Goal: Information Seeking & Learning: Learn about a topic

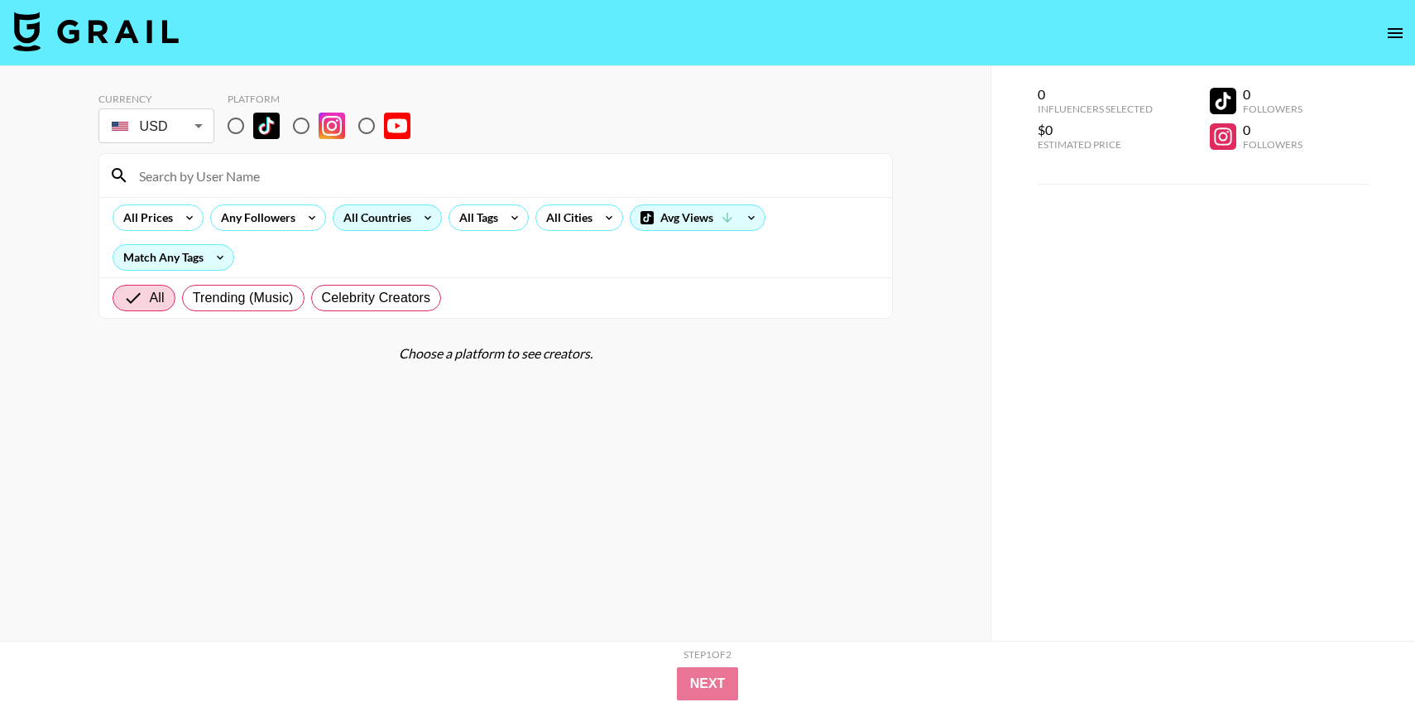
click at [235, 122] on input "radio" at bounding box center [235, 125] width 35 height 35
radio input "true"
click at [391, 215] on div "All Countries" at bounding box center [373, 217] width 81 height 25
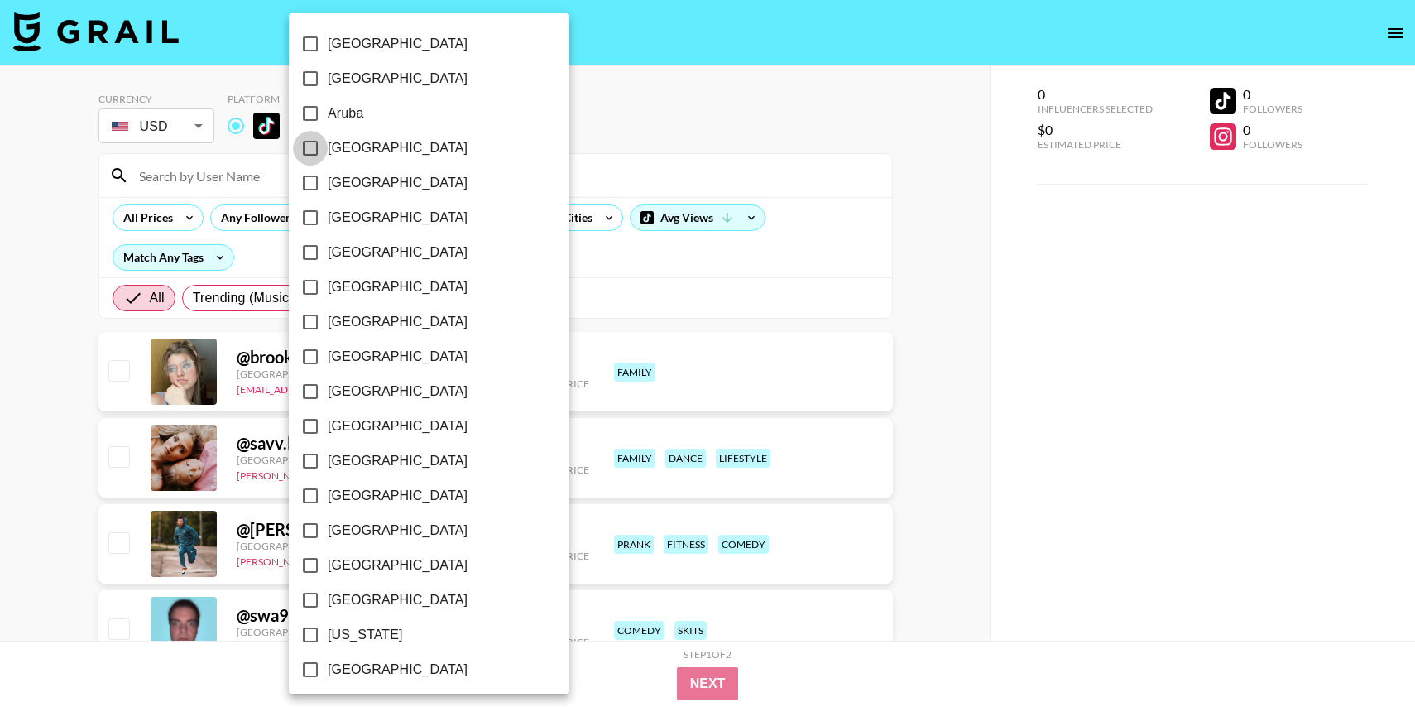
click at [309, 146] on input "[GEOGRAPHIC_DATA]" at bounding box center [310, 148] width 35 height 35
checkbox input "true"
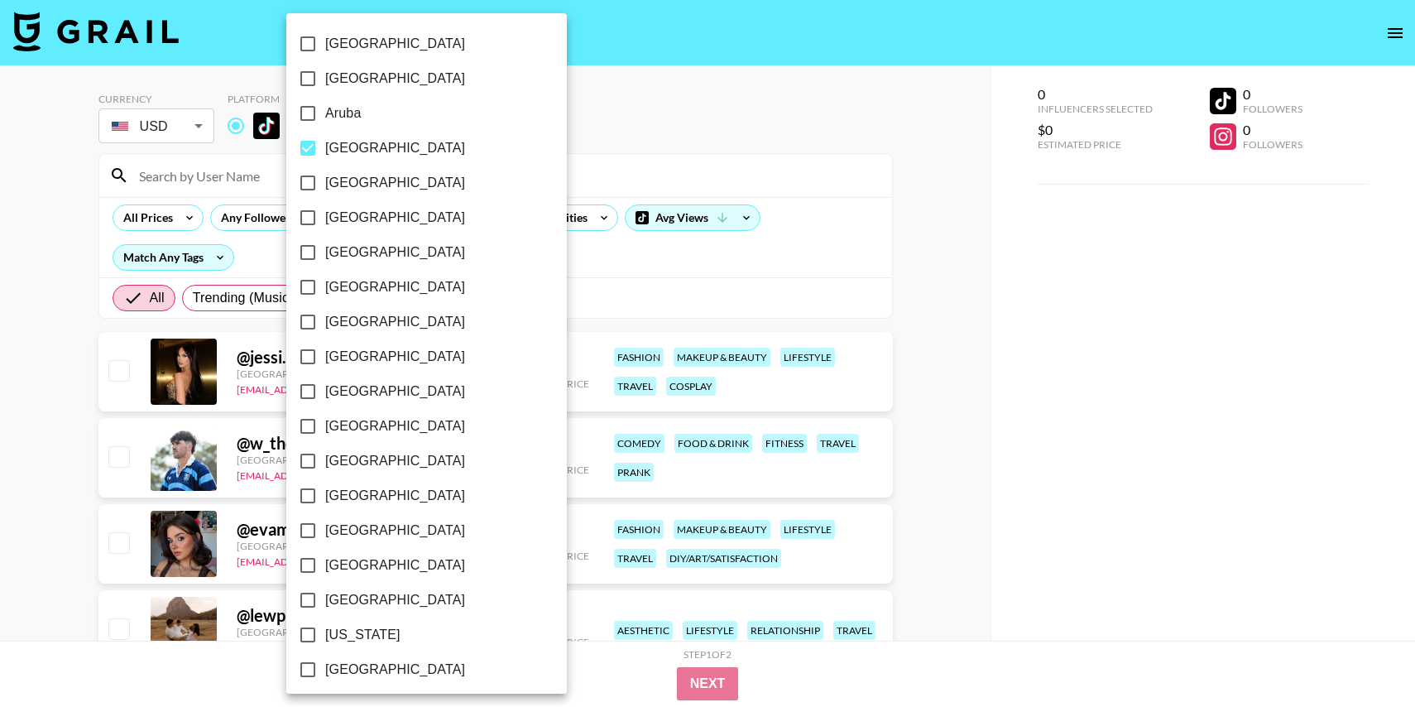
click at [756, 119] on div at bounding box center [707, 353] width 1415 height 707
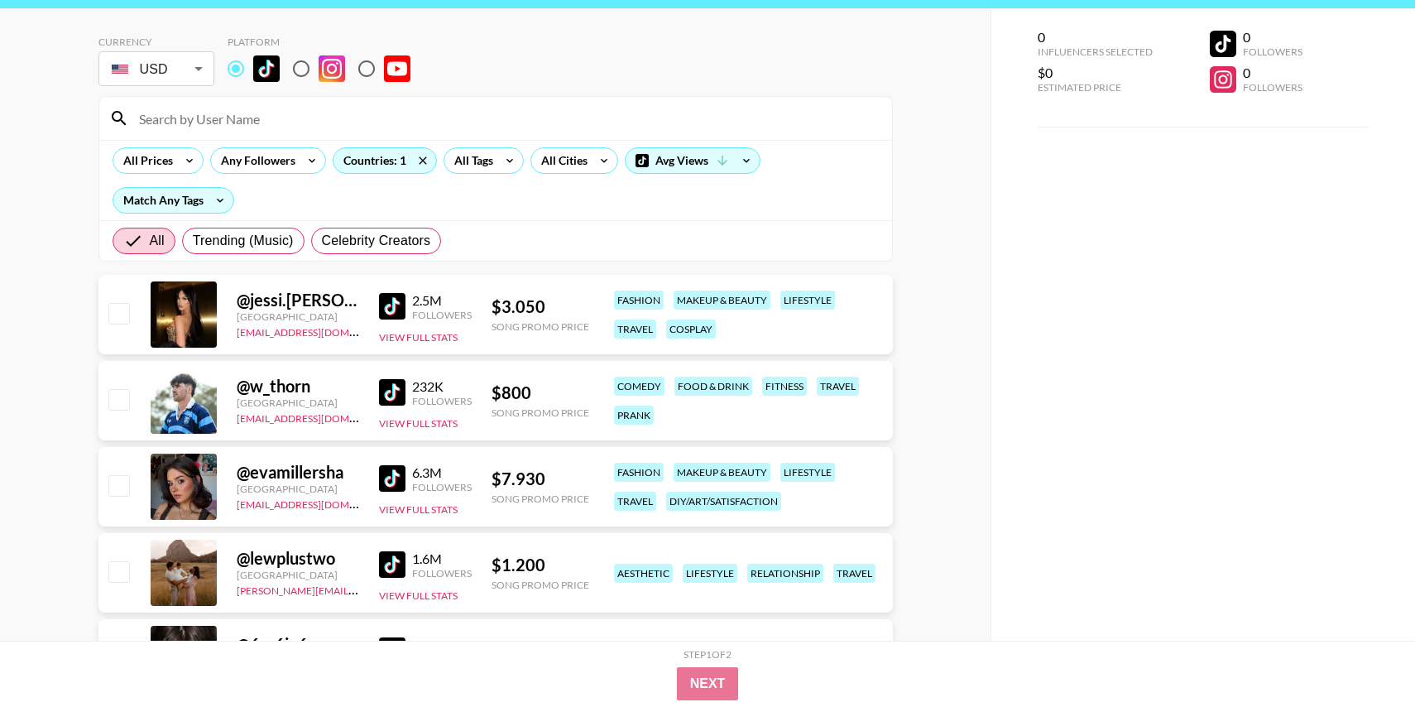
scroll to position [62, 0]
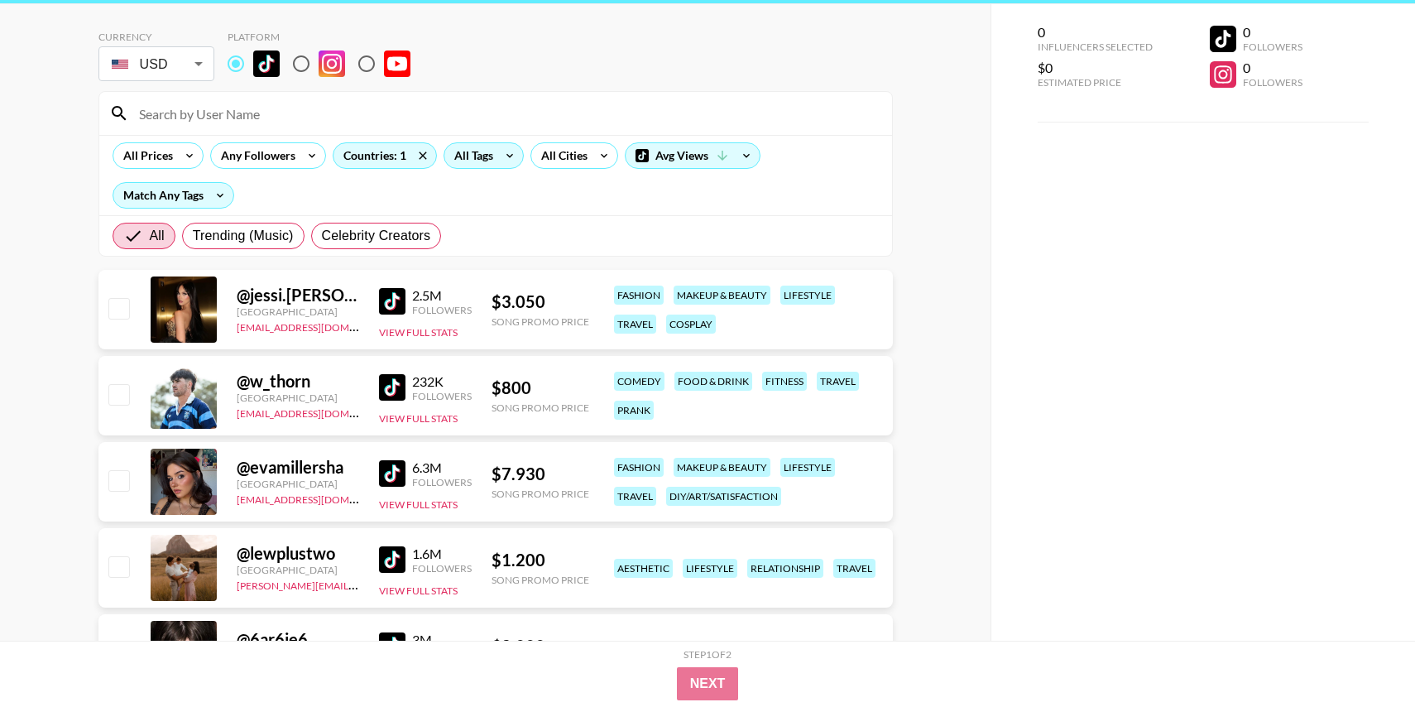
click at [490, 152] on div "All Tags" at bounding box center [470, 155] width 52 height 25
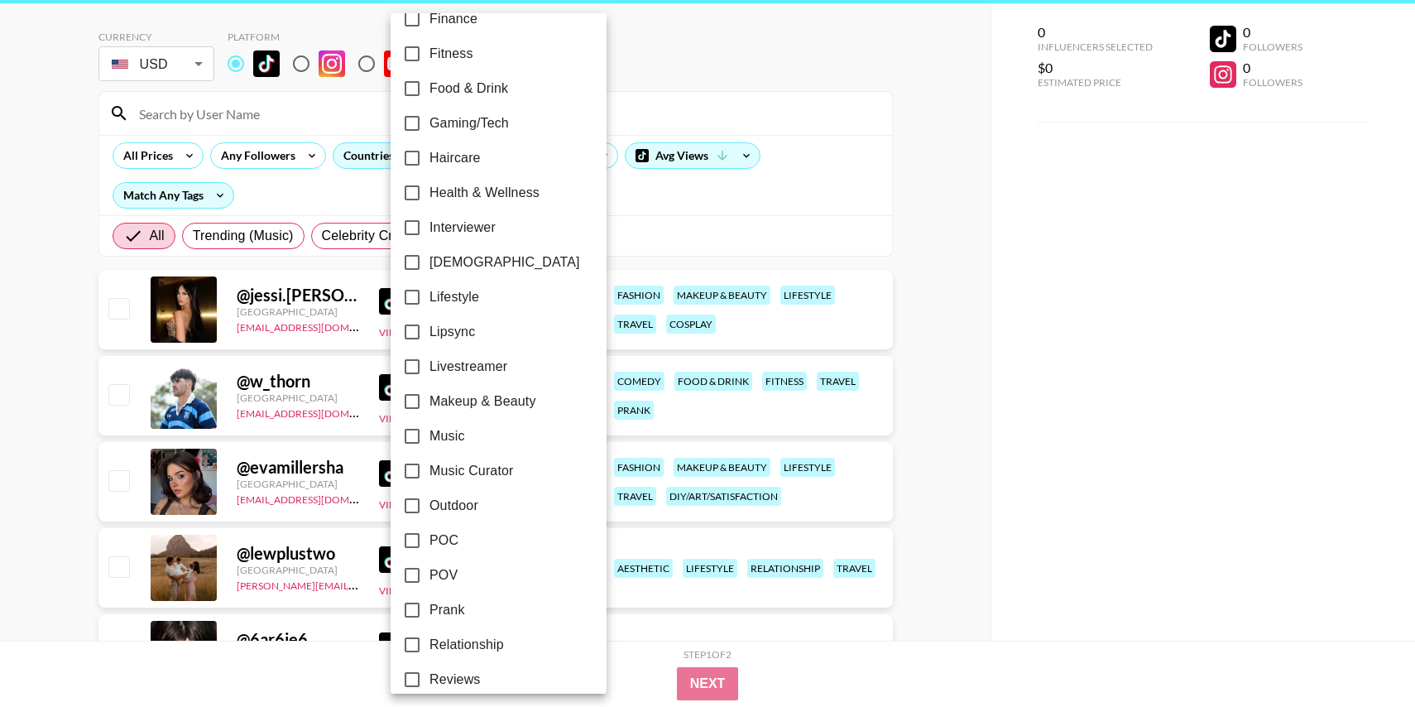
scroll to position [587, 0]
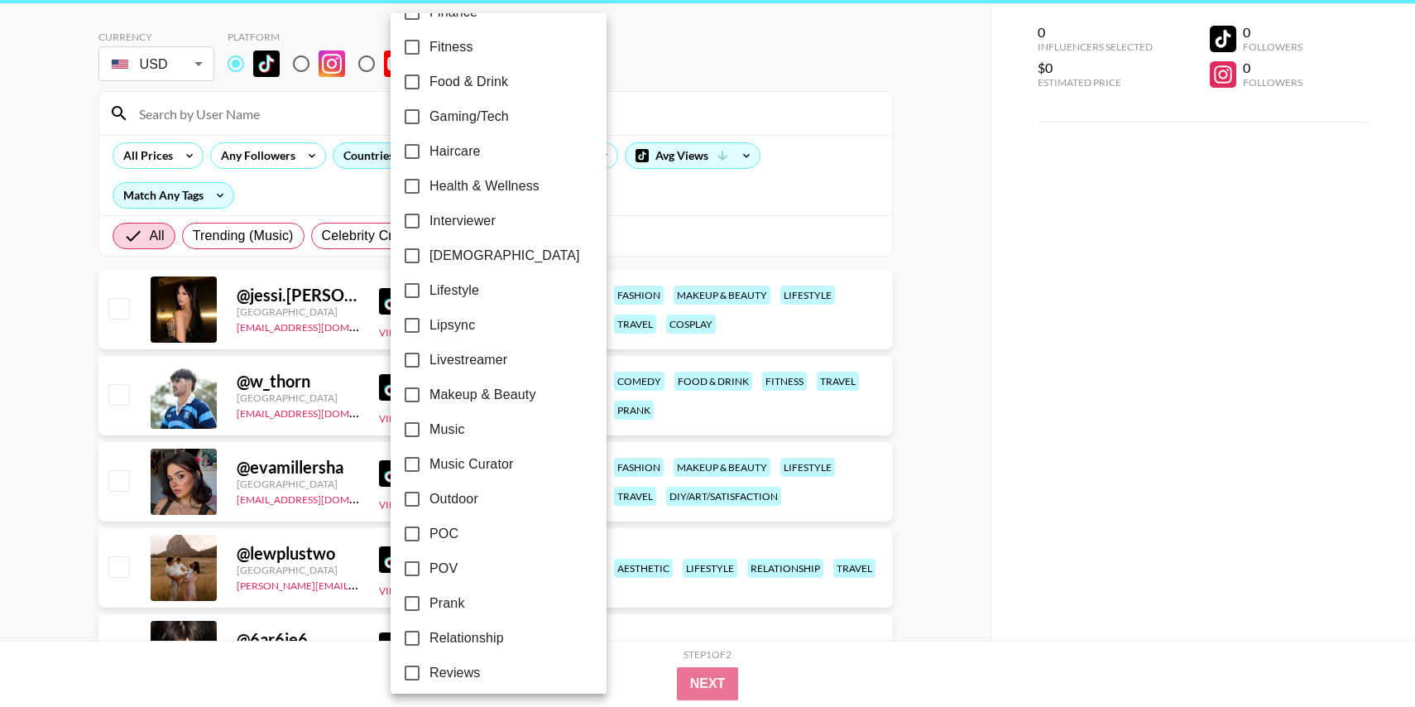
click at [410, 426] on input "Music" at bounding box center [412, 429] width 35 height 35
checkbox input "true"
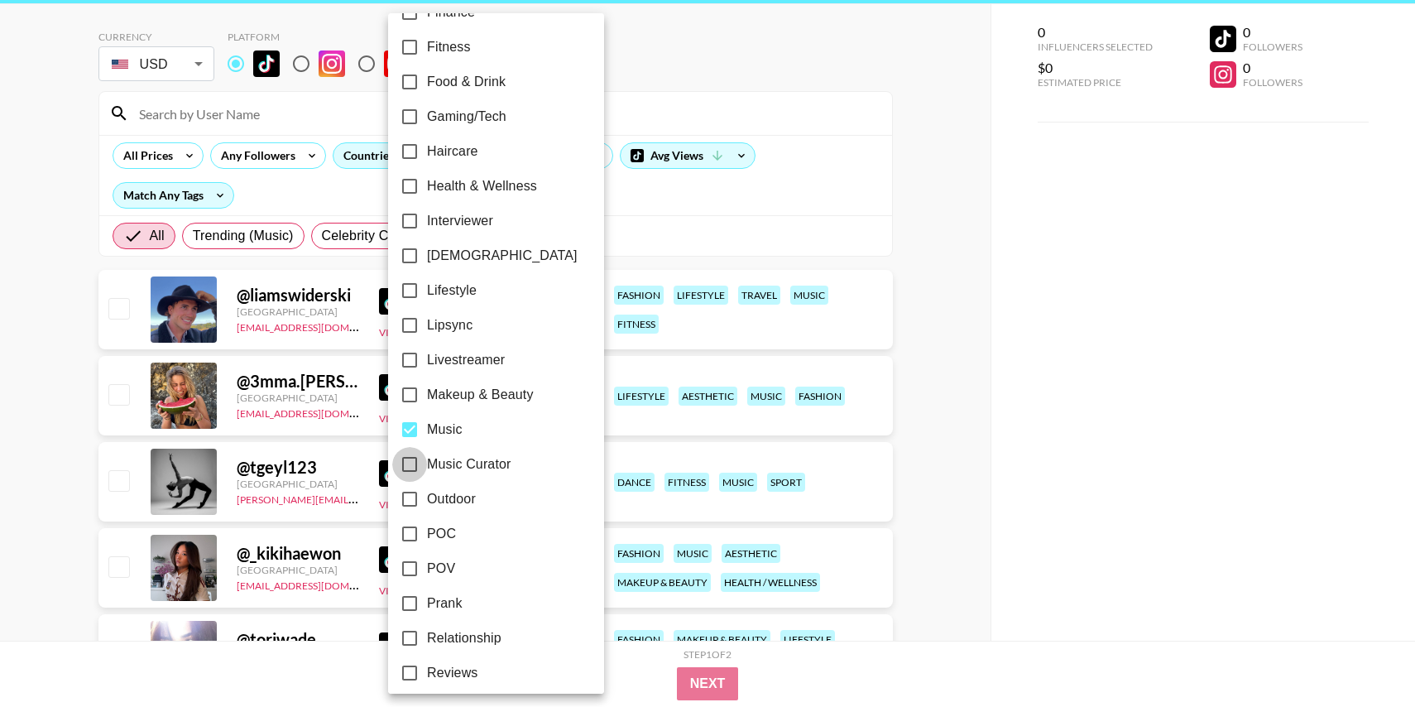
click at [409, 461] on input "Music Curator" at bounding box center [409, 464] width 35 height 35
checkbox input "true"
click at [1002, 380] on div at bounding box center [707, 353] width 1415 height 707
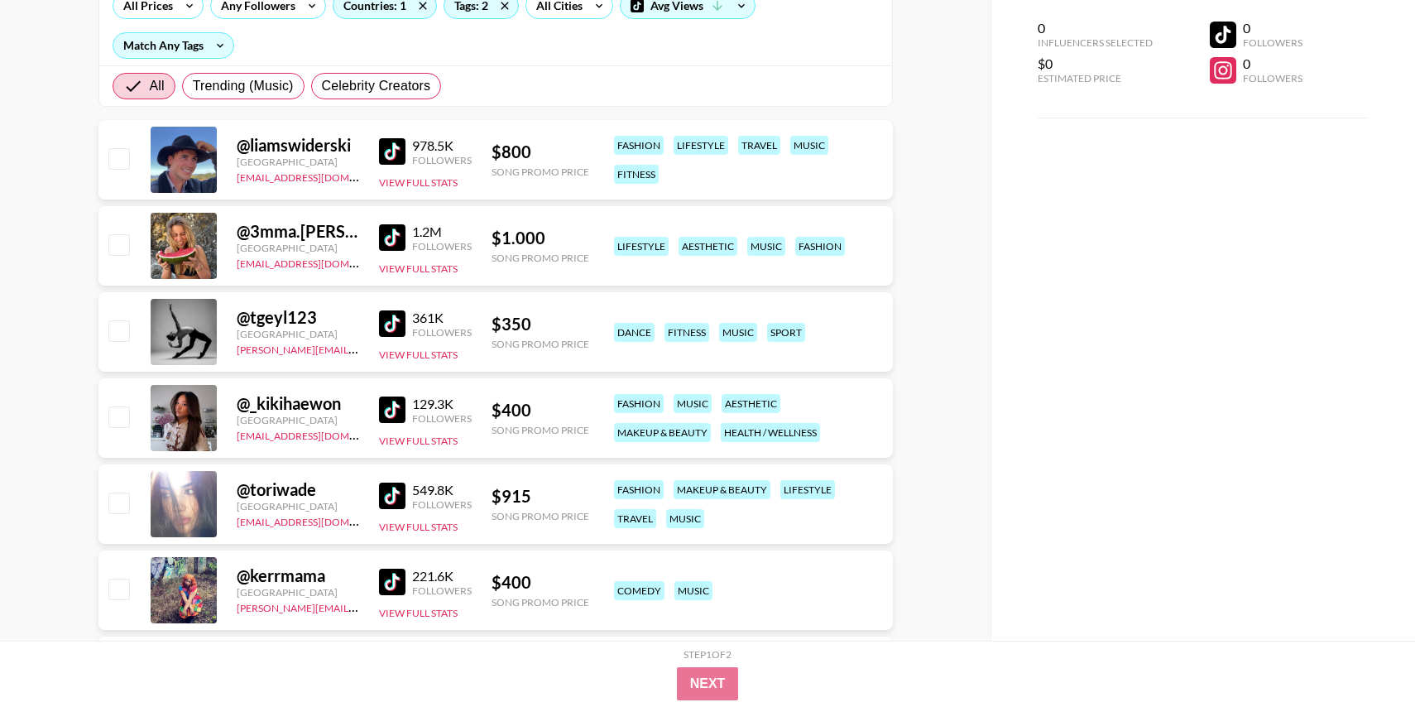
scroll to position [232, 0]
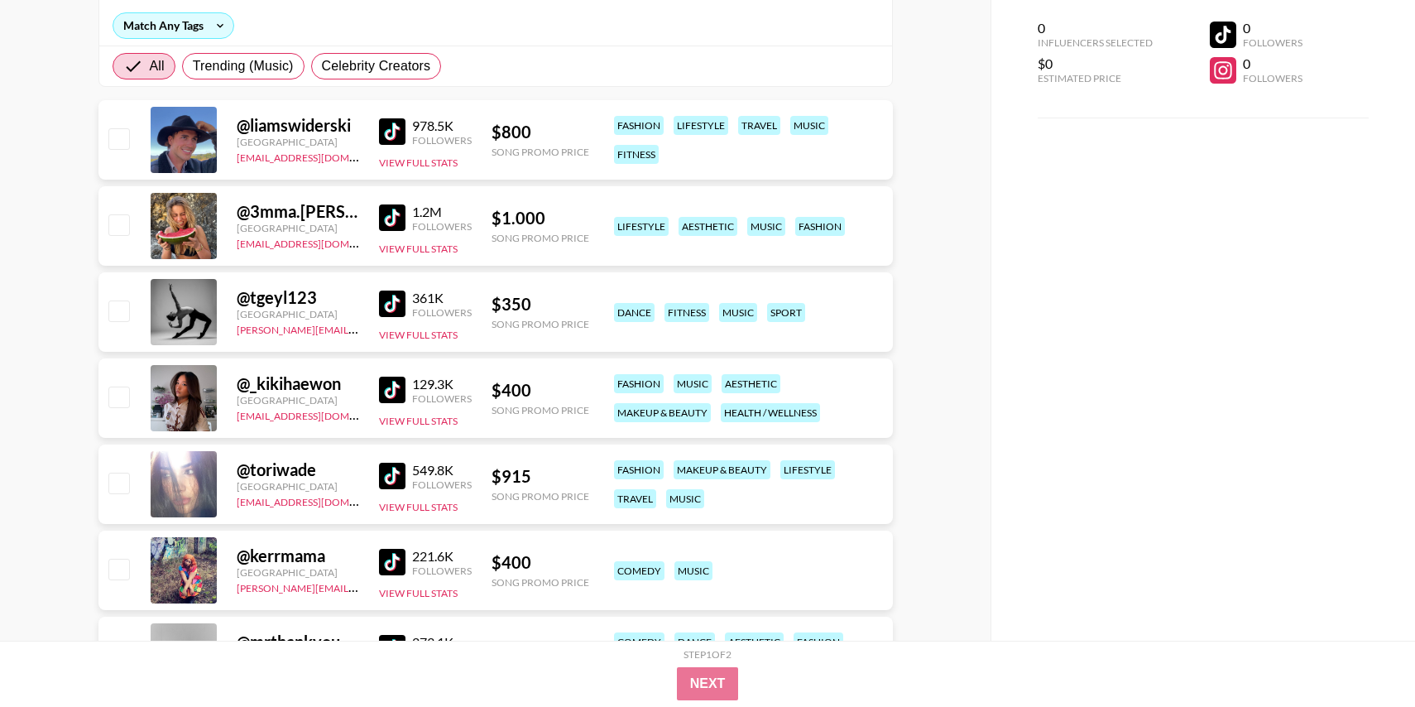
click at [395, 218] on img at bounding box center [392, 217] width 26 height 26
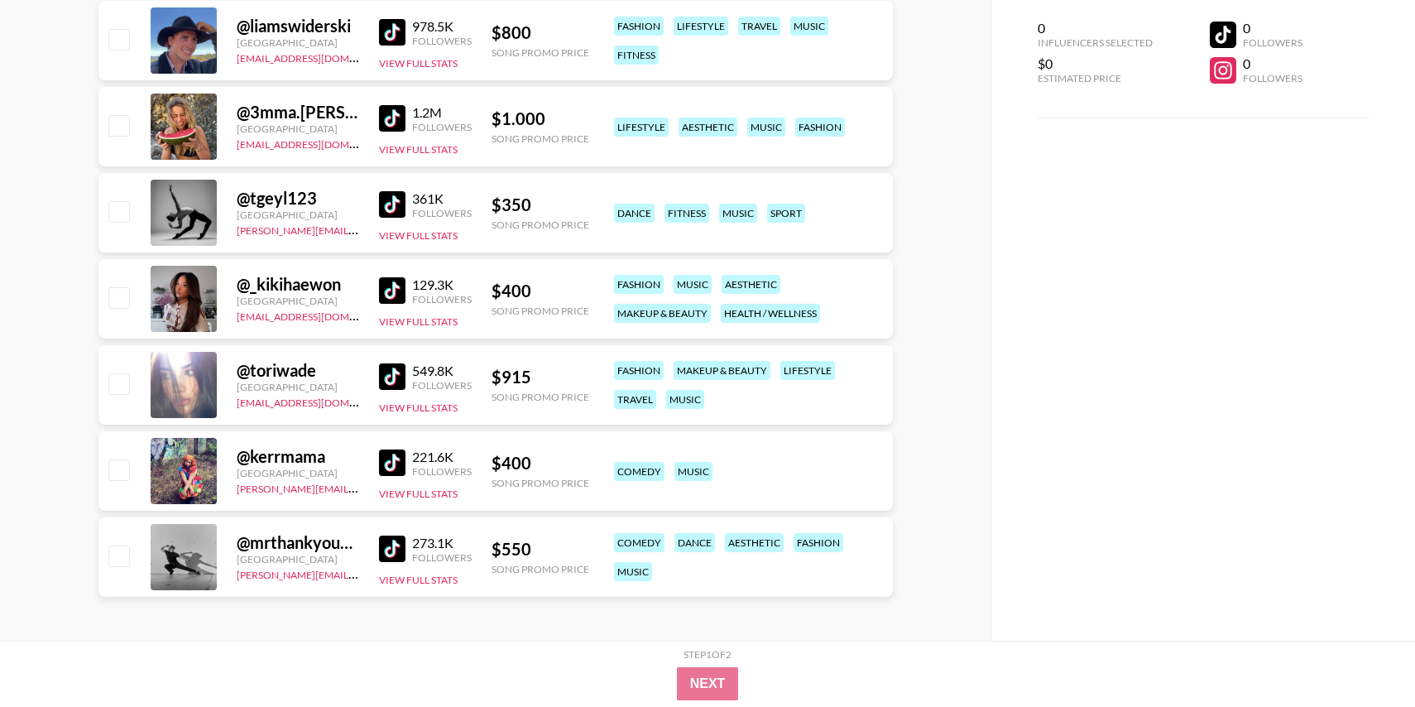
scroll to position [333, 0]
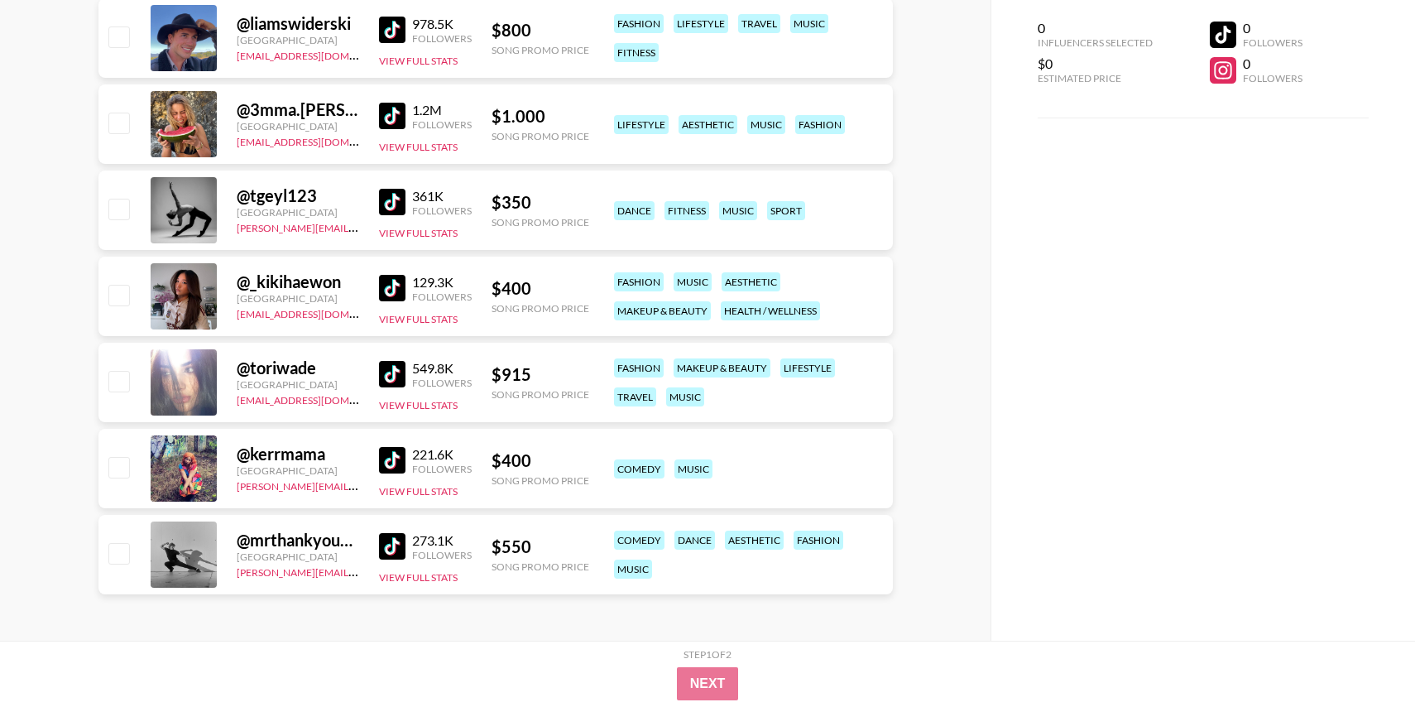
click at [392, 375] on img at bounding box center [392, 374] width 26 height 26
click at [391, 466] on img at bounding box center [392, 460] width 26 height 26
click at [393, 534] on img at bounding box center [392, 546] width 26 height 26
click at [397, 287] on img at bounding box center [392, 288] width 26 height 26
click at [393, 204] on img at bounding box center [392, 202] width 26 height 26
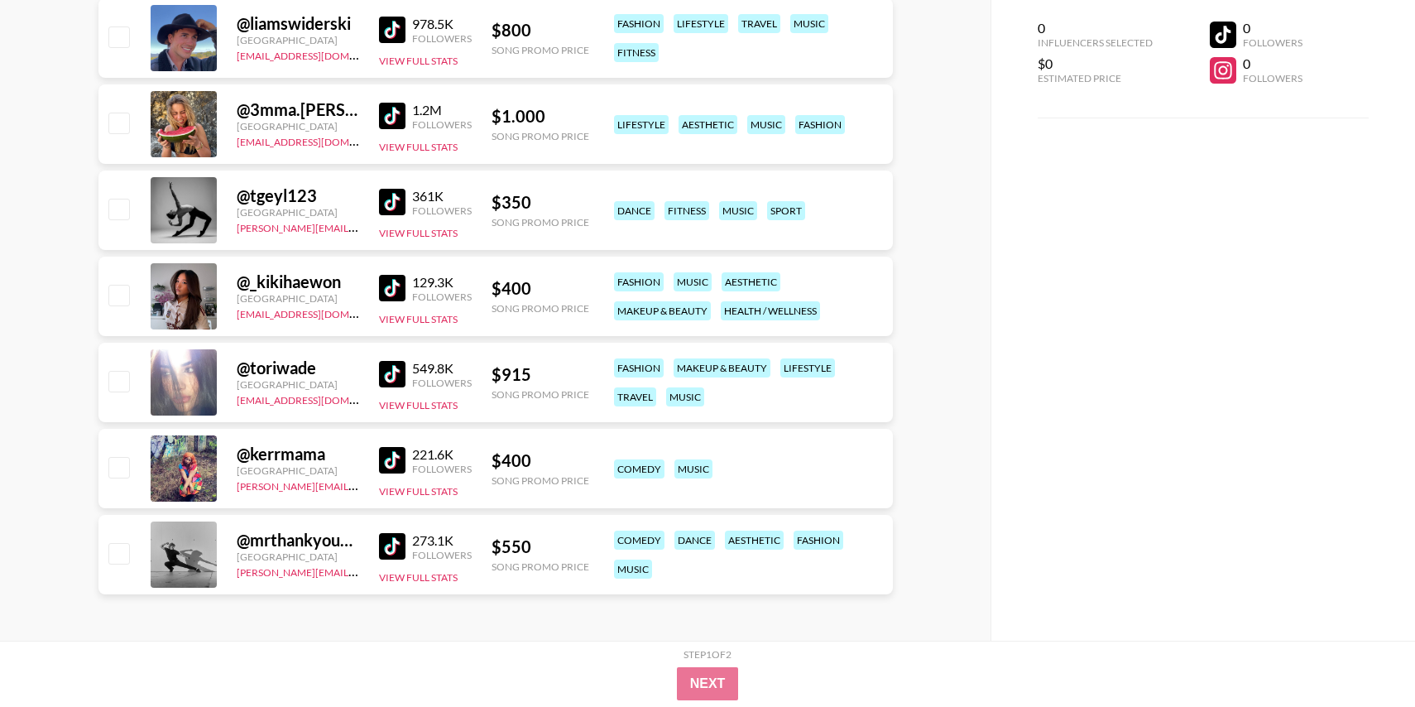
click at [390, 113] on img at bounding box center [392, 116] width 26 height 26
click at [386, 34] on img at bounding box center [392, 30] width 26 height 26
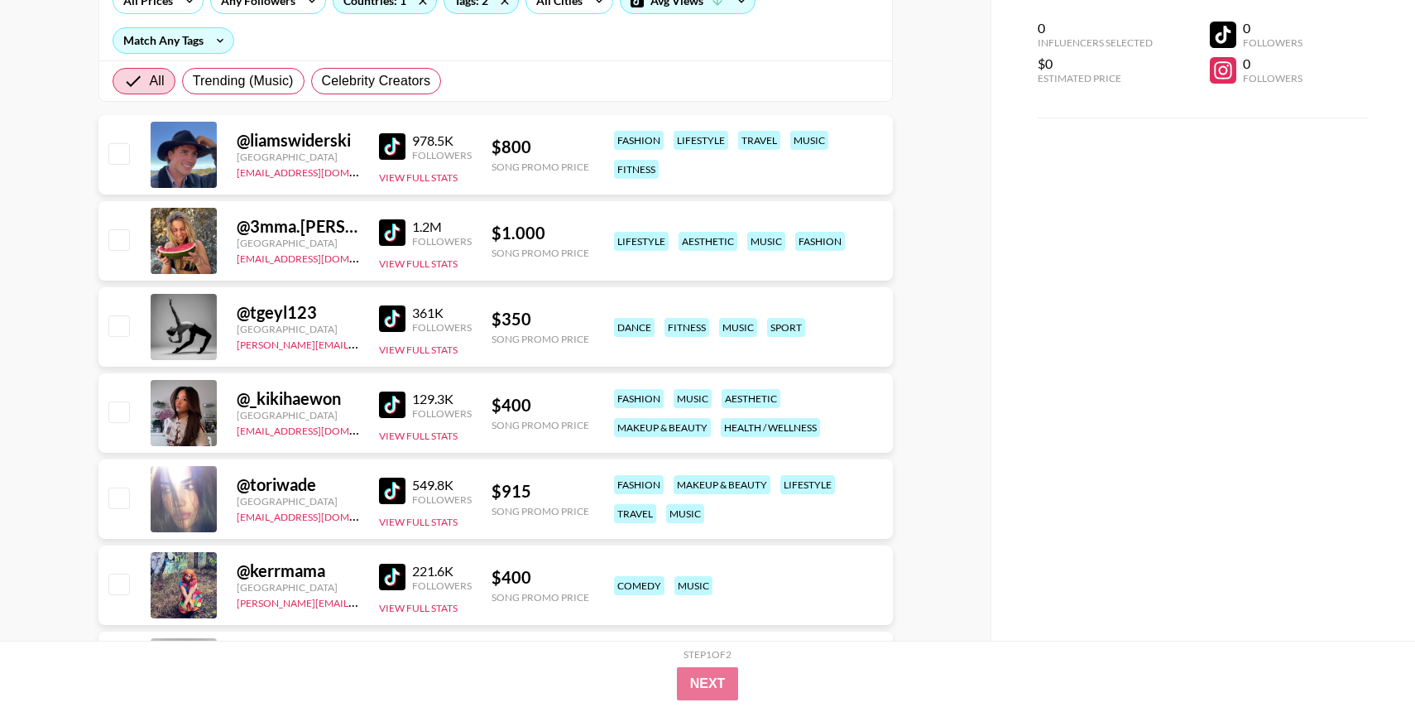
scroll to position [158, 0]
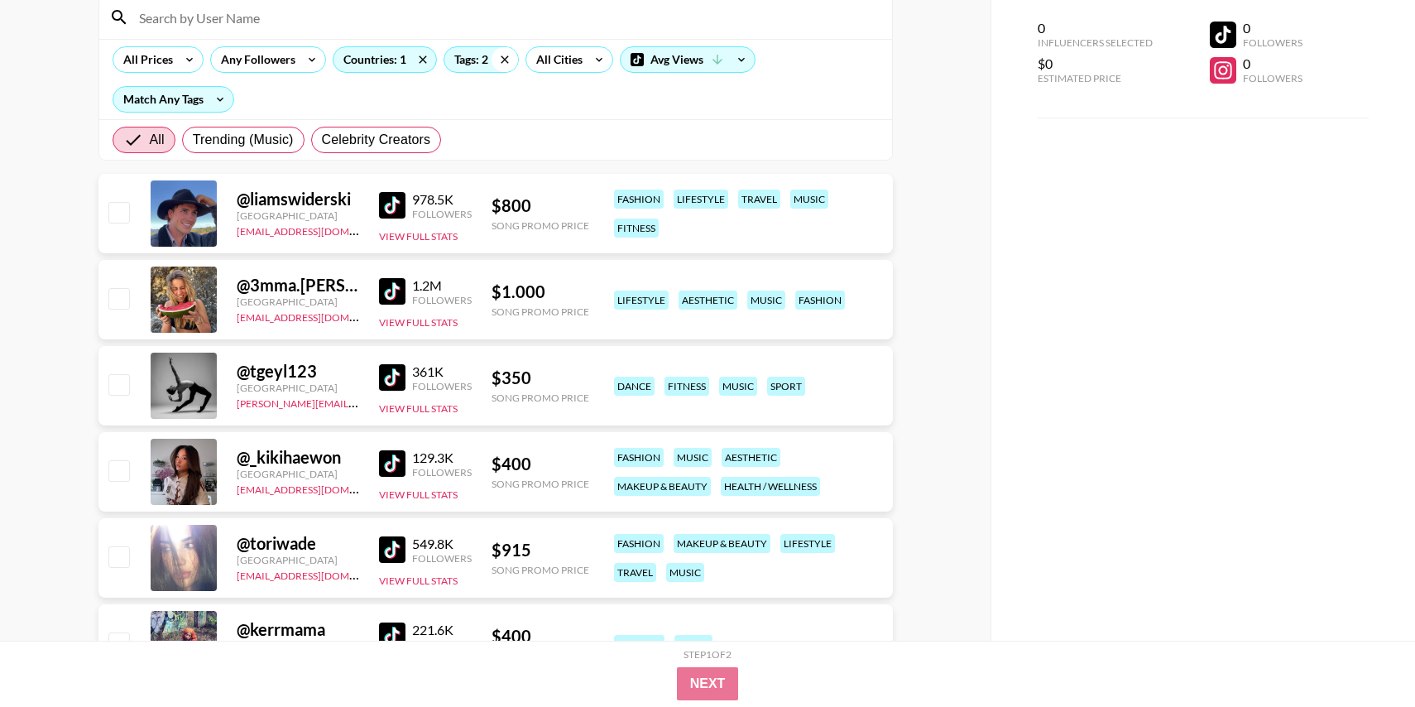
click at [501, 61] on icon at bounding box center [504, 58] width 7 height 7
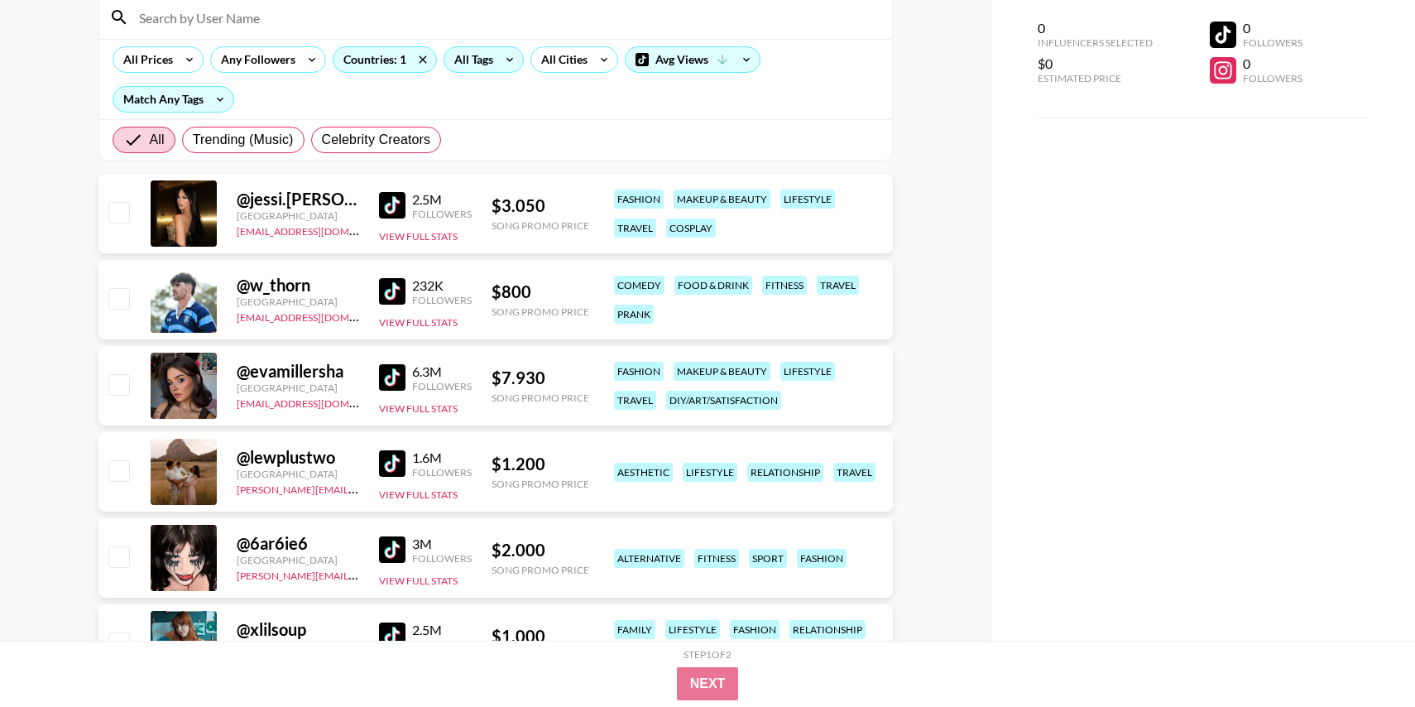
click at [486, 62] on div "All Tags" at bounding box center [470, 59] width 52 height 25
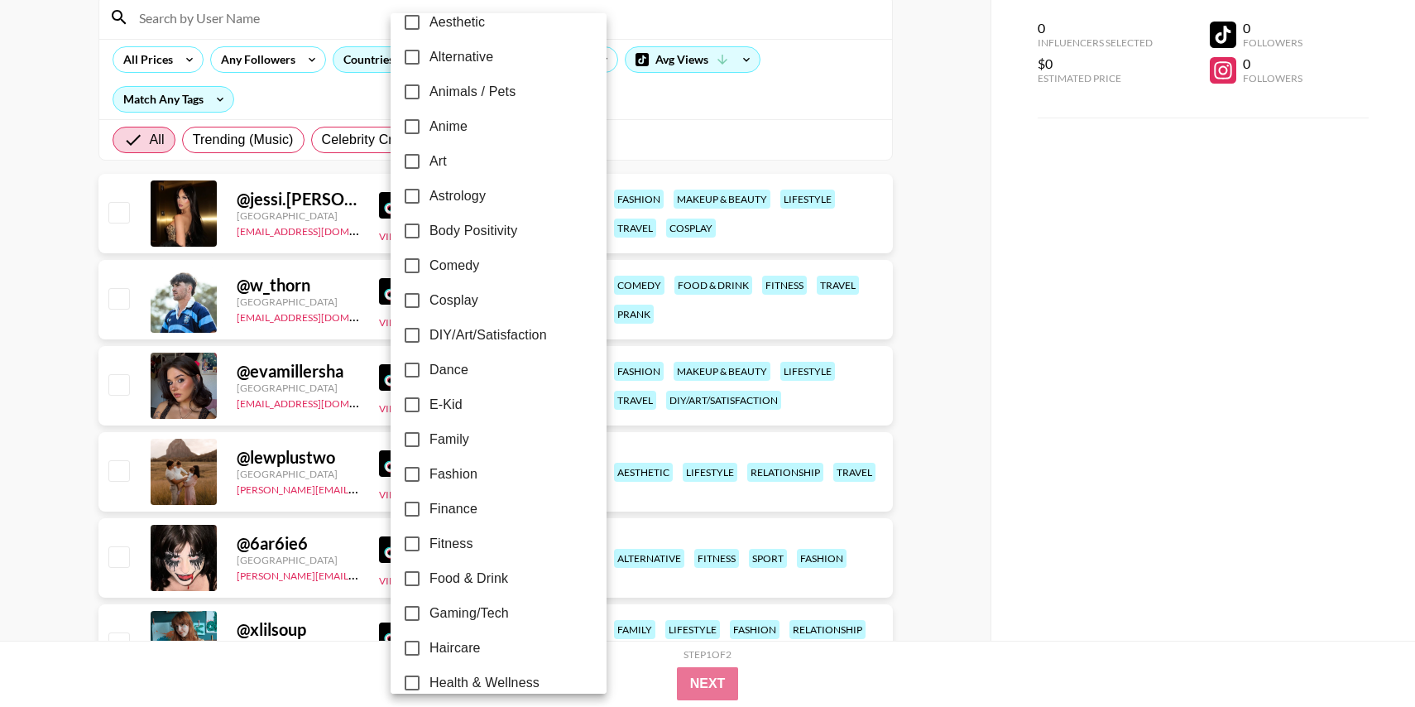
scroll to position [114, 0]
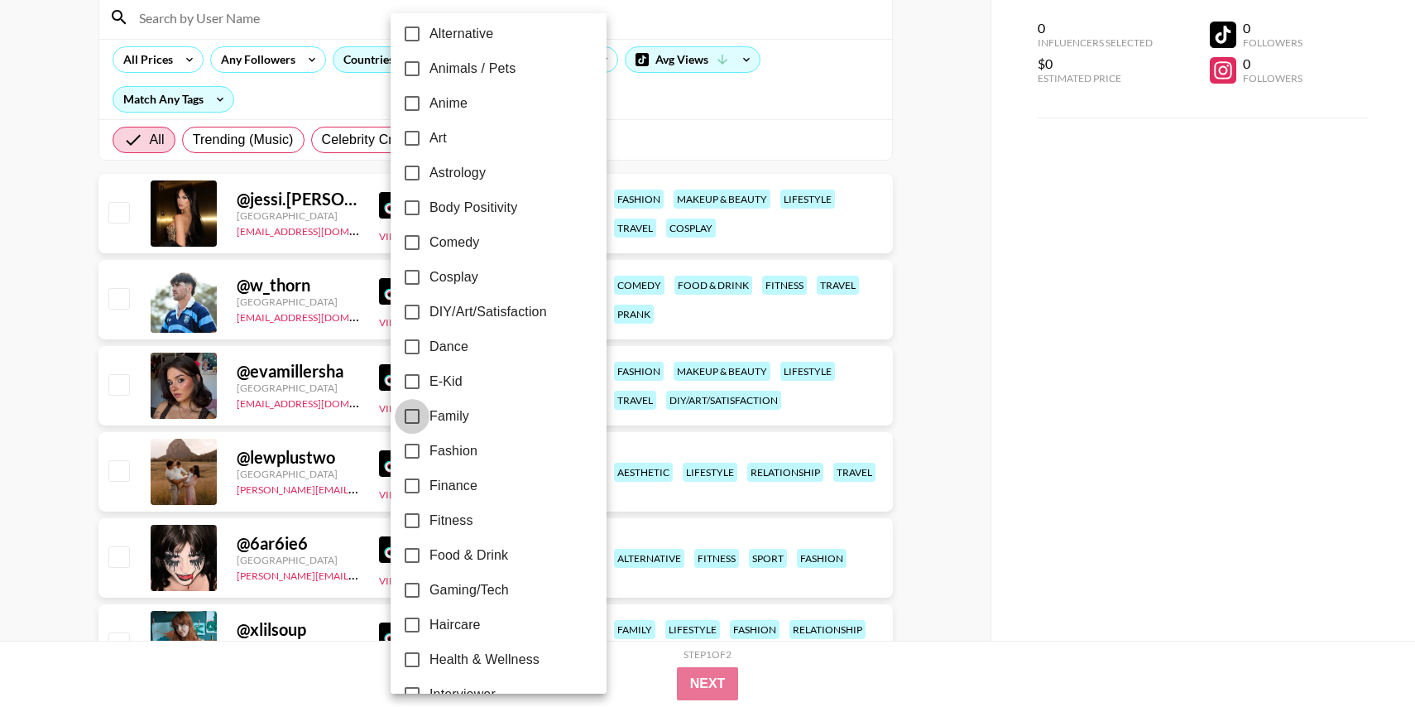
click at [410, 415] on input "Family" at bounding box center [412, 416] width 35 height 35
checkbox input "true"
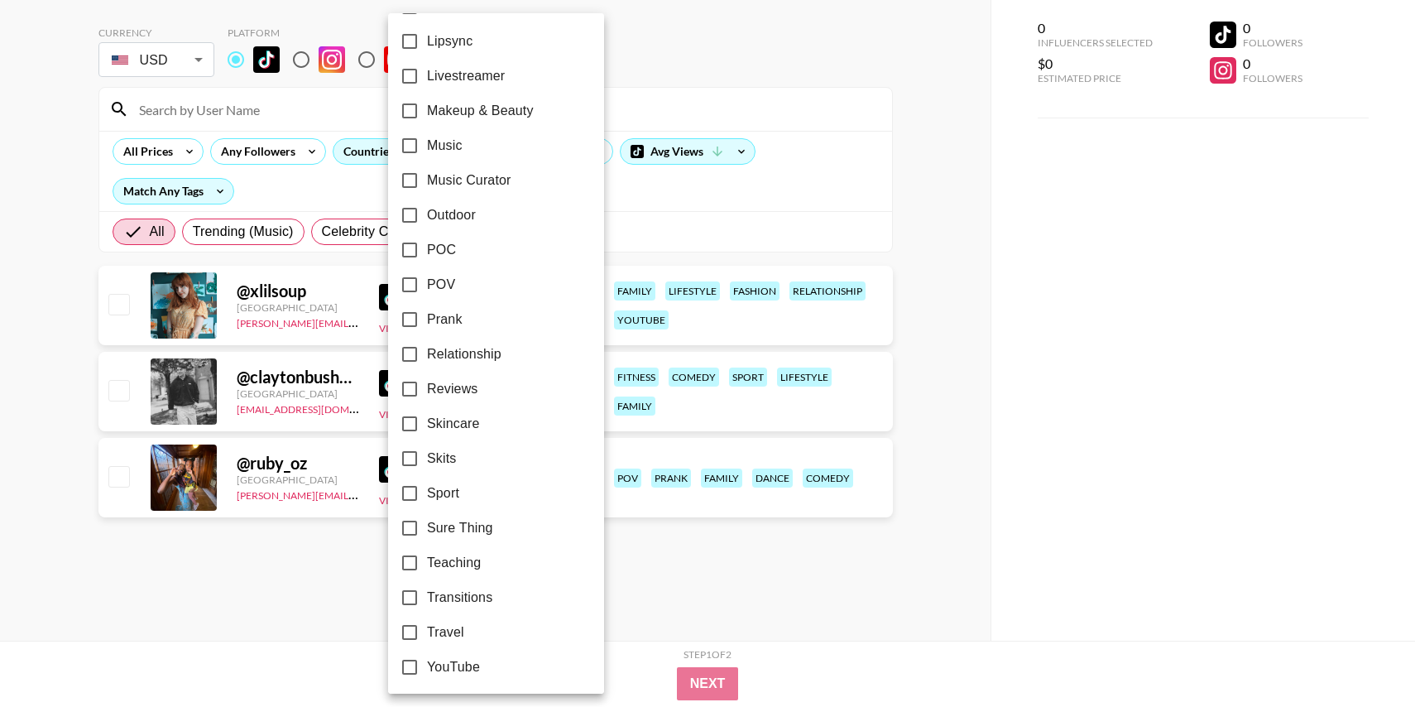
scroll to position [875, 0]
click at [19, 356] on div at bounding box center [707, 353] width 1415 height 707
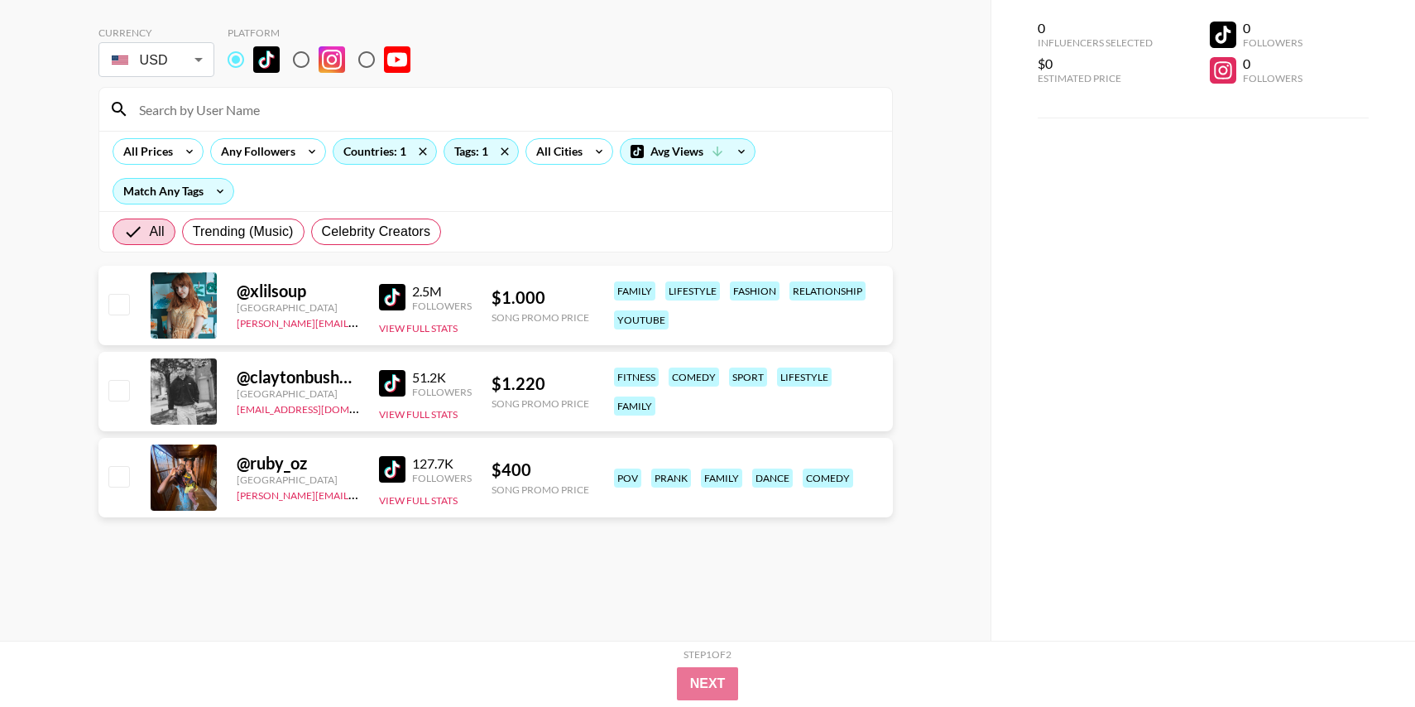
click at [395, 290] on img at bounding box center [392, 297] width 26 height 26
click at [395, 371] on img at bounding box center [392, 383] width 26 height 26
click at [403, 479] on img at bounding box center [392, 469] width 26 height 26
click at [500, 153] on icon at bounding box center [504, 151] width 26 height 25
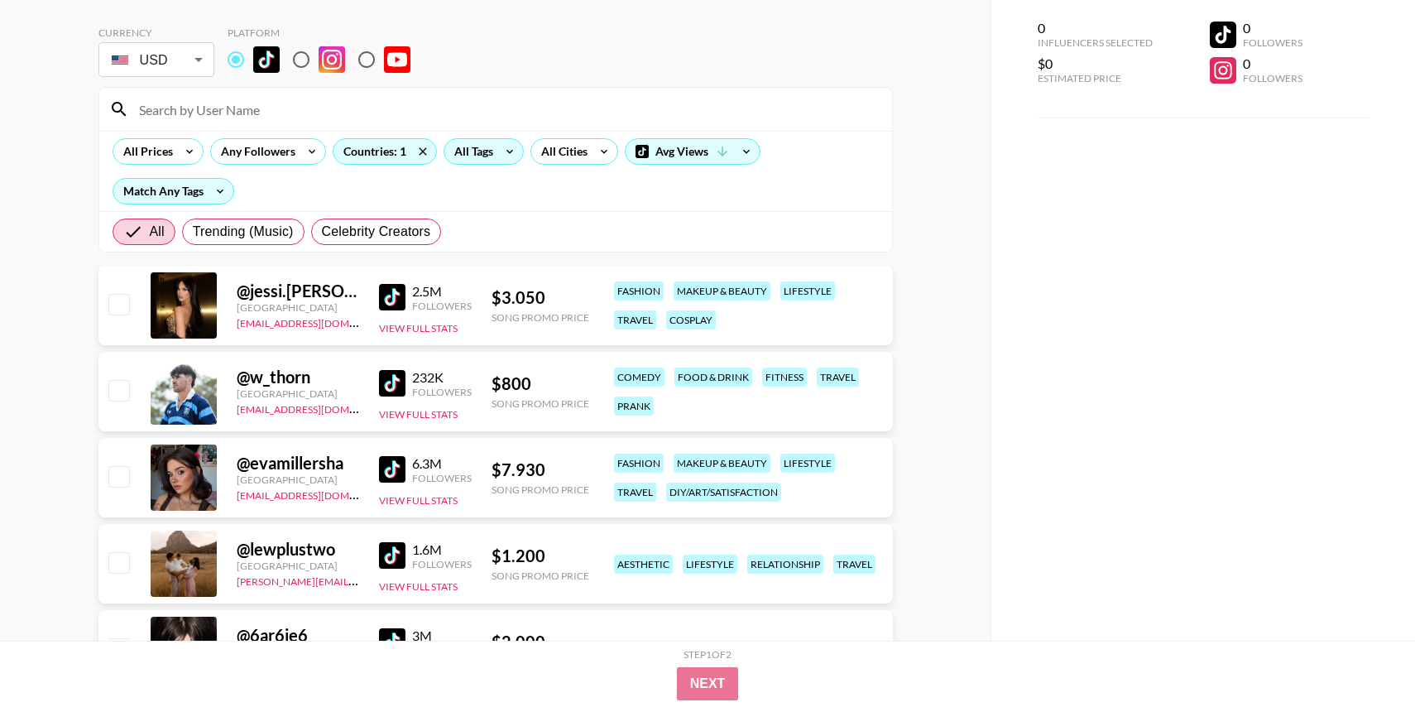
click at [493, 160] on div "All Tags" at bounding box center [483, 151] width 80 height 26
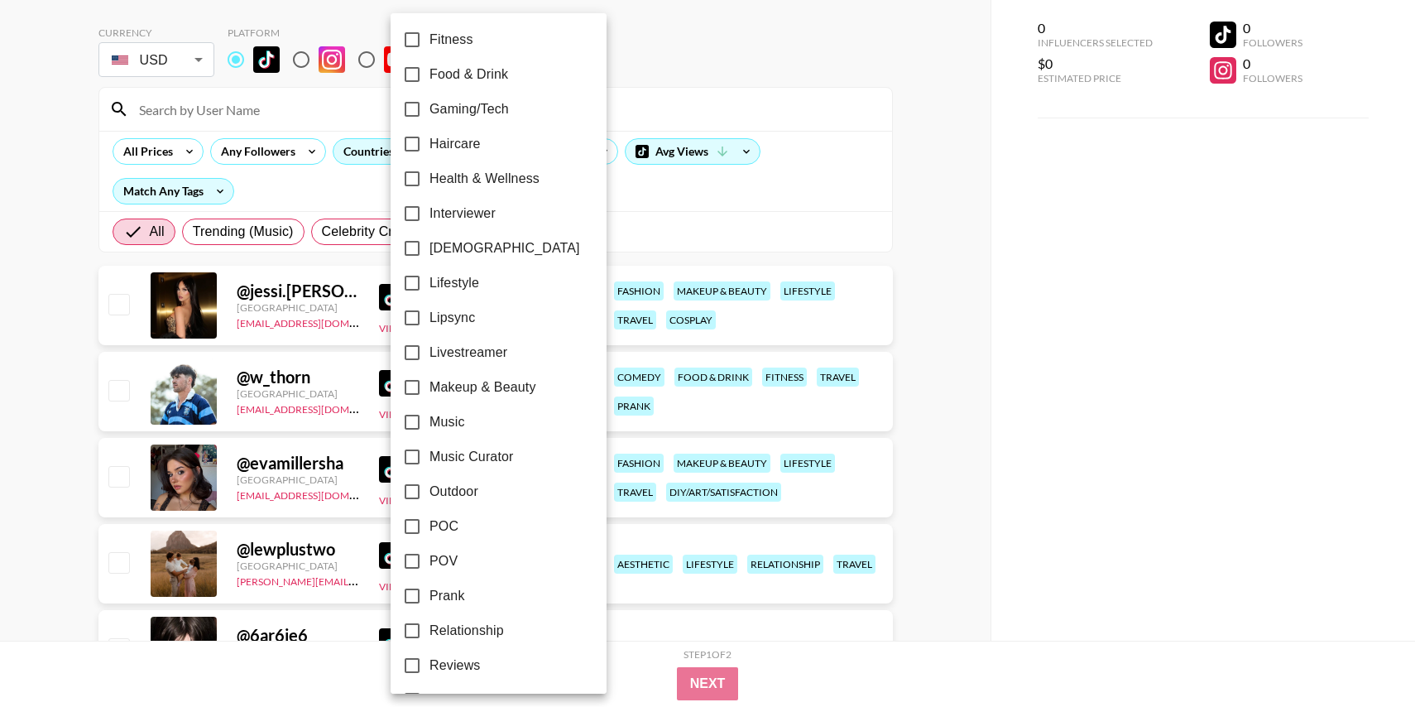
scroll to position [590, 0]
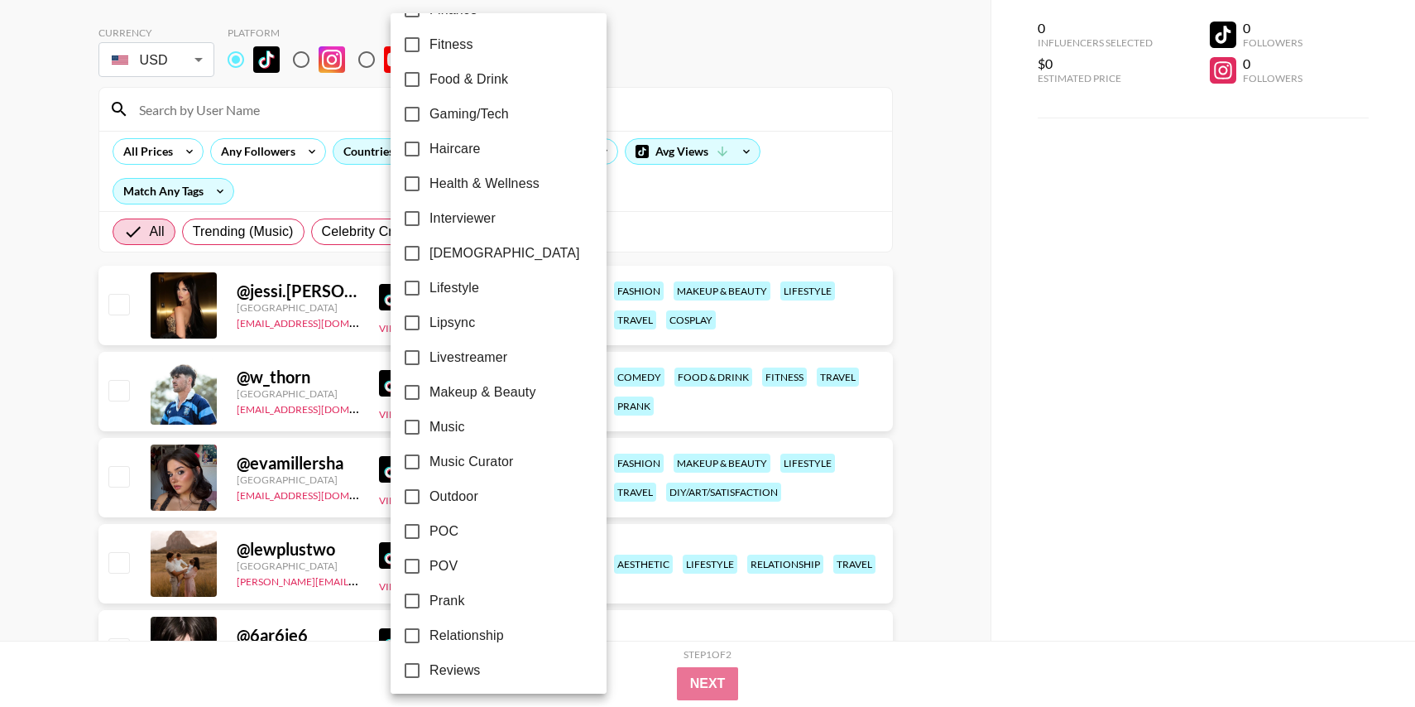
click at [410, 323] on input "Lipsync" at bounding box center [412, 322] width 35 height 35
checkbox input "true"
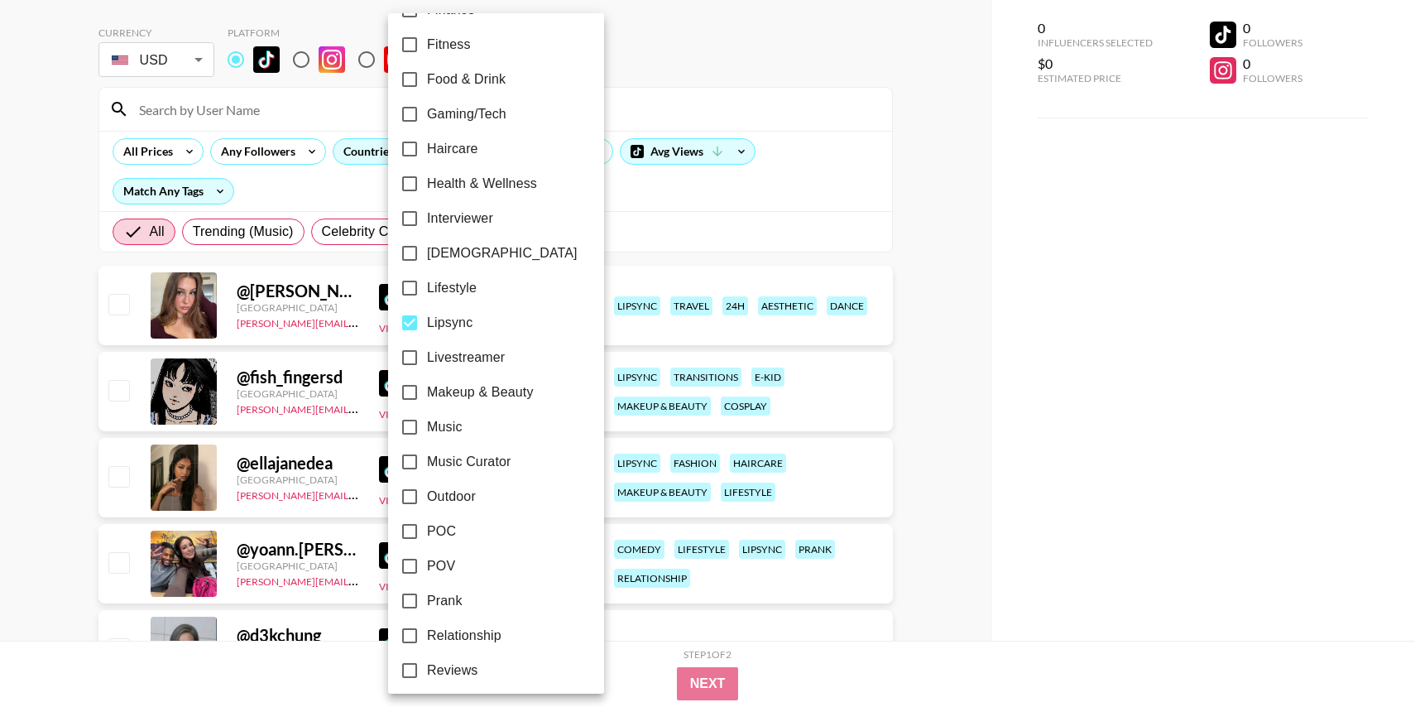
click at [869, 107] on div at bounding box center [707, 353] width 1415 height 707
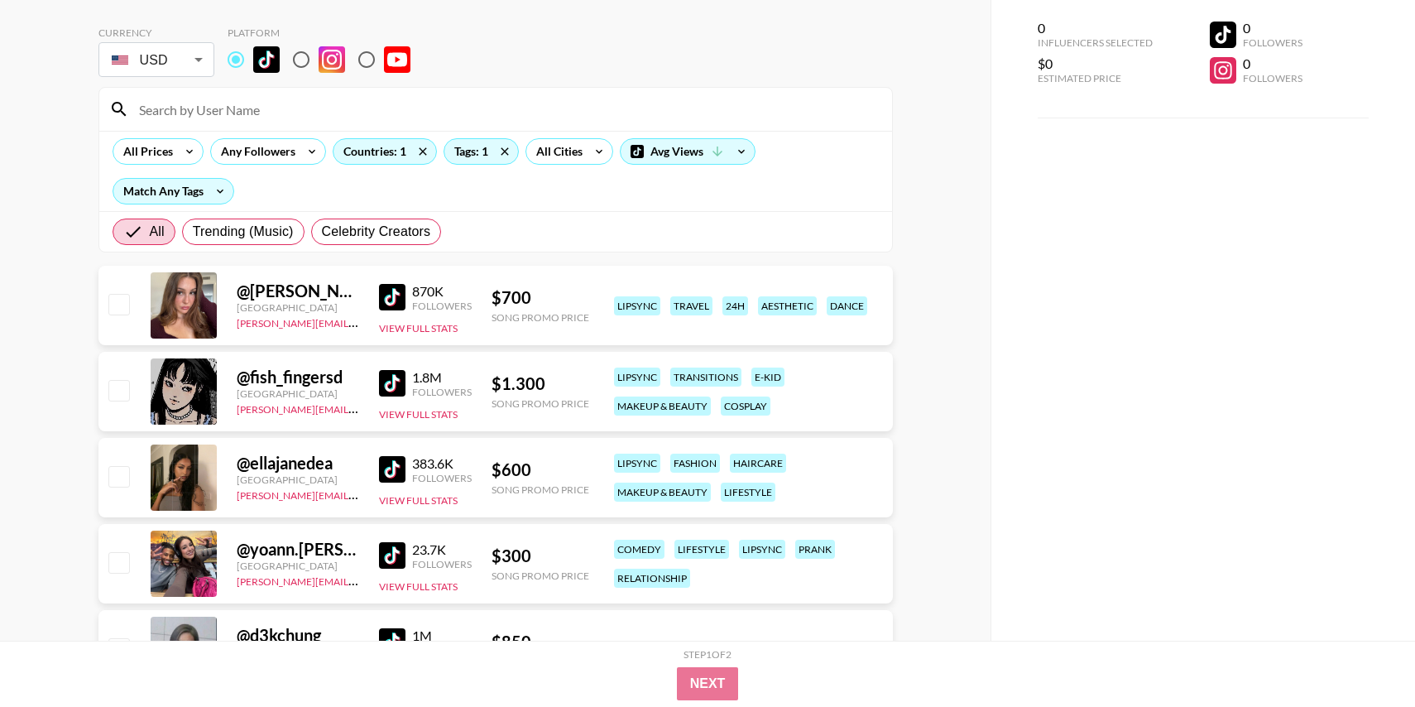
click at [394, 302] on img at bounding box center [392, 297] width 26 height 26
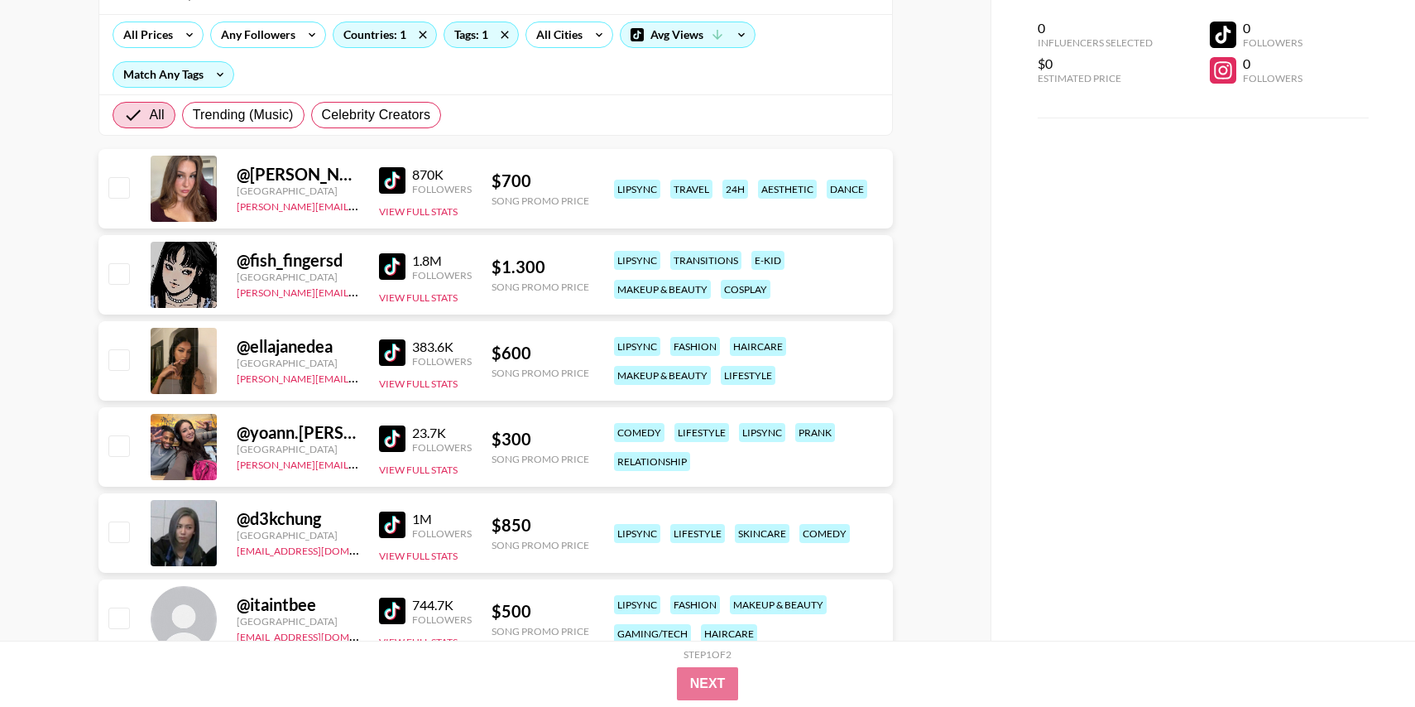
scroll to position [184, 0]
click at [405, 271] on link at bounding box center [395, 265] width 33 height 26
click at [388, 354] on img at bounding box center [392, 351] width 26 height 26
click at [380, 438] on img at bounding box center [392, 437] width 26 height 26
click at [390, 524] on img at bounding box center [392, 523] width 26 height 26
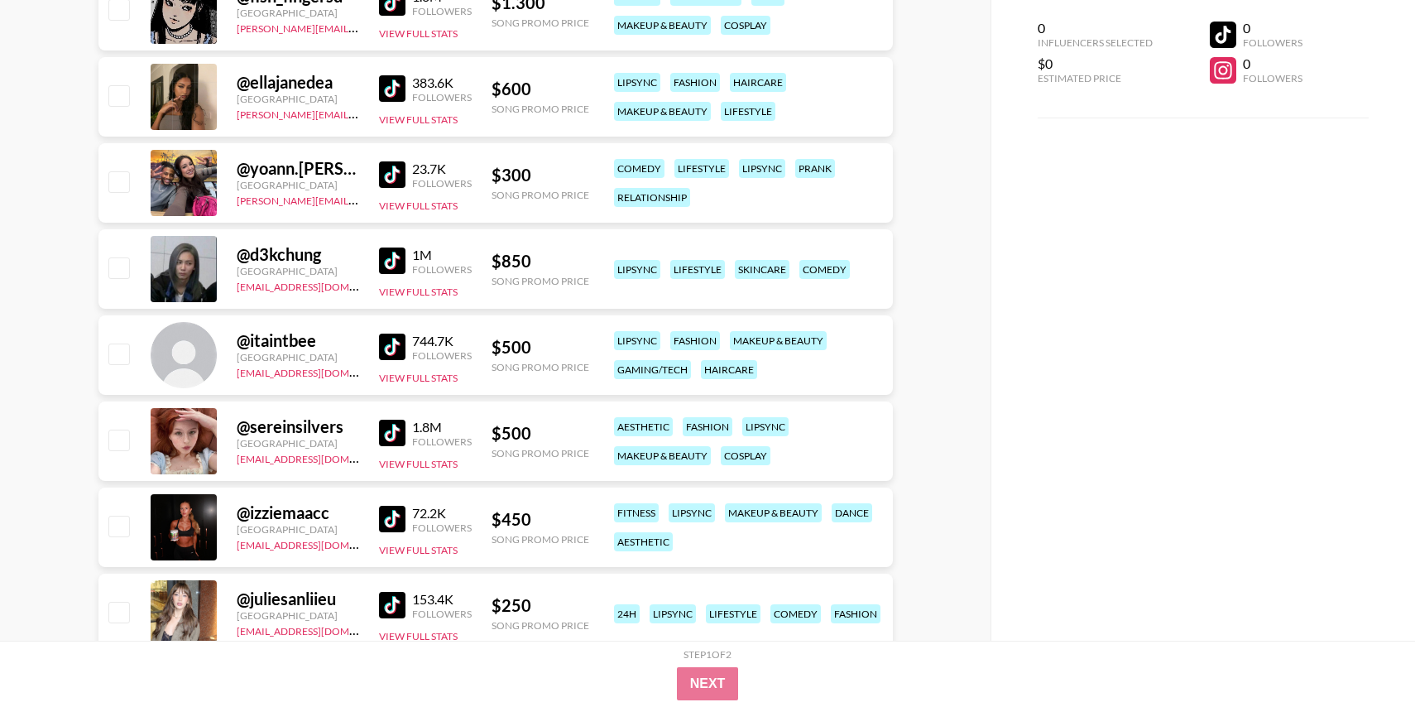
scroll to position [505, 0]
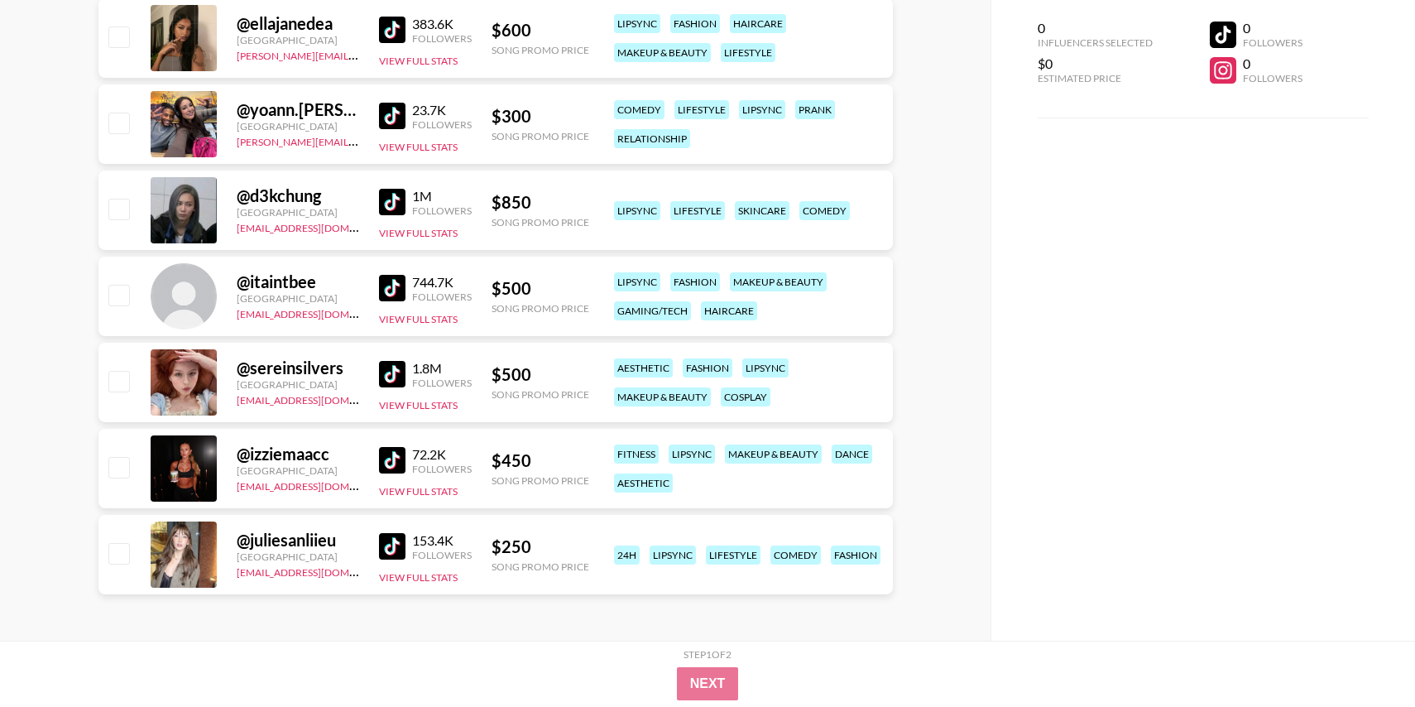
click at [393, 291] on img at bounding box center [392, 288] width 26 height 26
click at [389, 373] on img at bounding box center [392, 374] width 26 height 26
click at [387, 449] on img at bounding box center [392, 460] width 26 height 26
click at [387, 539] on img at bounding box center [392, 546] width 26 height 26
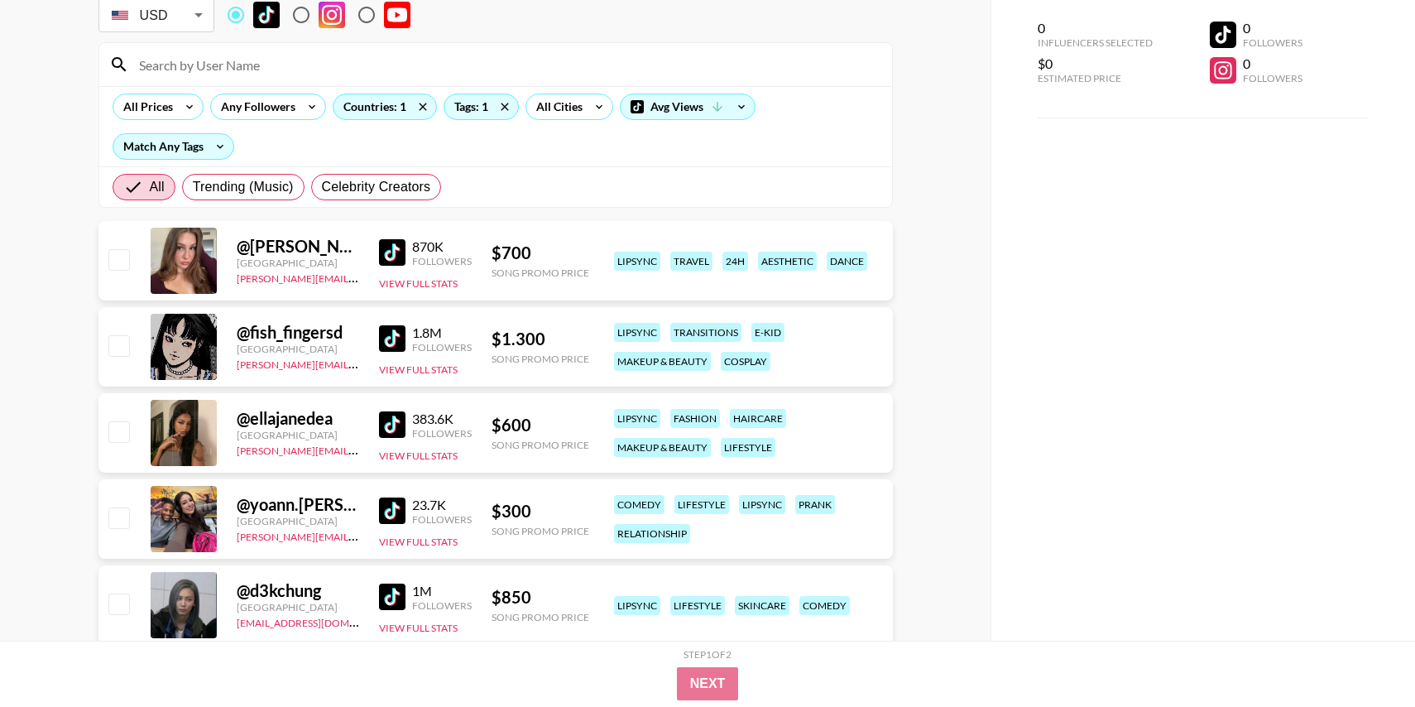
scroll to position [107, 0]
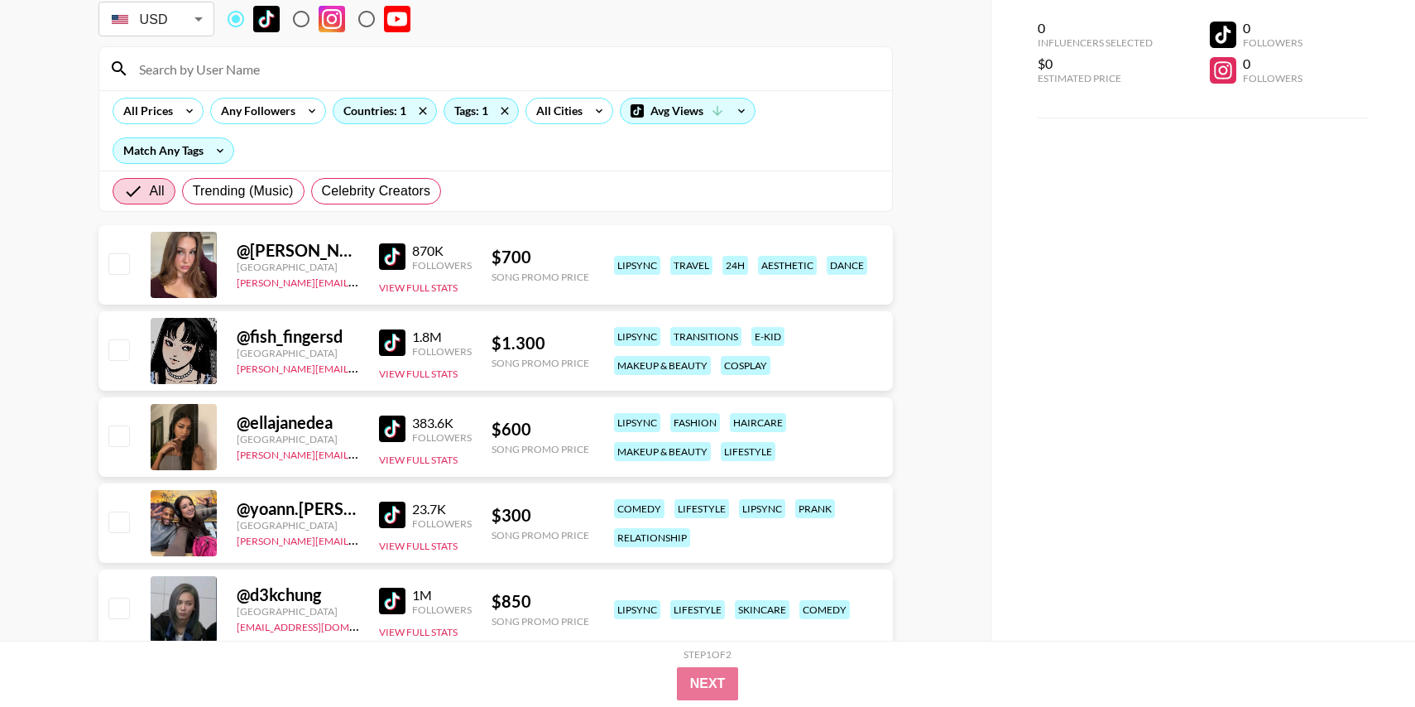
click at [303, 18] on input "radio" at bounding box center [301, 19] width 35 height 35
radio input "true"
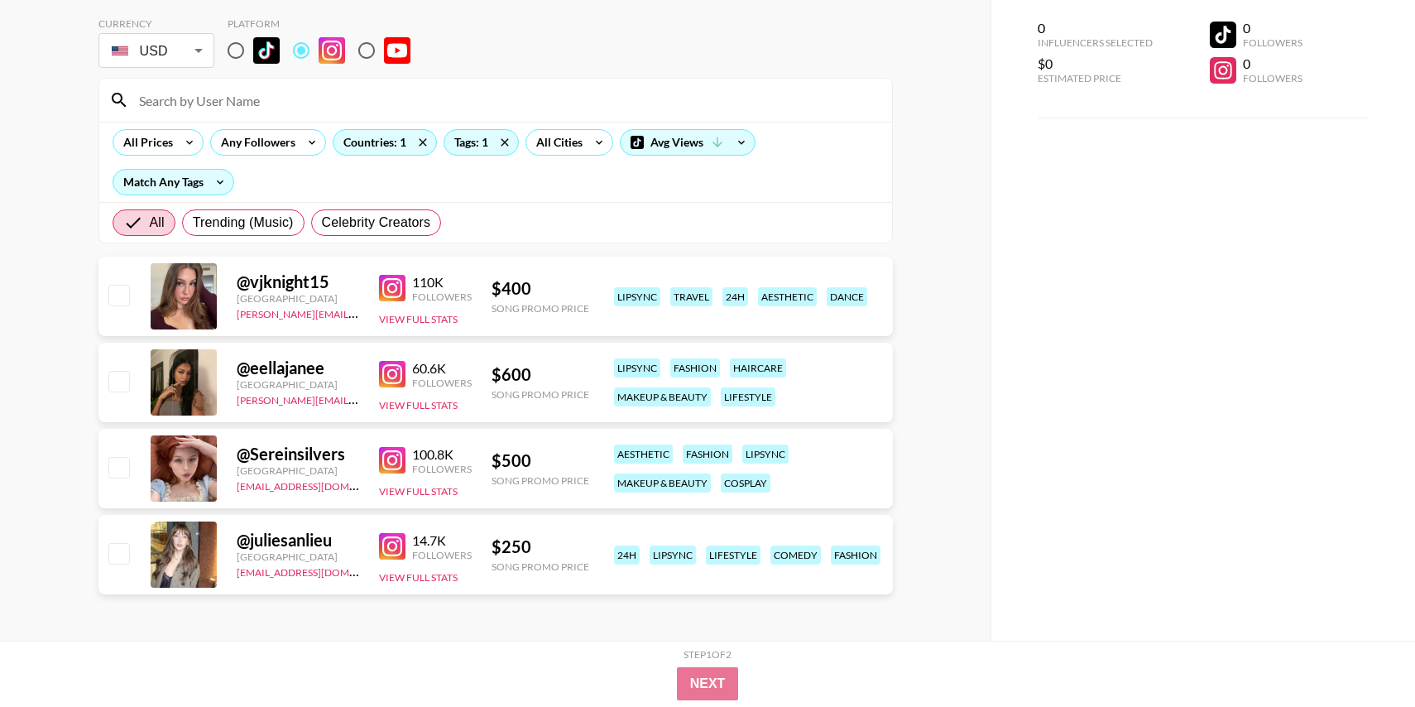
scroll to position [75, 0]
click at [461, 146] on div "Tags: 1" at bounding box center [481, 142] width 74 height 25
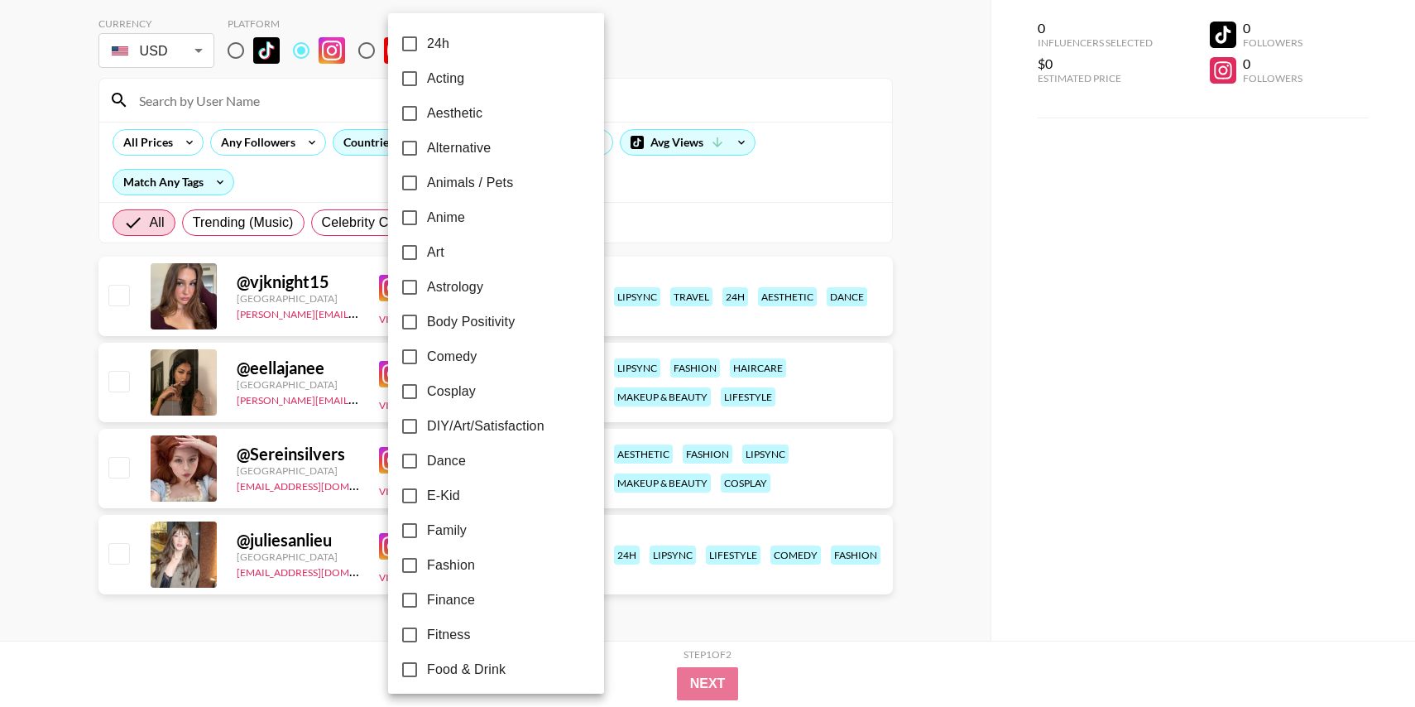
click at [644, 89] on div at bounding box center [707, 353] width 1415 height 707
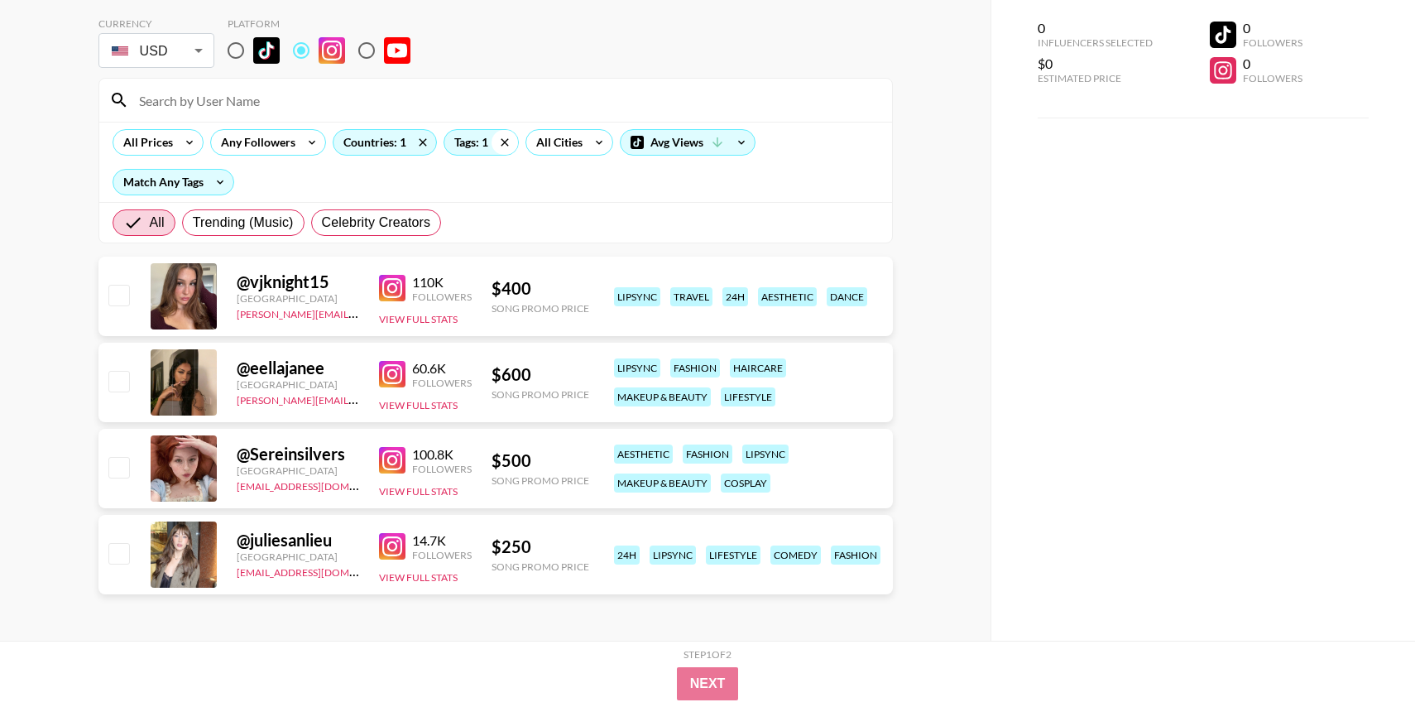
click at [509, 138] on icon at bounding box center [504, 142] width 26 height 25
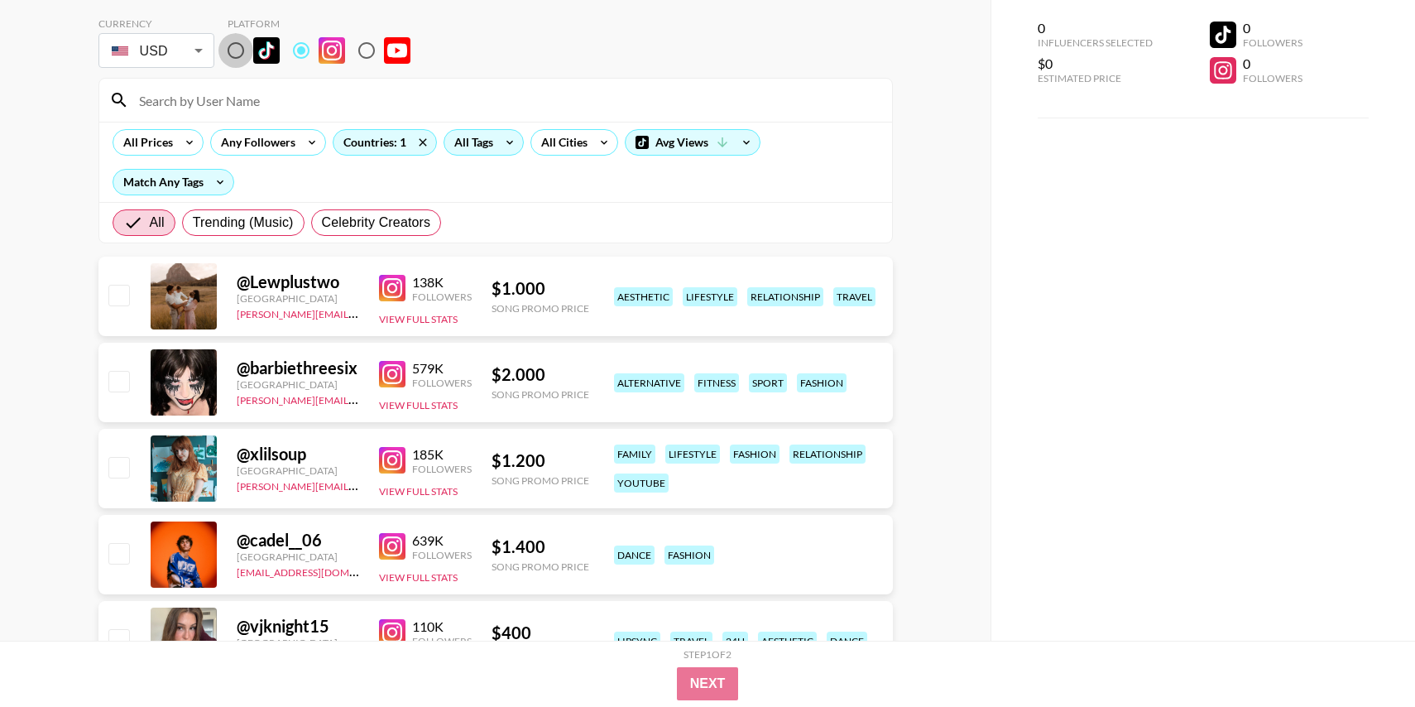
click at [240, 49] on input "radio" at bounding box center [235, 50] width 35 height 35
radio input "true"
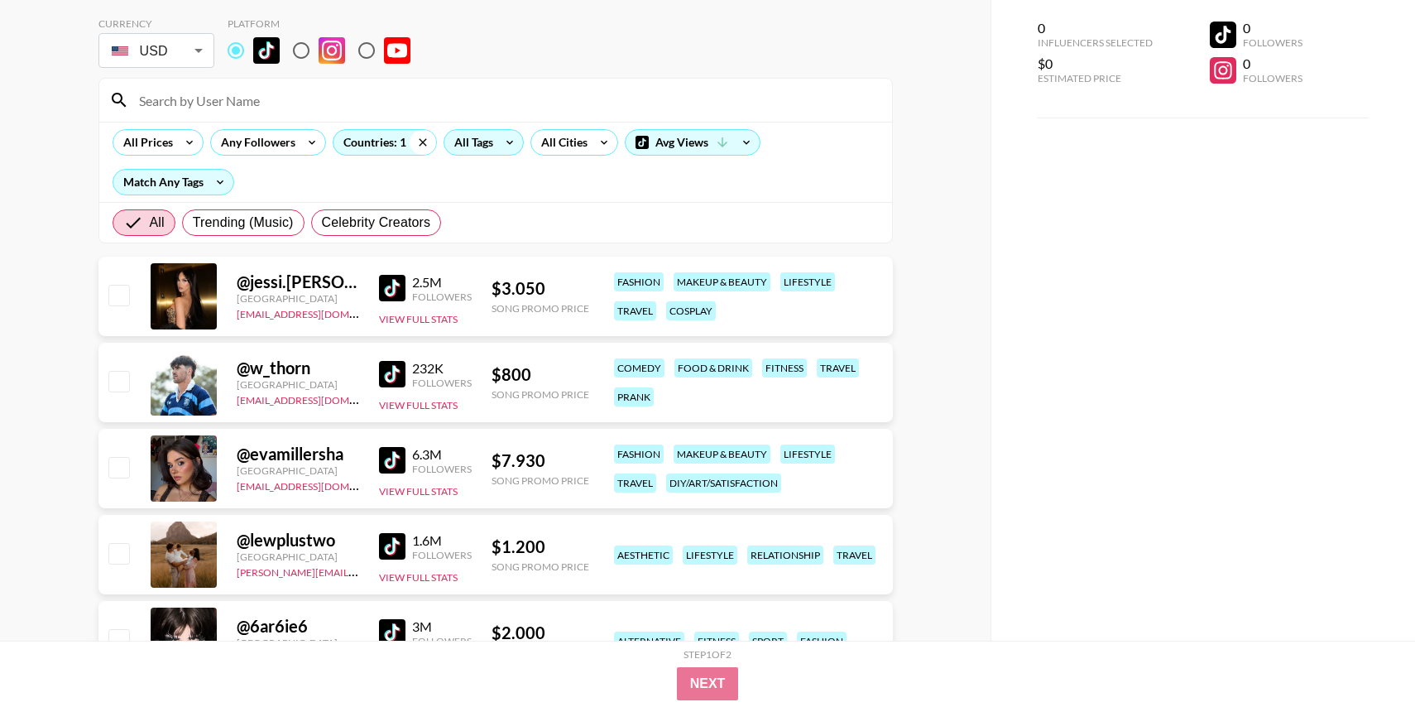
click at [419, 146] on icon at bounding box center [423, 142] width 26 height 25
click at [387, 146] on div "Countries: 1" at bounding box center [384, 142] width 103 height 25
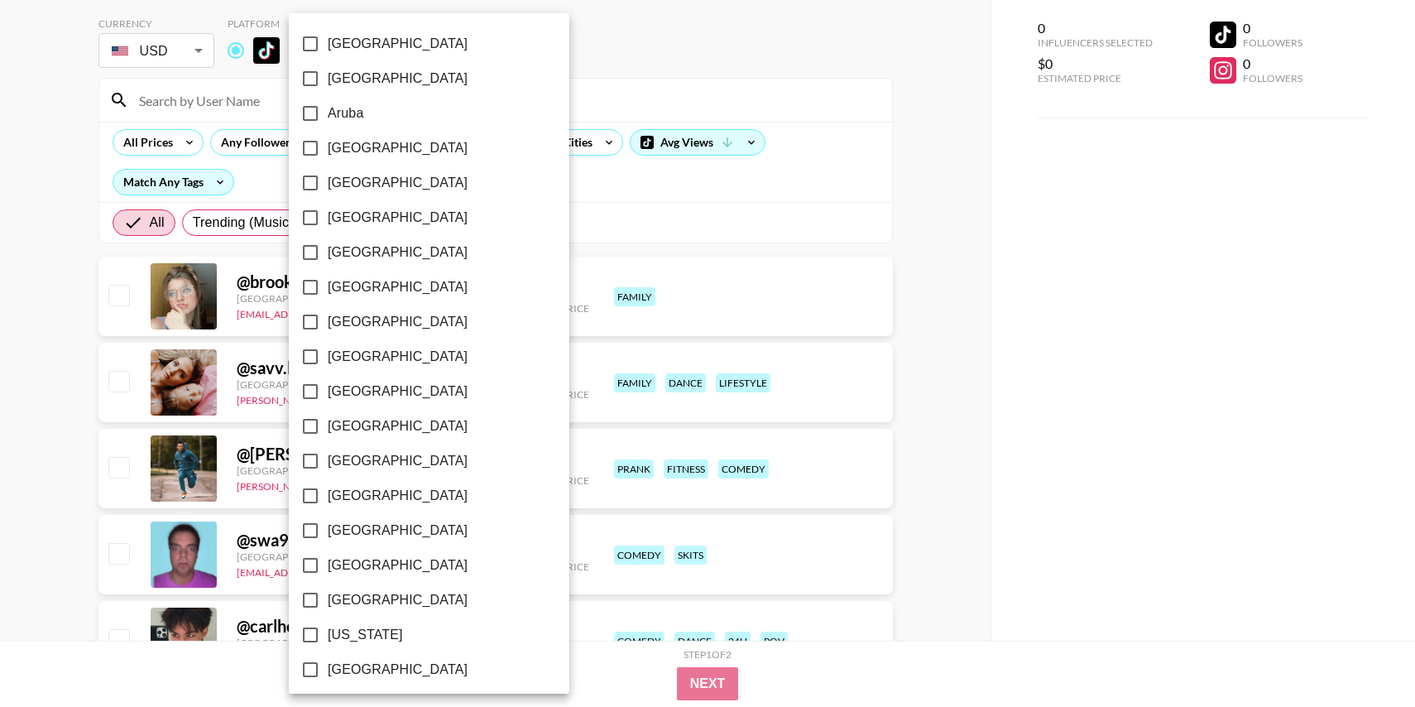
checkbox input "false"
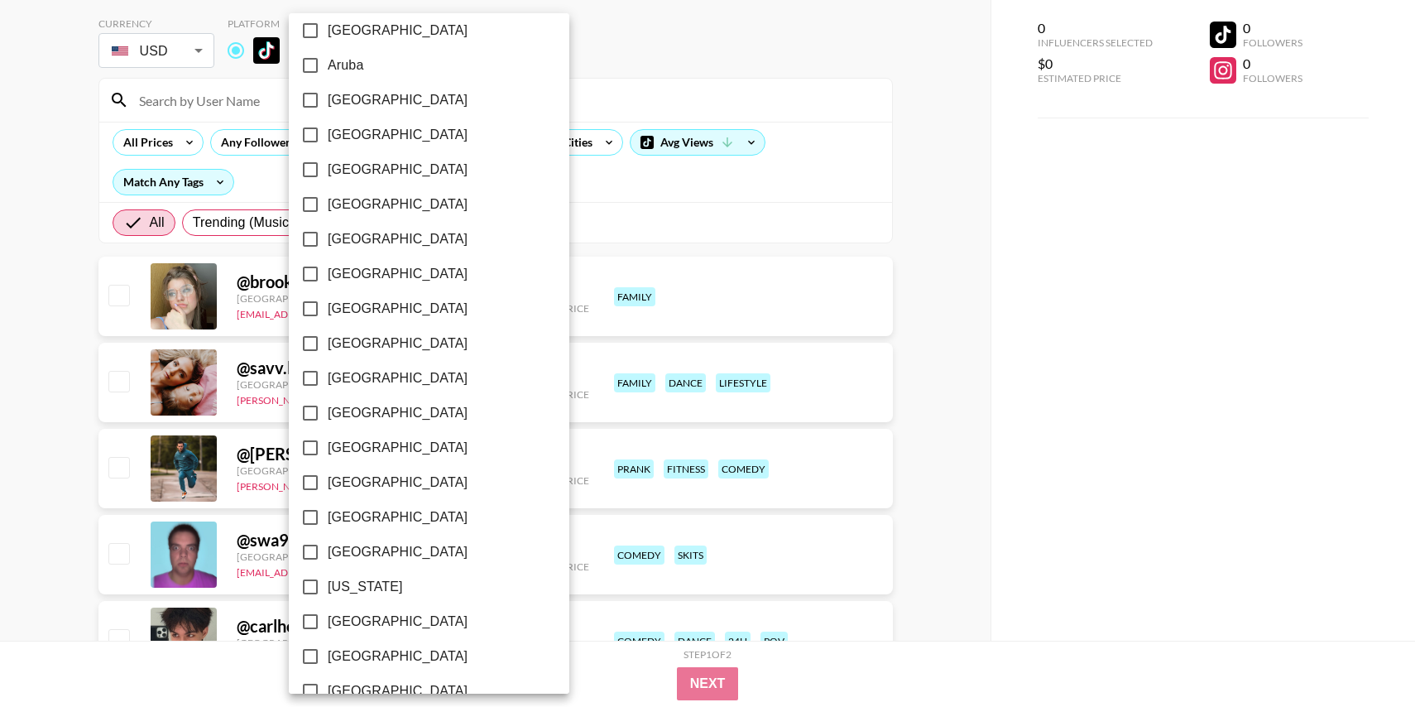
scroll to position [67, 0]
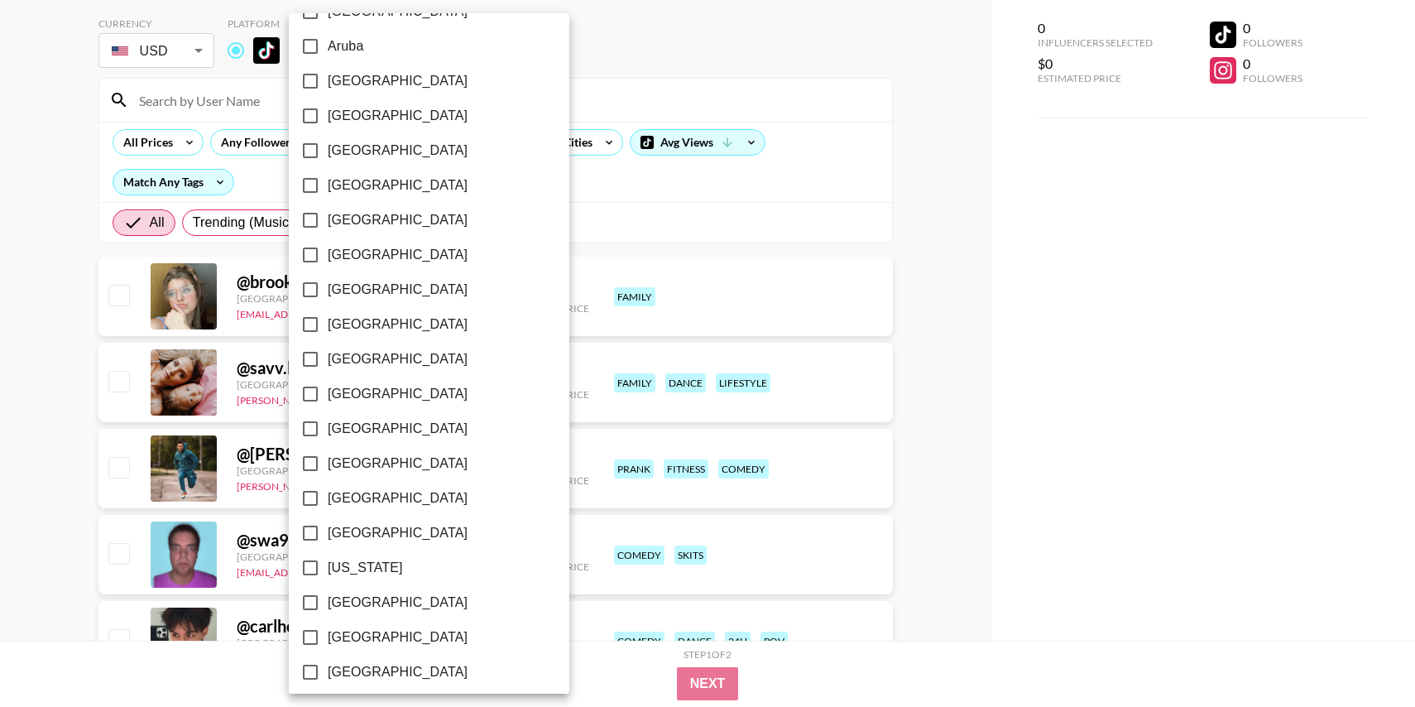
click at [338, 245] on span "[GEOGRAPHIC_DATA]" at bounding box center [398, 255] width 140 height 20
click at [328, 245] on input "[GEOGRAPHIC_DATA]" at bounding box center [310, 254] width 35 height 35
checkbox input "true"
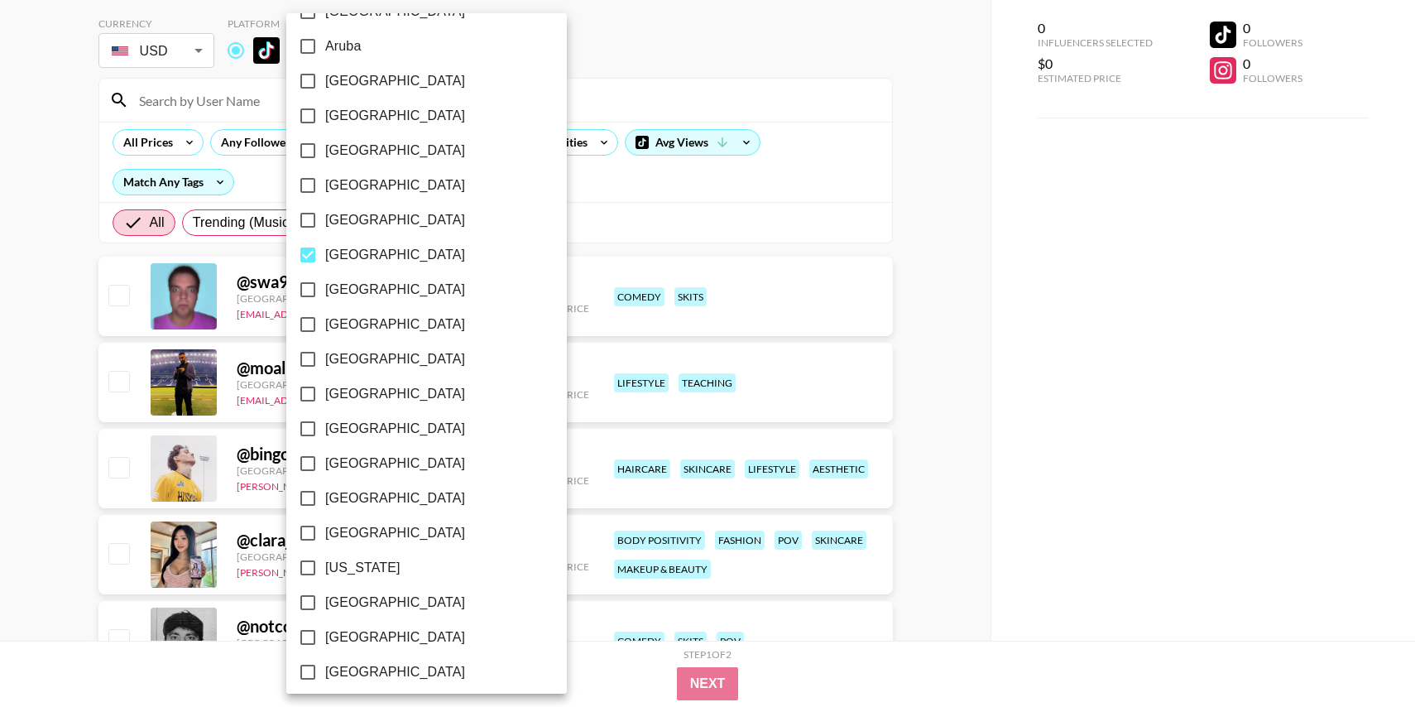
click at [606, 51] on div at bounding box center [707, 353] width 1415 height 707
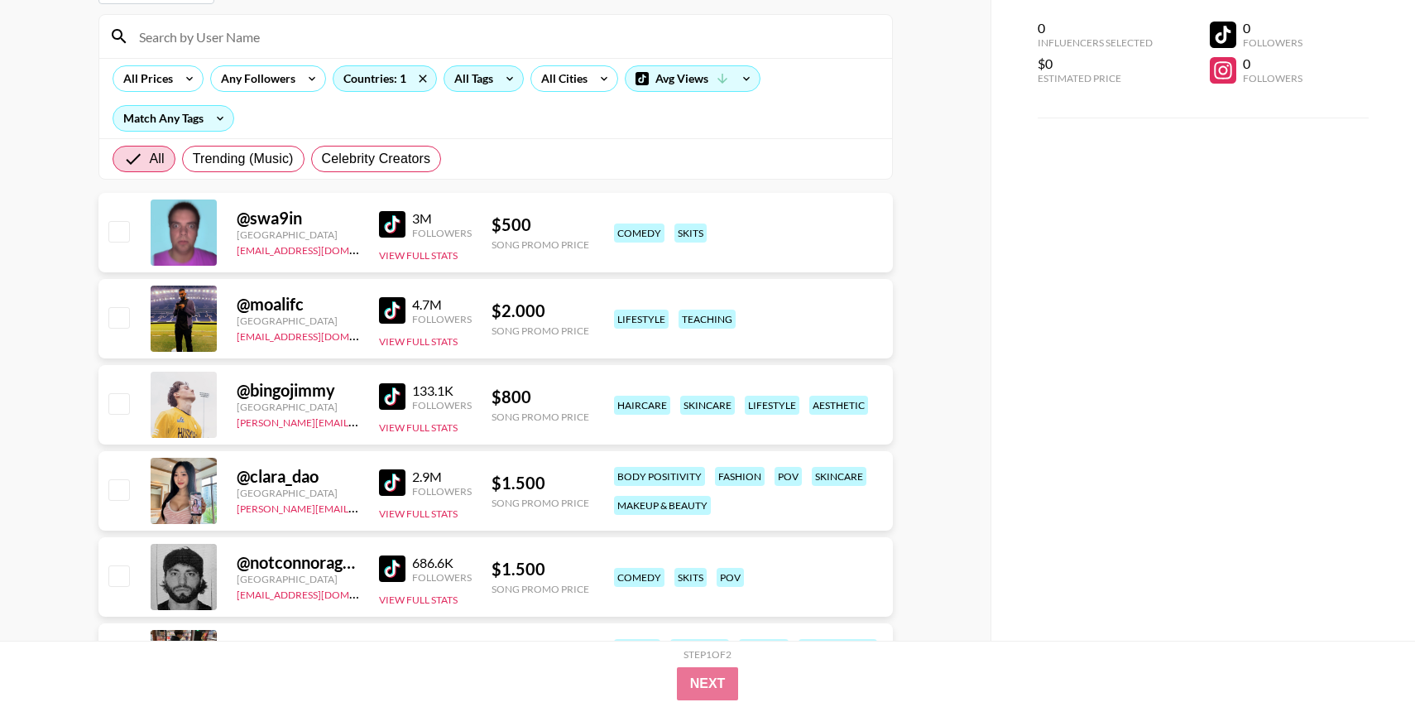
scroll to position [0, 0]
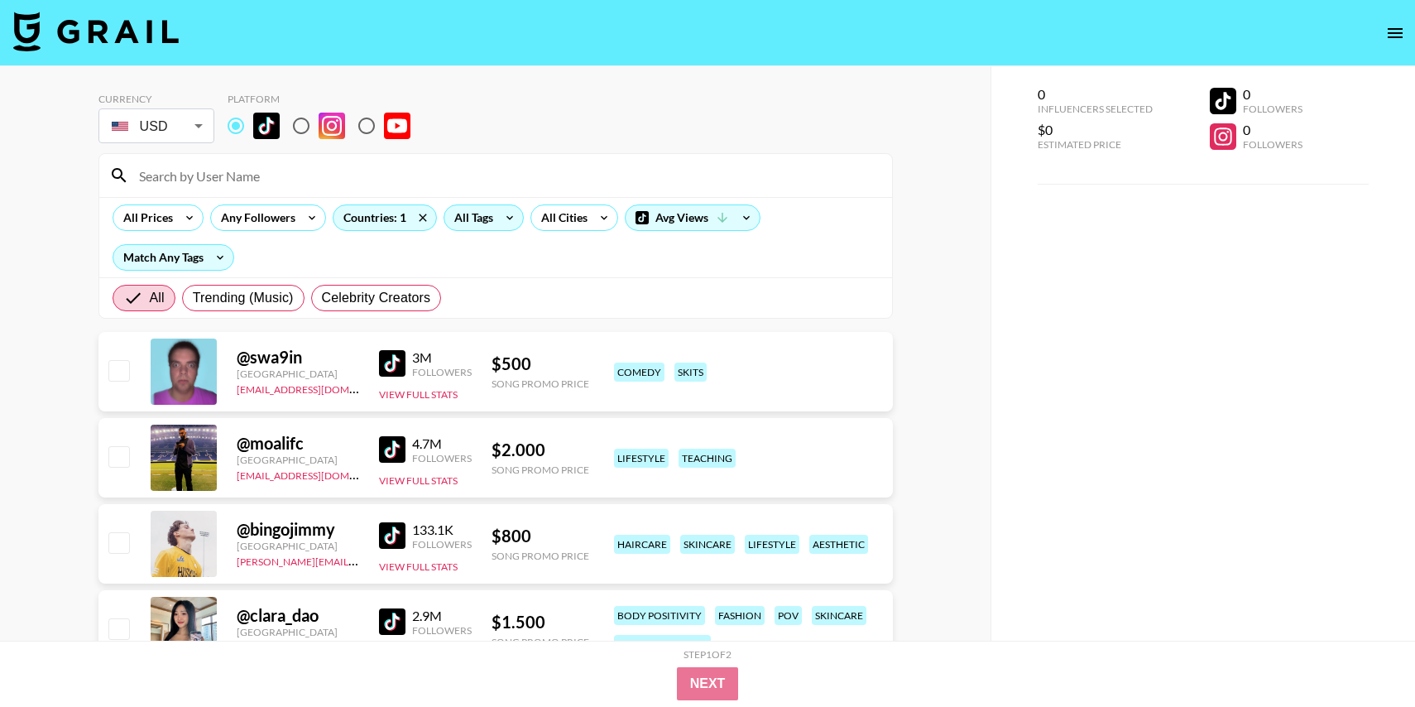
click at [488, 211] on div "All Tags" at bounding box center [470, 217] width 52 height 25
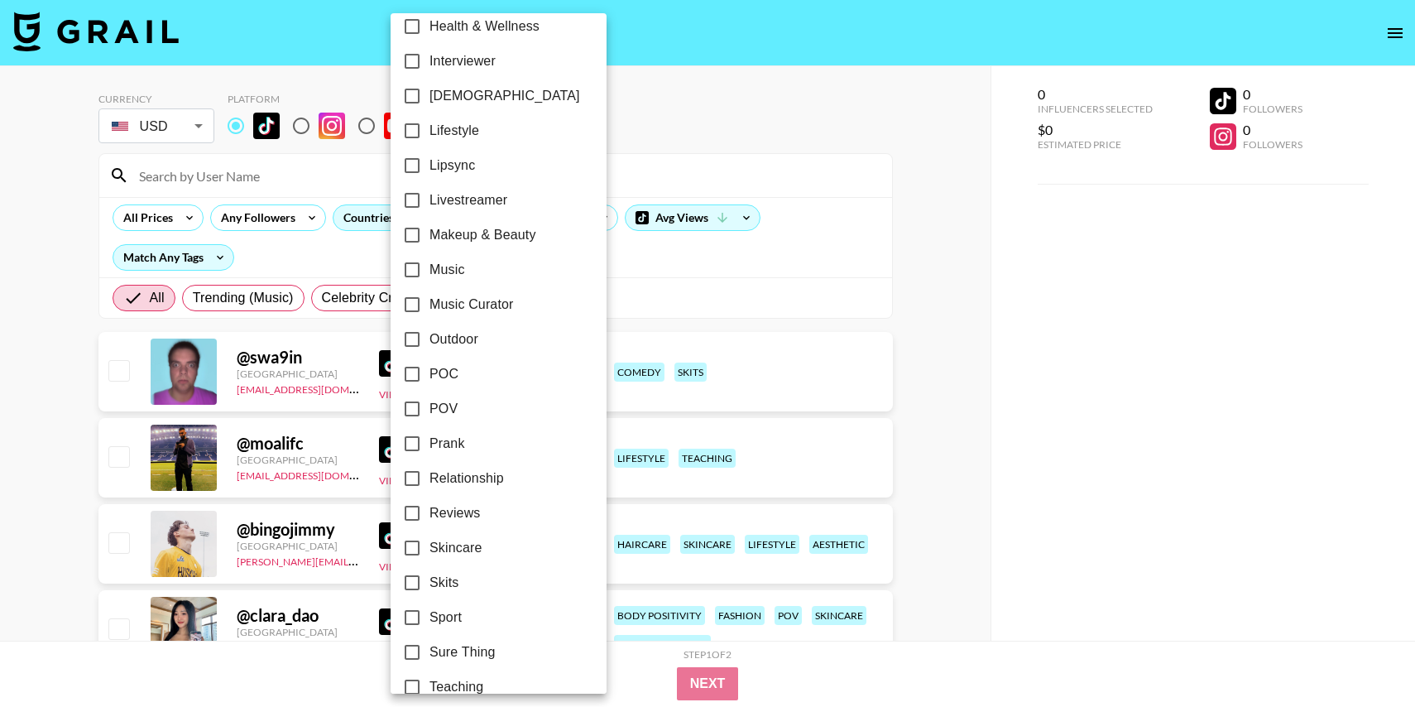
scroll to position [875, 0]
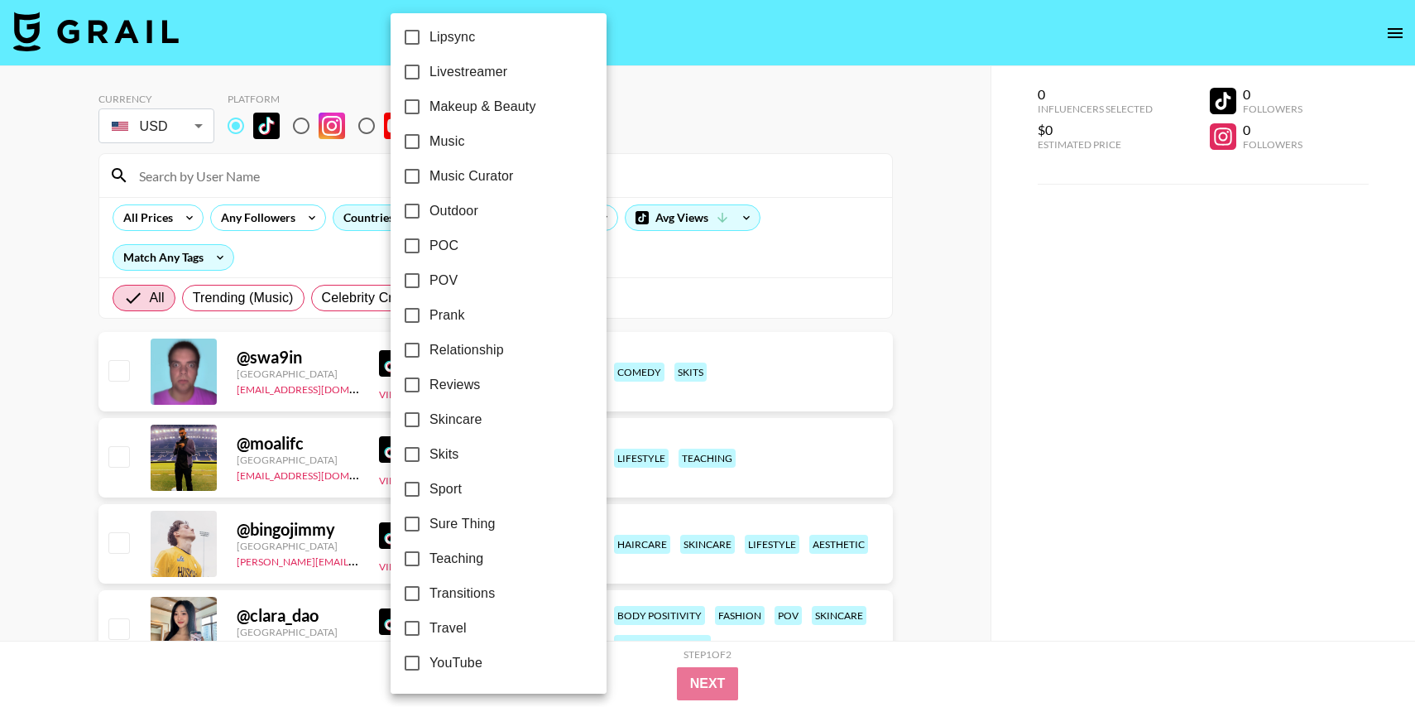
click at [411, 151] on input "Music" at bounding box center [412, 141] width 35 height 35
checkbox input "true"
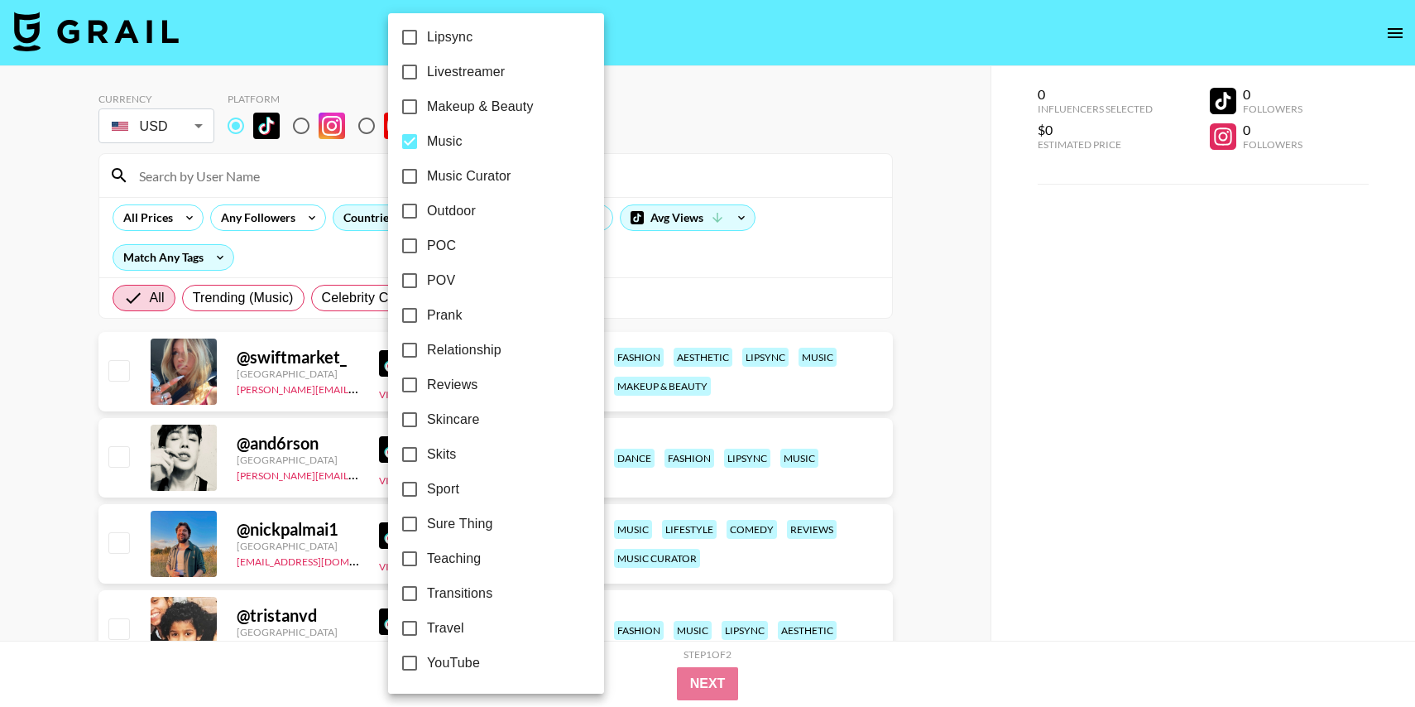
click at [409, 170] on input "Music Curator" at bounding box center [409, 176] width 35 height 35
checkbox input "true"
click at [750, 122] on div at bounding box center [707, 353] width 1415 height 707
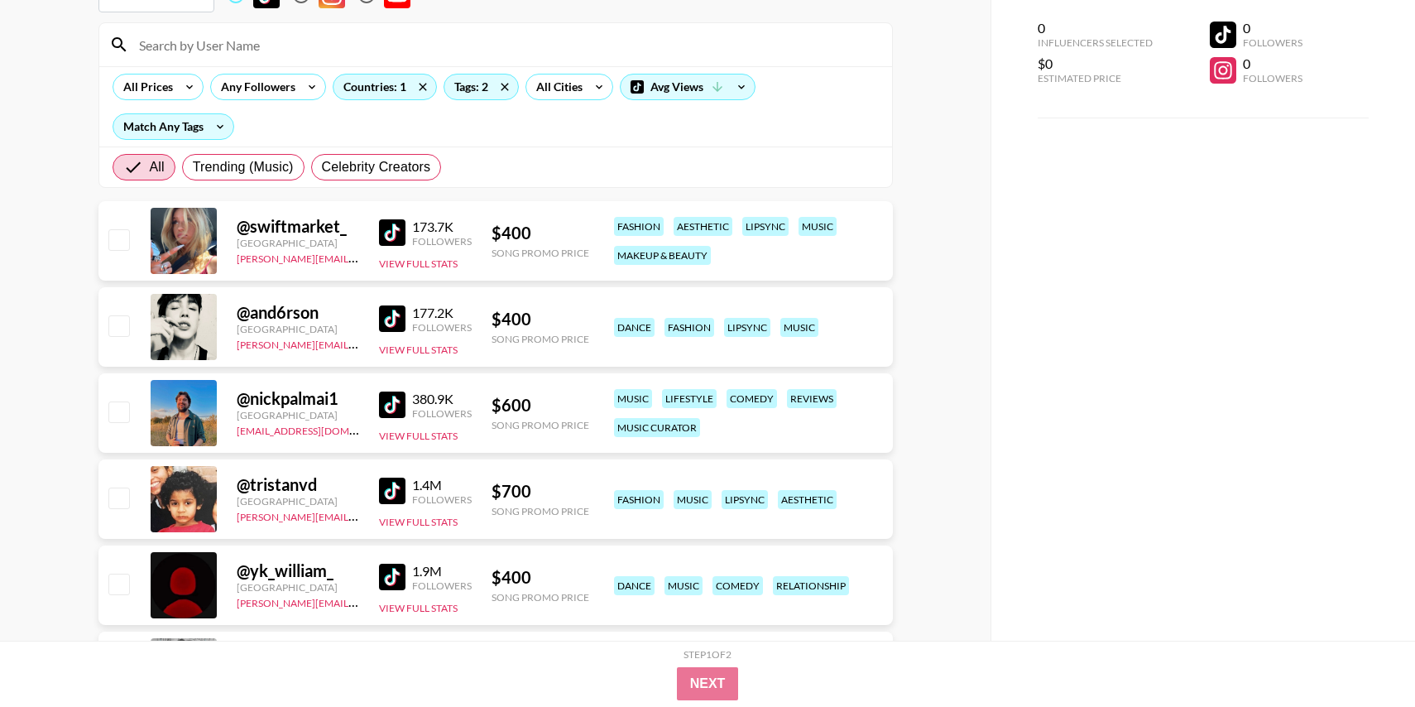
scroll to position [137, 0]
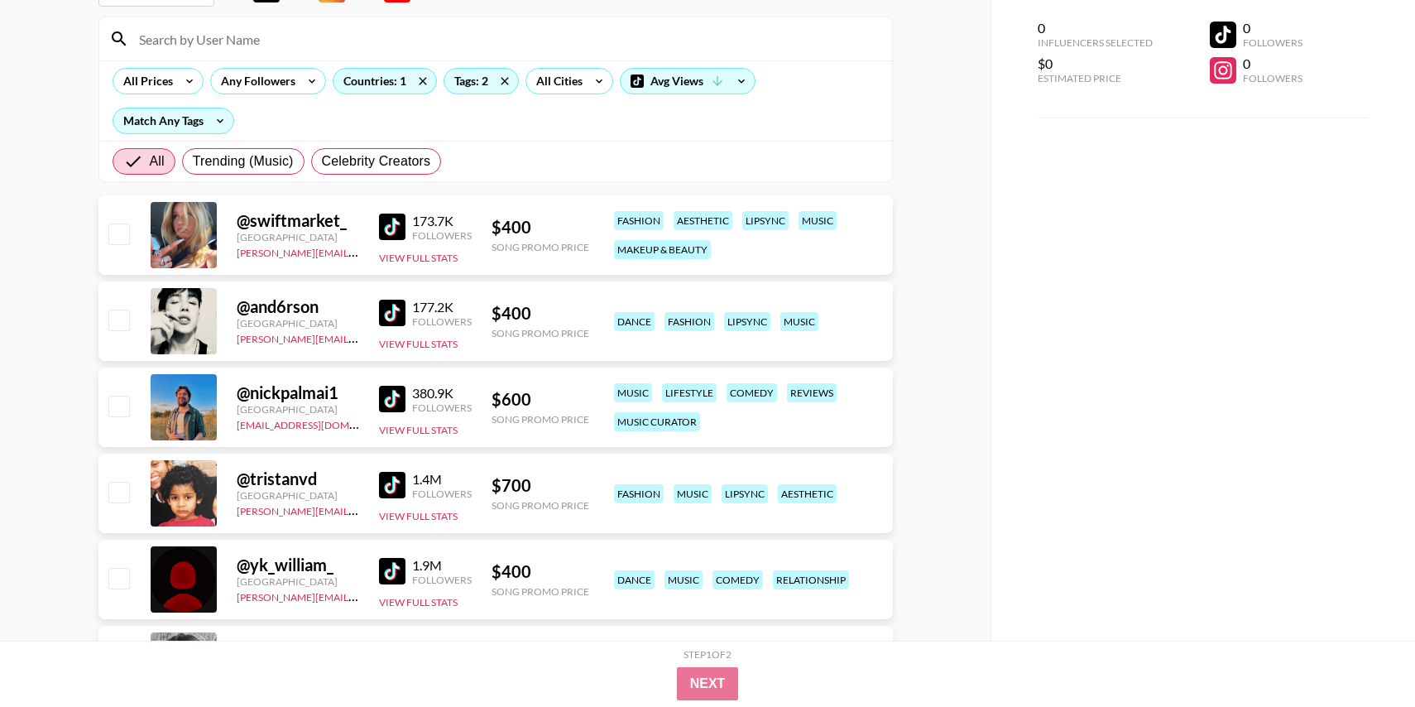
click at [390, 232] on img at bounding box center [392, 226] width 26 height 26
click at [390, 320] on img at bounding box center [392, 312] width 26 height 26
click at [402, 396] on img at bounding box center [392, 399] width 26 height 26
click at [395, 491] on img at bounding box center [392, 485] width 26 height 26
click at [393, 571] on img at bounding box center [392, 571] width 26 height 26
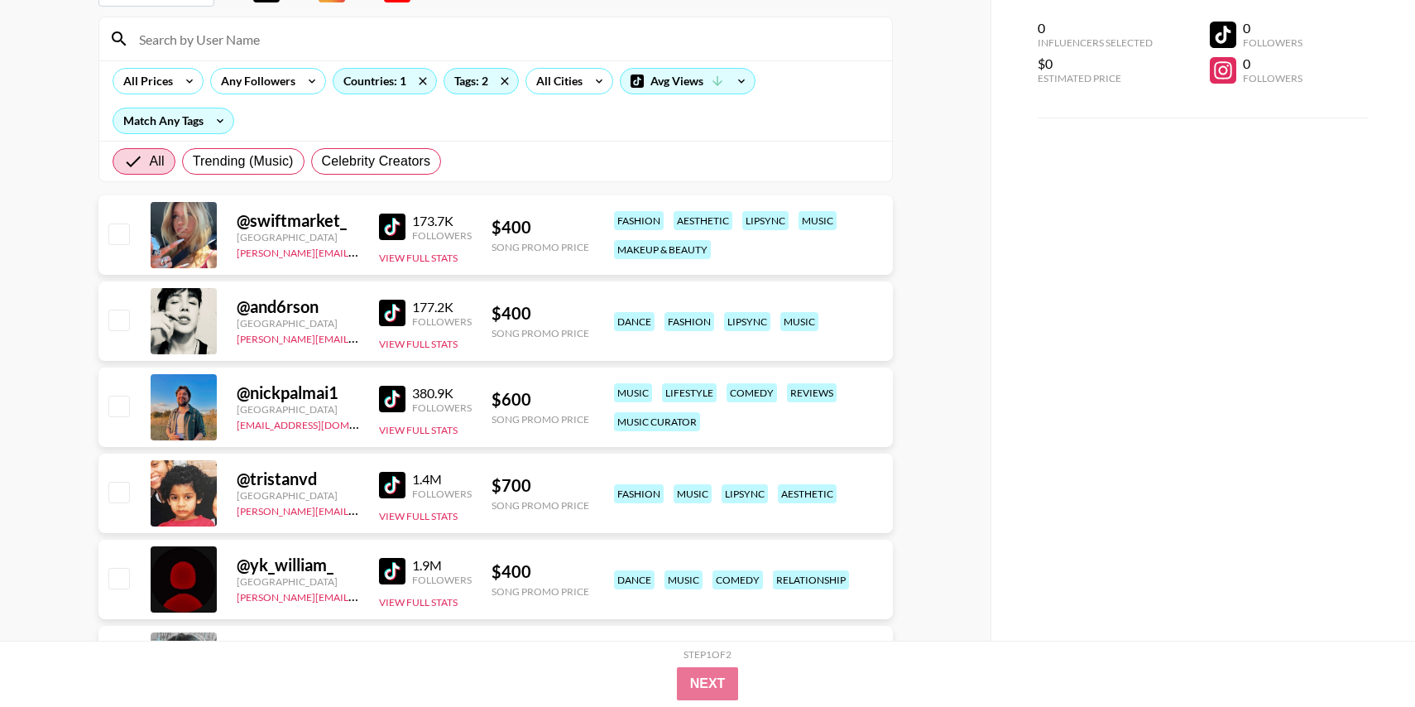
scroll to position [316, 0]
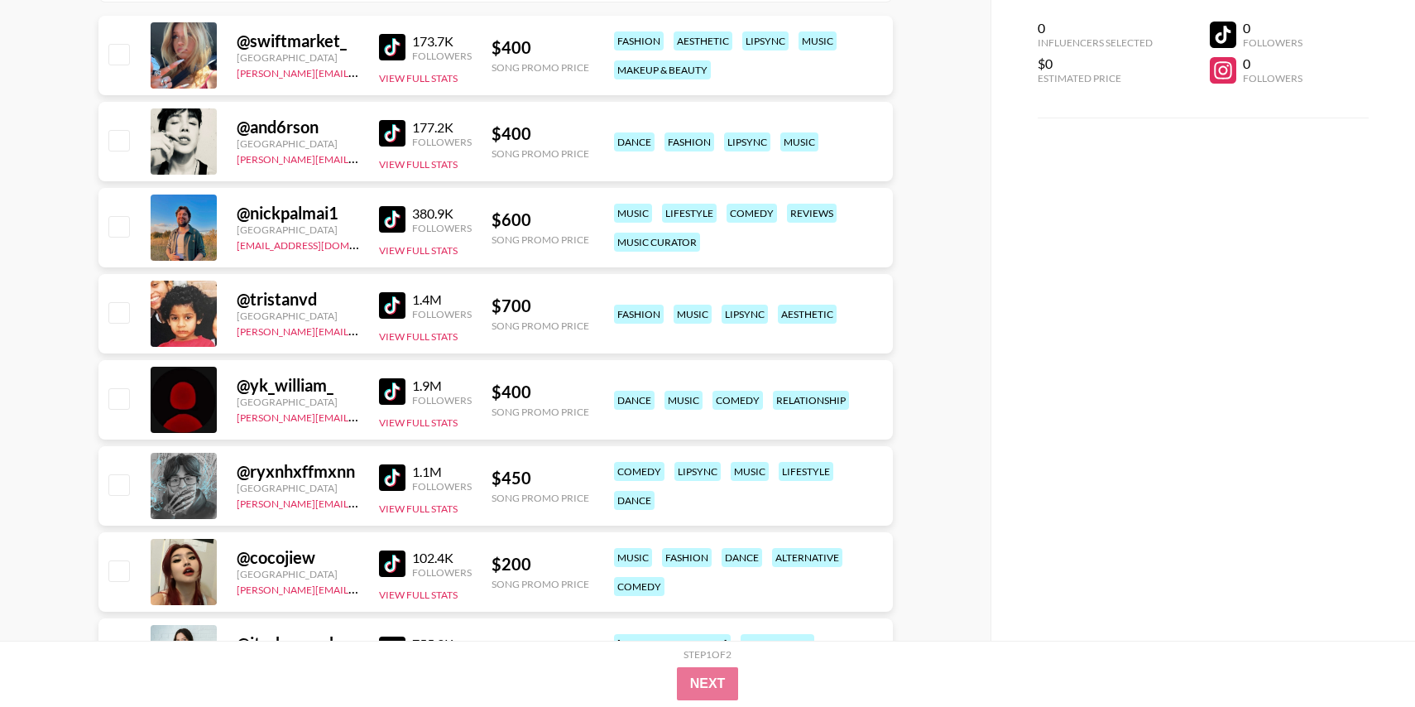
click at [386, 474] on img at bounding box center [392, 477] width 26 height 26
click at [386, 563] on img at bounding box center [392, 563] width 26 height 26
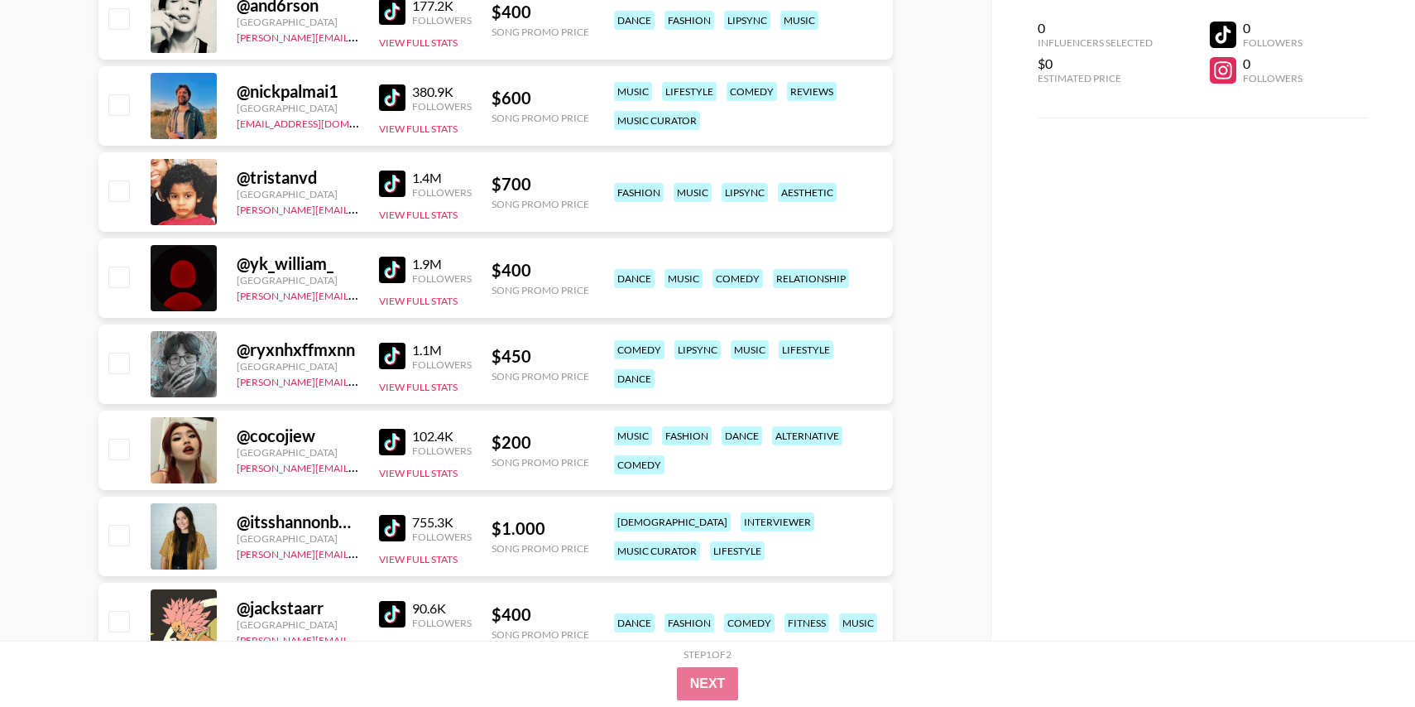
scroll to position [531, 0]
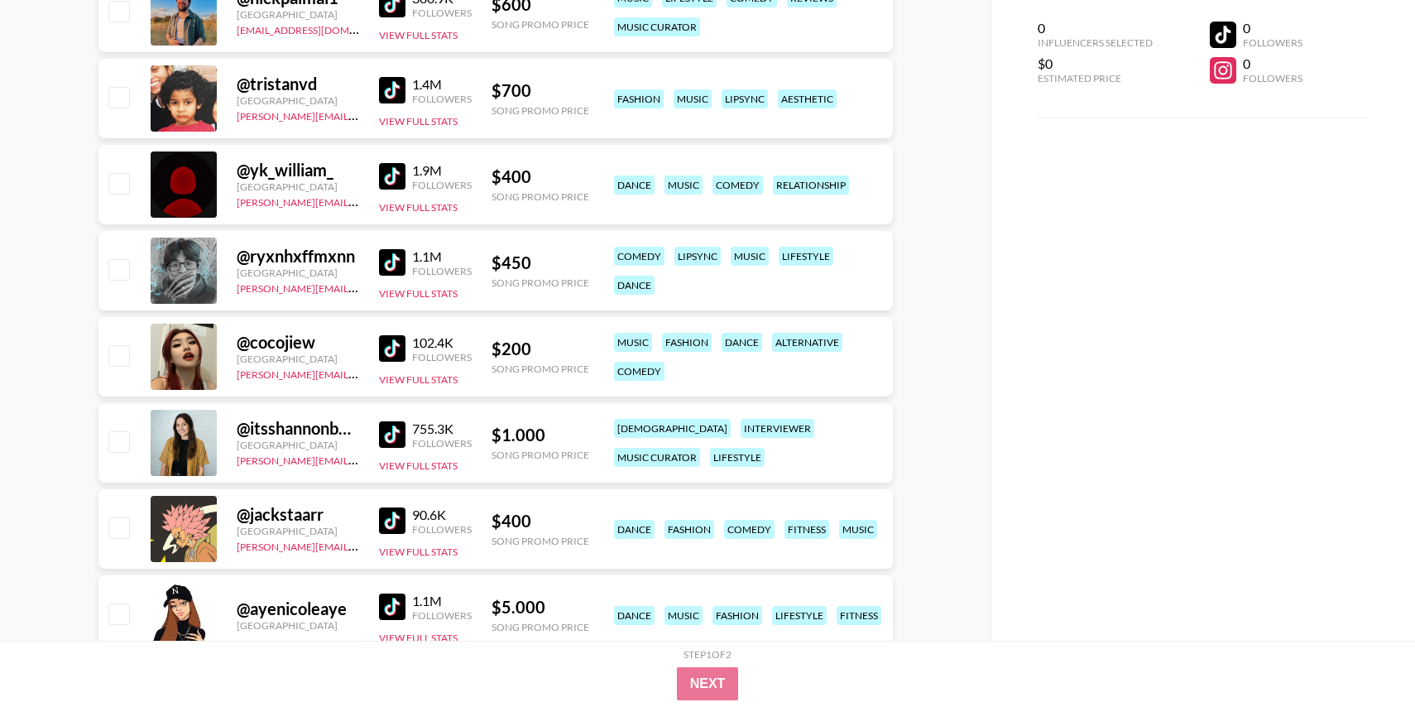
click at [395, 436] on img at bounding box center [392, 434] width 26 height 26
click at [392, 514] on img at bounding box center [392, 520] width 26 height 26
click at [390, 615] on img at bounding box center [392, 606] width 26 height 26
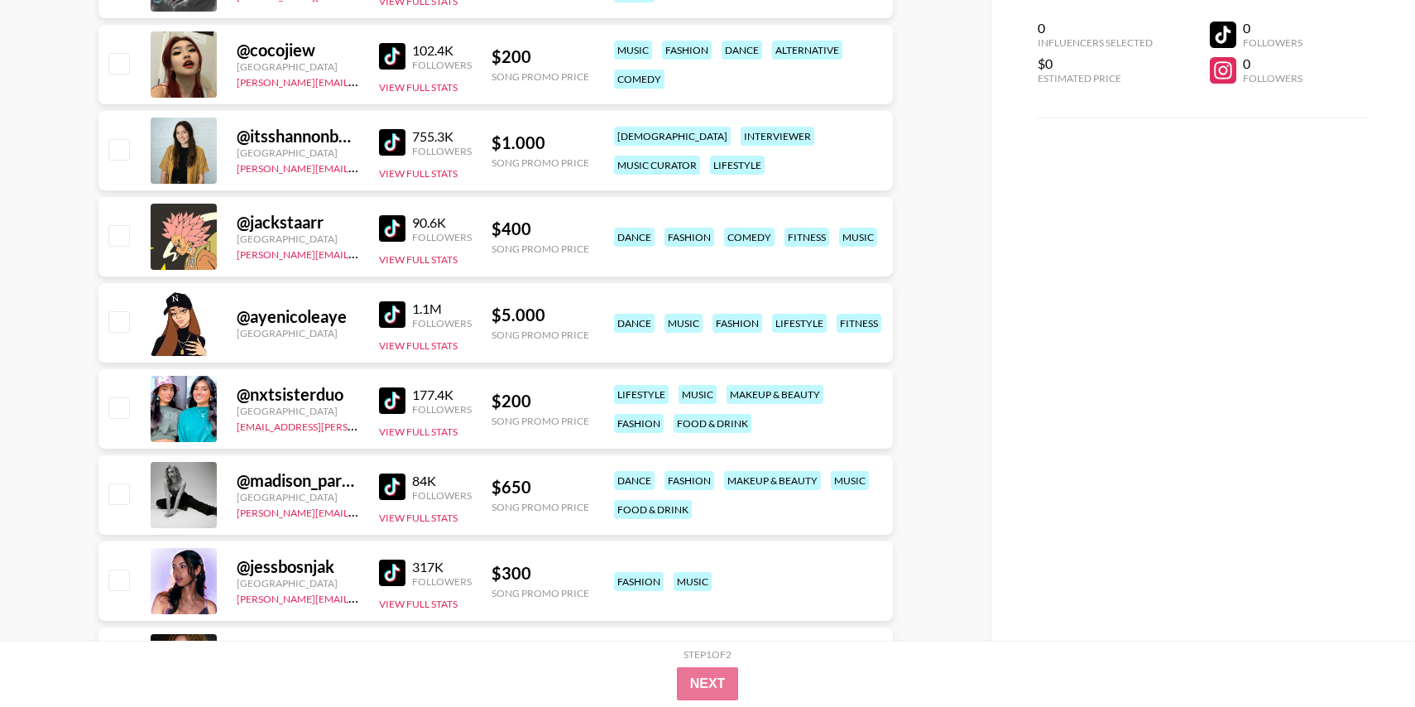
scroll to position [840, 0]
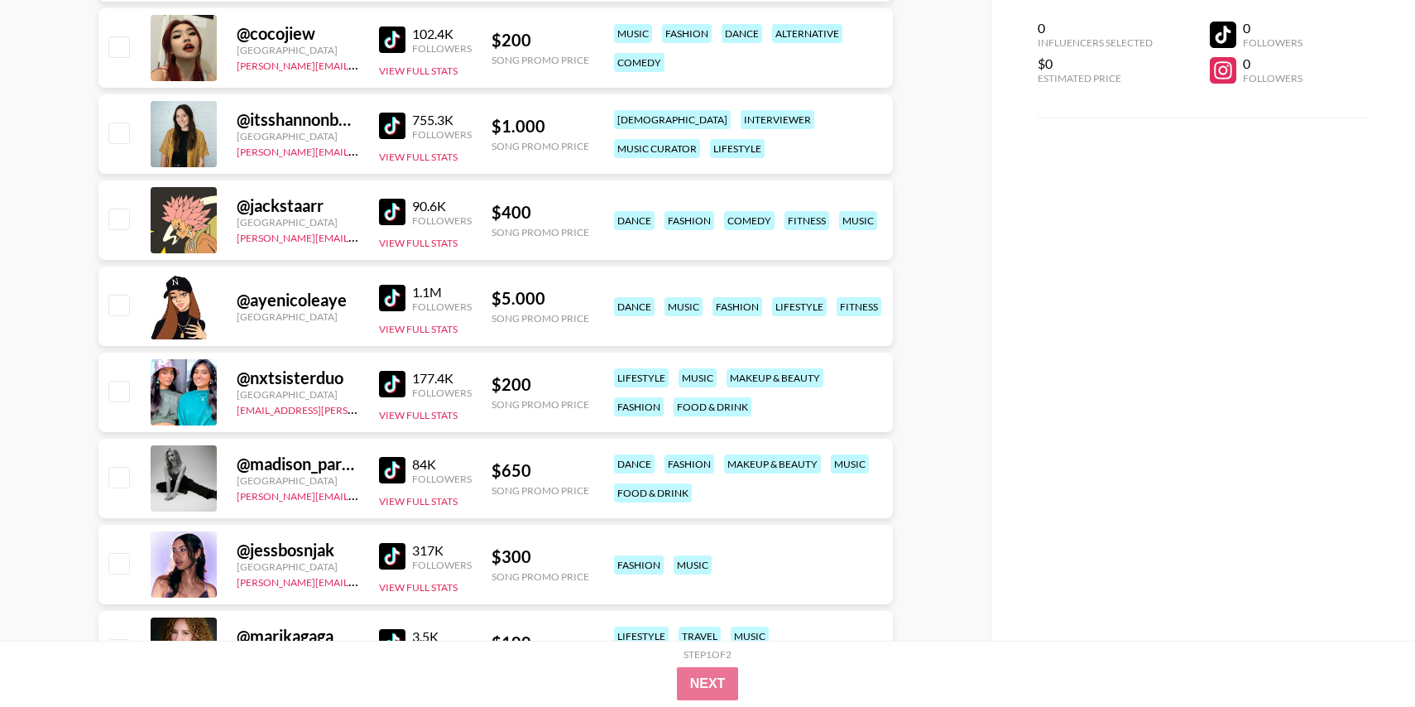
click at [399, 375] on img at bounding box center [392, 384] width 26 height 26
click at [394, 477] on img at bounding box center [392, 470] width 26 height 26
click at [394, 546] on img at bounding box center [392, 556] width 26 height 26
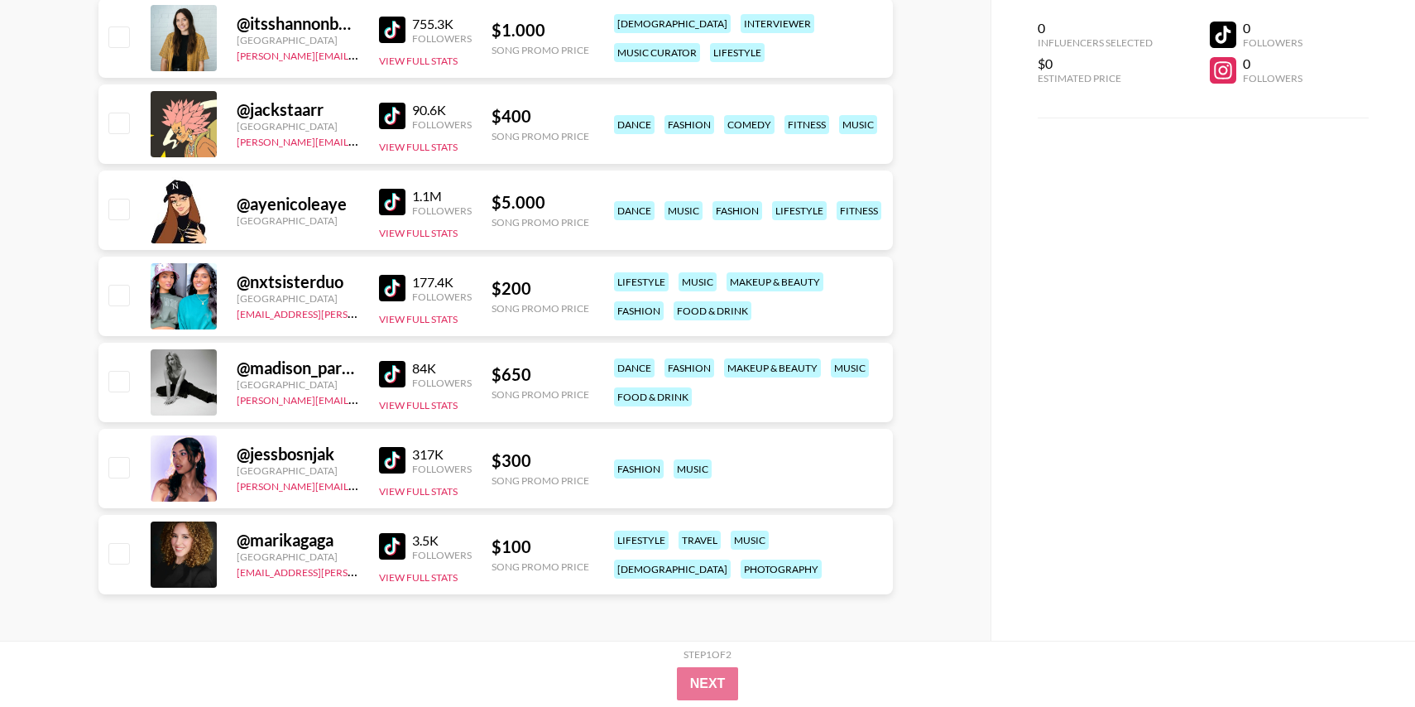
click at [390, 553] on img at bounding box center [392, 546] width 26 height 26
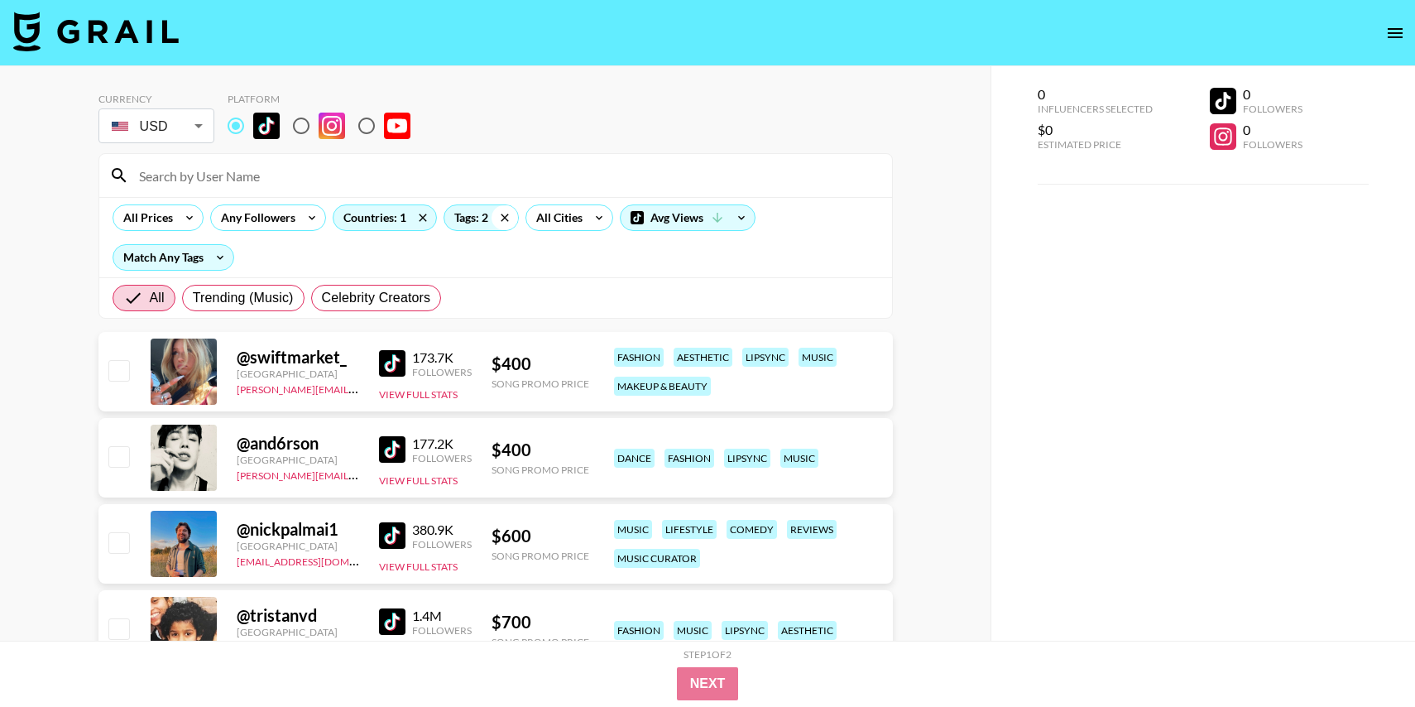
click at [506, 211] on icon at bounding box center [504, 217] width 26 height 25
click at [467, 218] on div "Tags: 2" at bounding box center [481, 217] width 74 height 25
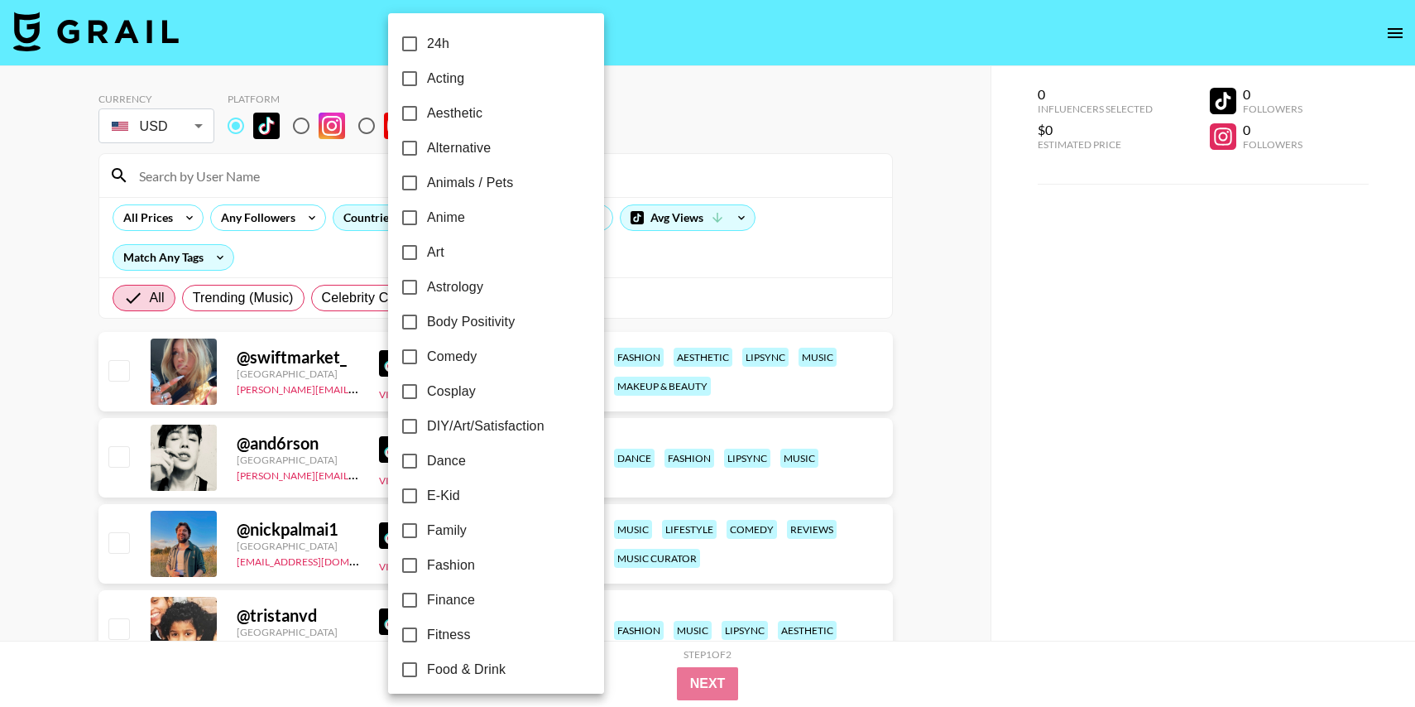
checkbox input "false"
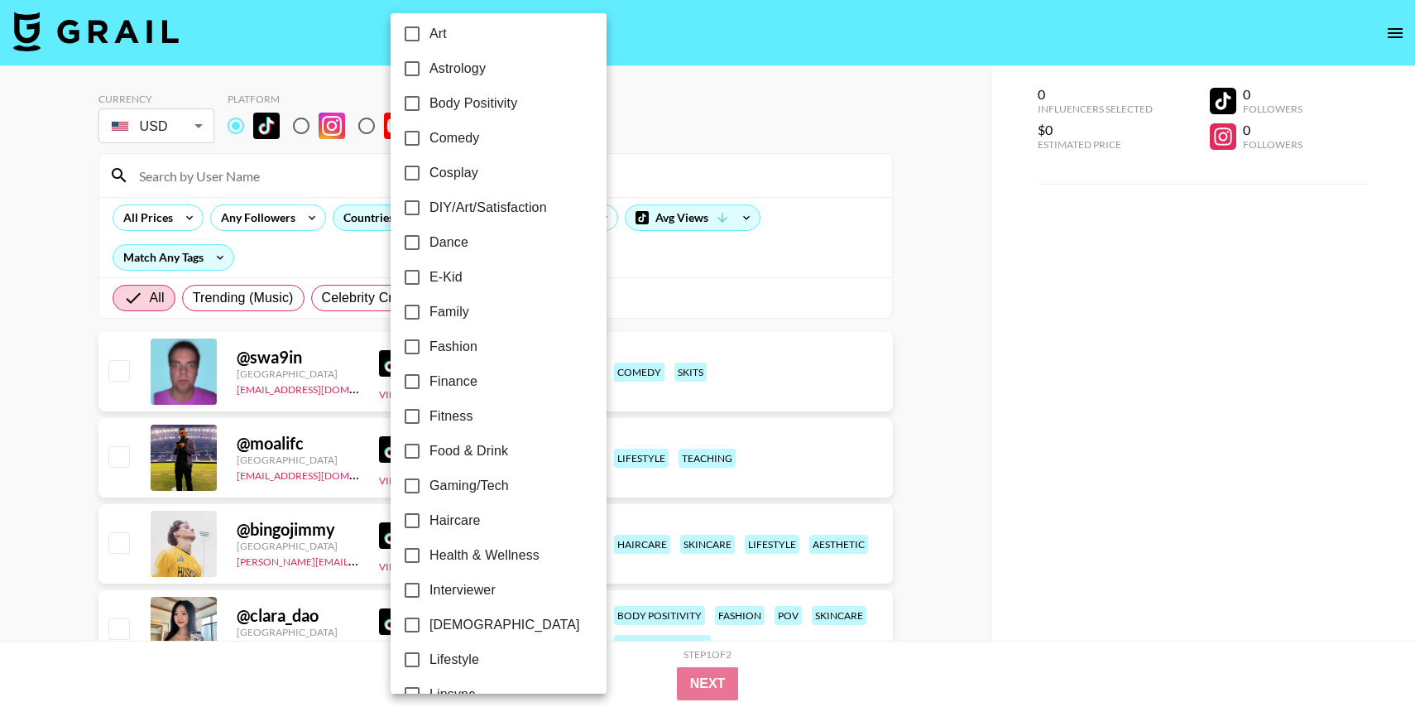
scroll to position [228, 0]
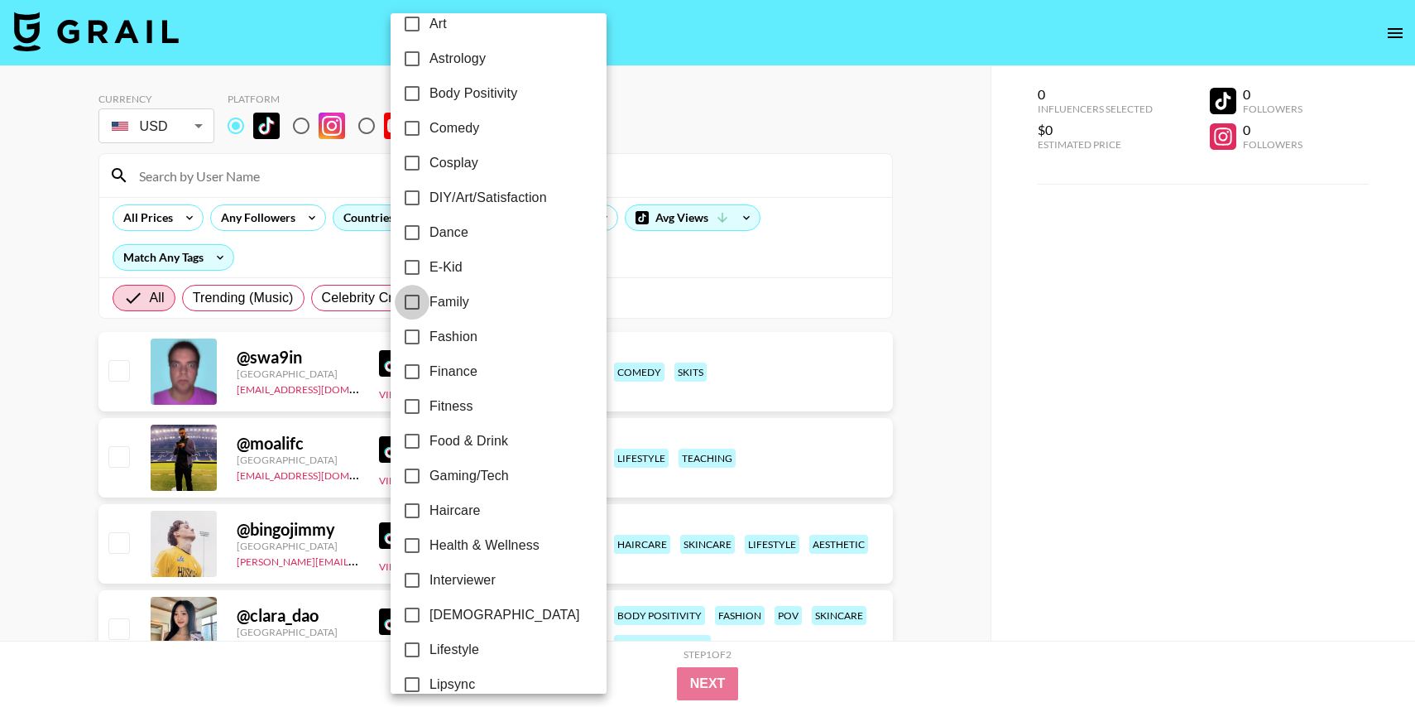
click at [419, 295] on input "Family" at bounding box center [412, 302] width 35 height 35
checkbox input "true"
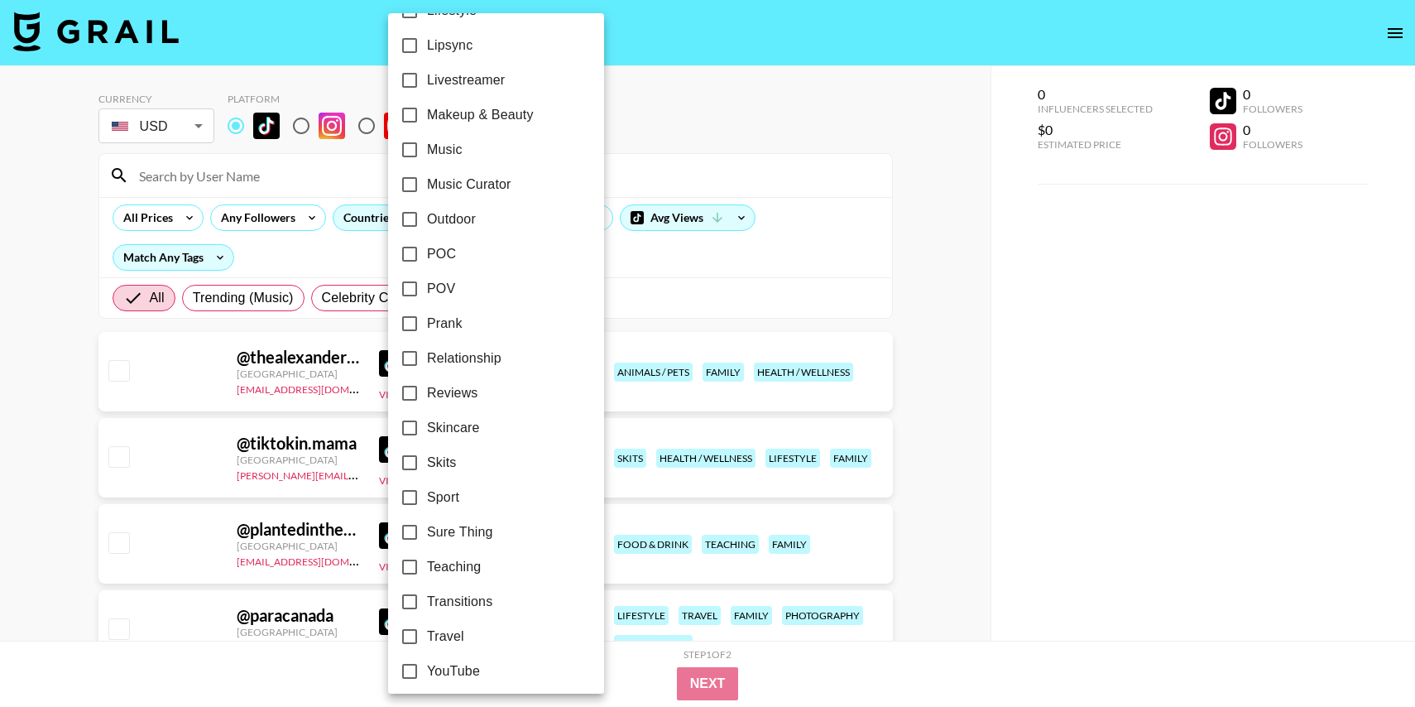
scroll to position [875, 0]
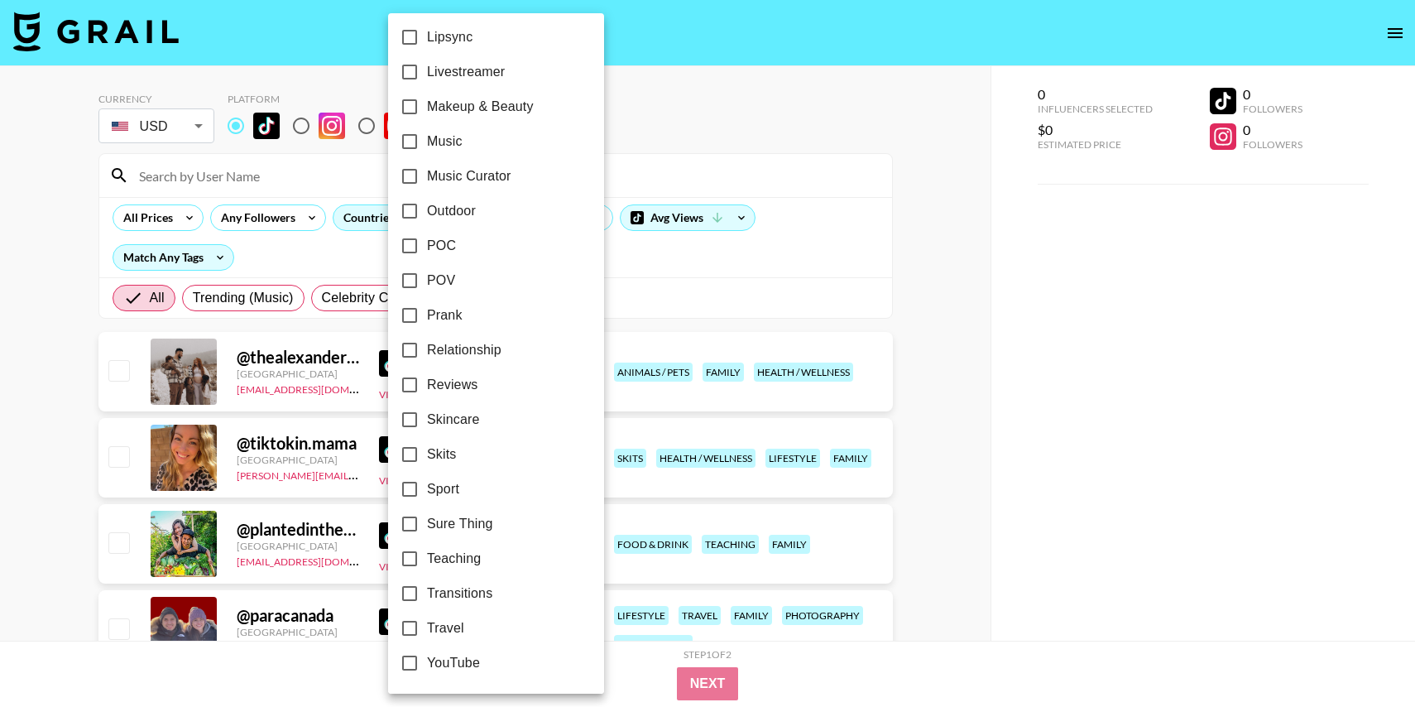
click at [725, 301] on div at bounding box center [707, 353] width 1415 height 707
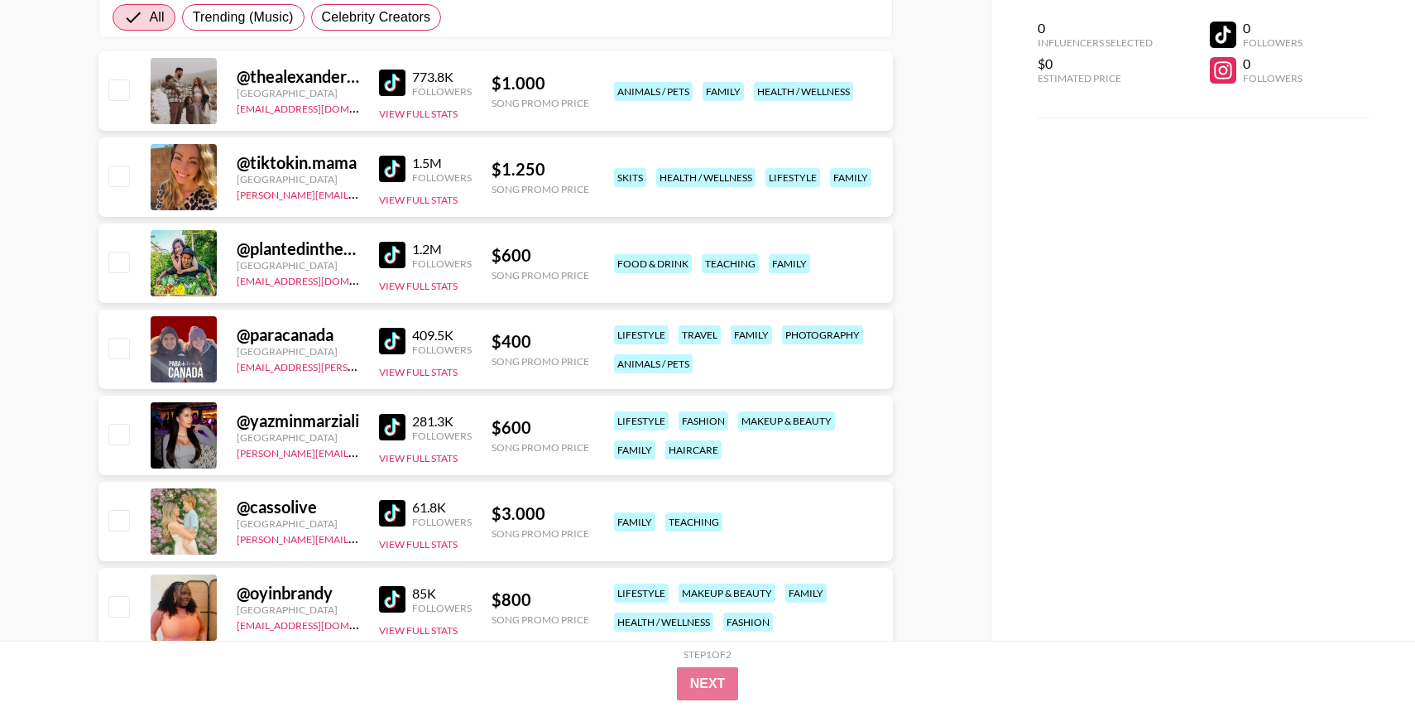
scroll to position [286, 0]
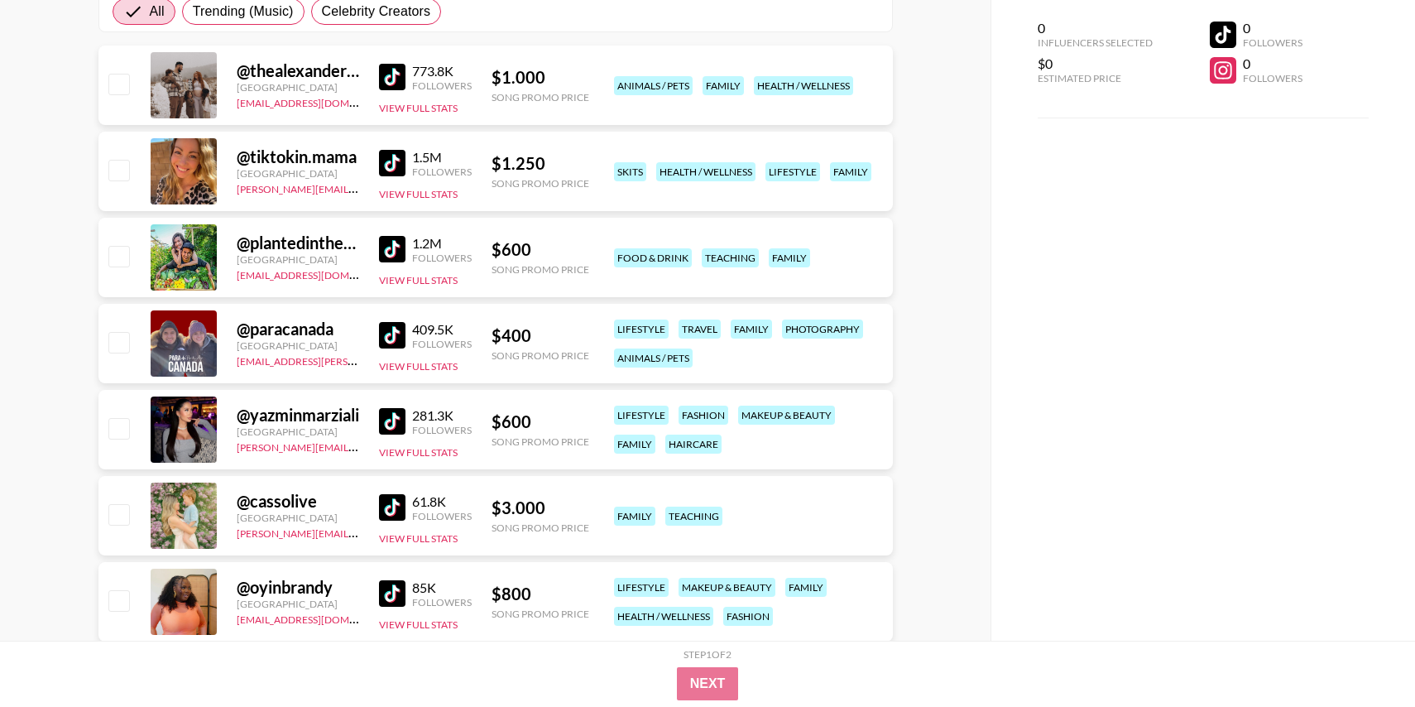
click at [388, 79] on img at bounding box center [392, 77] width 26 height 26
click at [386, 173] on img at bounding box center [392, 163] width 26 height 26
click at [387, 244] on img at bounding box center [392, 249] width 26 height 26
click at [390, 334] on img at bounding box center [392, 335] width 26 height 26
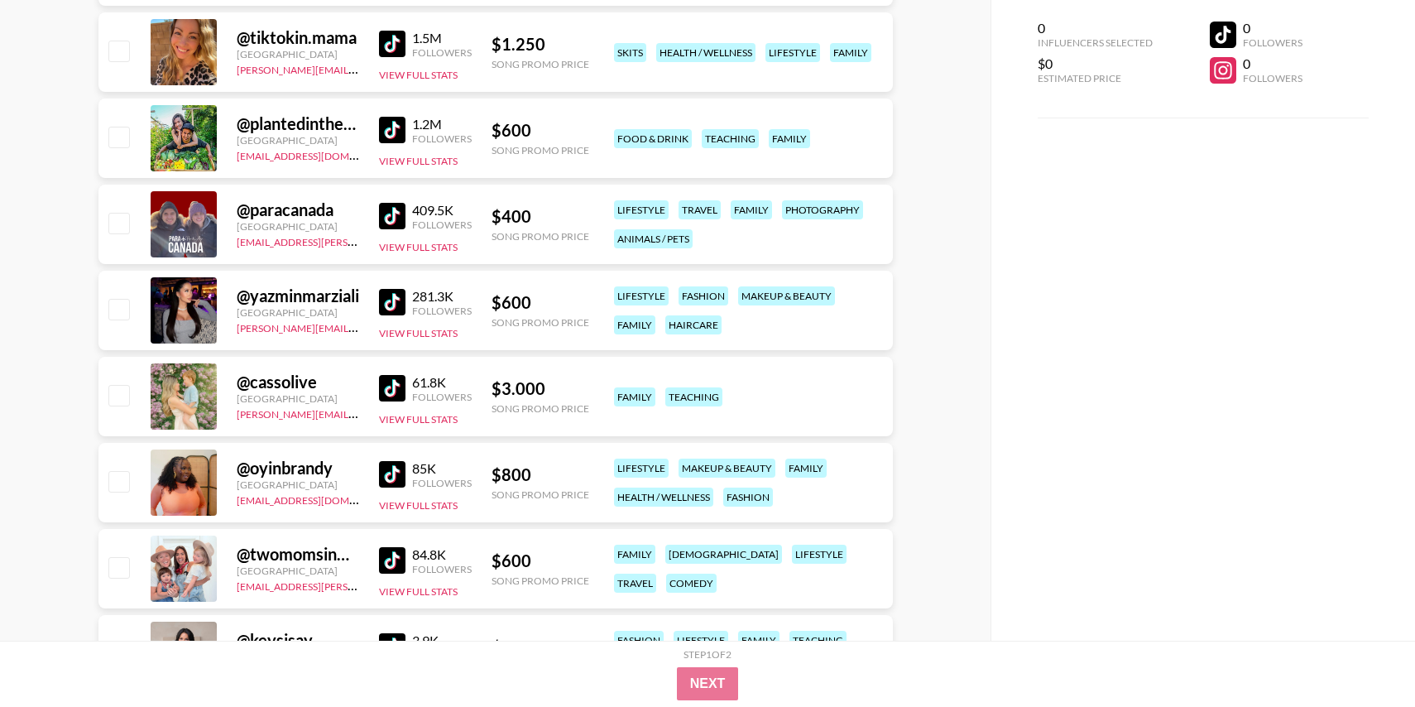
scroll to position [505, 0]
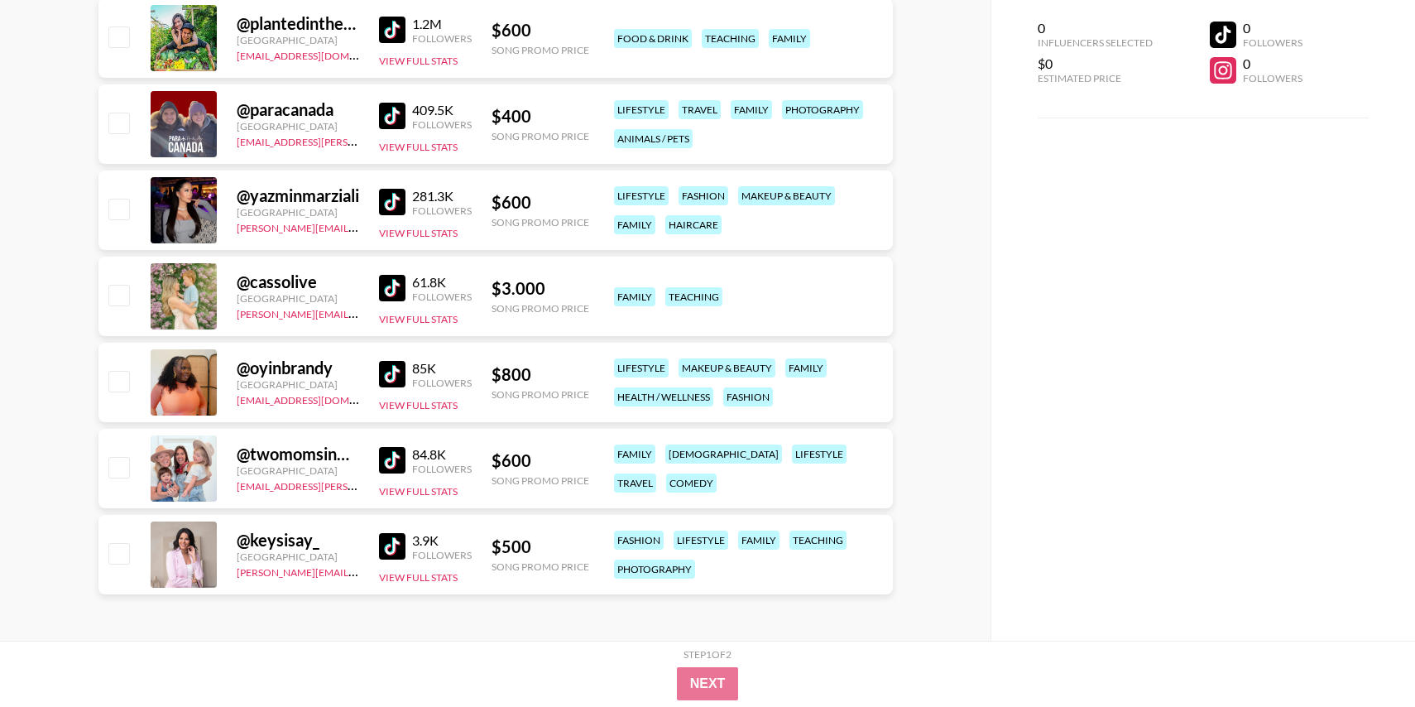
click at [390, 208] on img at bounding box center [392, 202] width 26 height 26
click at [390, 289] on img at bounding box center [392, 288] width 26 height 26
click at [391, 363] on img at bounding box center [392, 374] width 26 height 26
click at [392, 463] on img at bounding box center [392, 460] width 26 height 26
click at [399, 536] on img at bounding box center [392, 546] width 26 height 26
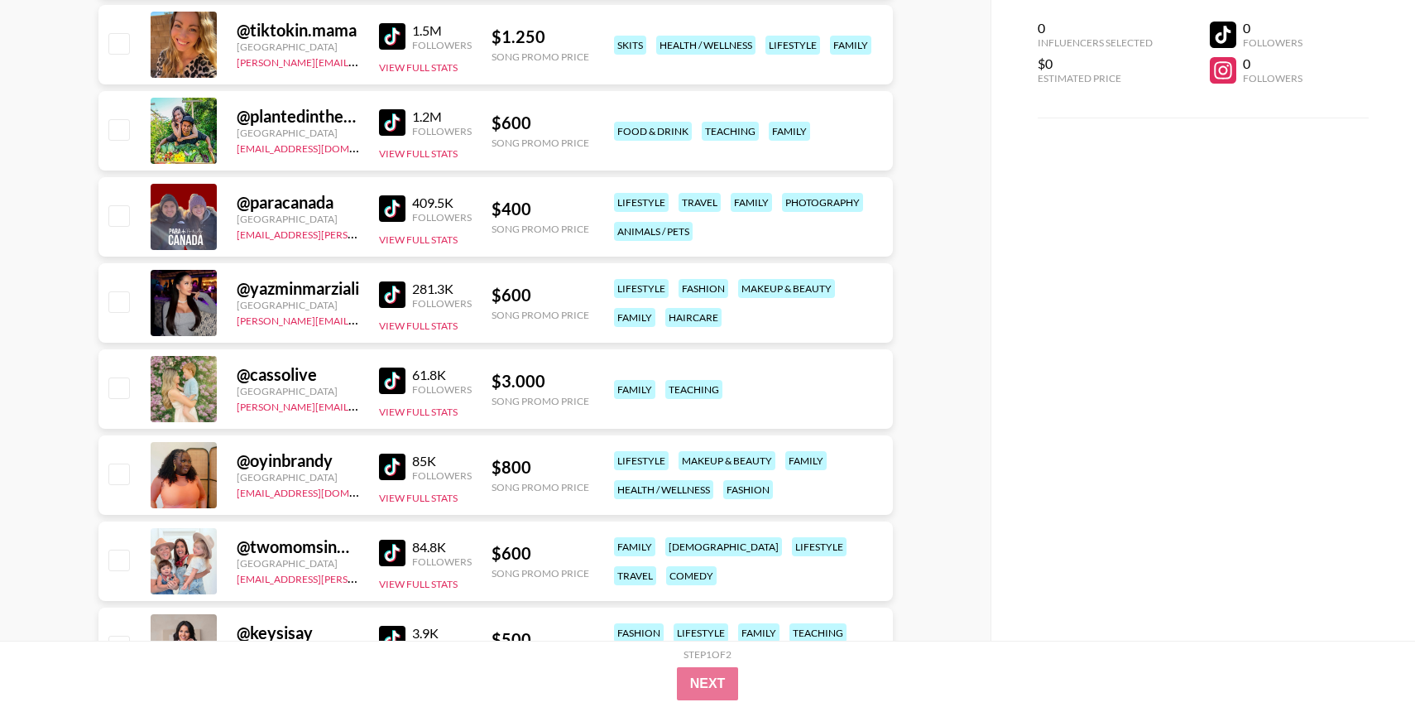
scroll to position [0, 0]
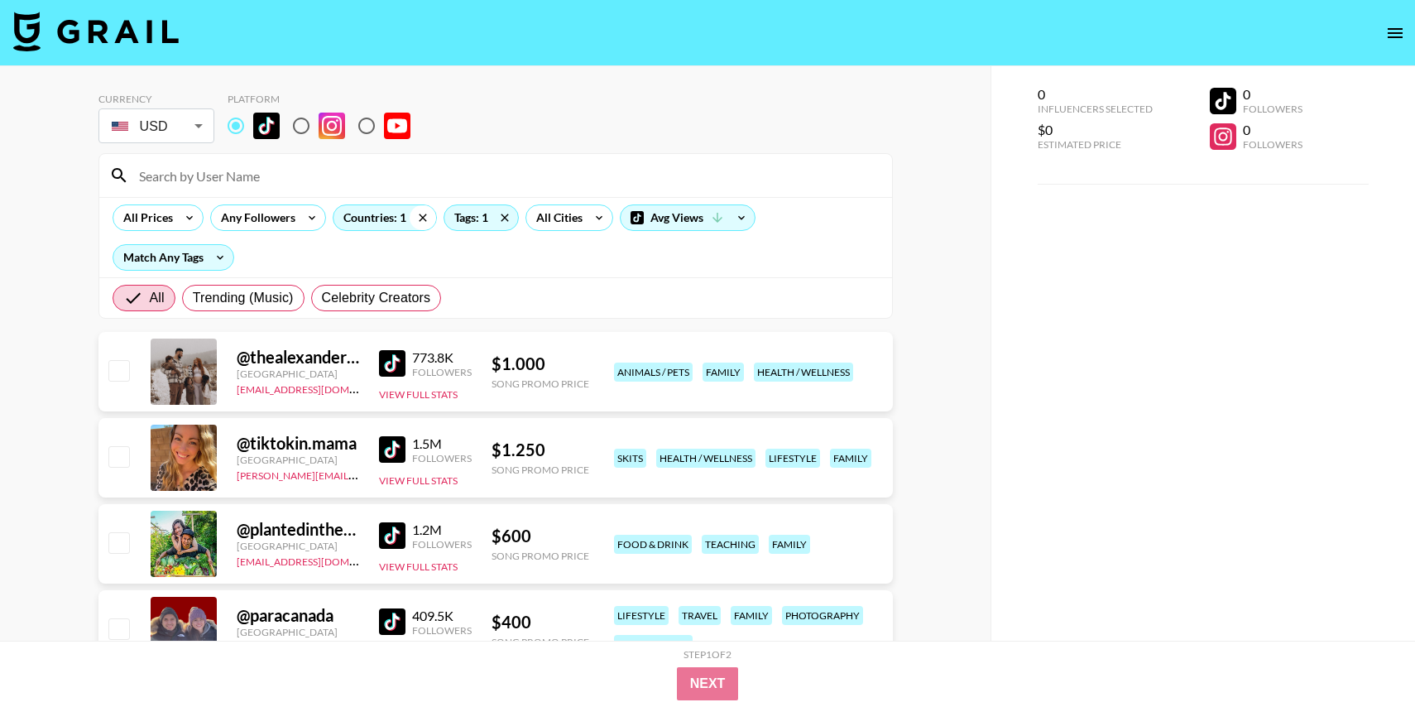
click at [424, 222] on icon at bounding box center [423, 217] width 26 height 25
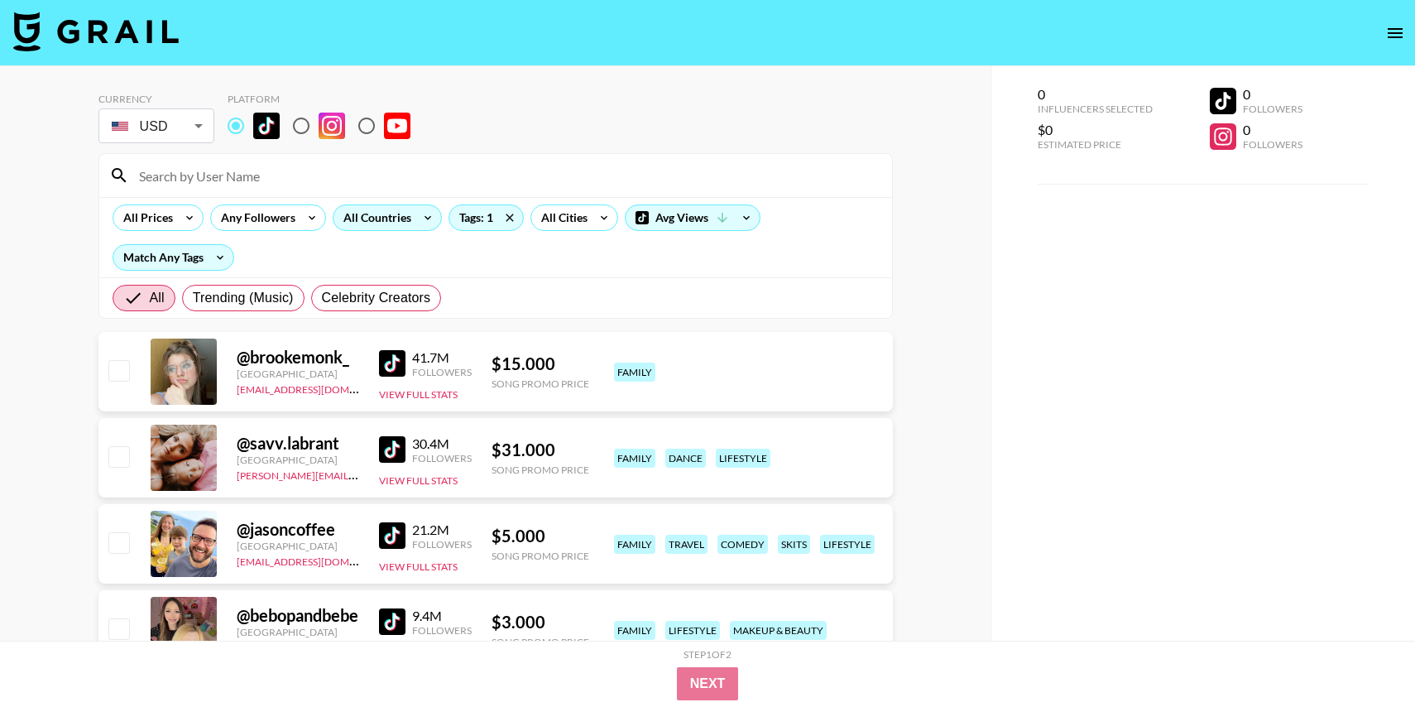
click at [401, 220] on div "All Countries" at bounding box center [373, 217] width 81 height 25
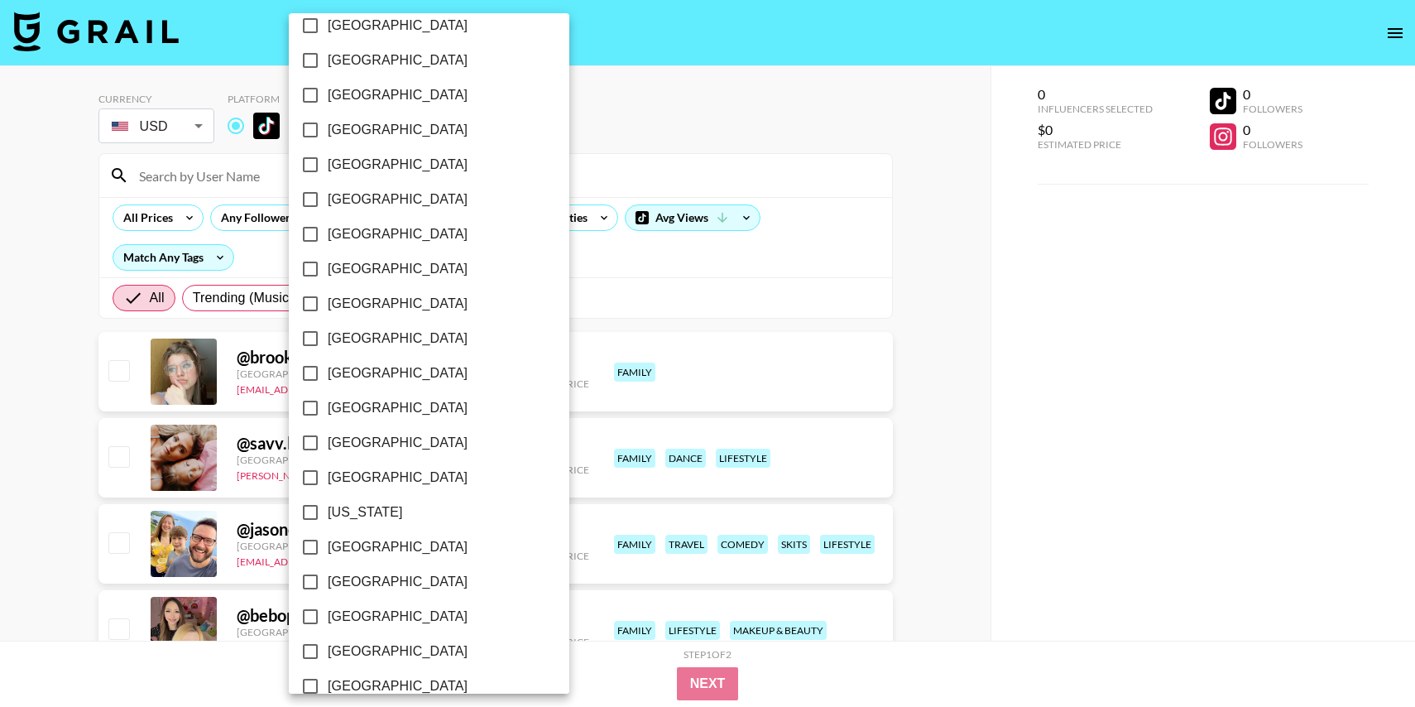
scroll to position [308, 0]
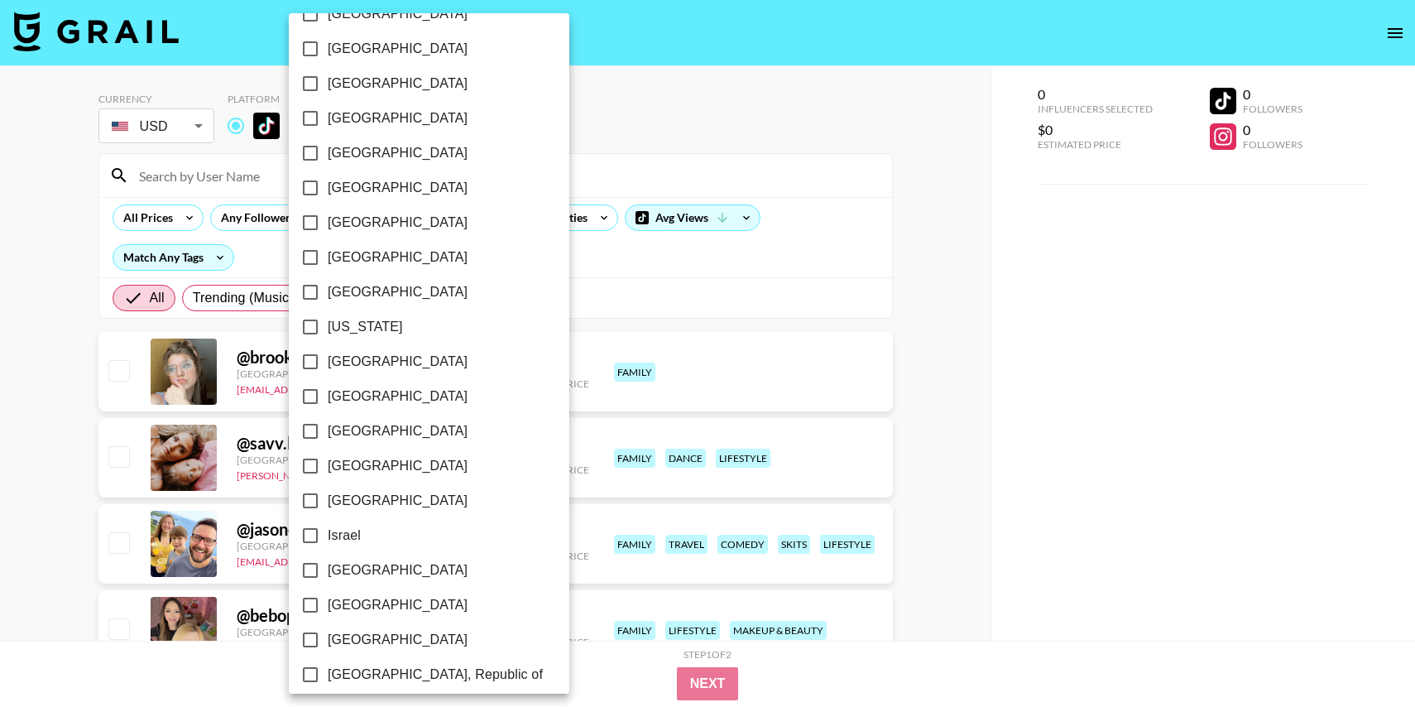
click at [369, 358] on span "[GEOGRAPHIC_DATA]" at bounding box center [398, 362] width 140 height 20
click at [328, 358] on input "[GEOGRAPHIC_DATA]" at bounding box center [310, 361] width 35 height 35
checkbox input "true"
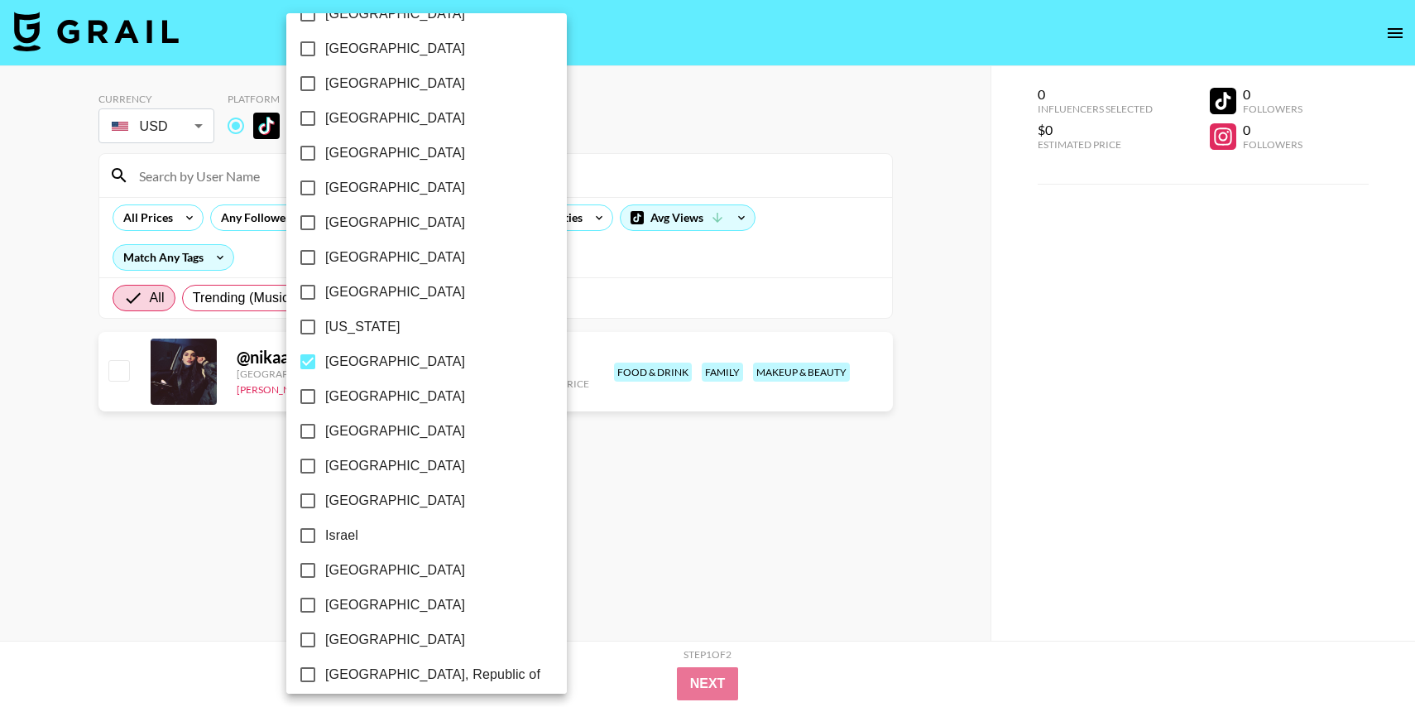
click at [855, 43] on div at bounding box center [707, 353] width 1415 height 707
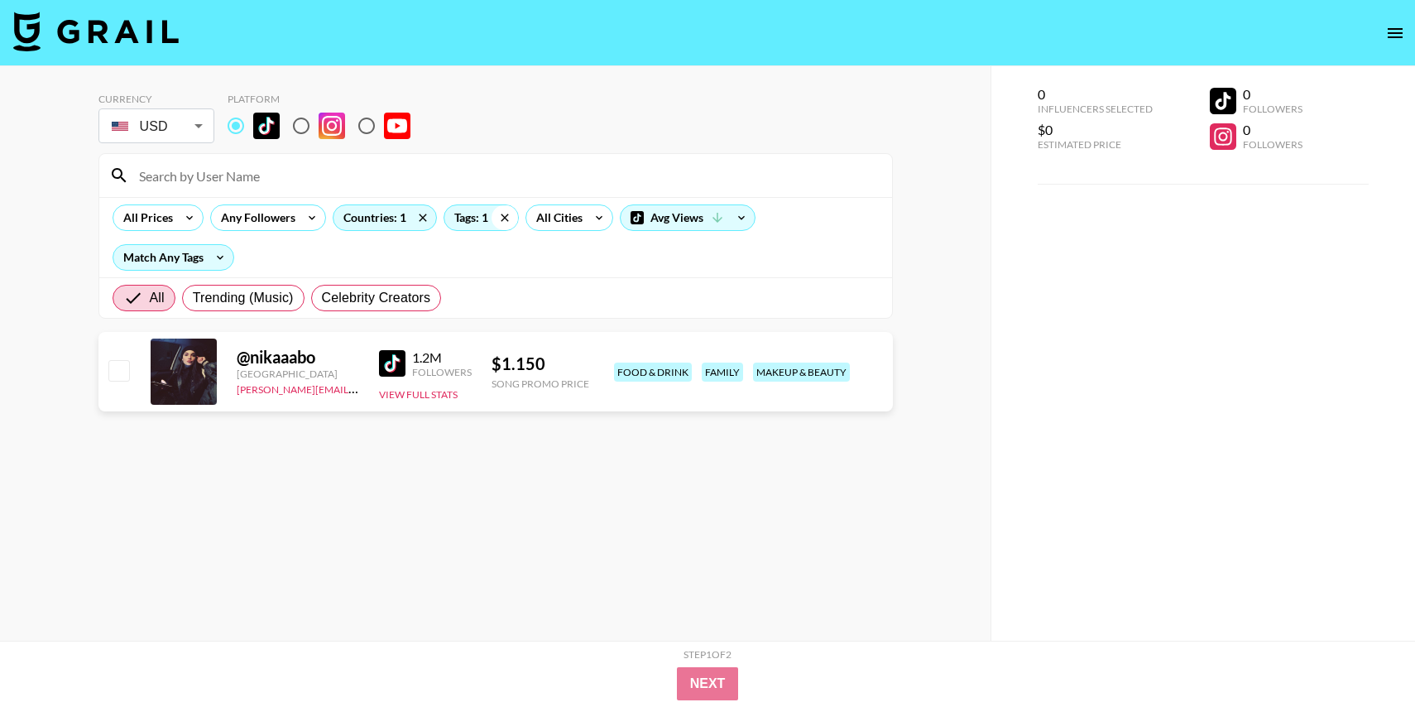
click at [510, 218] on icon at bounding box center [504, 217] width 26 height 25
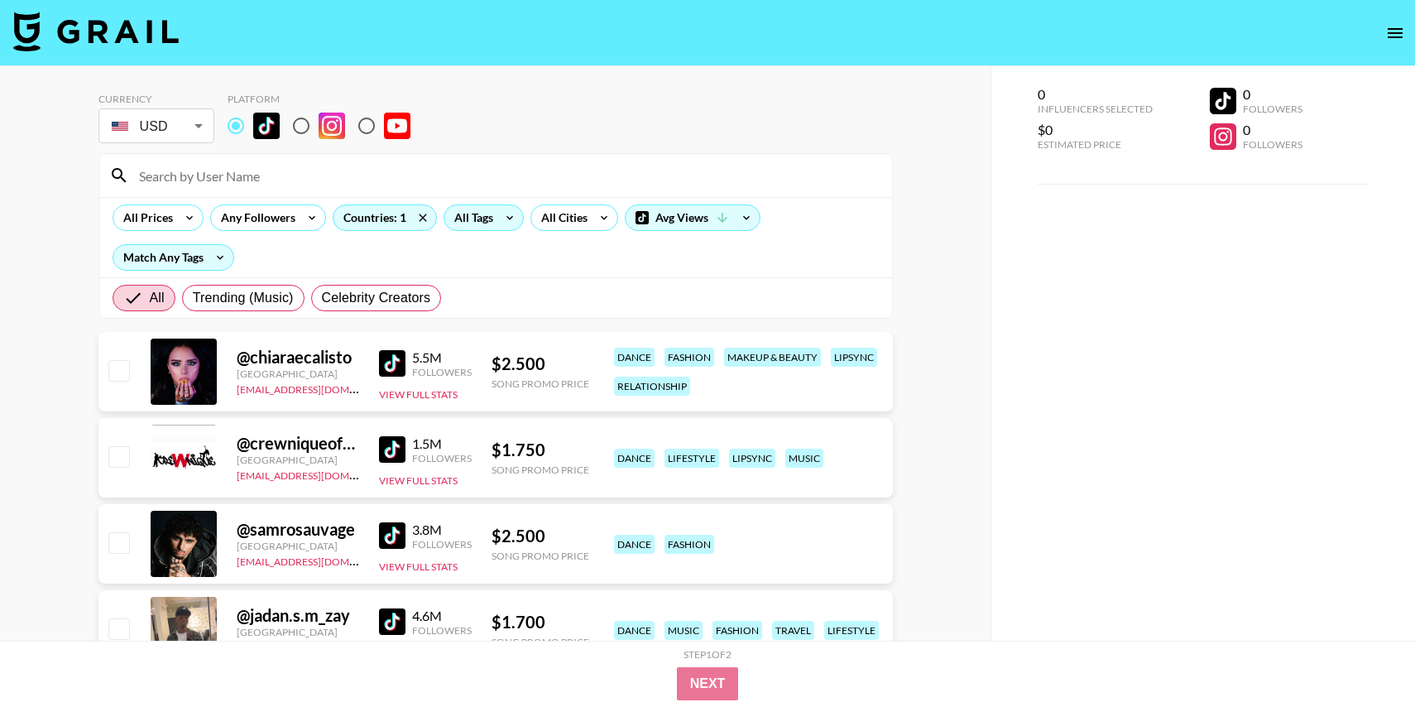
click at [494, 218] on div "All Tags" at bounding box center [483, 217] width 80 height 26
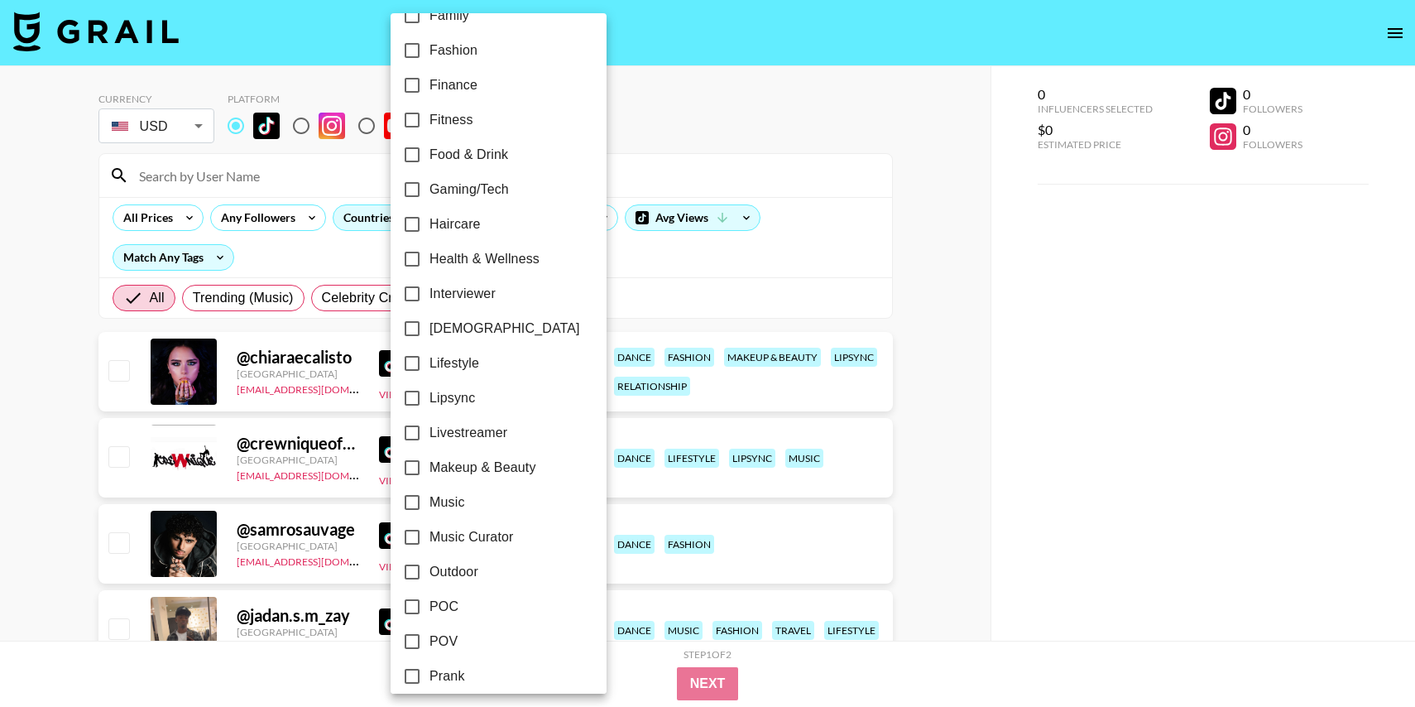
scroll to position [615, 0]
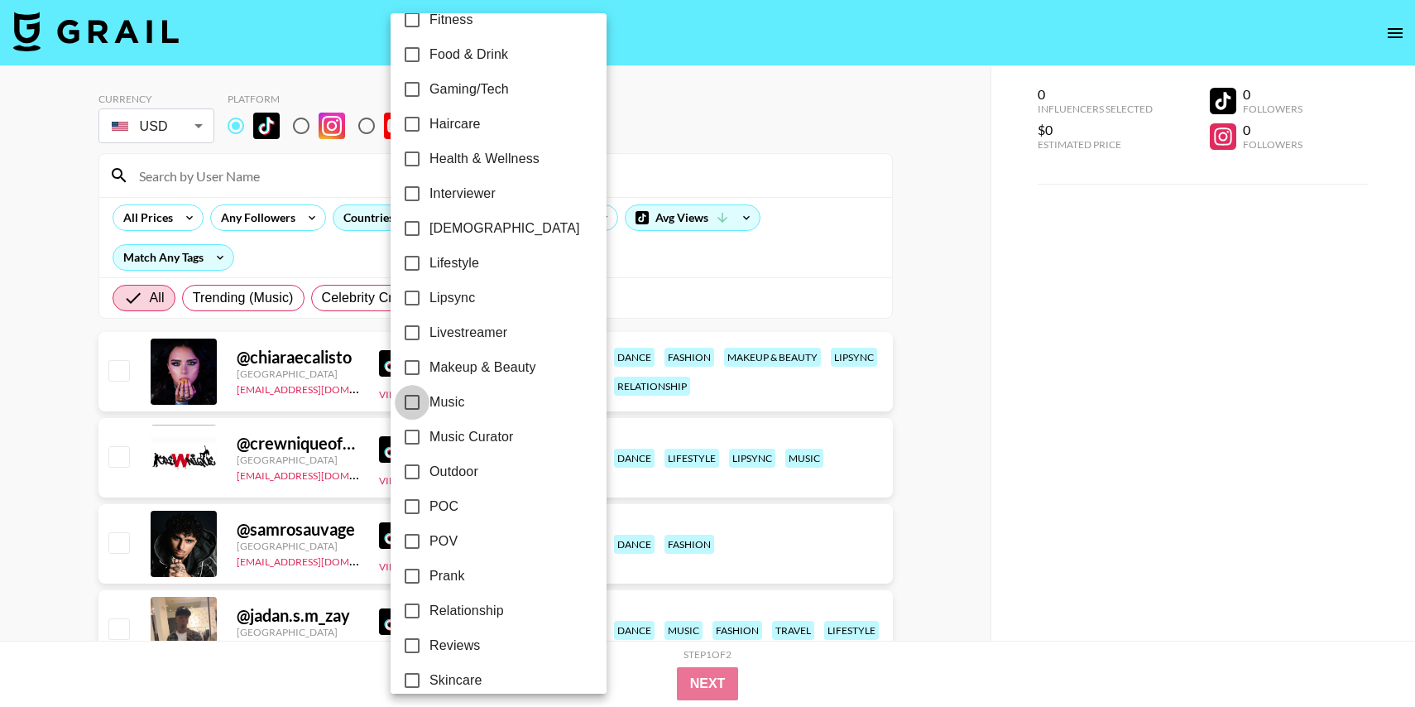
click at [411, 392] on input "Music" at bounding box center [412, 402] width 35 height 35
checkbox input "true"
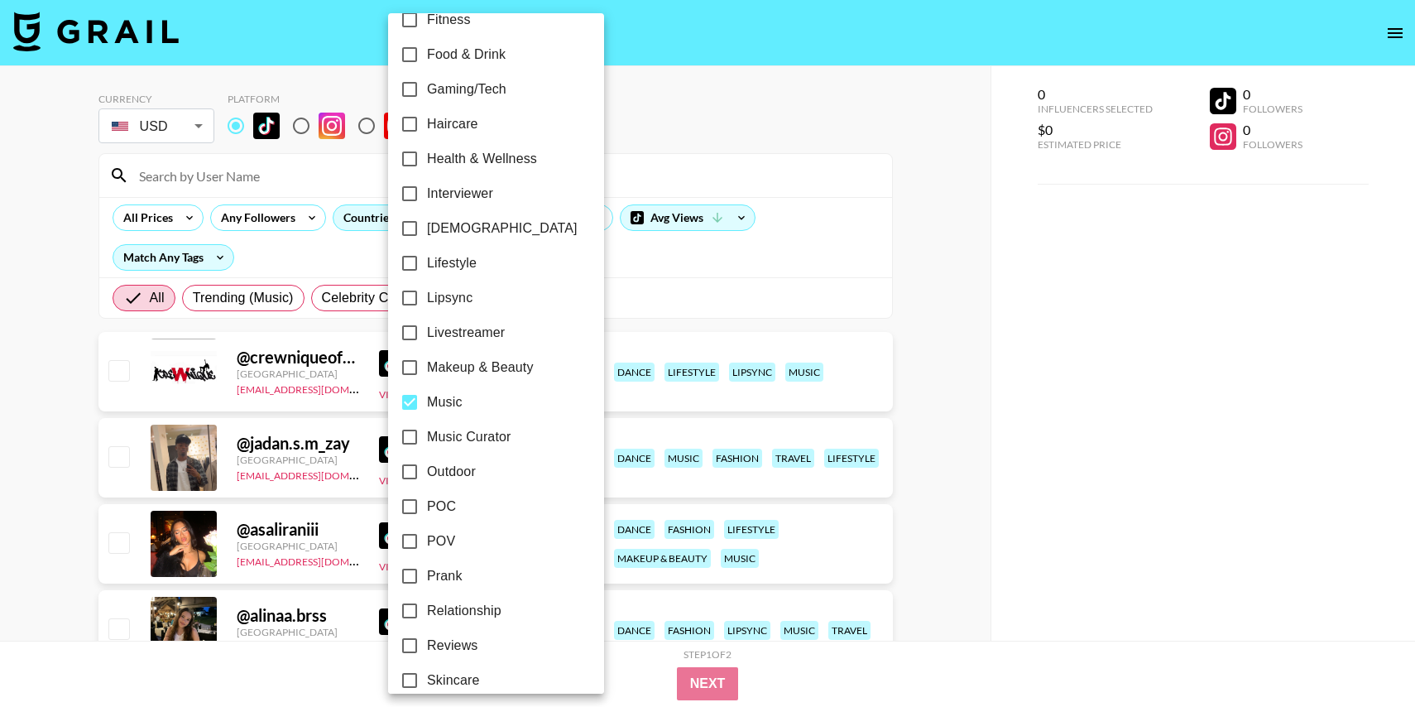
click at [410, 435] on input "Music Curator" at bounding box center [409, 436] width 35 height 35
checkbox input "true"
click at [832, 110] on div at bounding box center [707, 353] width 1415 height 707
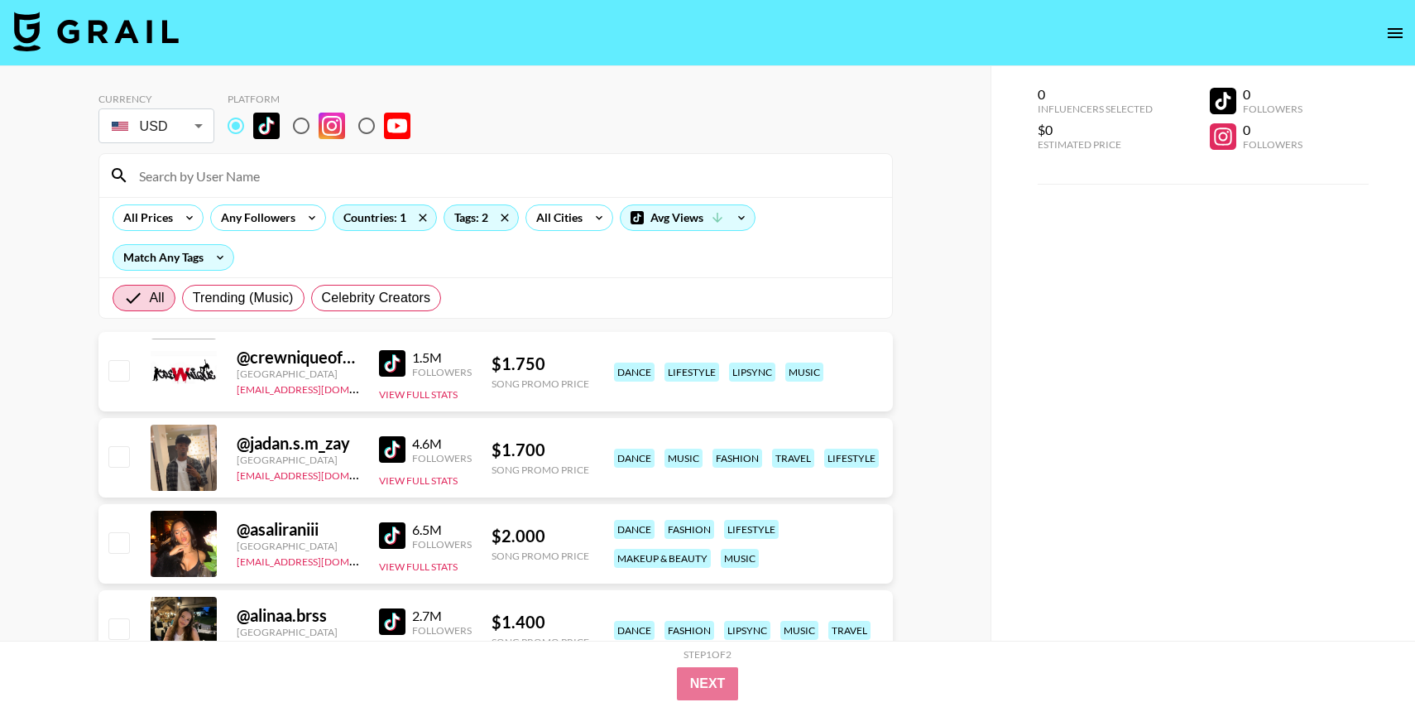
scroll to position [194, 0]
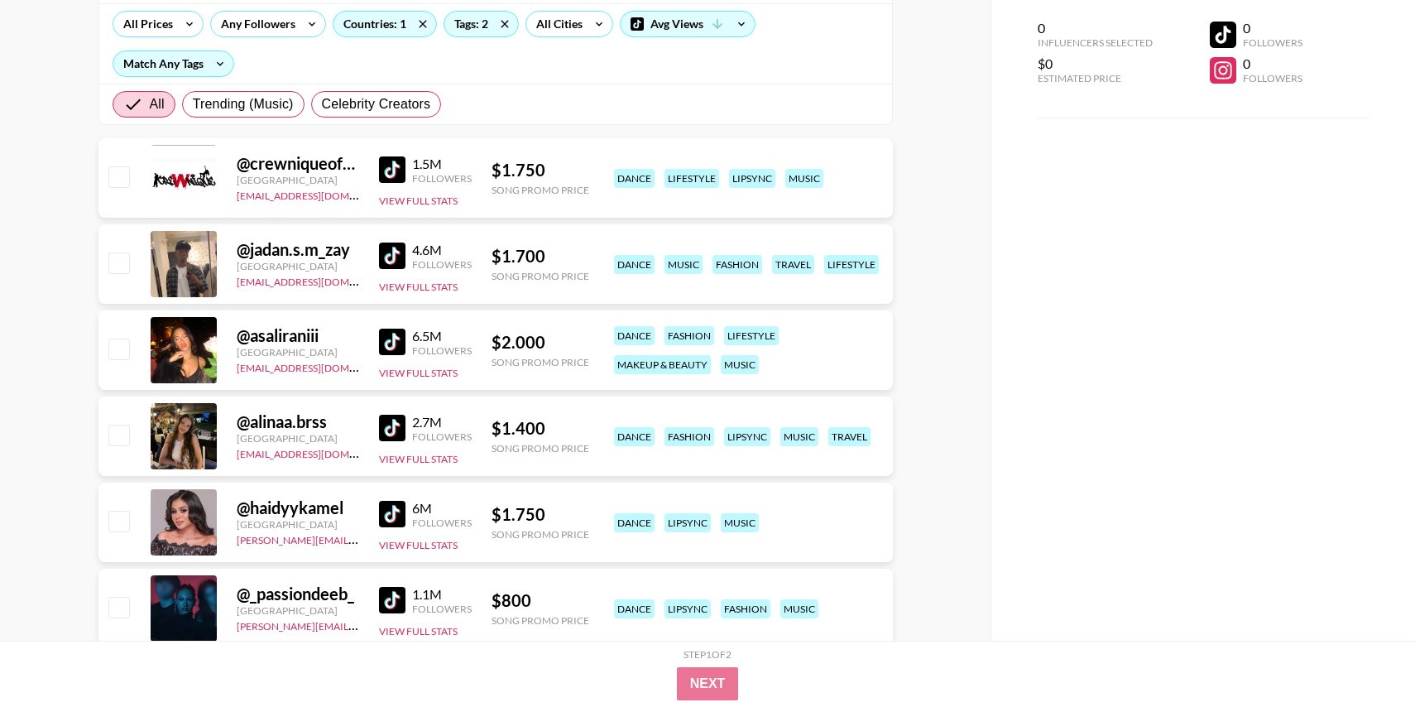
click at [393, 170] on img at bounding box center [392, 169] width 26 height 26
click at [390, 250] on img at bounding box center [392, 255] width 26 height 26
click at [390, 339] on img at bounding box center [392, 341] width 26 height 26
click at [390, 436] on img at bounding box center [392, 427] width 26 height 26
click at [387, 520] on img at bounding box center [392, 514] width 26 height 26
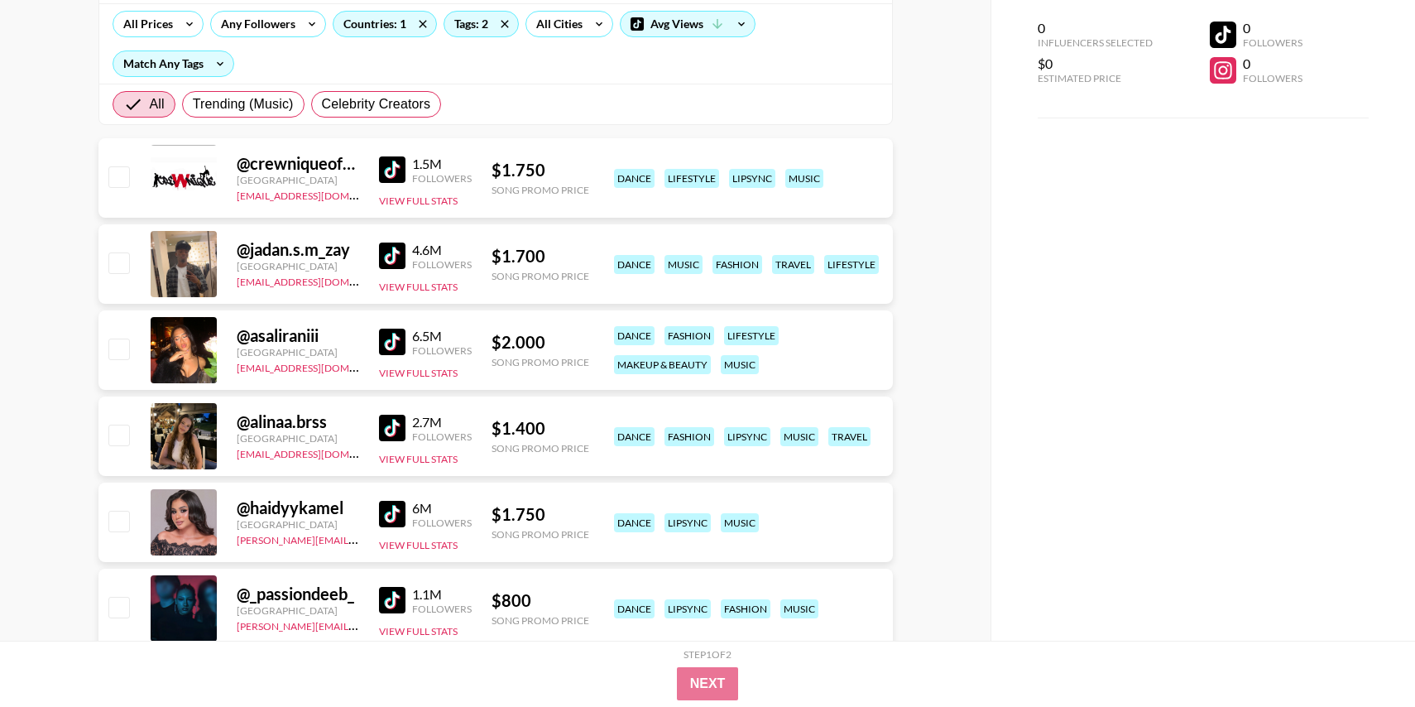
scroll to position [336, 0]
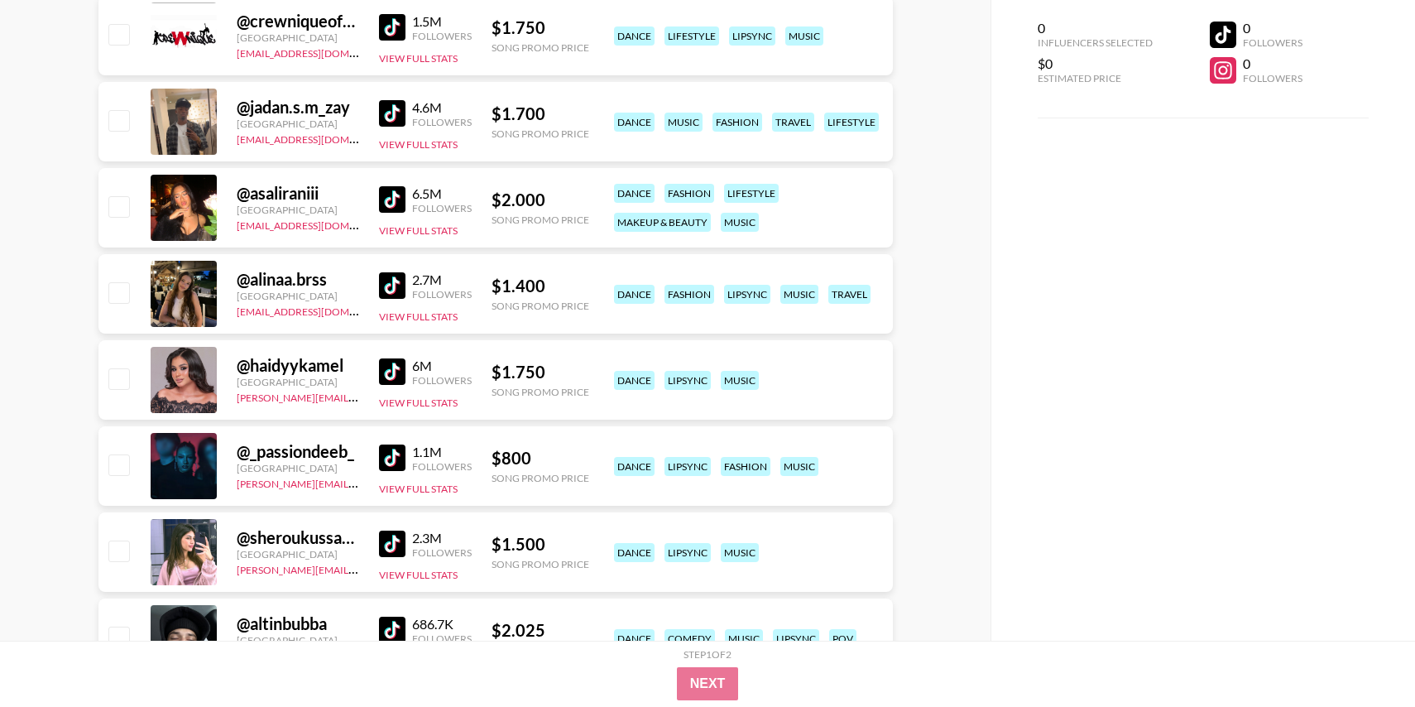
click at [403, 444] on img at bounding box center [392, 457] width 26 height 26
click at [390, 547] on img at bounding box center [392, 543] width 26 height 26
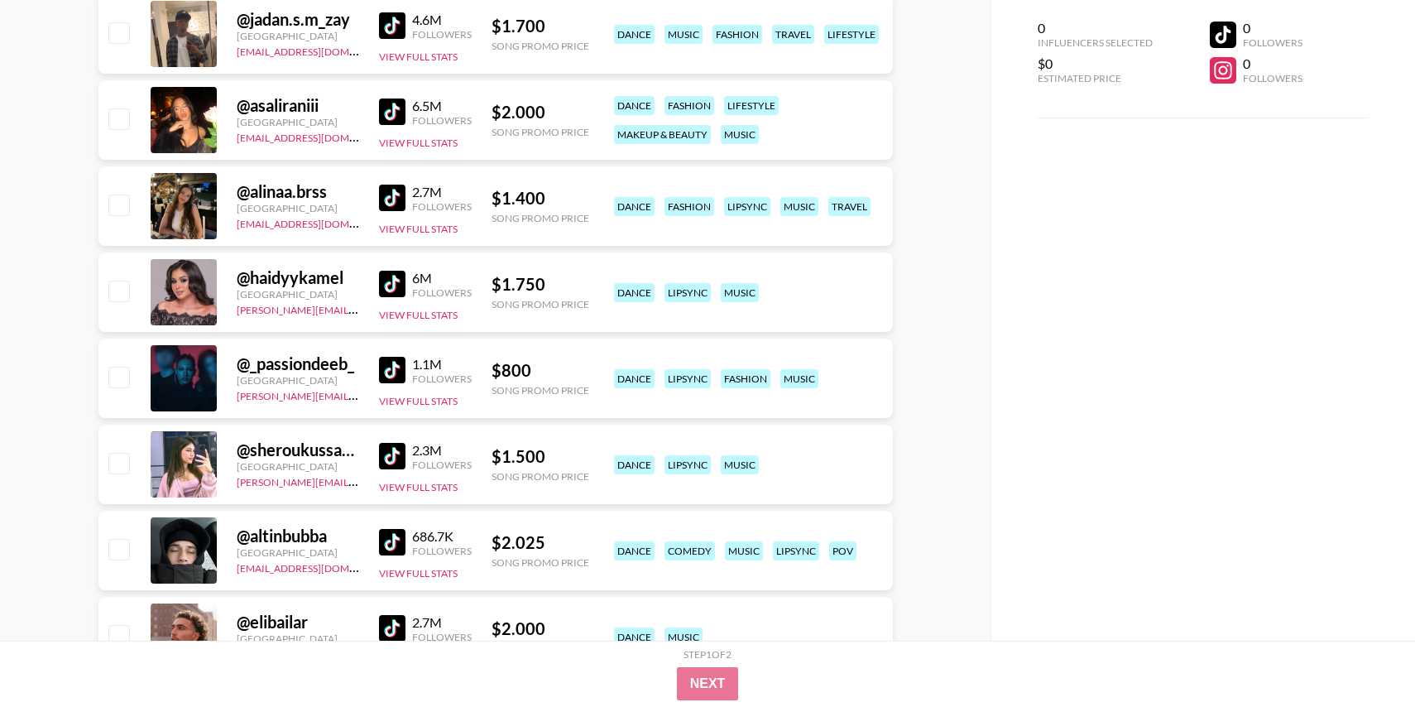
scroll to position [510, 0]
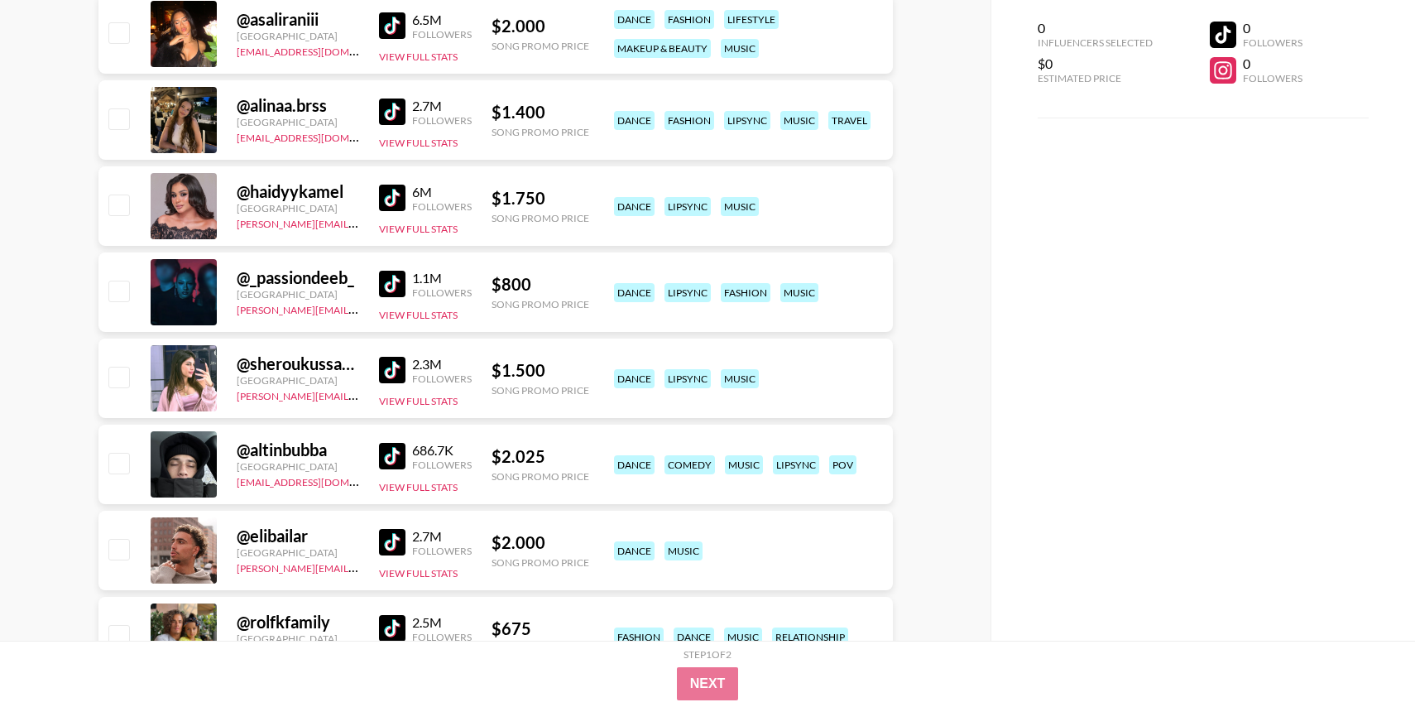
click at [391, 461] on img at bounding box center [392, 456] width 26 height 26
click at [388, 528] on div "2.7M Followers" at bounding box center [425, 542] width 93 height 29
click at [388, 541] on img at bounding box center [392, 542] width 26 height 26
click at [391, 625] on img at bounding box center [392, 628] width 26 height 26
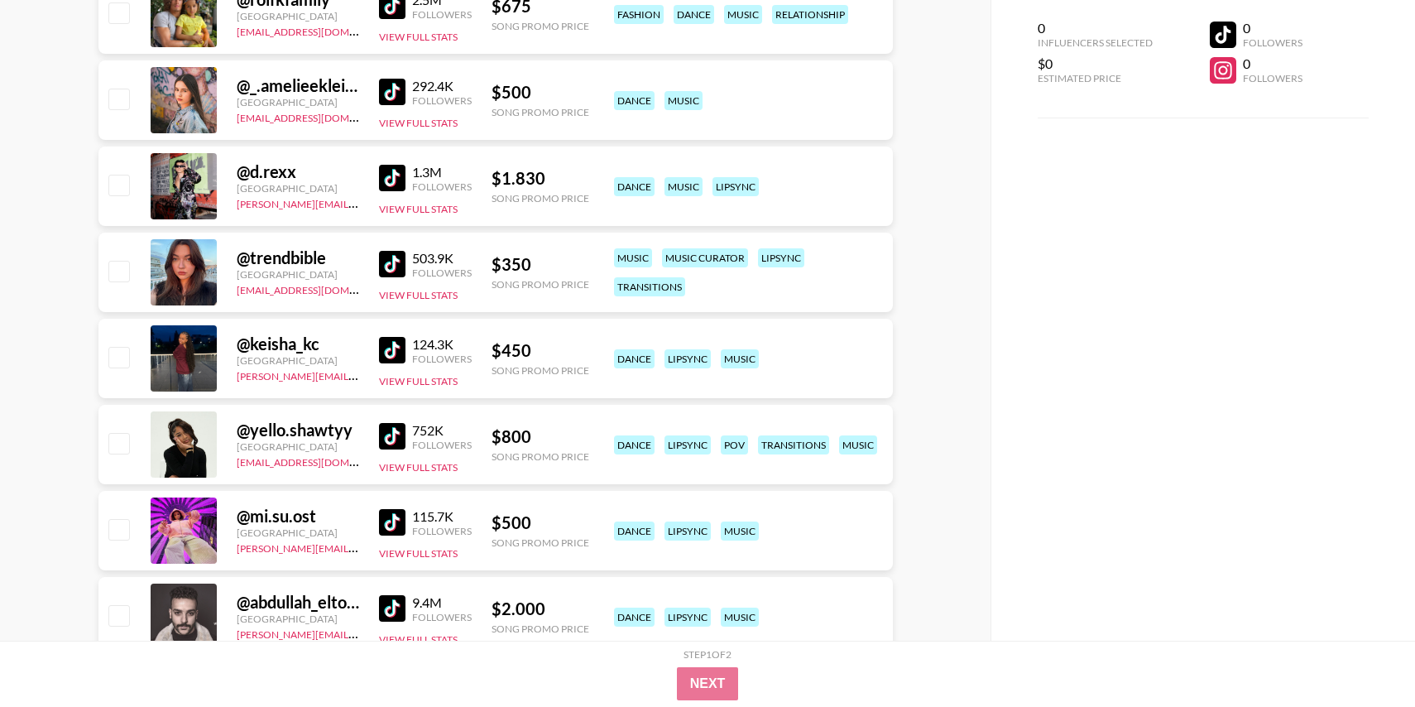
scroll to position [1039, 0]
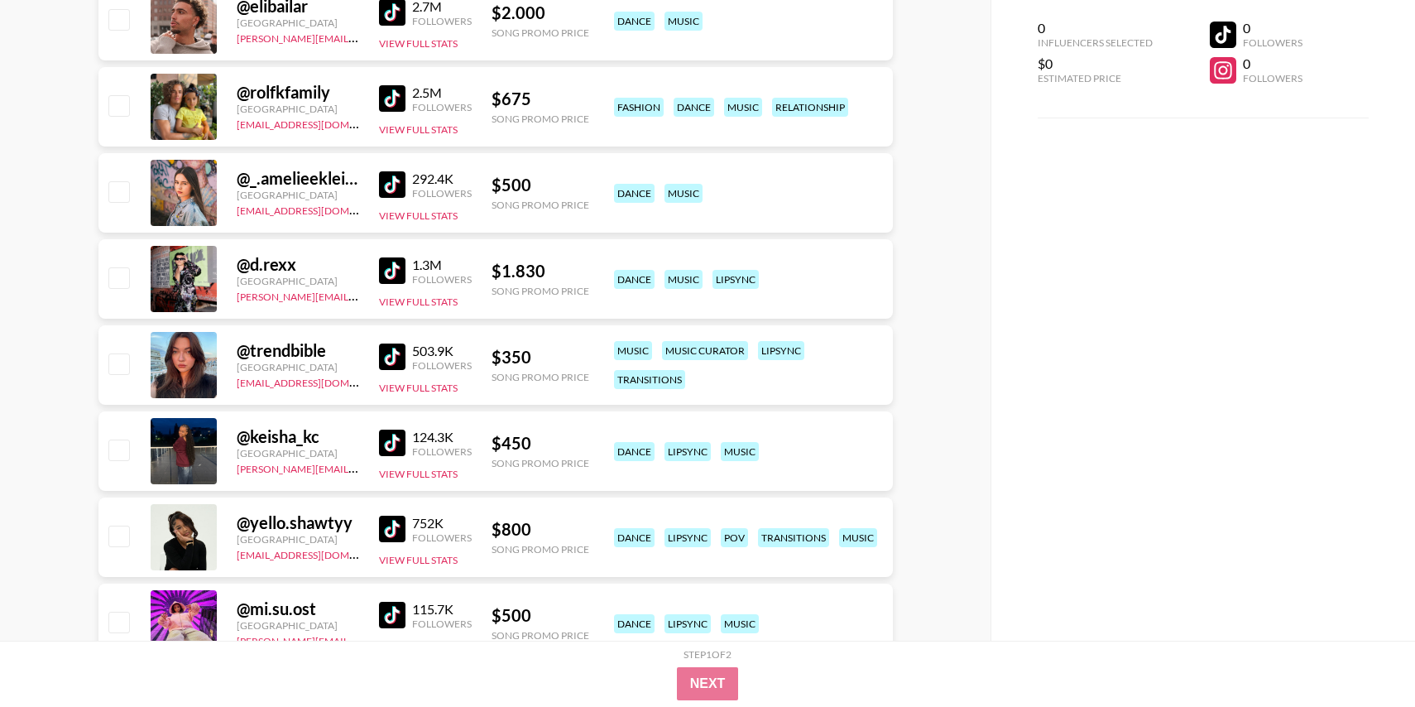
click at [393, 193] on img at bounding box center [392, 184] width 26 height 26
click at [393, 260] on img at bounding box center [392, 270] width 26 height 26
click at [390, 352] on img at bounding box center [392, 356] width 26 height 26
click at [386, 448] on img at bounding box center [392, 442] width 26 height 26
click at [393, 534] on img at bounding box center [392, 528] width 26 height 26
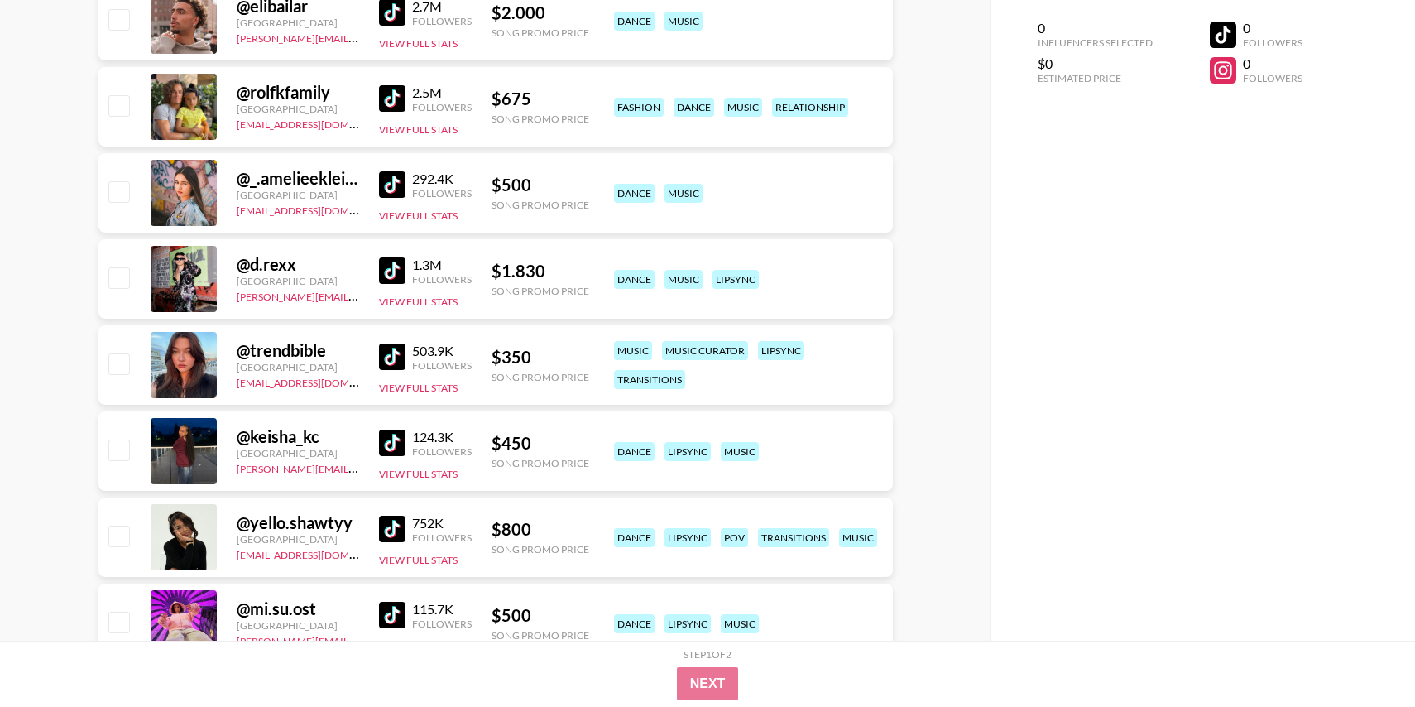
scroll to position [1194, 0]
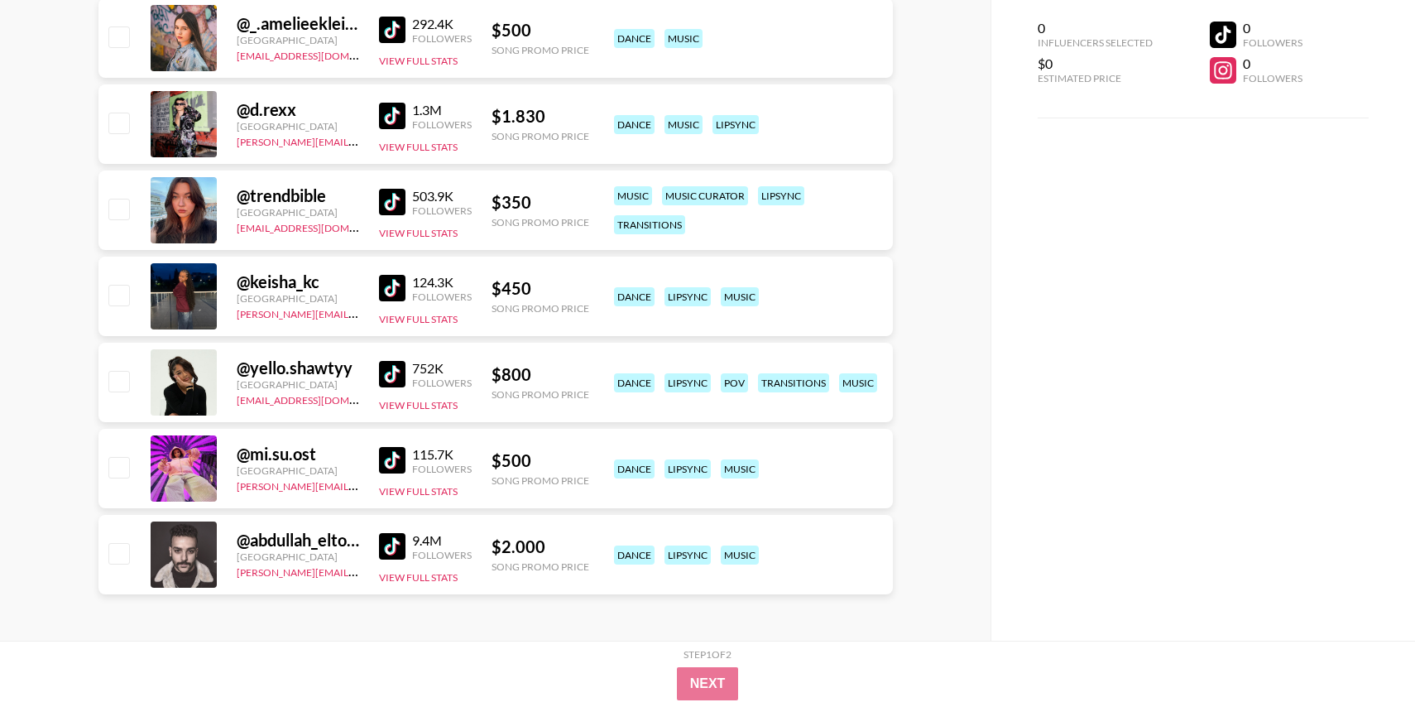
click at [393, 457] on img at bounding box center [392, 460] width 26 height 26
click at [391, 537] on img at bounding box center [392, 546] width 26 height 26
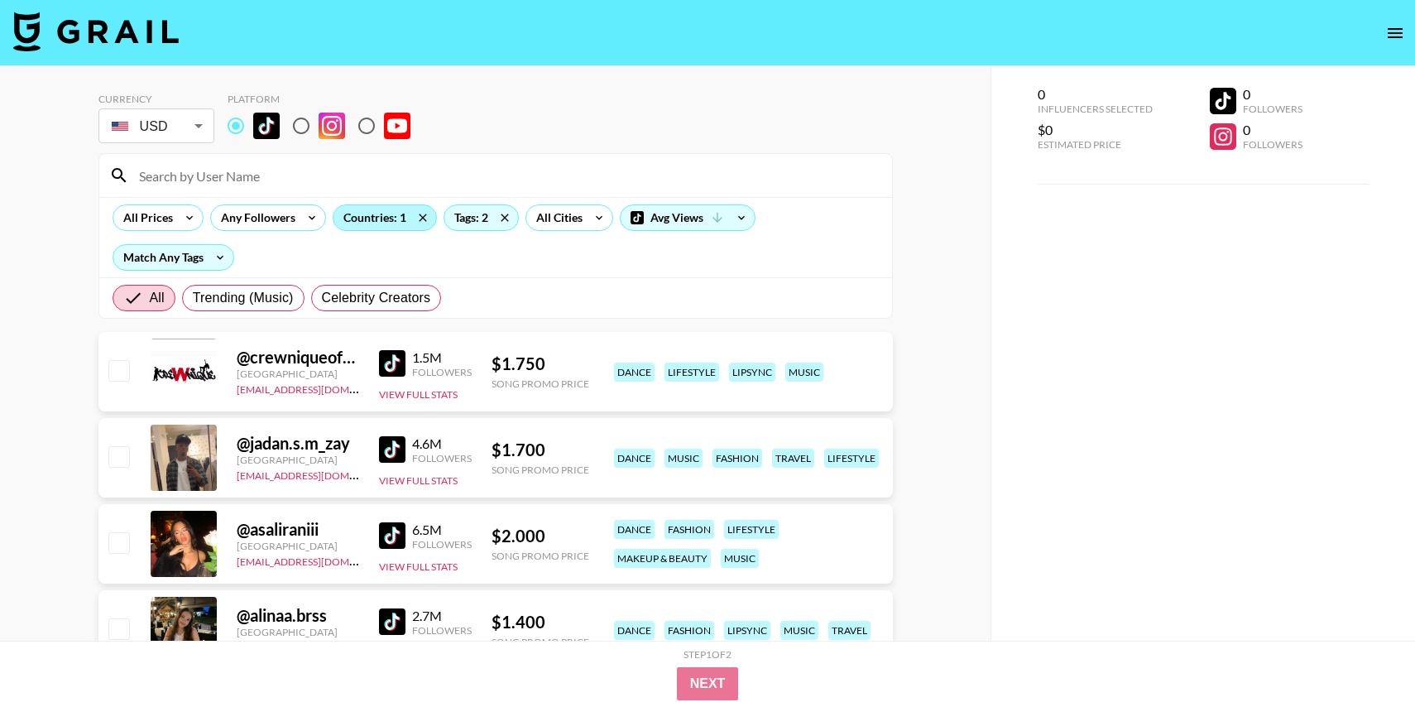
click at [375, 217] on div "Countries: 1" at bounding box center [384, 217] width 103 height 25
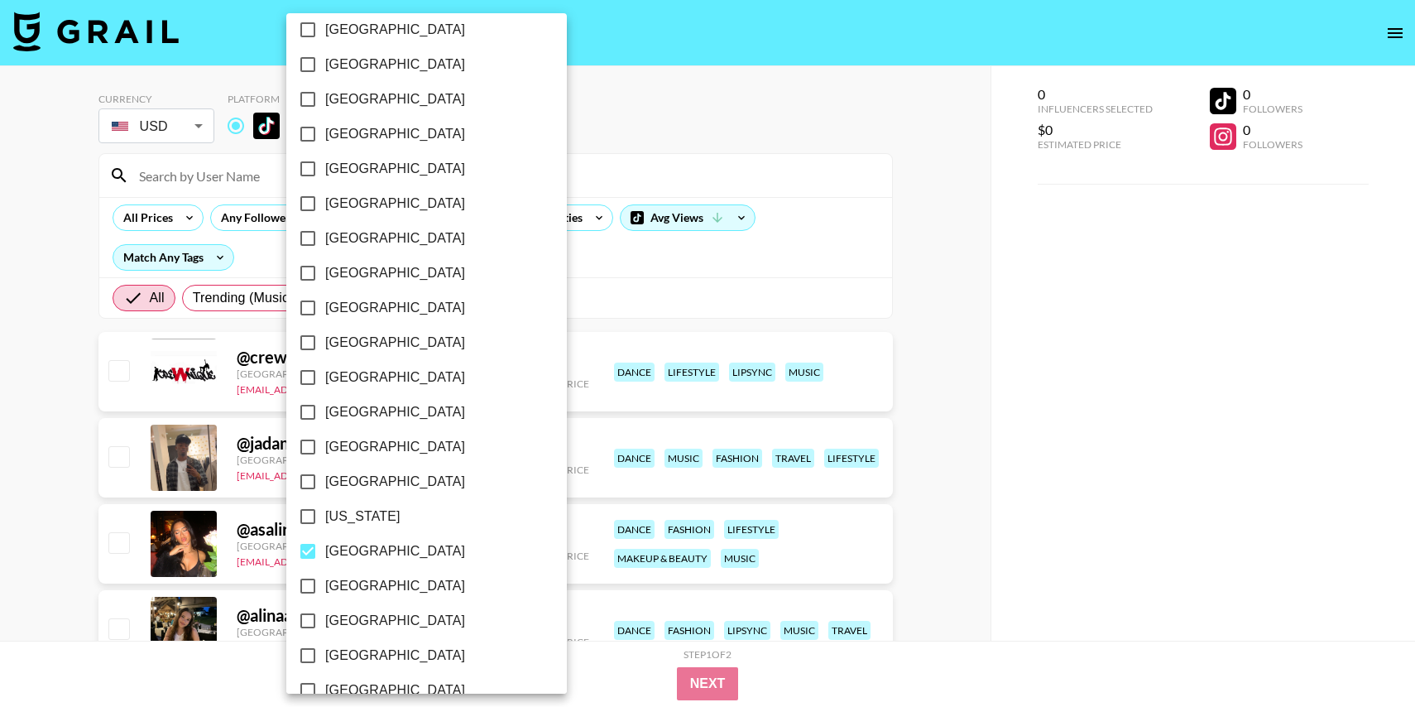
scroll to position [176, 0]
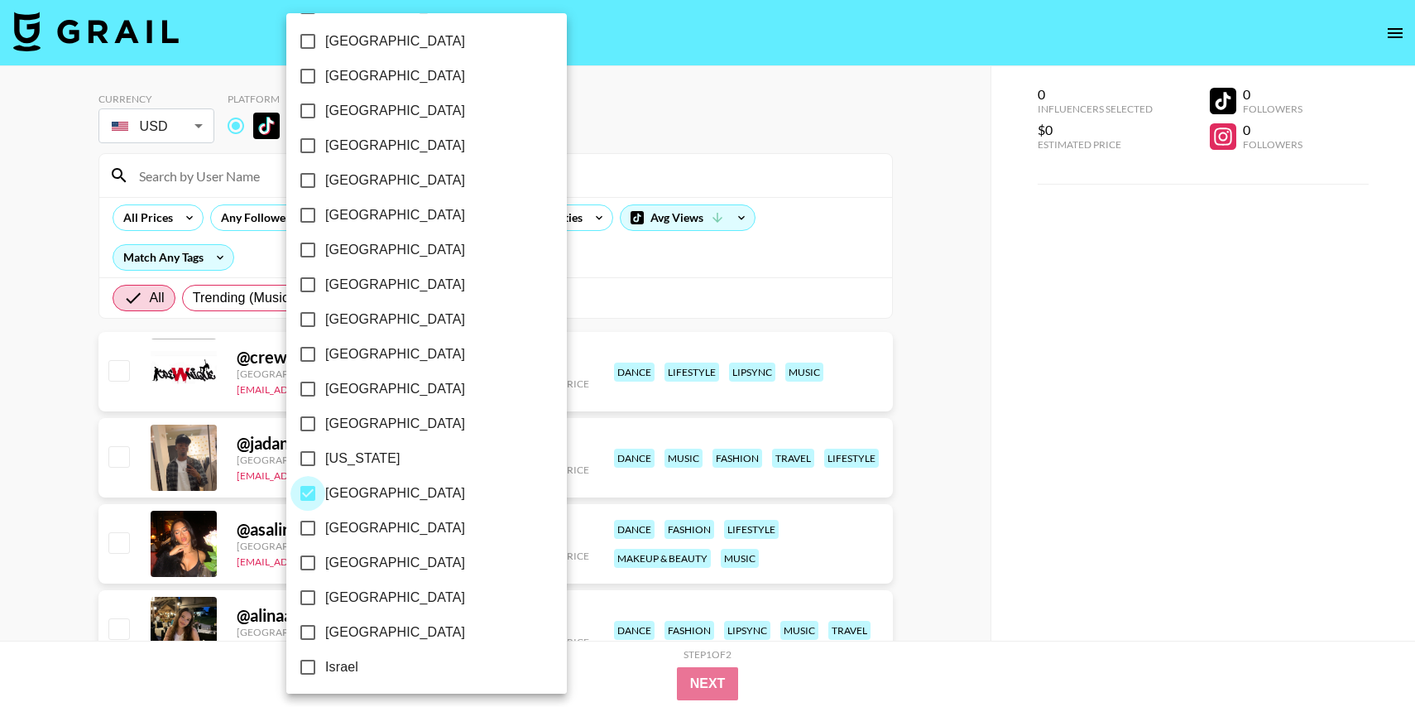
click at [308, 491] on input "[GEOGRAPHIC_DATA]" at bounding box center [307, 493] width 35 height 35
checkbox input "false"
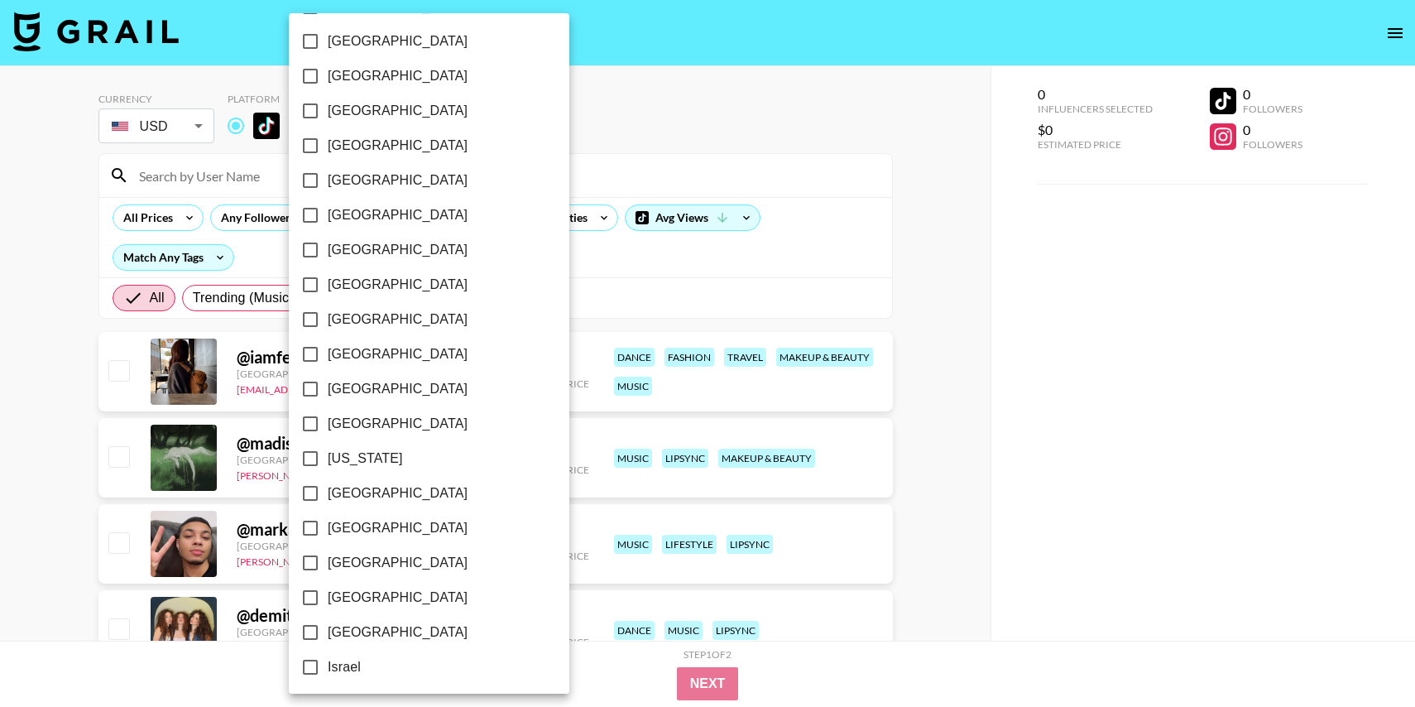
scroll to position [0, 0]
click at [307, 317] on input "[GEOGRAPHIC_DATA]" at bounding box center [310, 321] width 35 height 35
checkbox input "true"
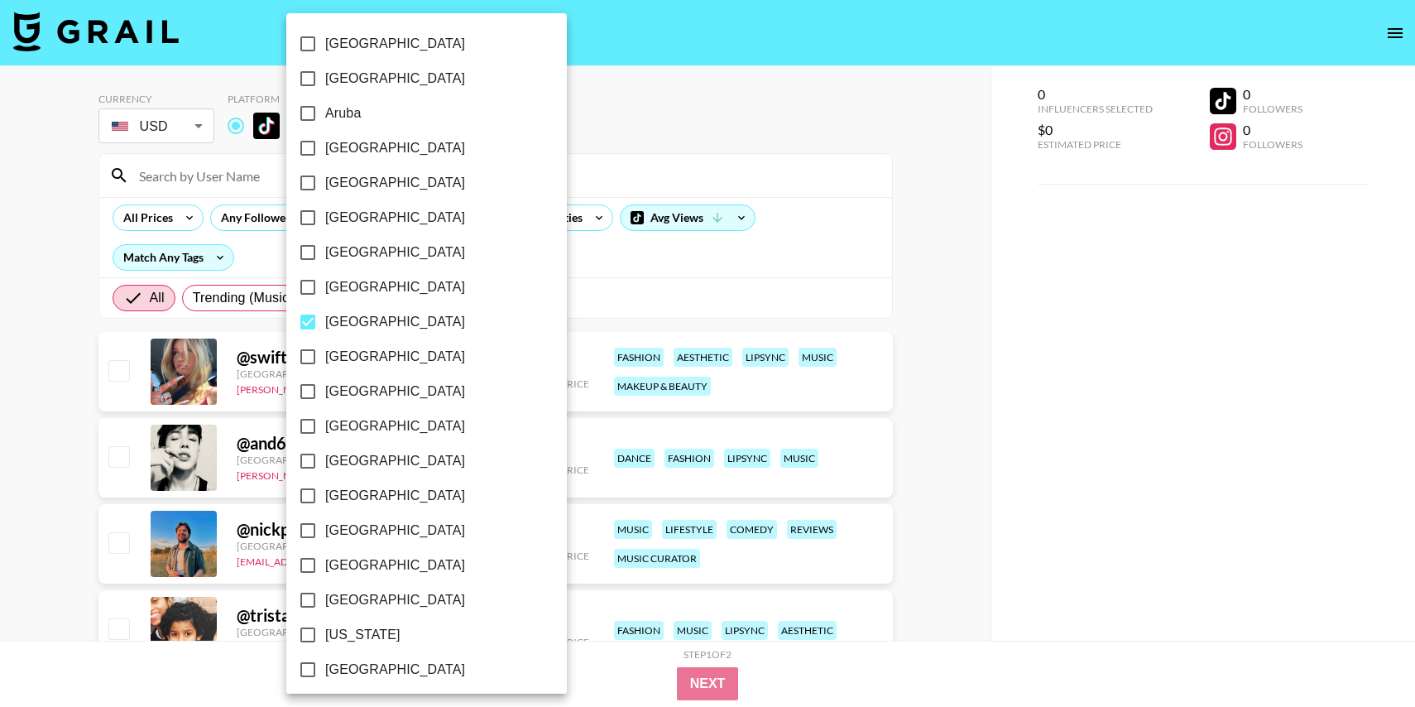
click at [634, 165] on div at bounding box center [707, 353] width 1415 height 707
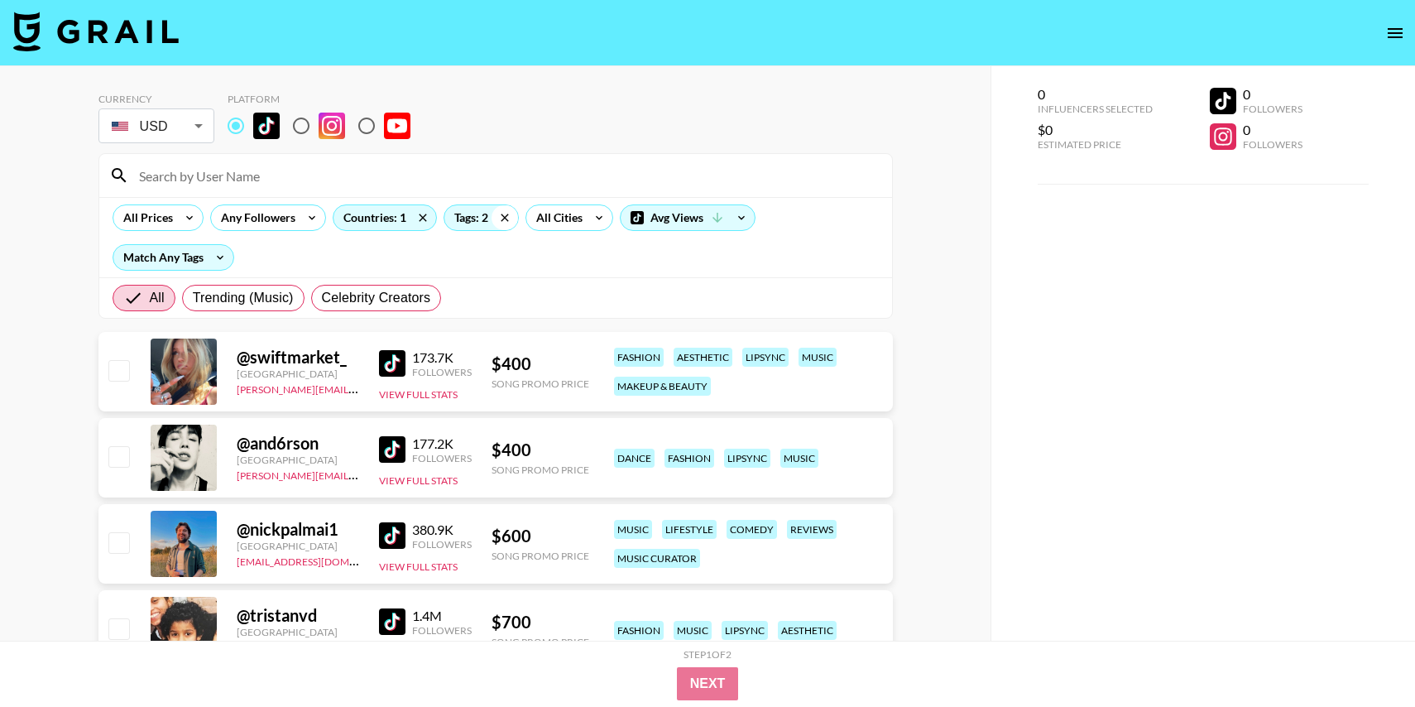
click at [509, 209] on icon at bounding box center [504, 217] width 26 height 25
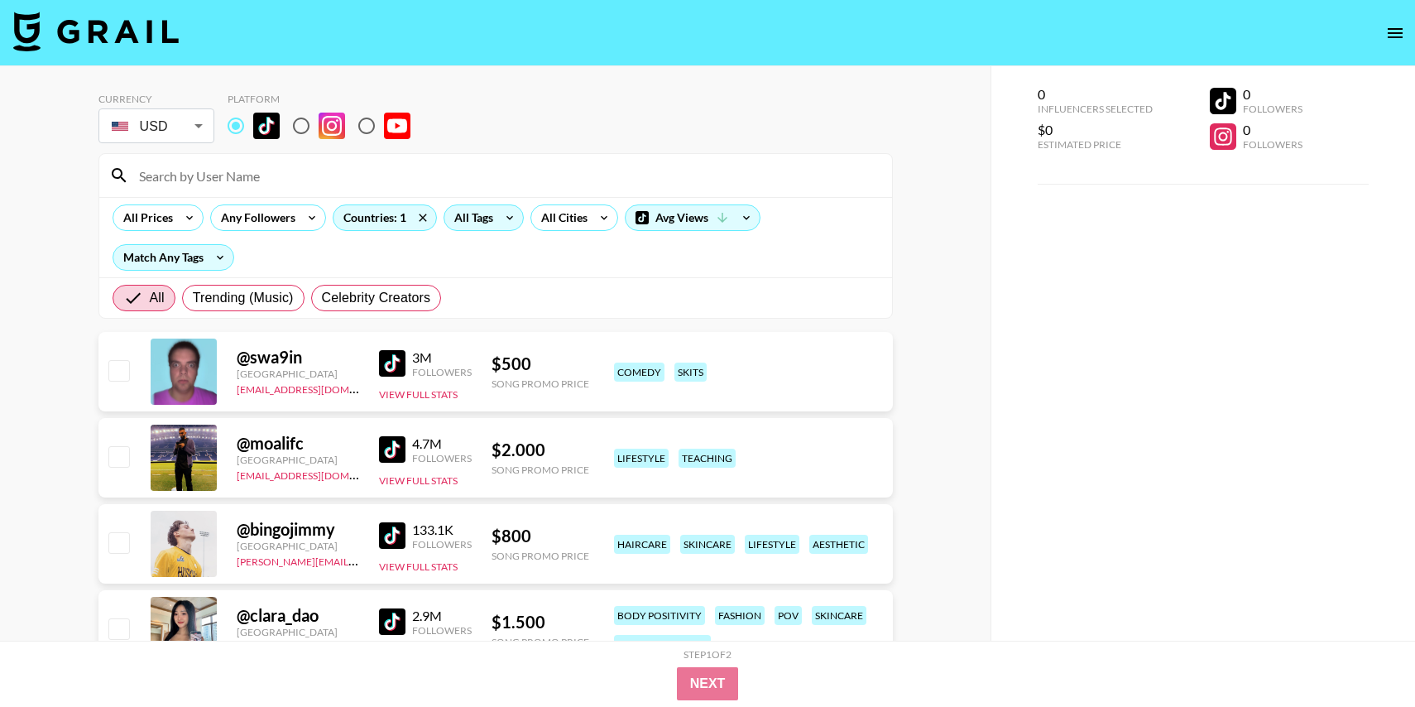
click at [481, 220] on div "All Tags" at bounding box center [470, 217] width 52 height 25
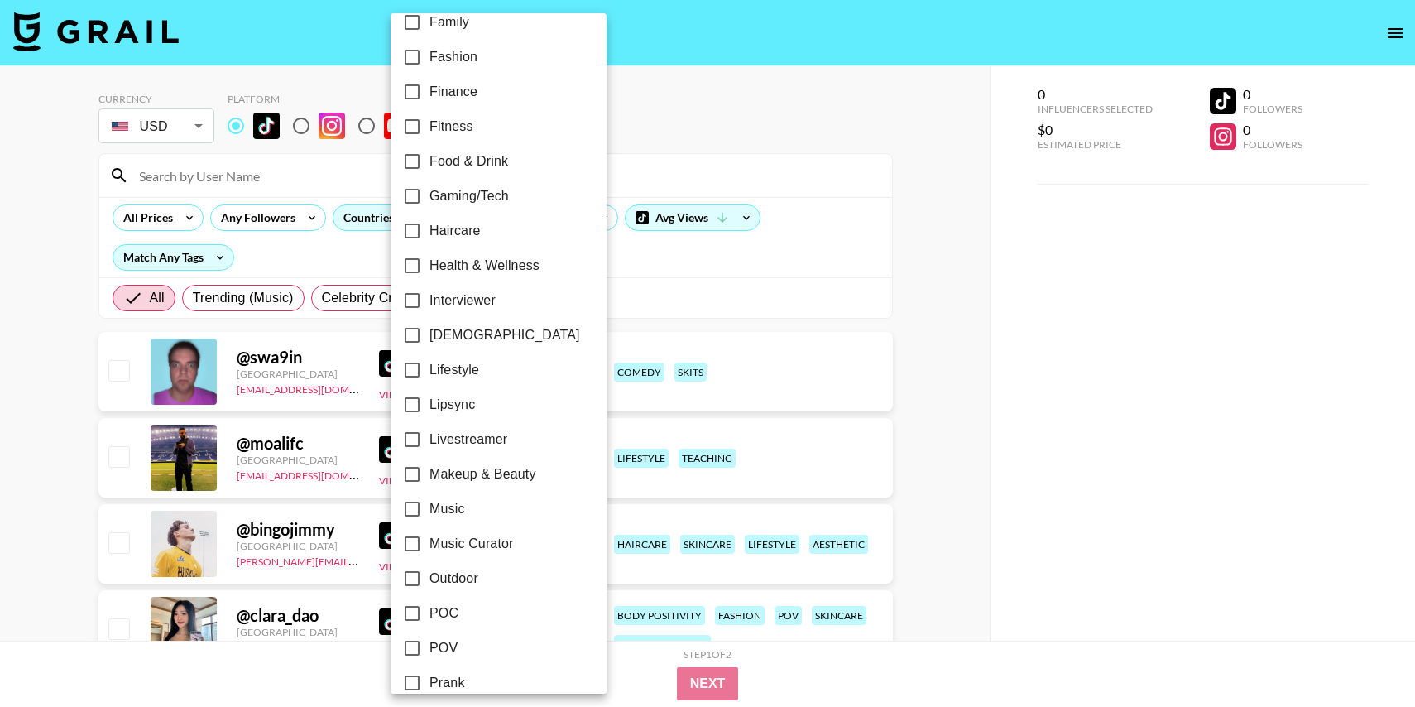
scroll to position [498, 0]
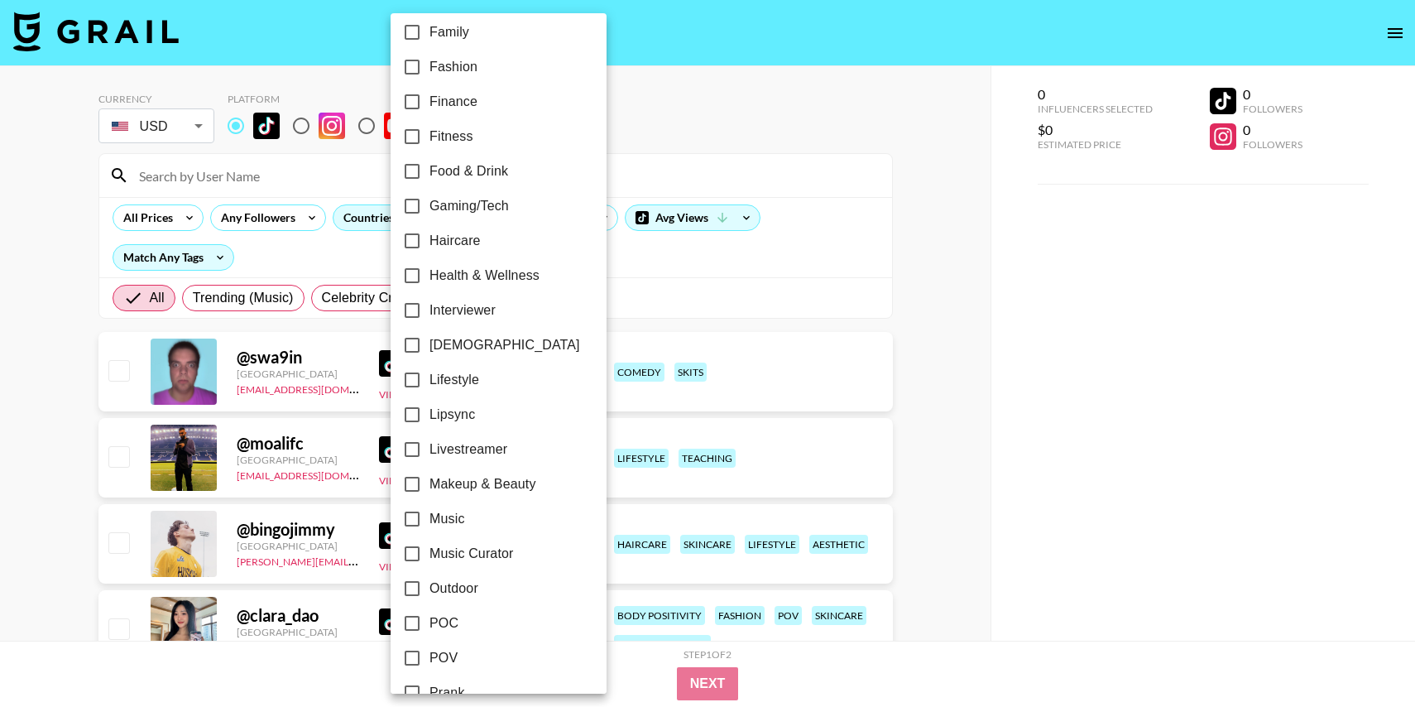
click at [414, 409] on input "Lipsync" at bounding box center [412, 414] width 35 height 35
checkbox input "true"
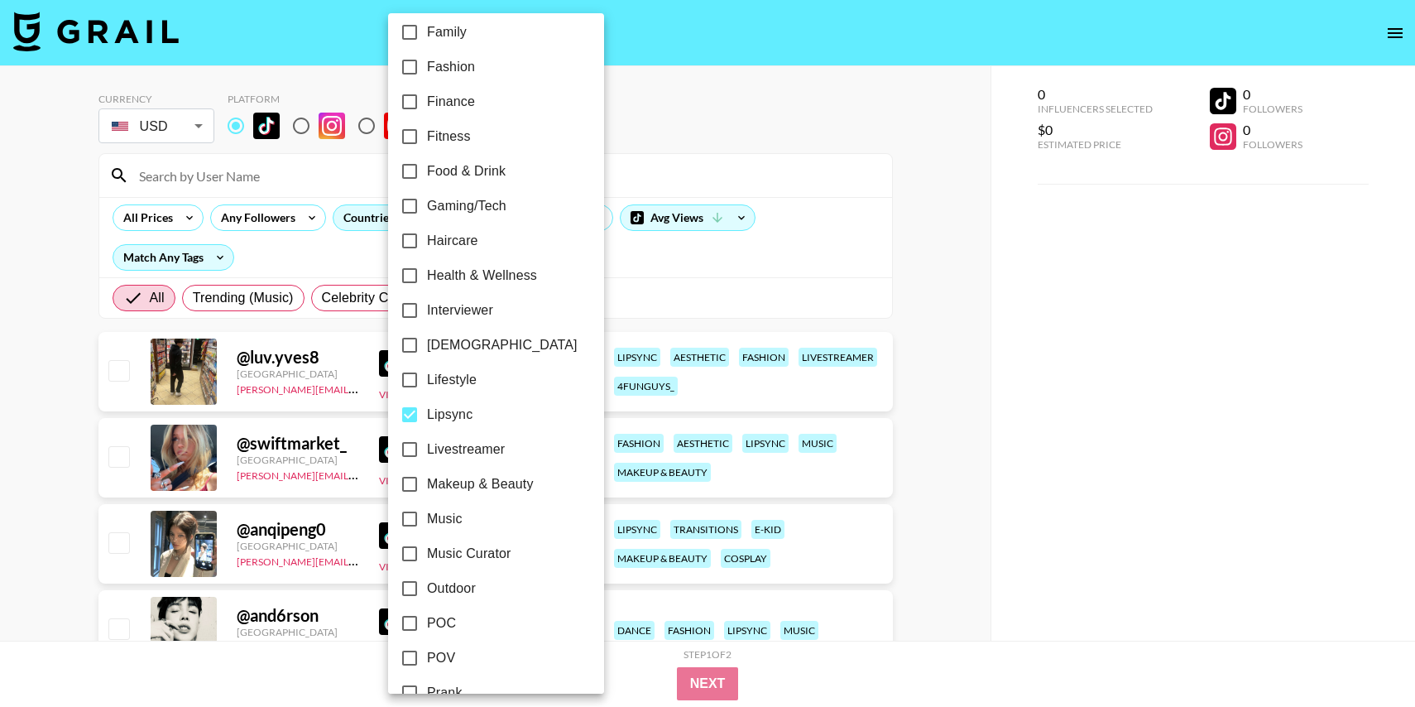
click at [975, 457] on div at bounding box center [707, 353] width 1415 height 707
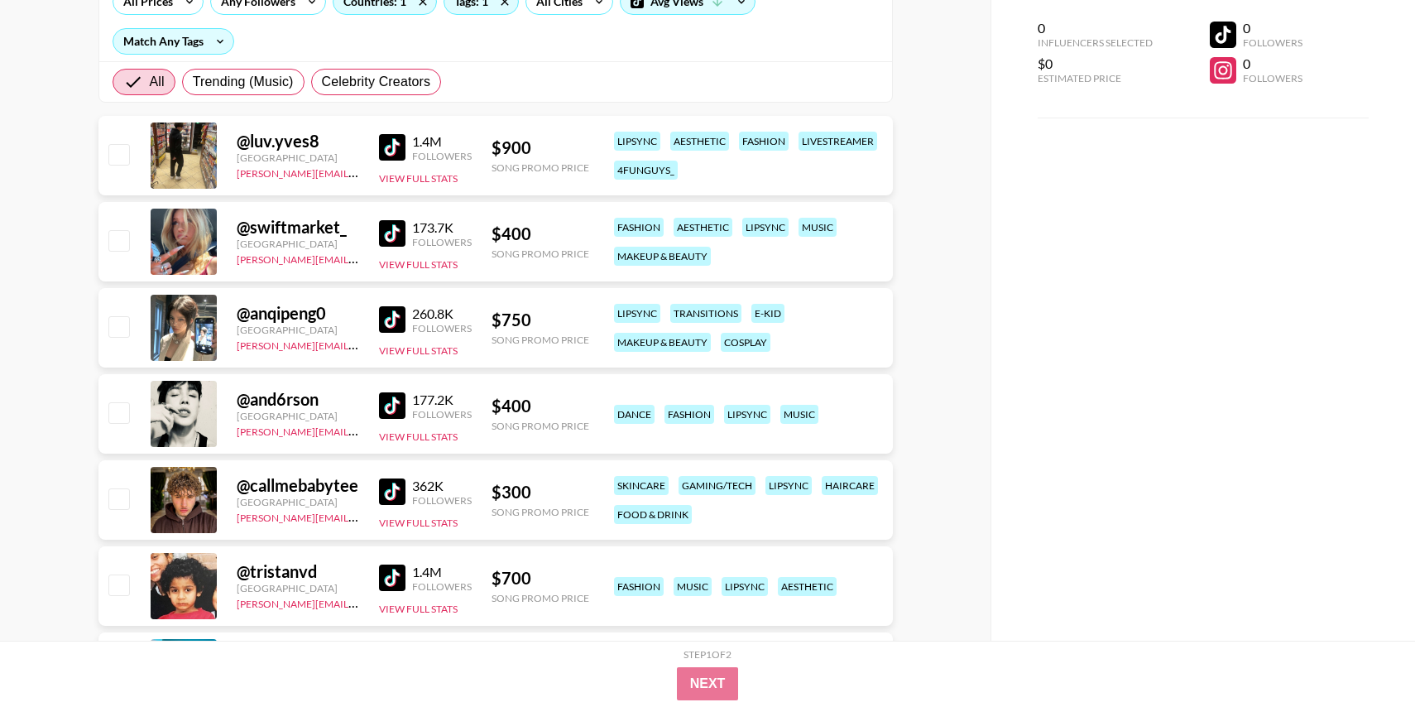
scroll to position [259, 0]
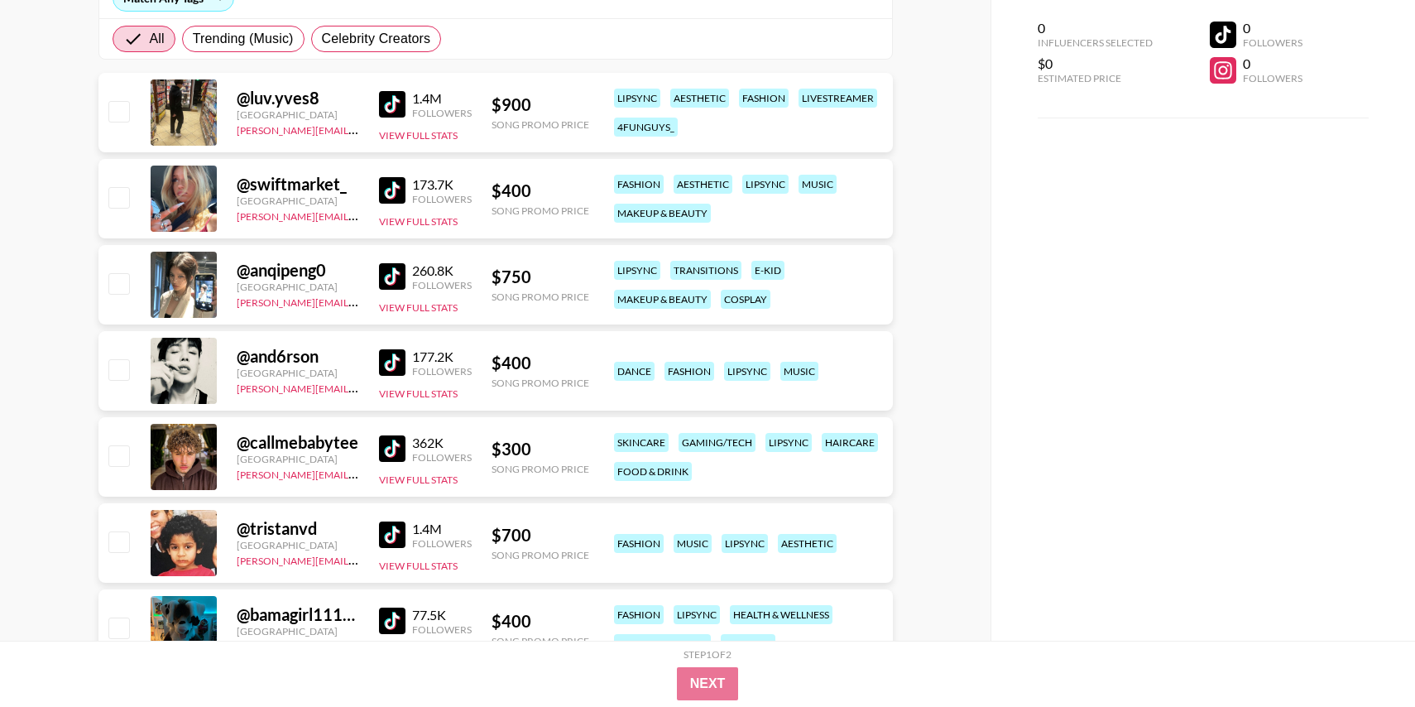
click at [386, 106] on img at bounding box center [392, 104] width 26 height 26
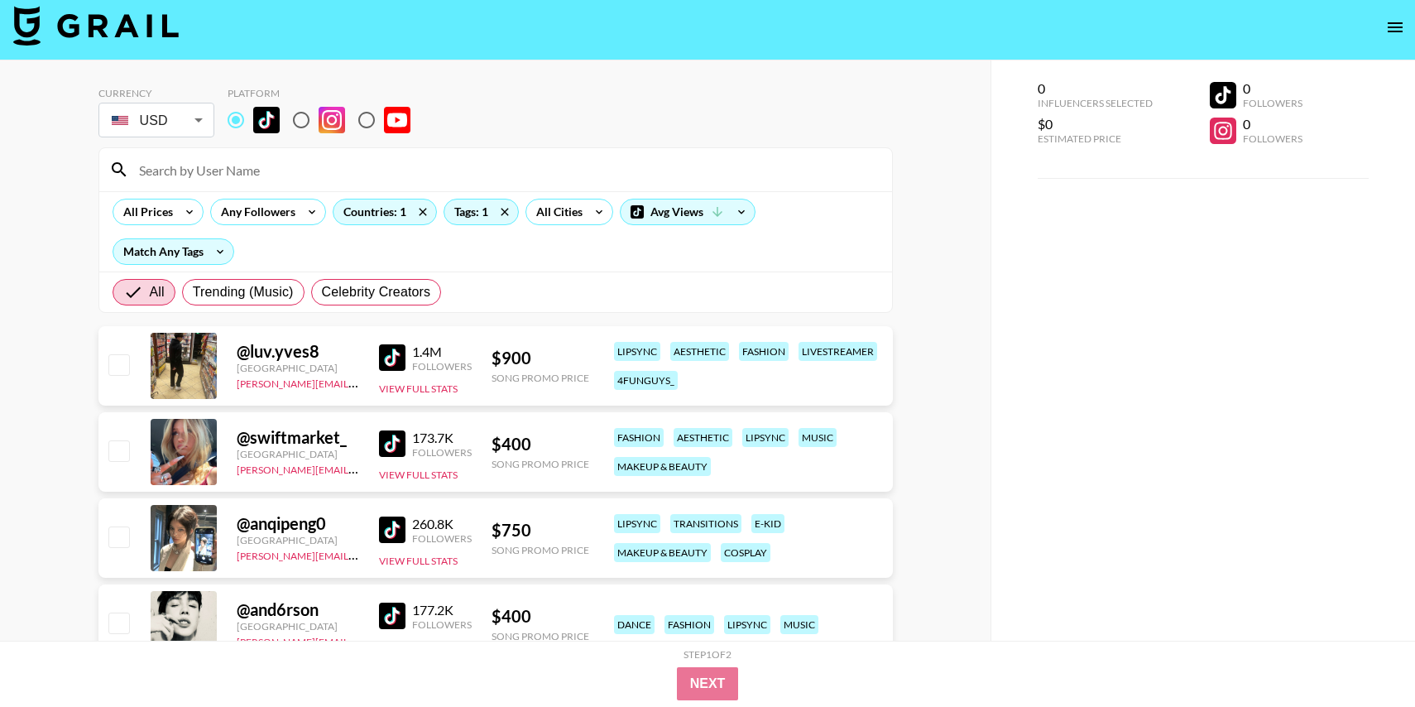
scroll to position [0, 0]
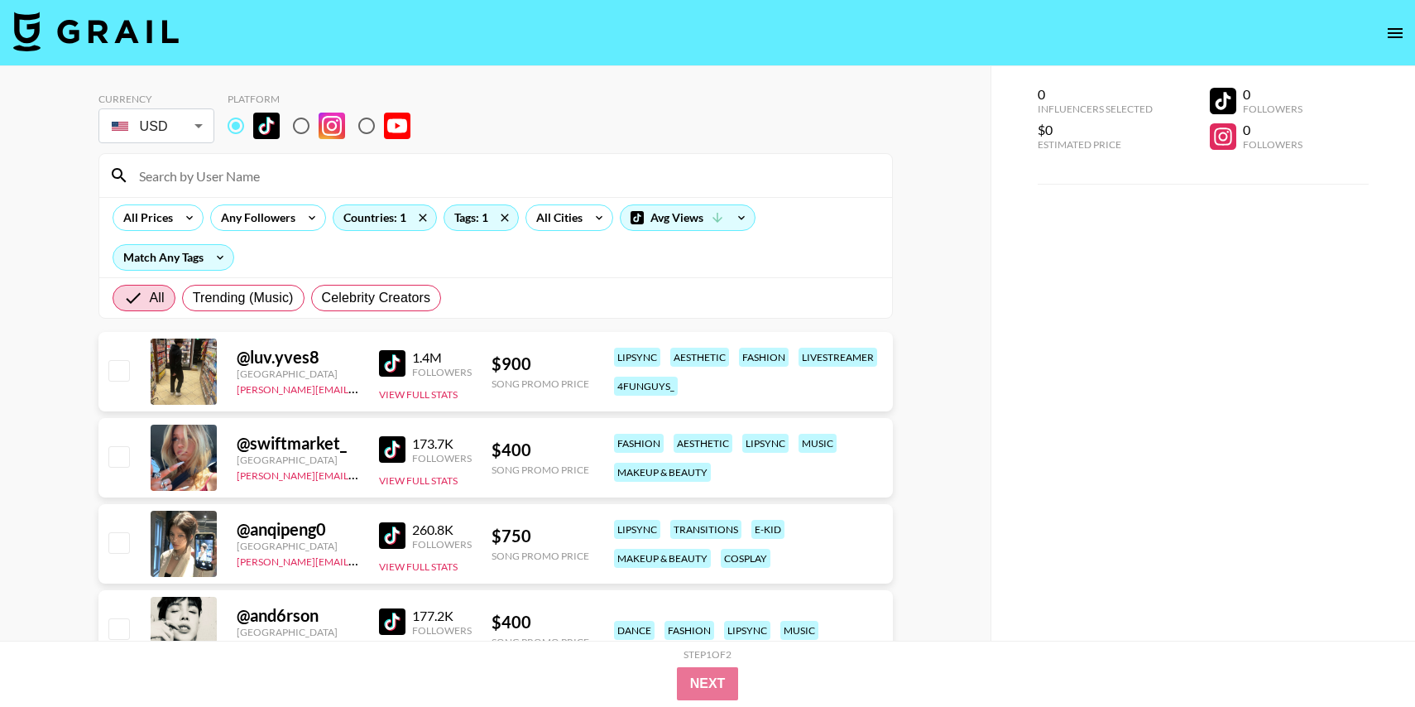
click at [386, 447] on img at bounding box center [392, 449] width 26 height 26
click at [389, 555] on div "260.8K Followers View Full Stats" at bounding box center [425, 544] width 93 height 59
click at [390, 544] on img at bounding box center [392, 535] width 26 height 26
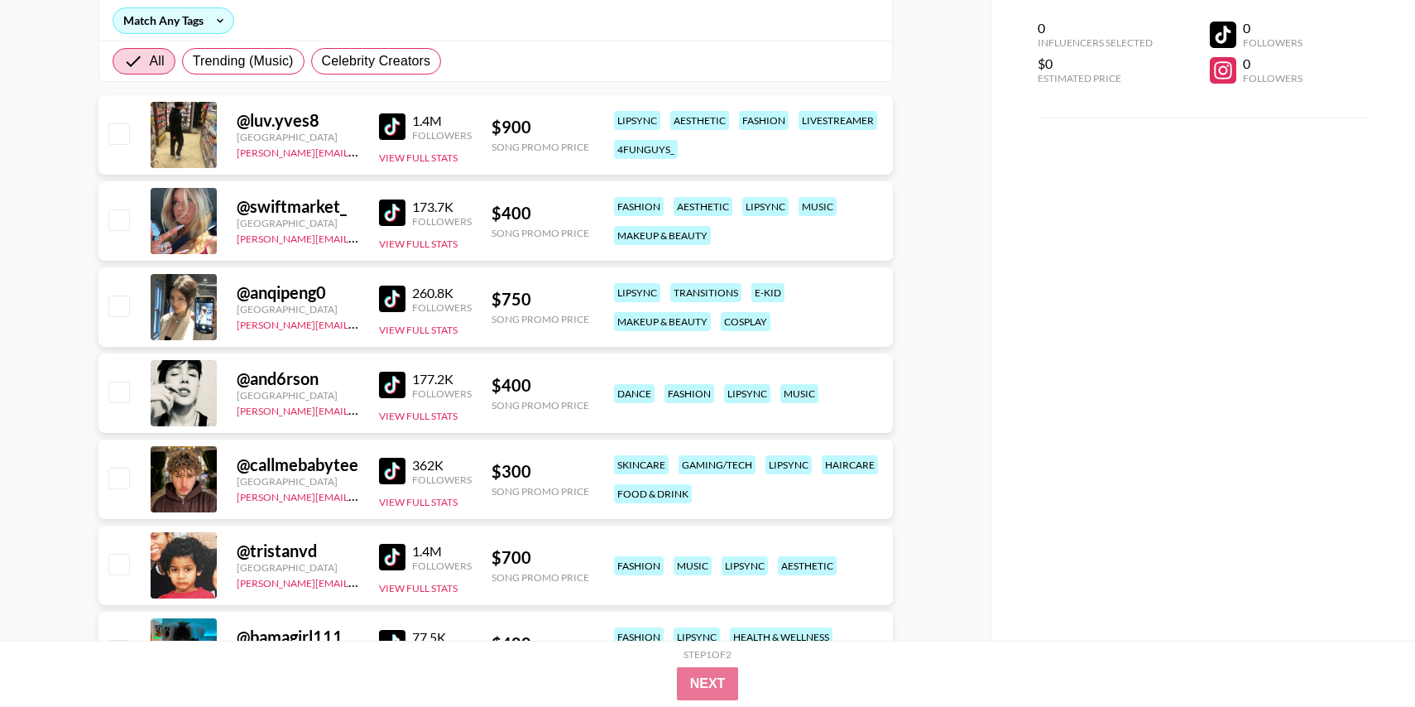
scroll to position [239, 0]
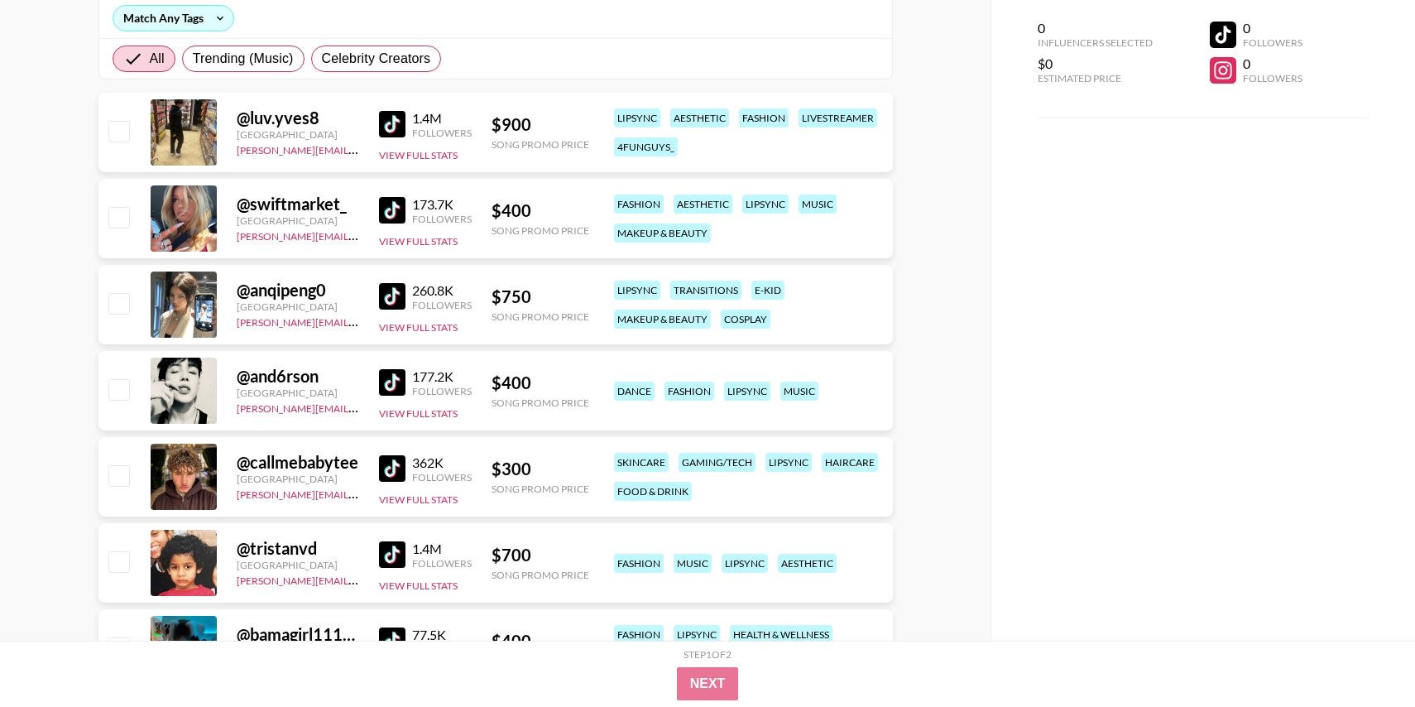
click at [388, 376] on img at bounding box center [392, 382] width 26 height 26
click at [390, 467] on img at bounding box center [392, 468] width 26 height 26
click at [390, 553] on img at bounding box center [392, 554] width 26 height 26
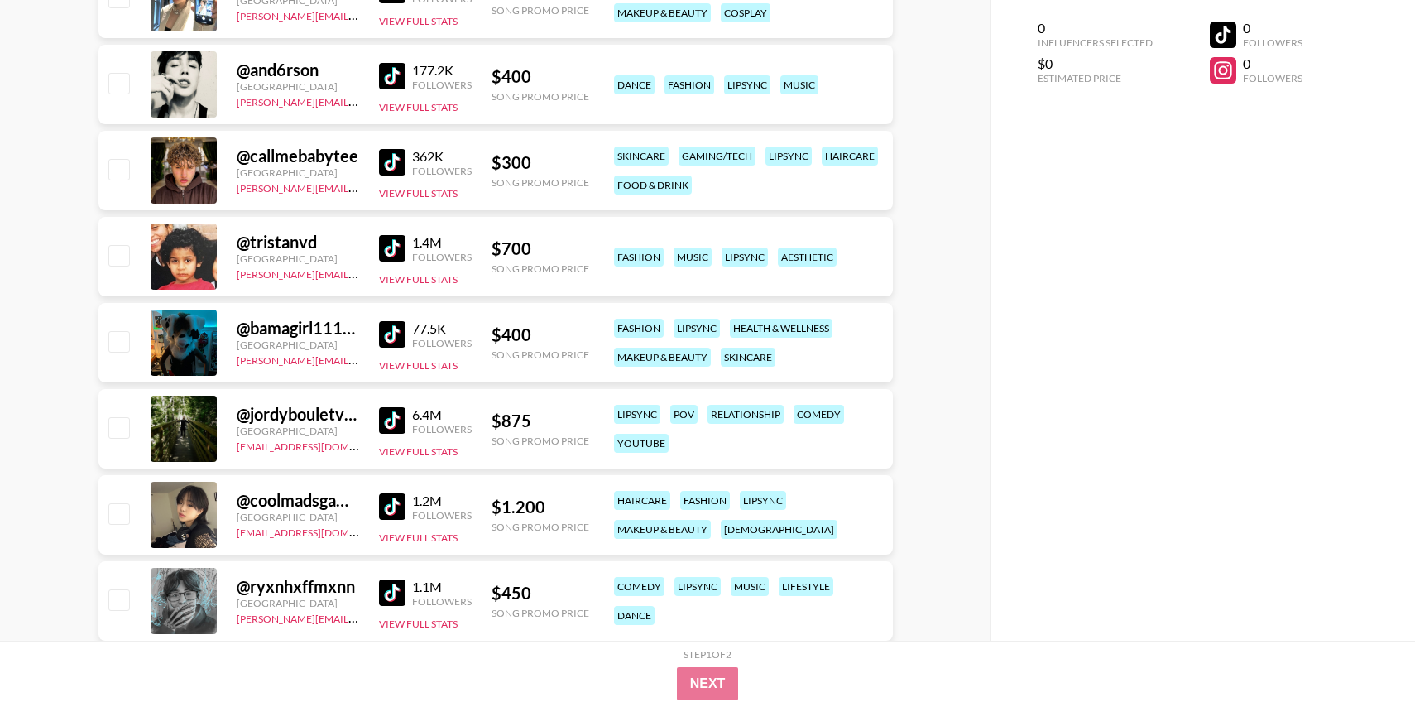
scroll to position [584, 0]
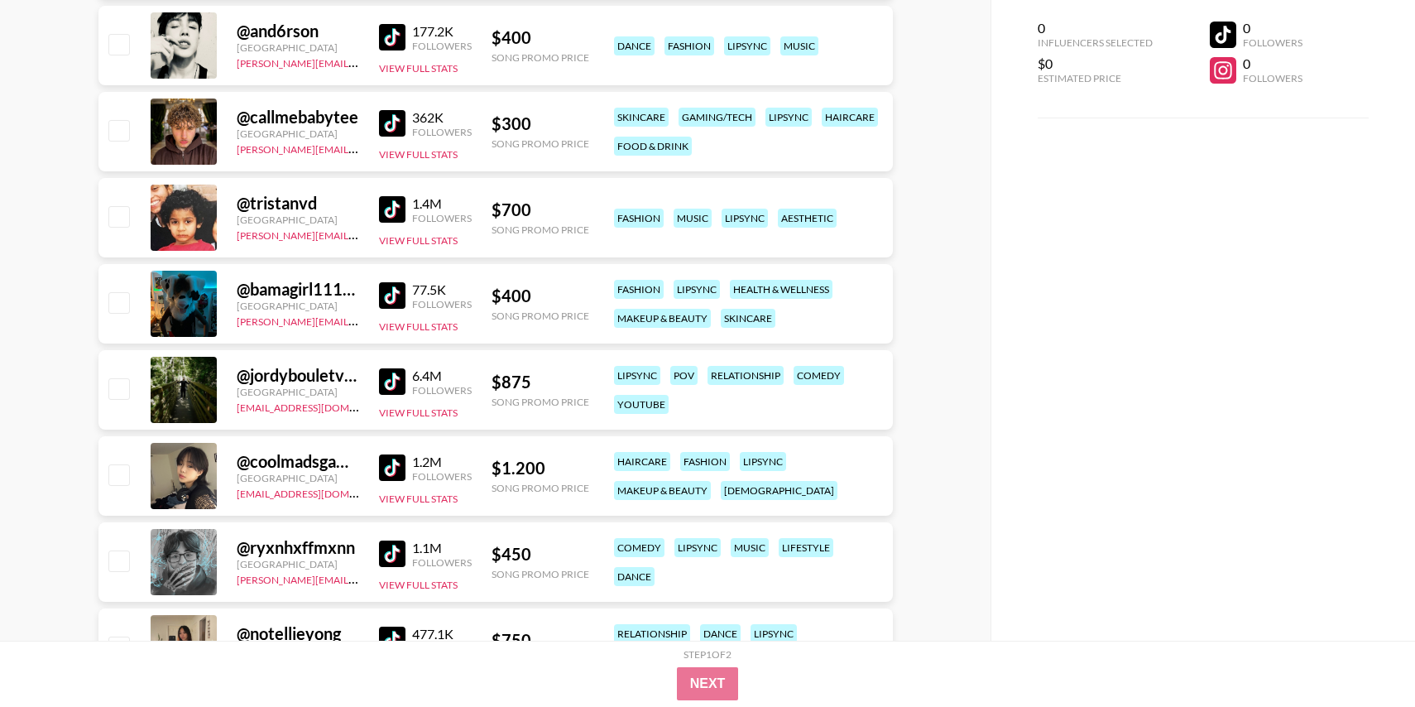
click at [395, 286] on img at bounding box center [392, 295] width 26 height 26
click at [392, 380] on img at bounding box center [392, 381] width 26 height 26
click at [390, 459] on img at bounding box center [392, 467] width 26 height 26
click at [390, 548] on img at bounding box center [392, 553] width 26 height 26
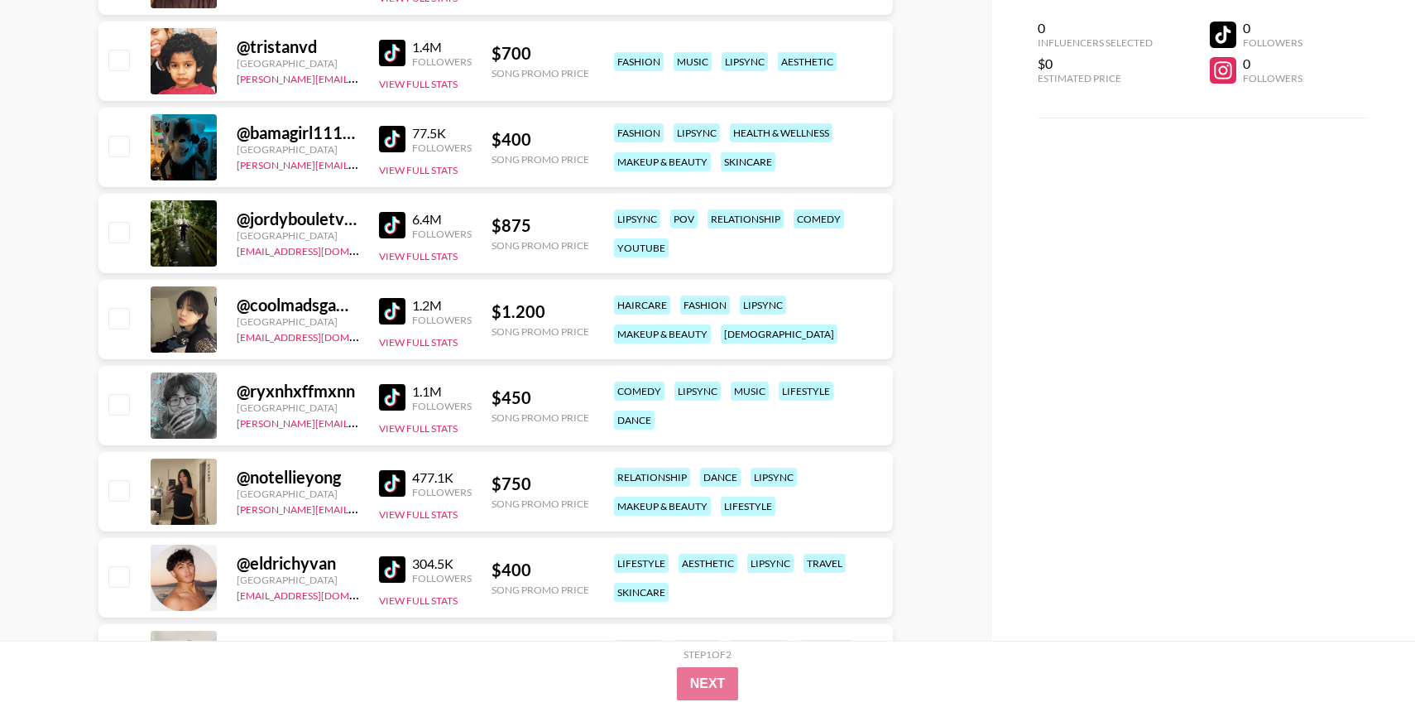
scroll to position [787, 0]
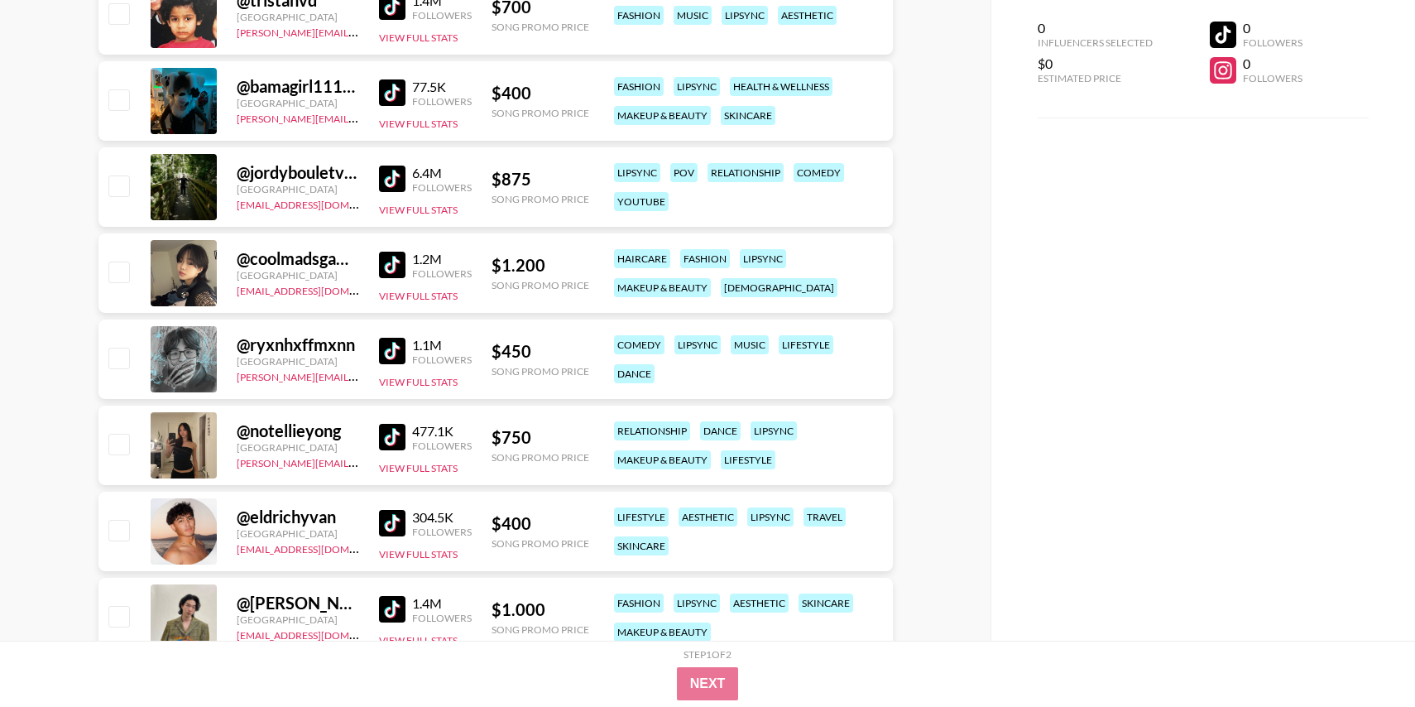
click at [397, 443] on img at bounding box center [392, 437] width 26 height 26
click at [396, 515] on img at bounding box center [392, 523] width 26 height 26
click at [395, 611] on img at bounding box center [392, 609] width 26 height 26
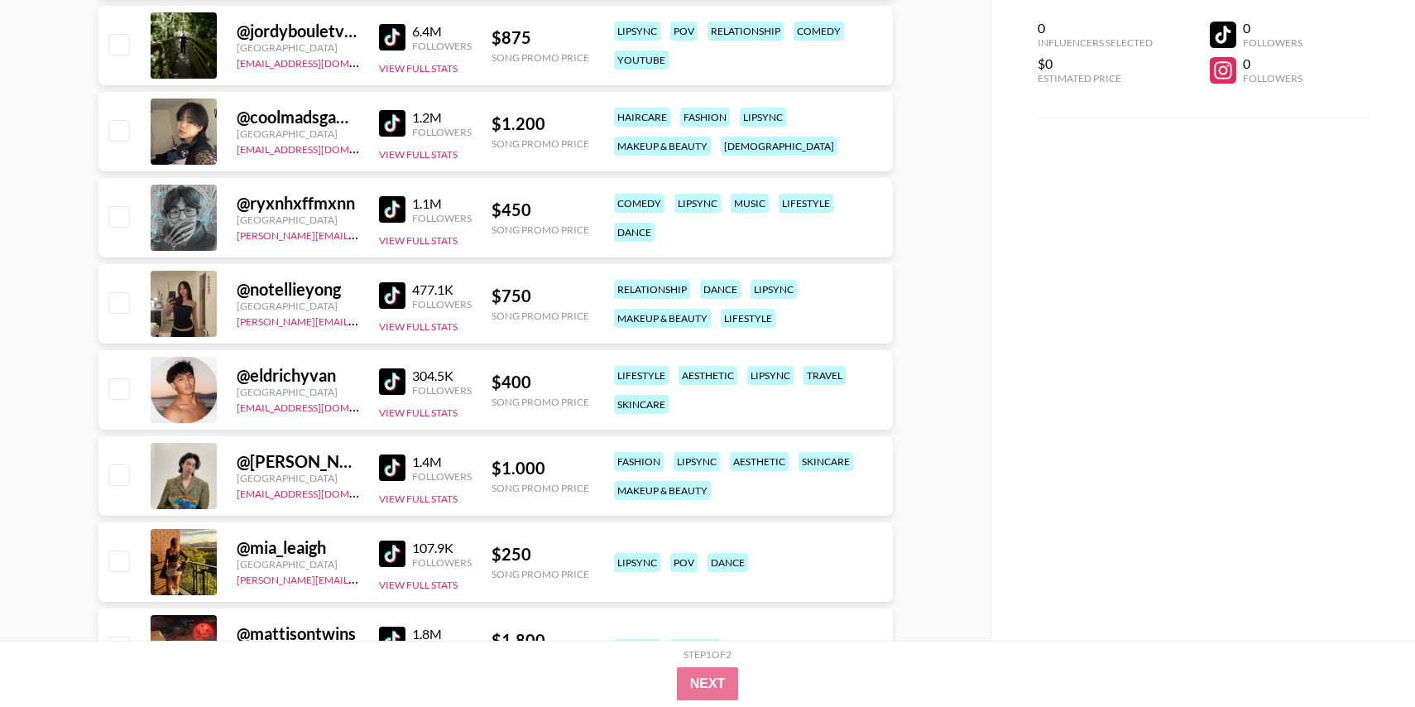
scroll to position [1108, 0]
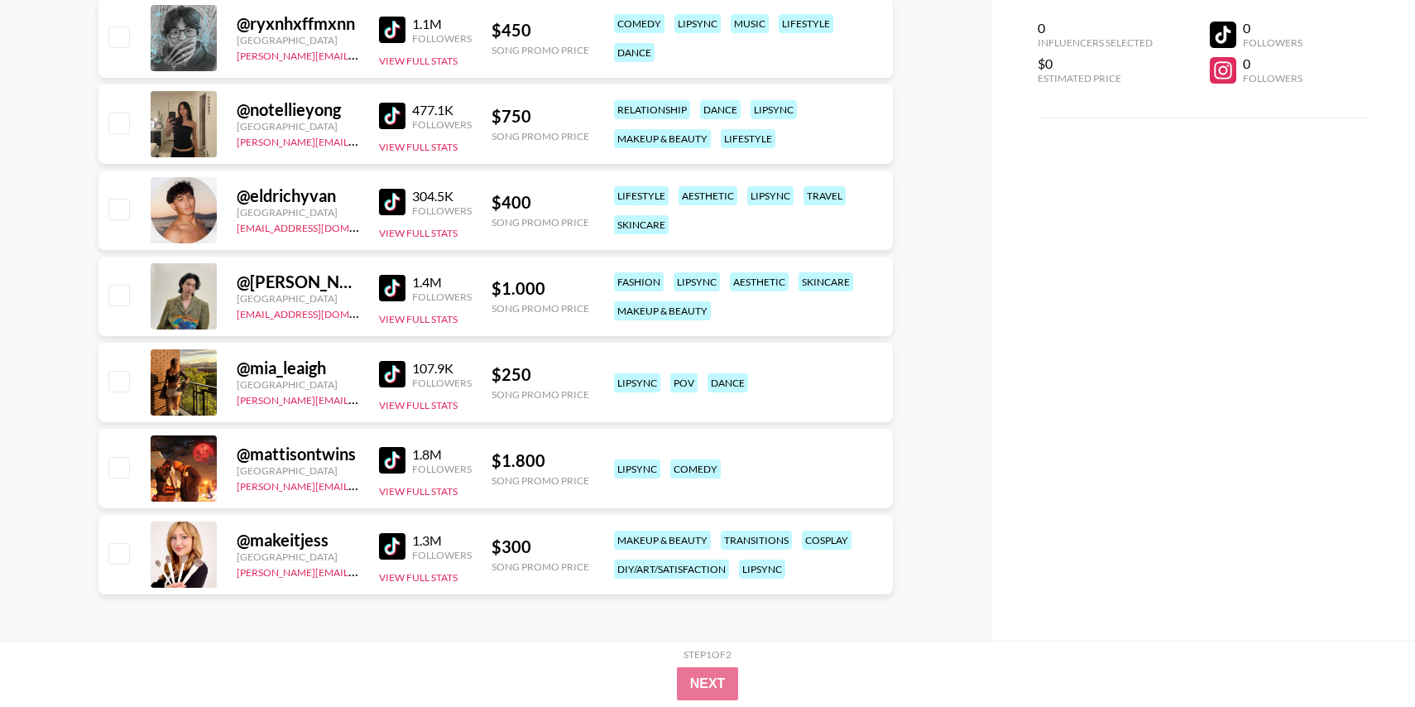
click at [400, 383] on img at bounding box center [392, 374] width 26 height 26
click at [395, 464] on img at bounding box center [392, 460] width 26 height 26
click at [390, 556] on img at bounding box center [392, 546] width 26 height 26
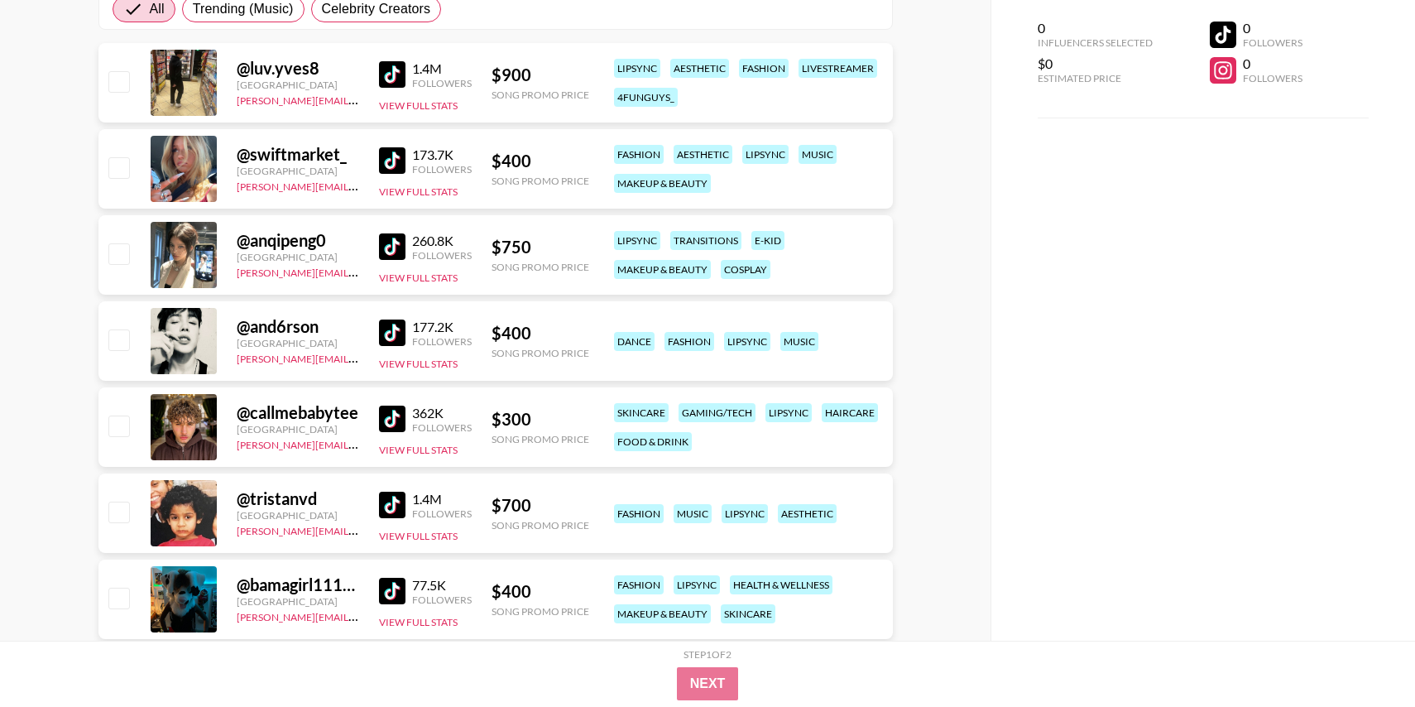
scroll to position [0, 0]
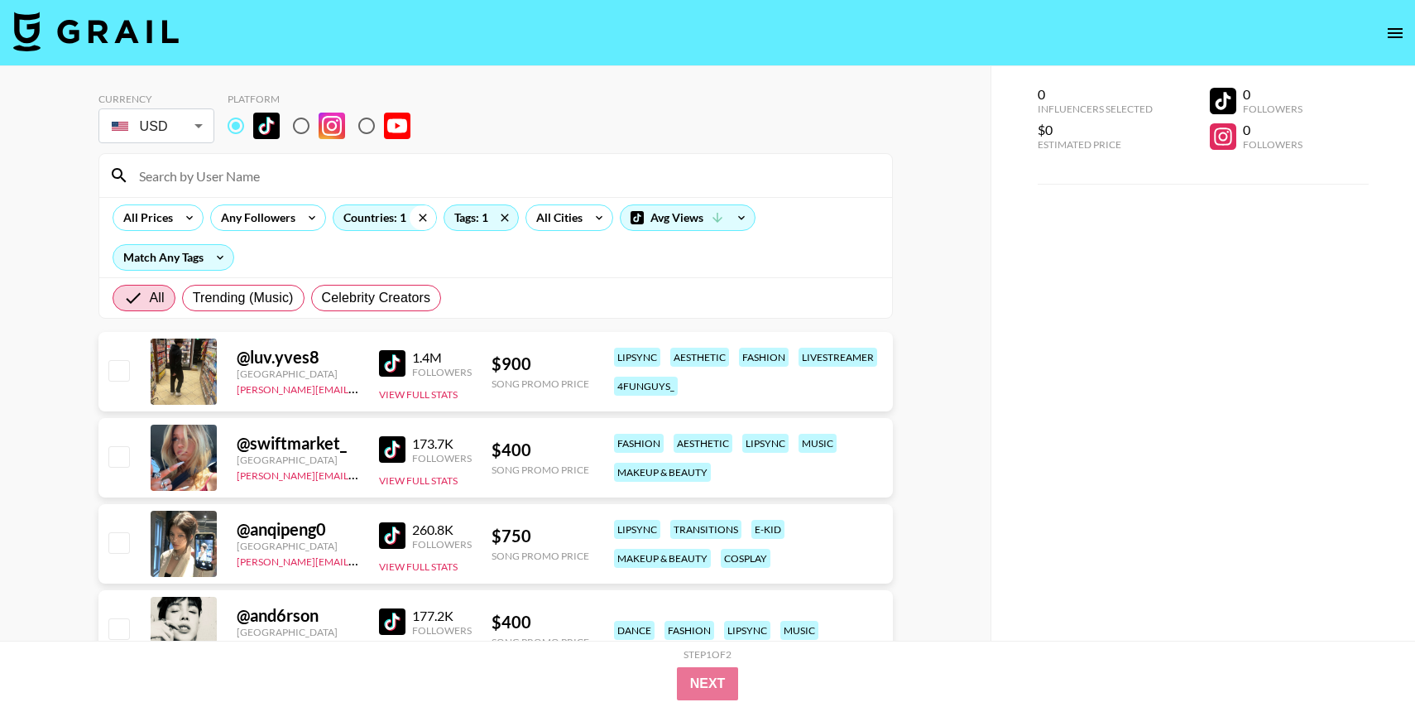
click at [424, 218] on icon at bounding box center [423, 217] width 26 height 25
click at [387, 218] on div "Countries: 1" at bounding box center [384, 217] width 103 height 25
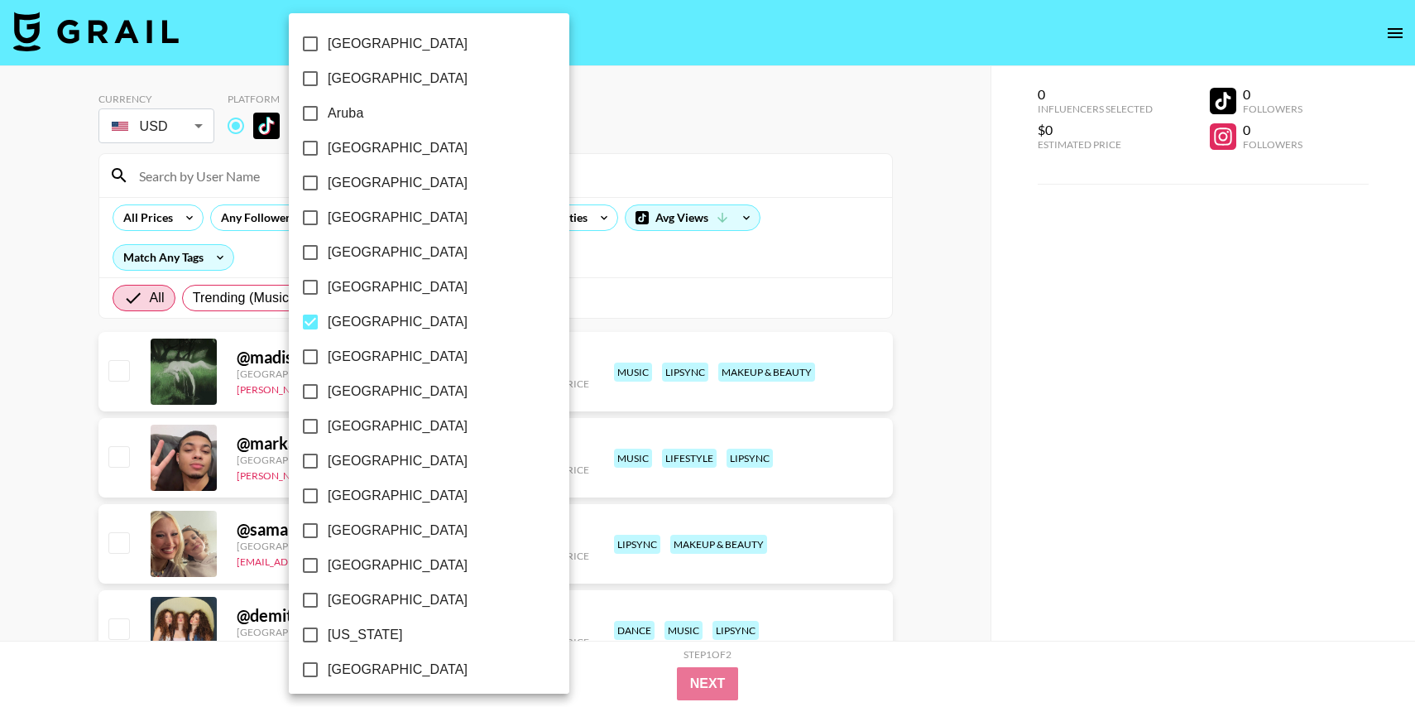
checkbox input "false"
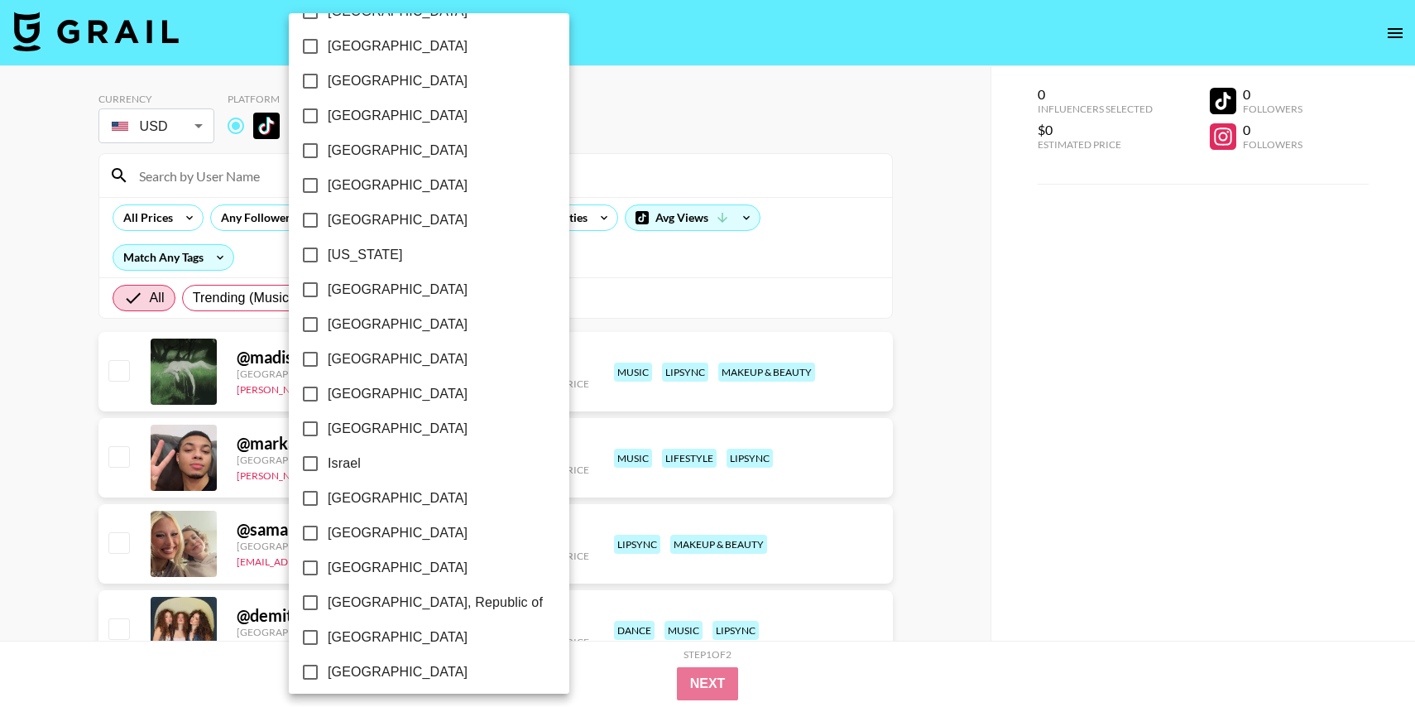
scroll to position [405, 0]
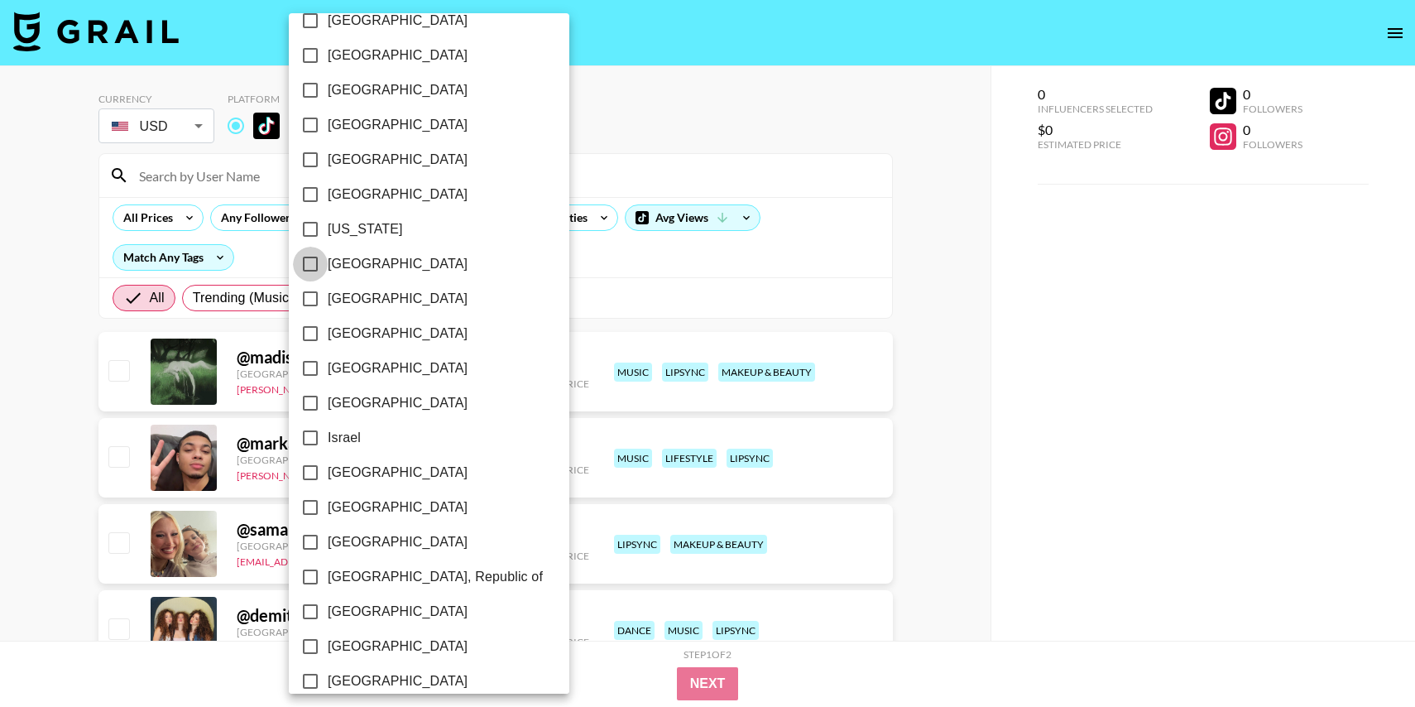
click at [306, 258] on input "[GEOGRAPHIC_DATA]" at bounding box center [310, 264] width 35 height 35
checkbox input "true"
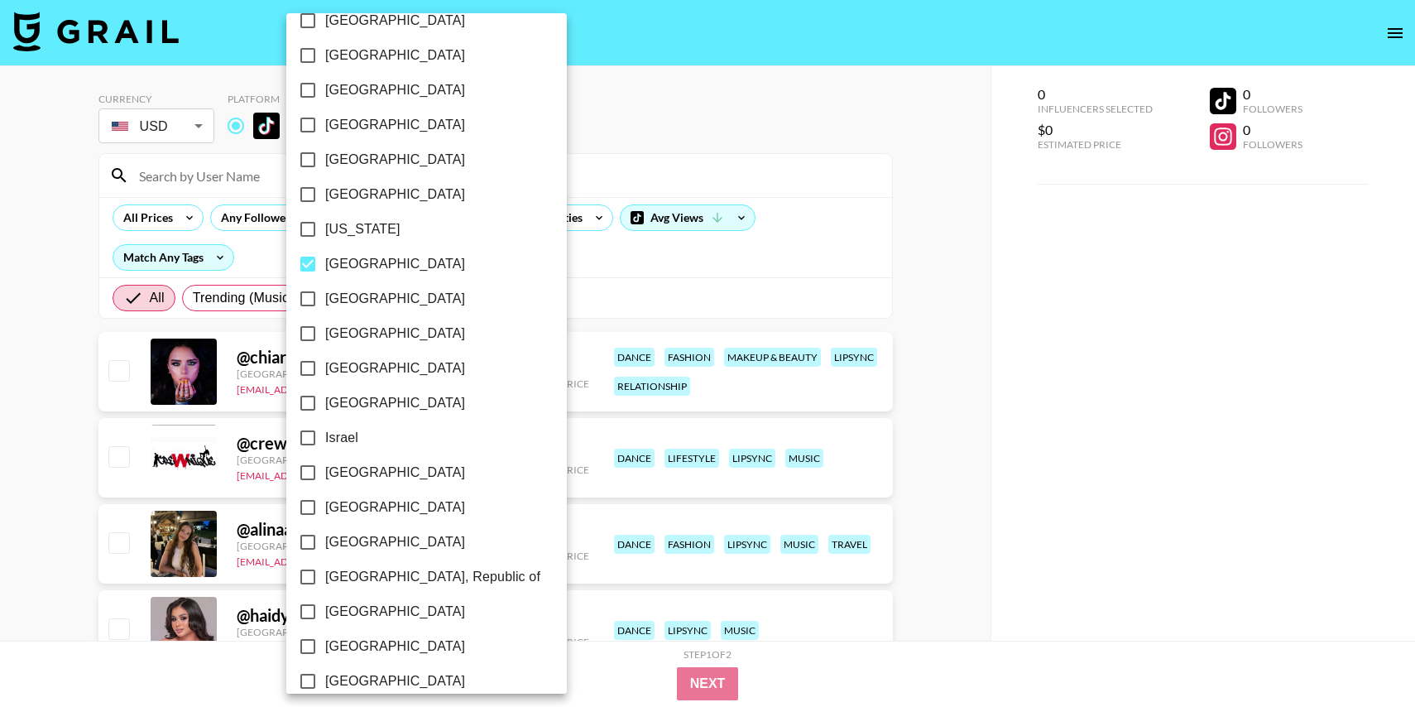
click at [564, 113] on div at bounding box center [707, 353] width 1415 height 707
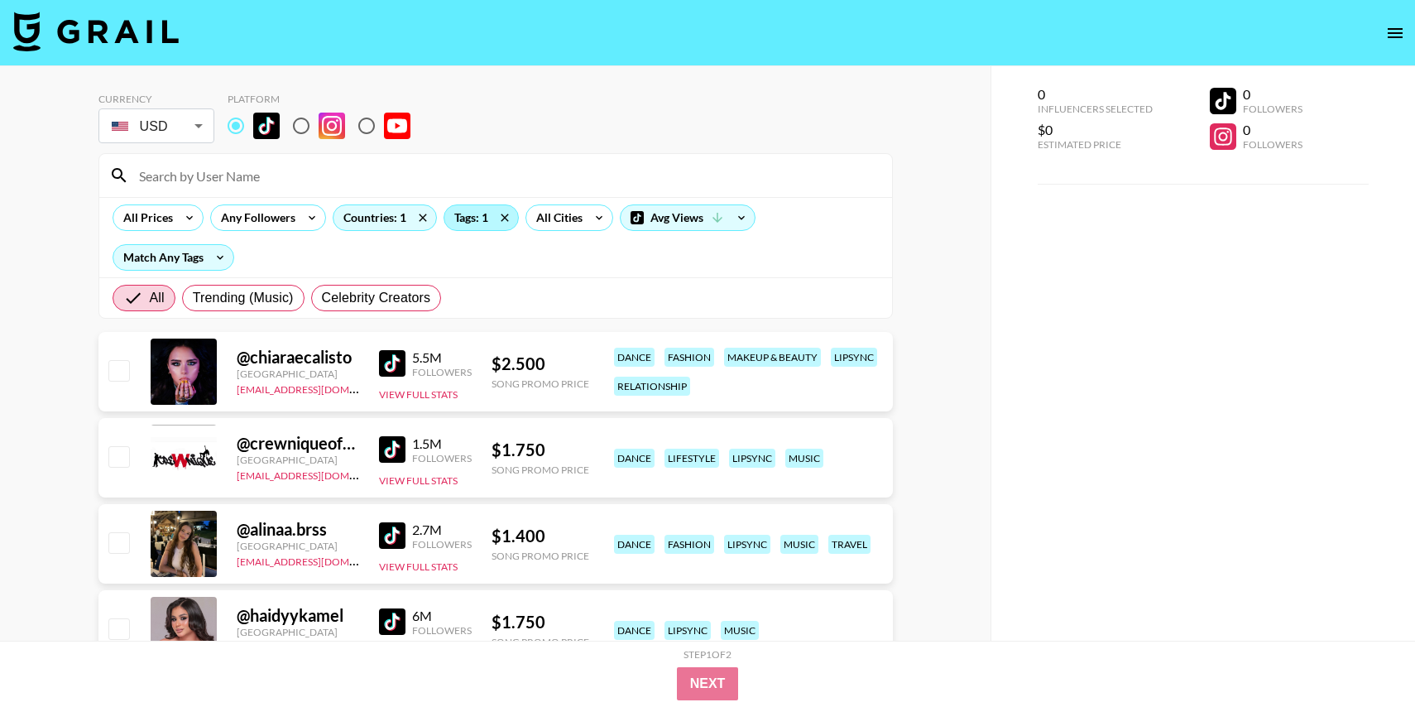
click at [466, 214] on div "Tags: 1" at bounding box center [481, 217] width 74 height 25
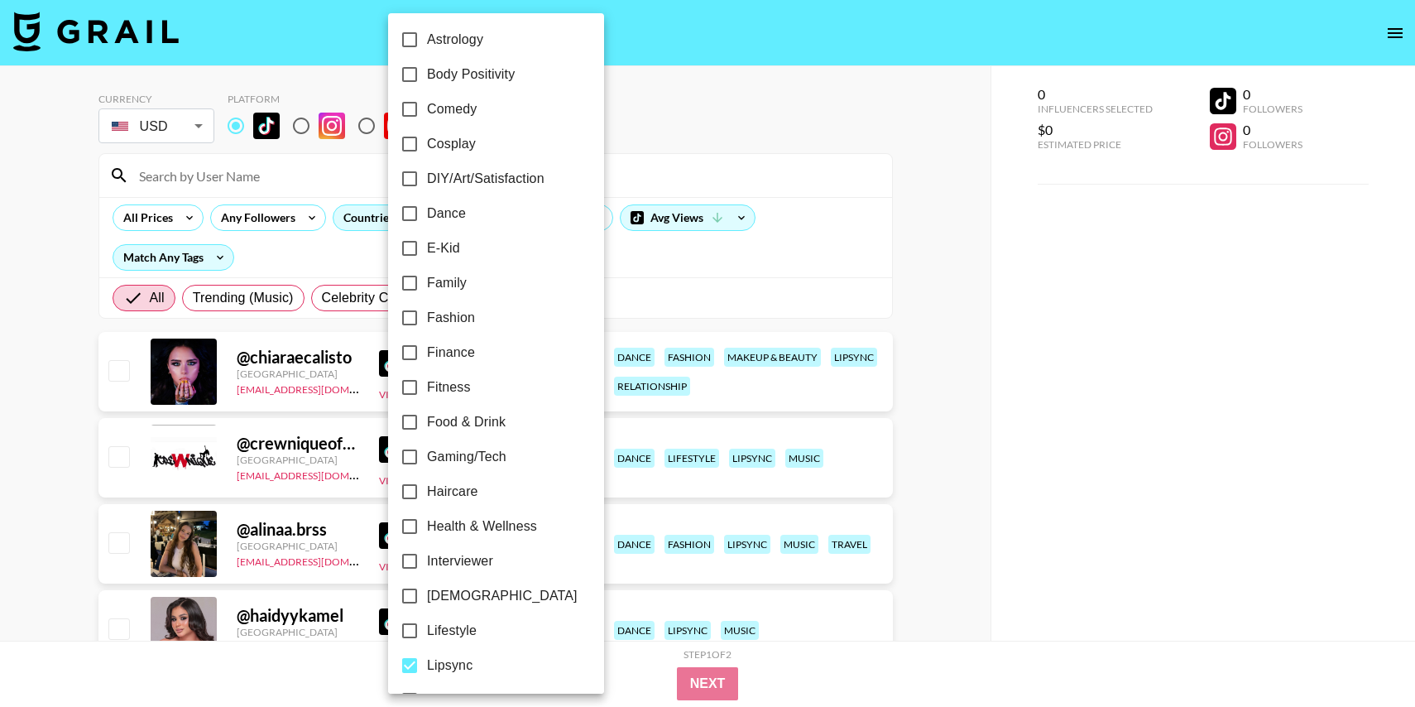
scroll to position [0, 0]
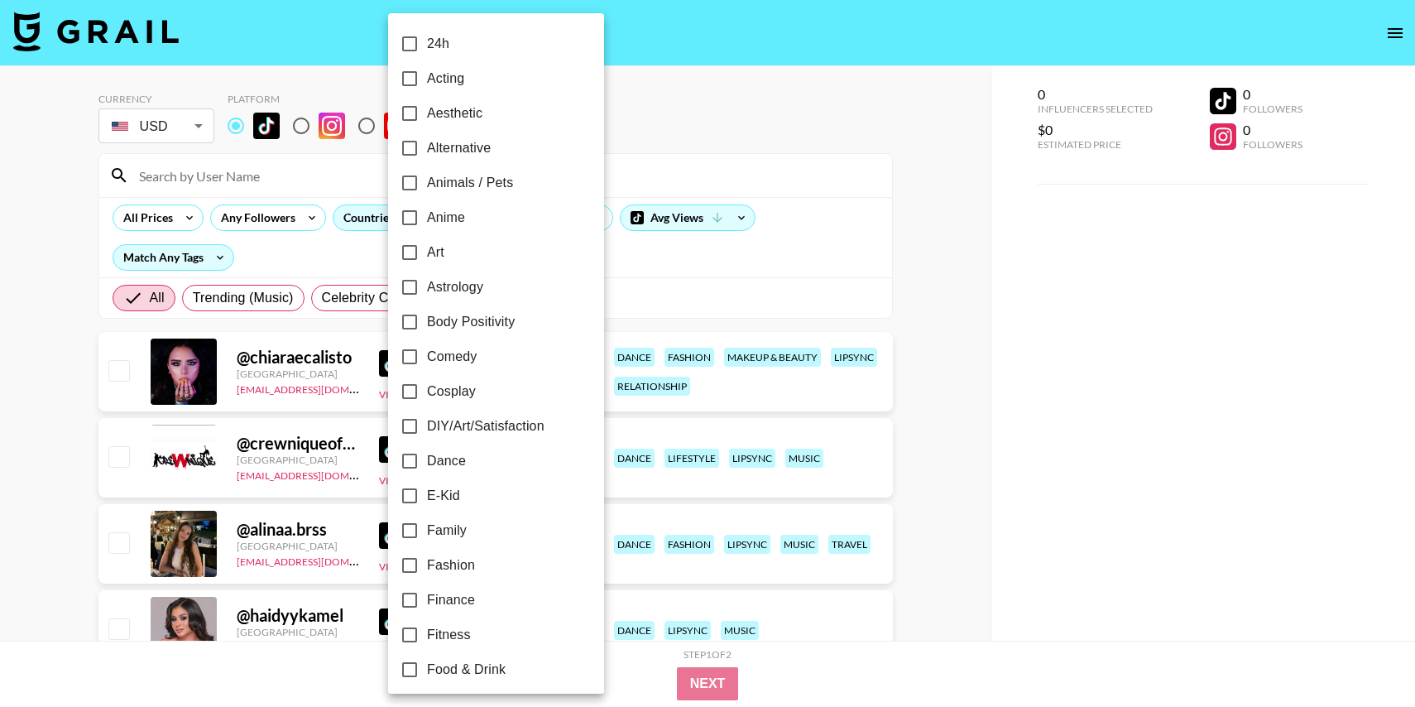
click at [407, 532] on input "Family" at bounding box center [409, 530] width 35 height 35
checkbox input "true"
click at [784, 116] on div at bounding box center [707, 353] width 1415 height 707
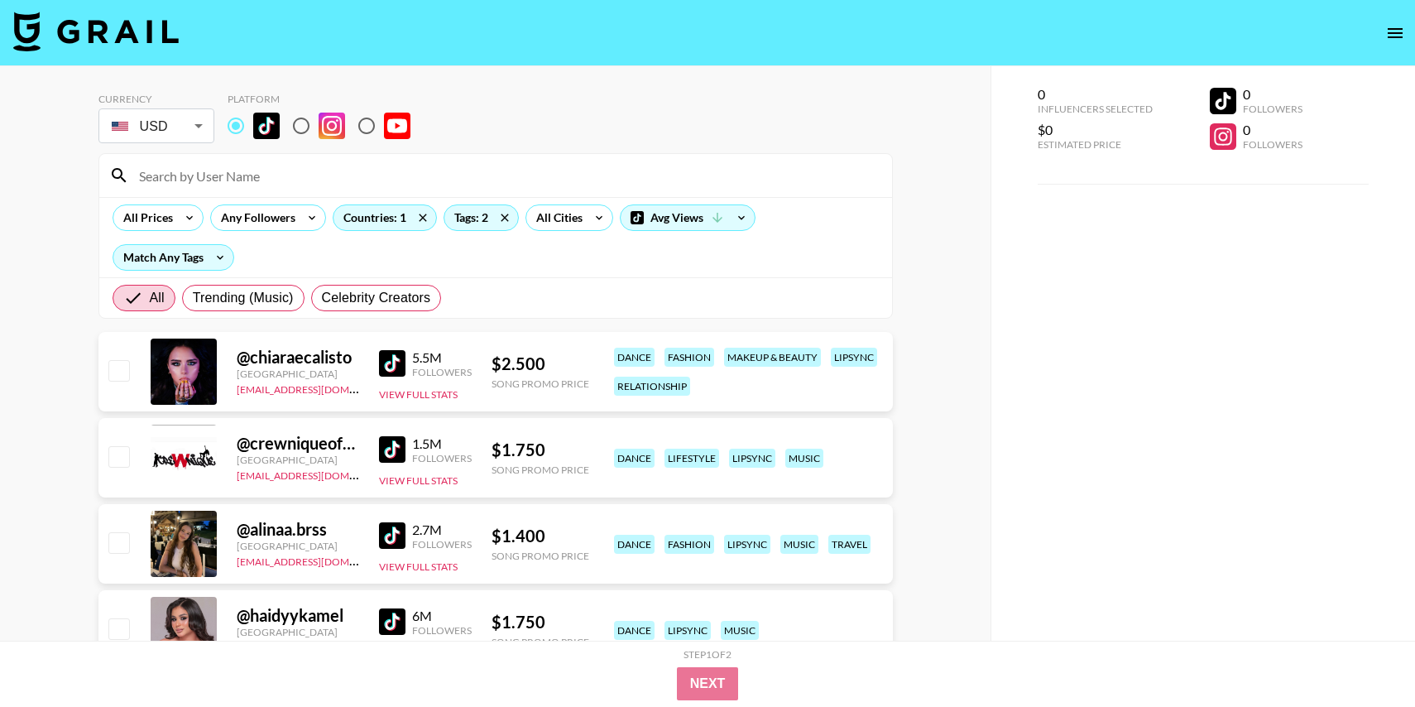
click at [837, 156] on div at bounding box center [495, 175] width 793 height 43
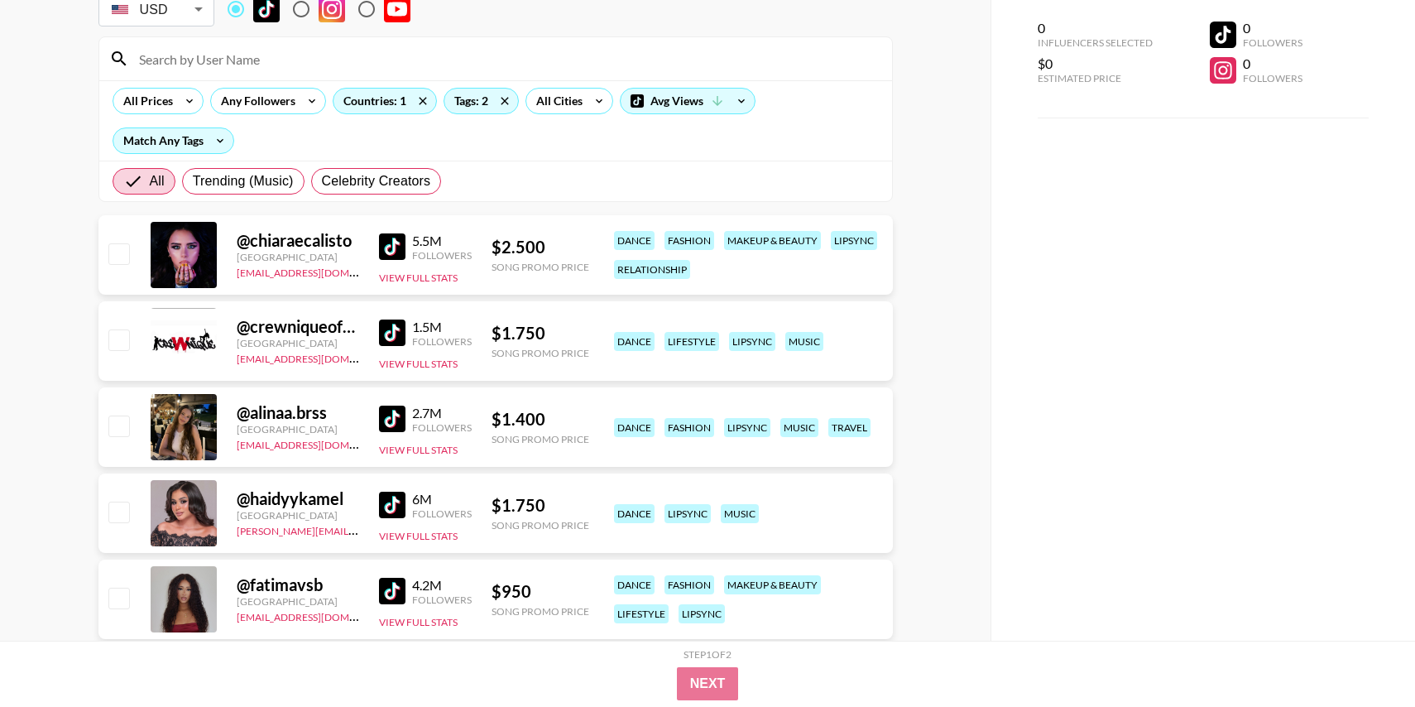
scroll to position [122, 0]
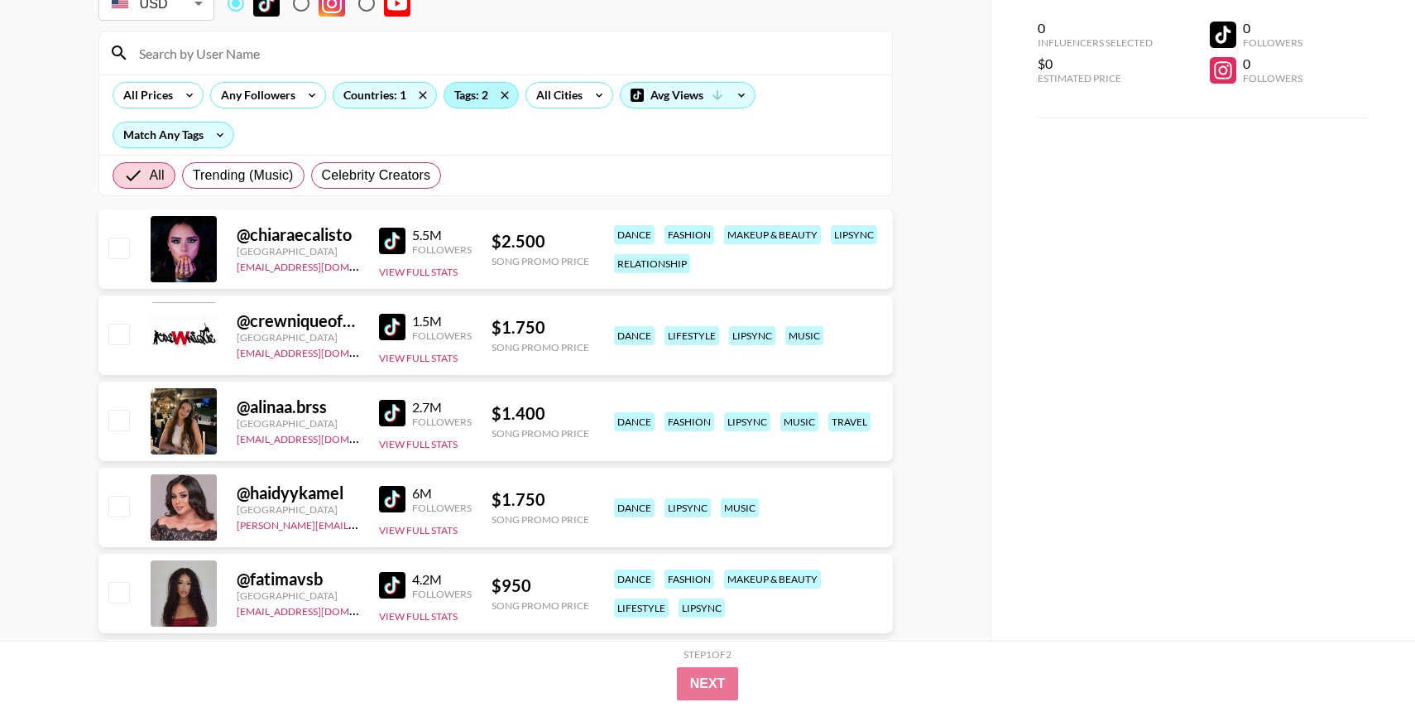
click at [467, 90] on div "Tags: 2" at bounding box center [481, 95] width 74 height 25
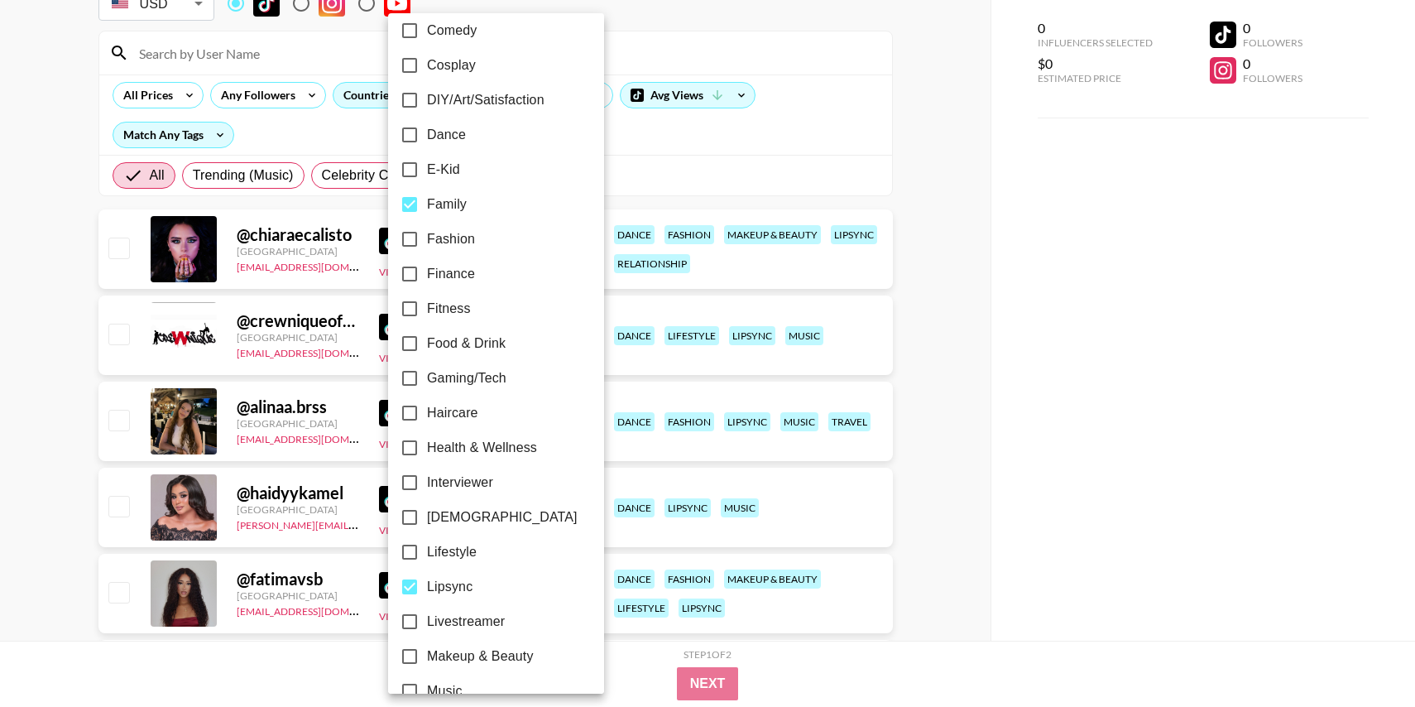
scroll to position [643, 0]
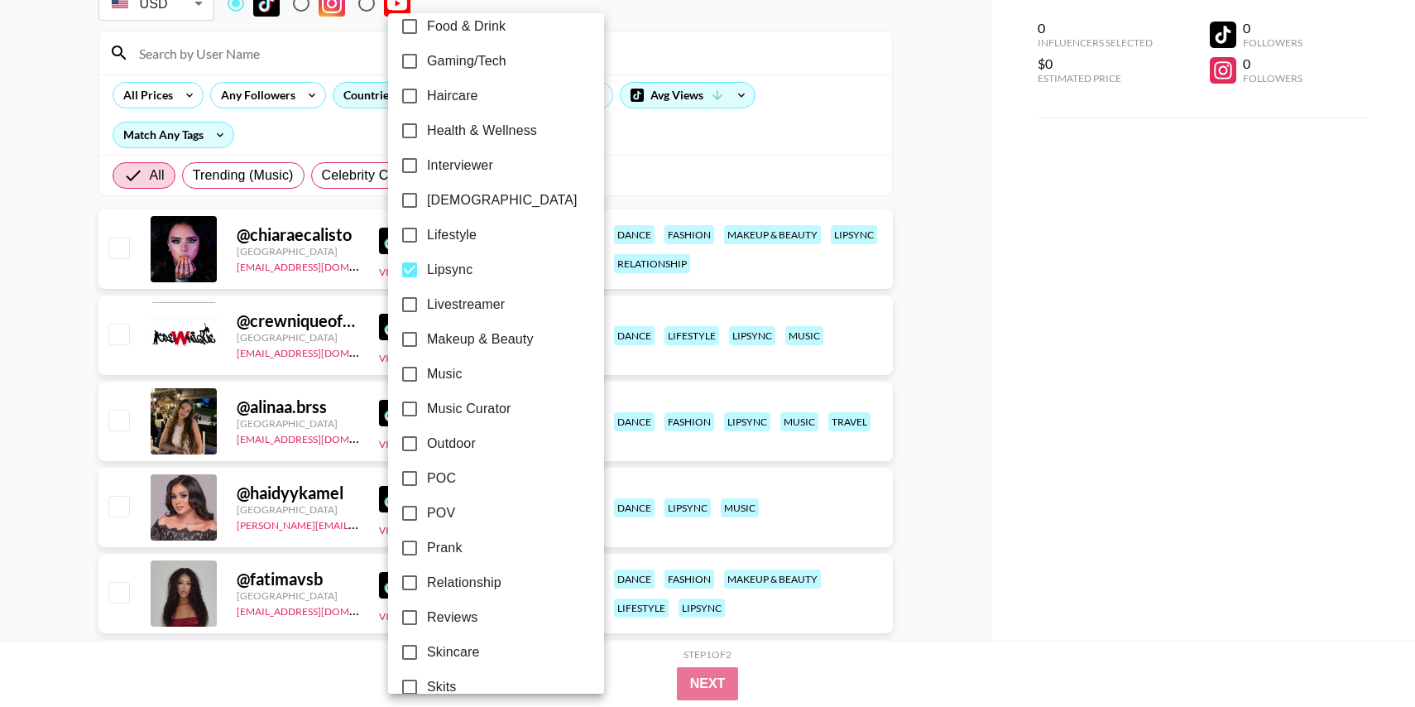
click at [737, 136] on div at bounding box center [707, 353] width 1415 height 707
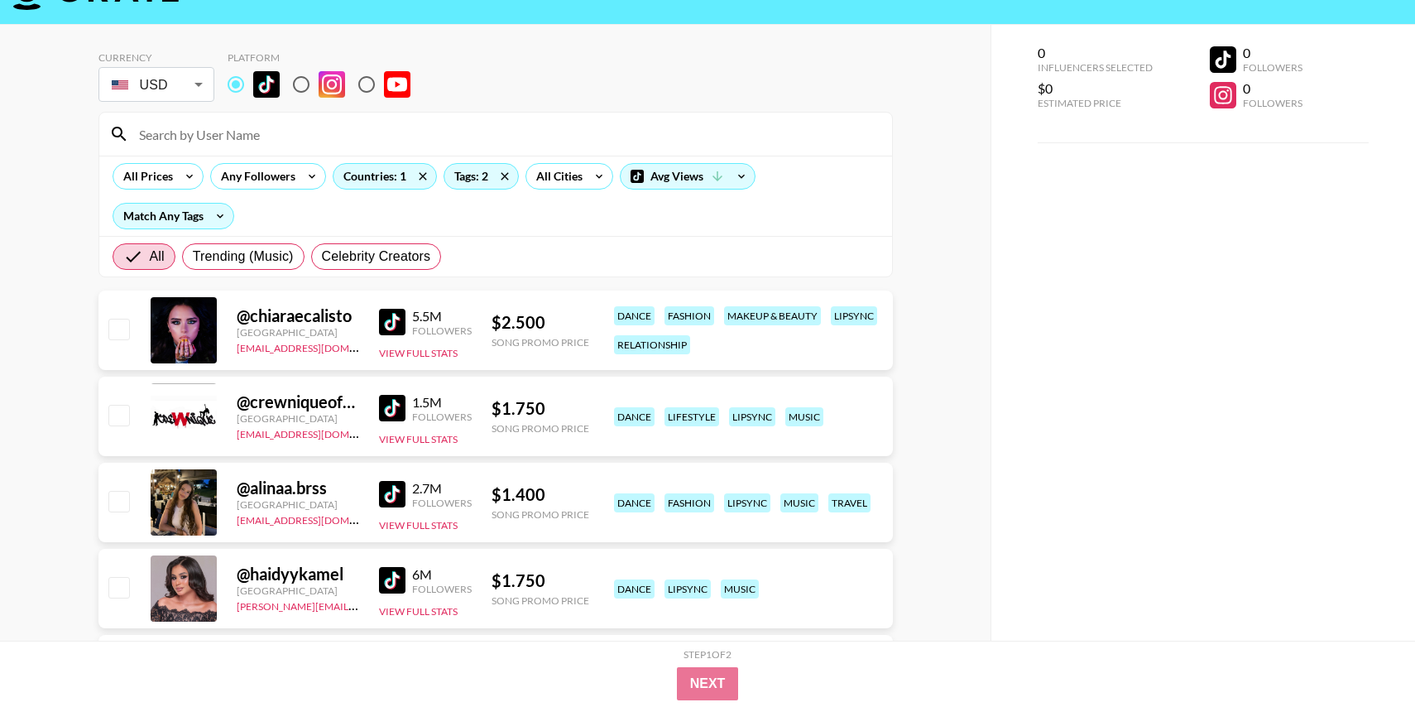
scroll to position [17, 0]
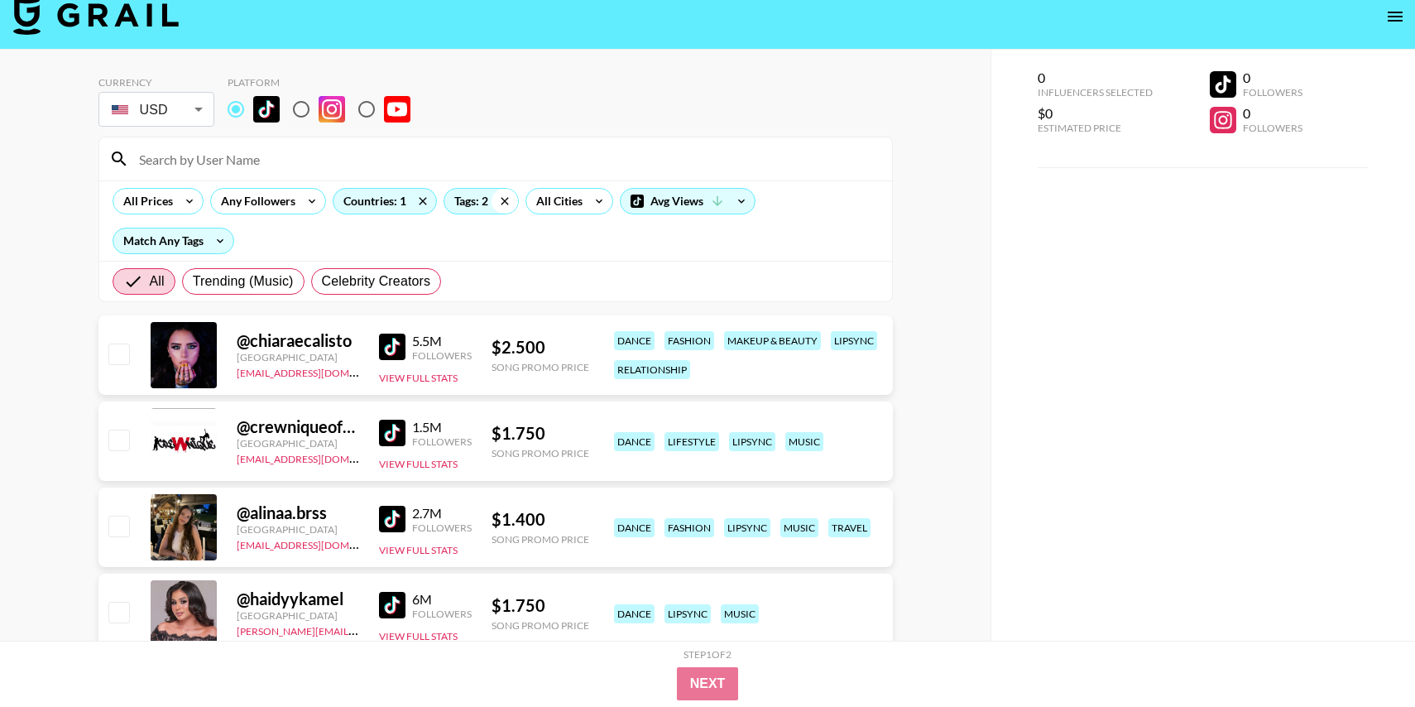
click at [501, 203] on icon at bounding box center [504, 200] width 7 height 7
click at [480, 203] on div "Tags: 2" at bounding box center [481, 201] width 74 height 25
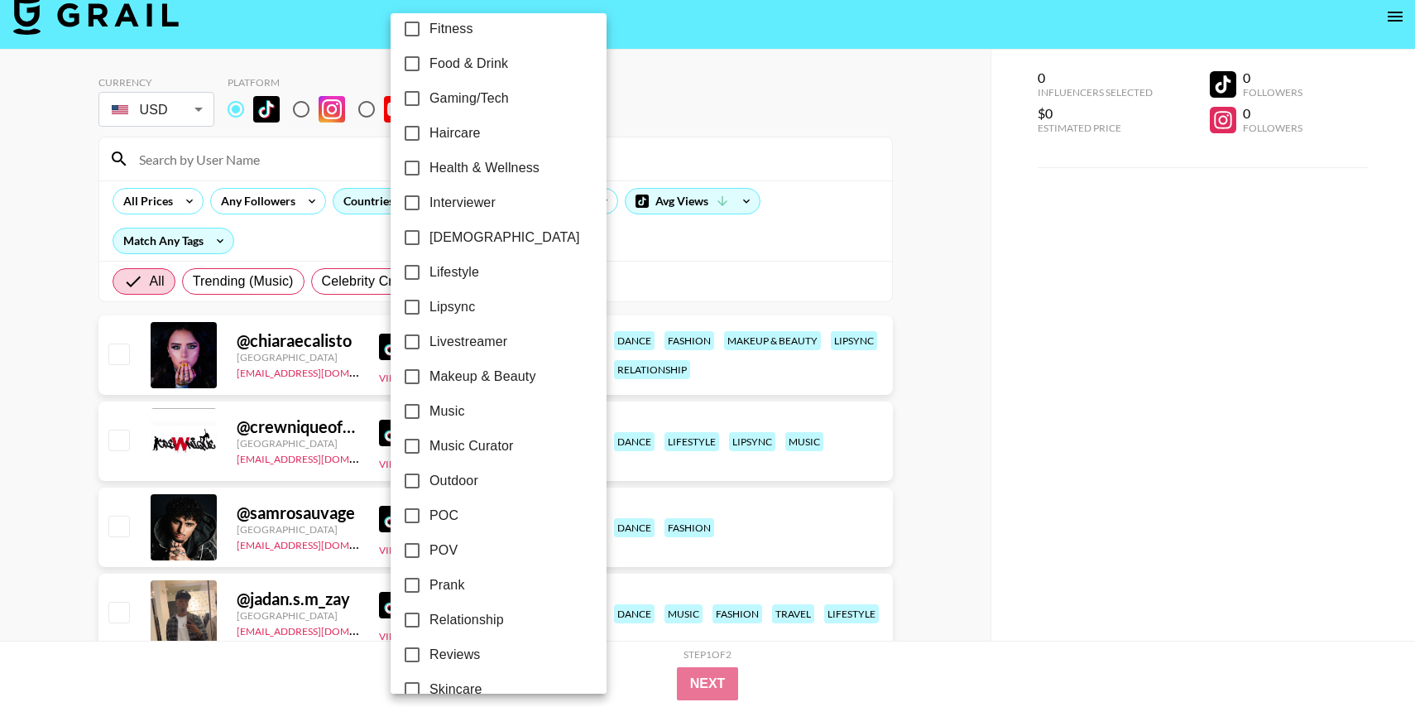
scroll to position [630, 0]
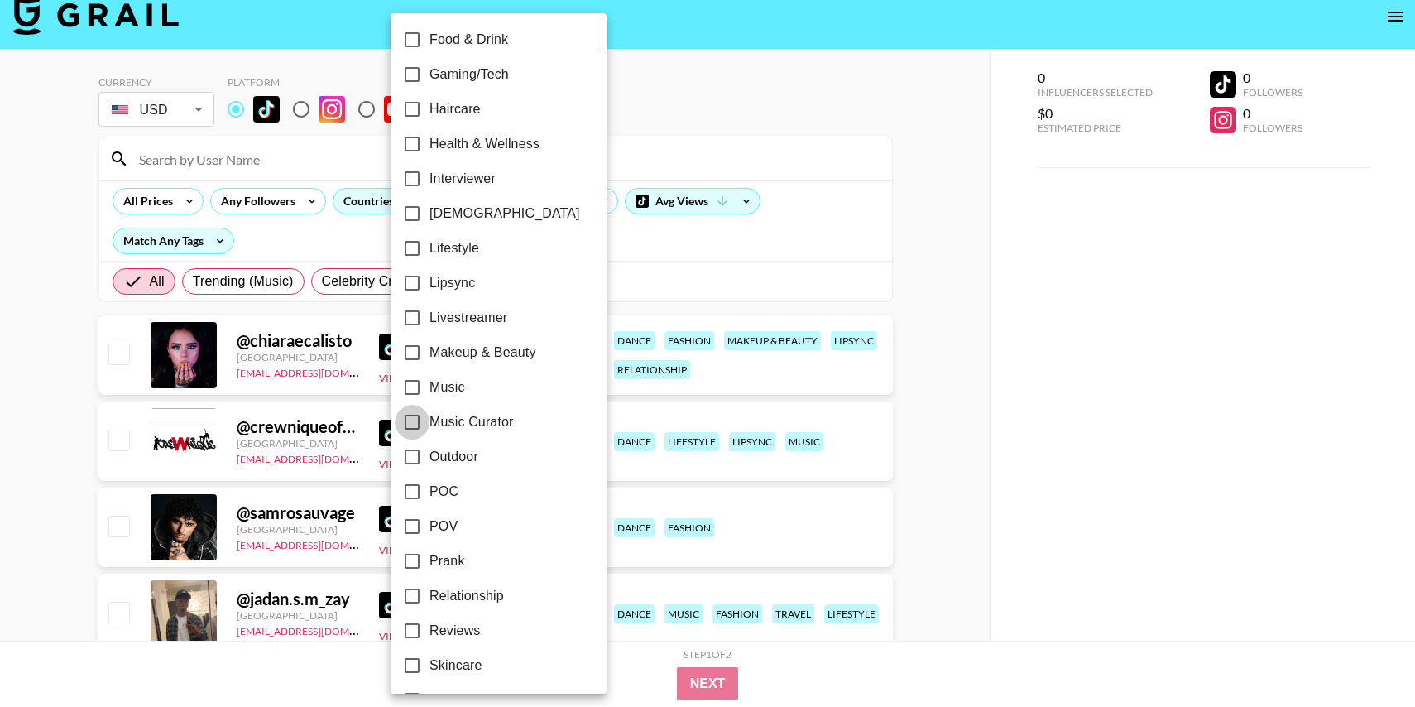
click at [414, 416] on input "Music Curator" at bounding box center [412, 422] width 35 height 35
checkbox input "true"
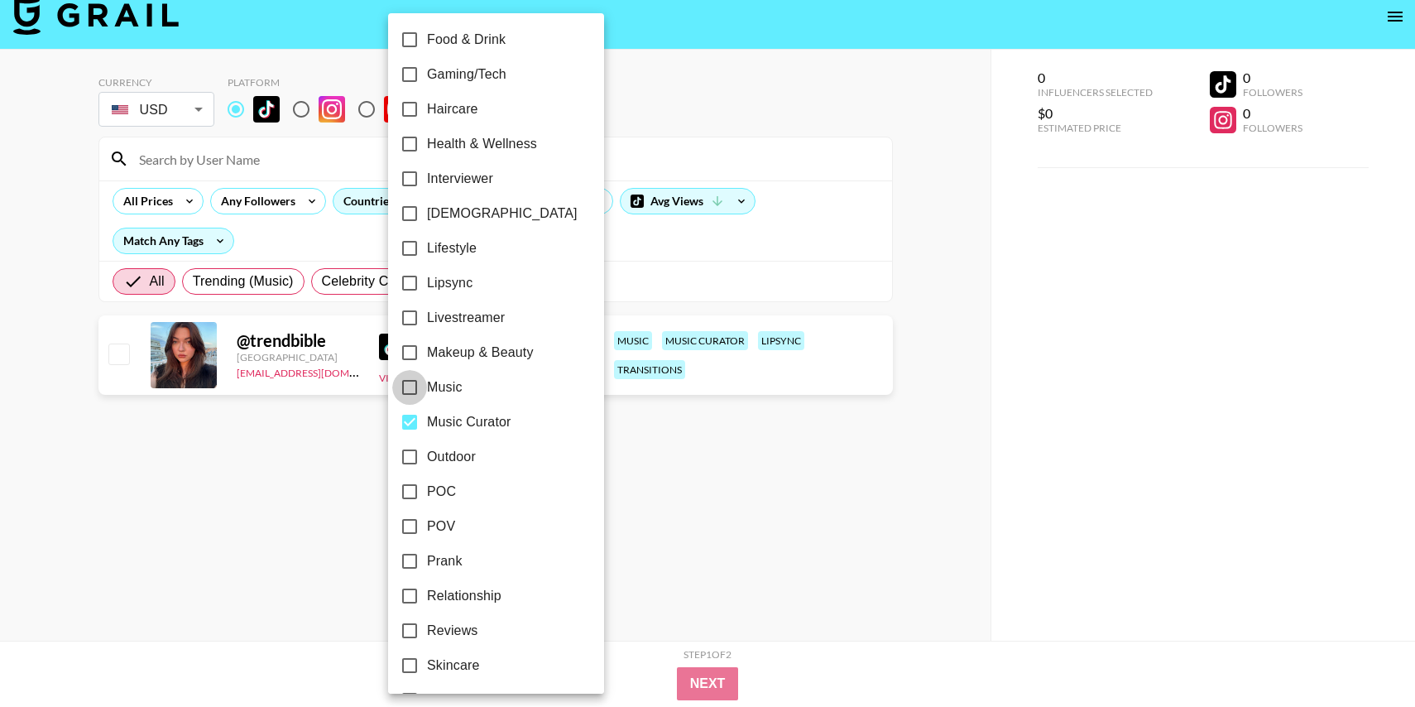
click at [414, 386] on input "Music" at bounding box center [409, 387] width 35 height 35
checkbox input "true"
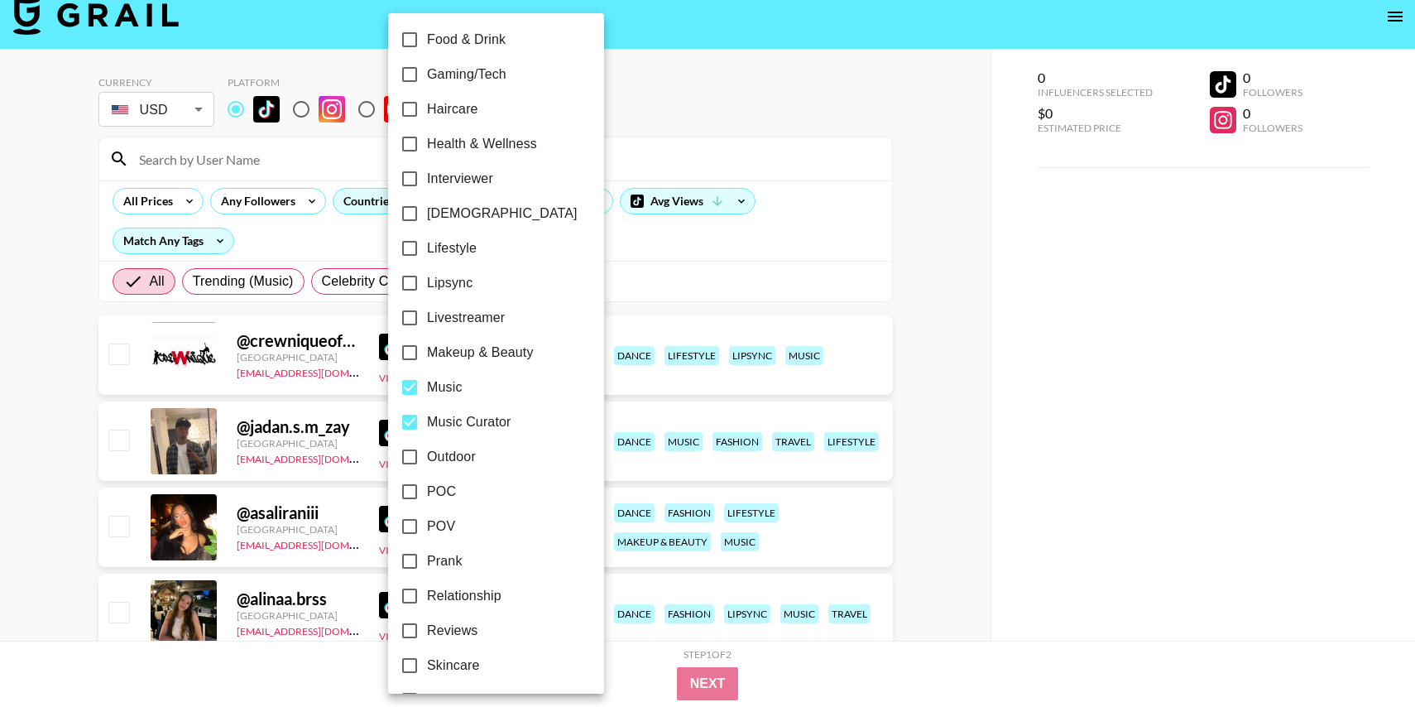
click at [6, 491] on div at bounding box center [707, 353] width 1415 height 707
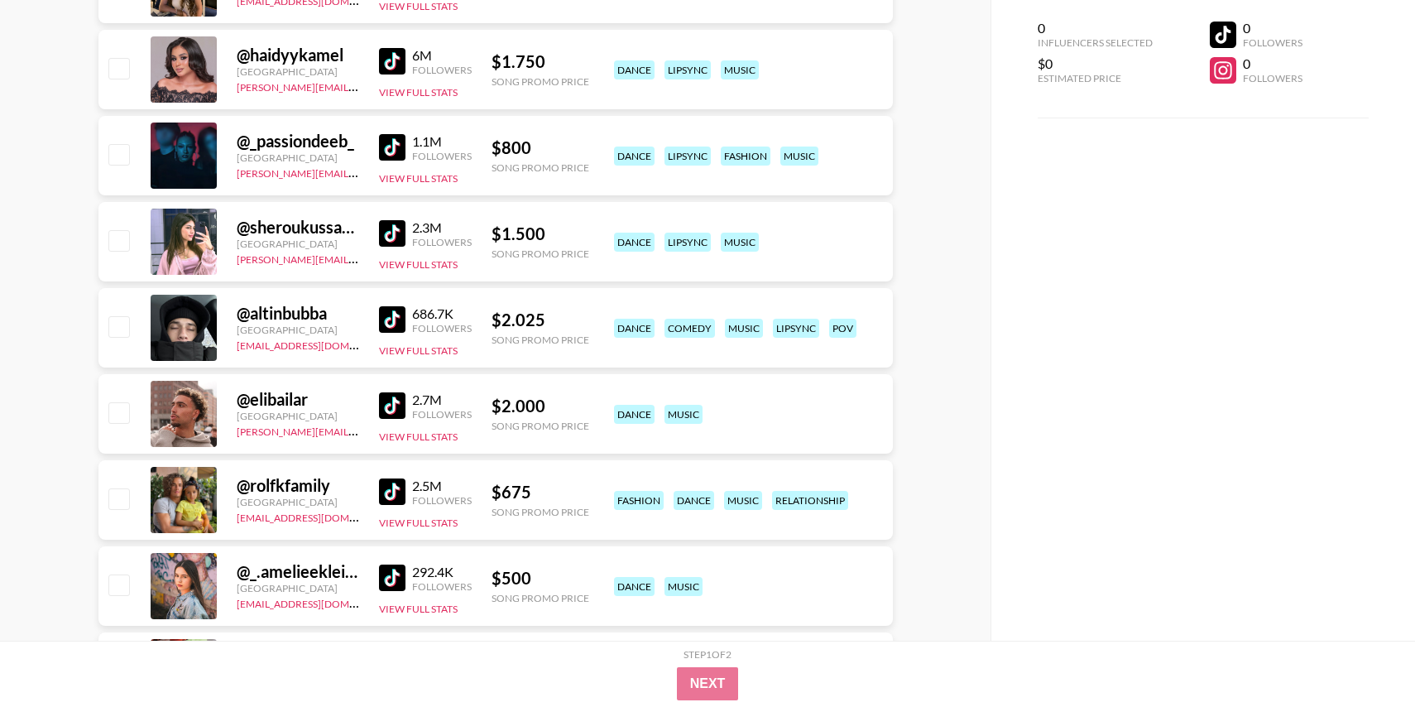
scroll to position [1194, 0]
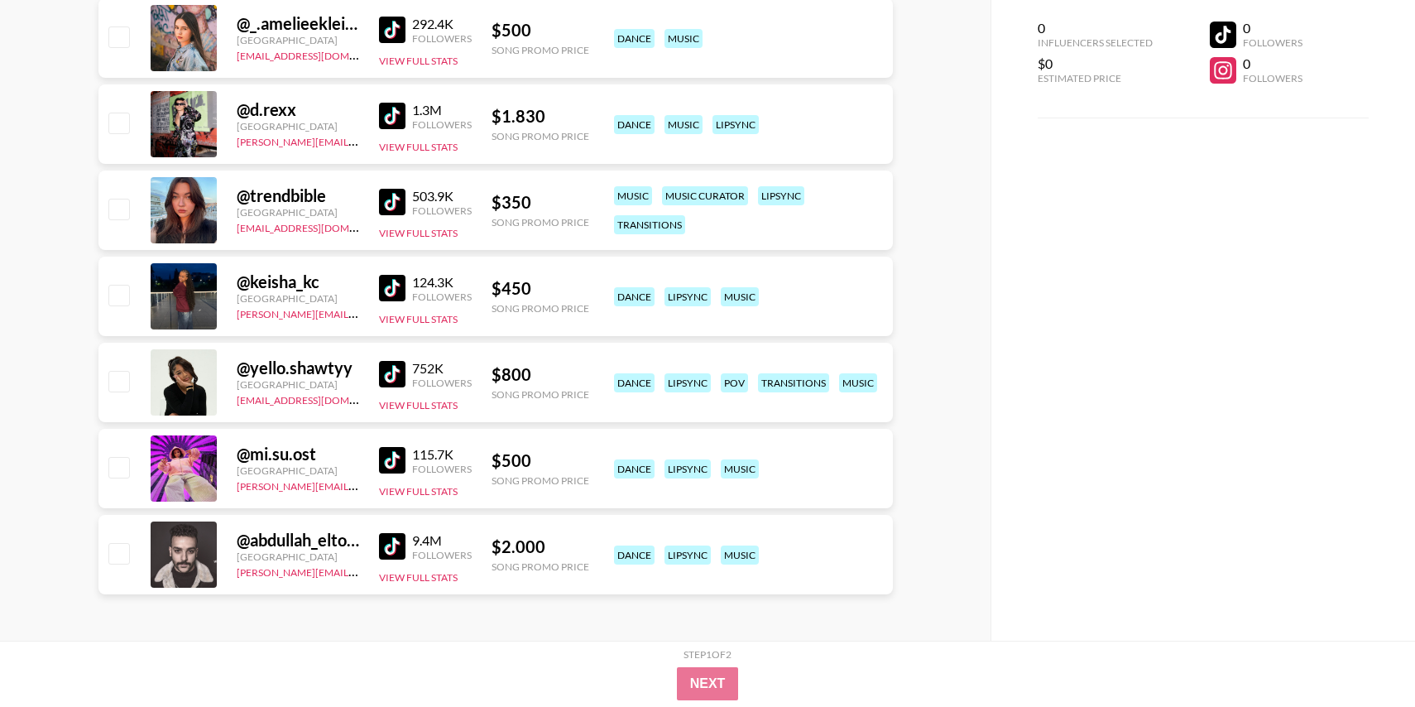
click at [393, 199] on img at bounding box center [392, 202] width 26 height 26
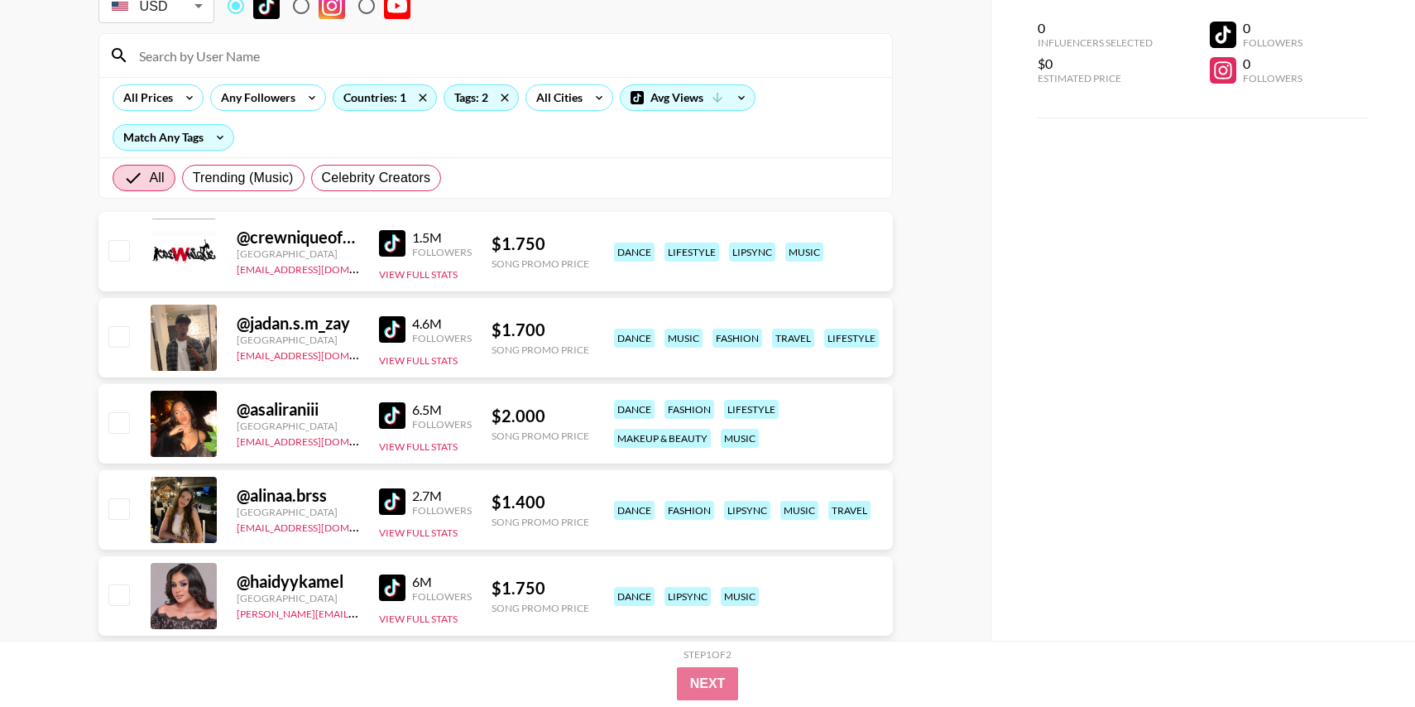
scroll to position [0, 0]
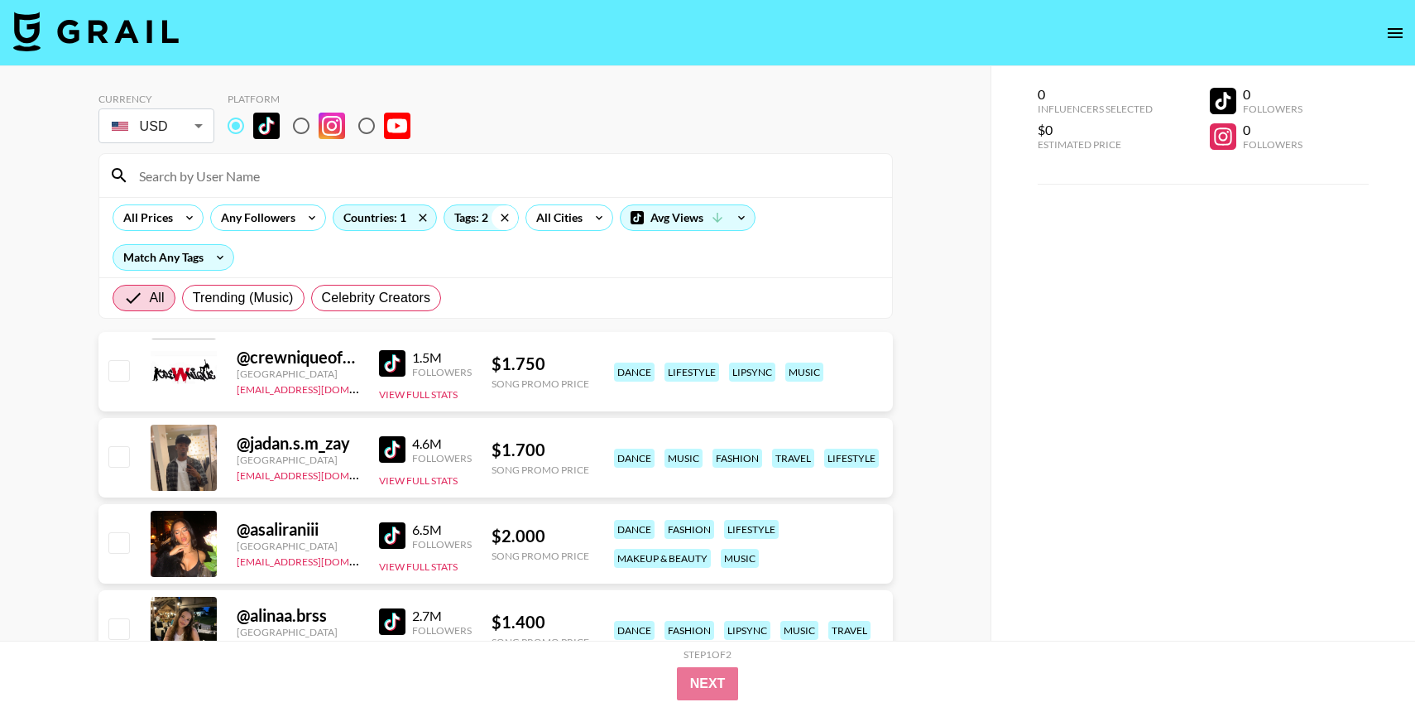
click at [502, 222] on icon at bounding box center [504, 217] width 26 height 25
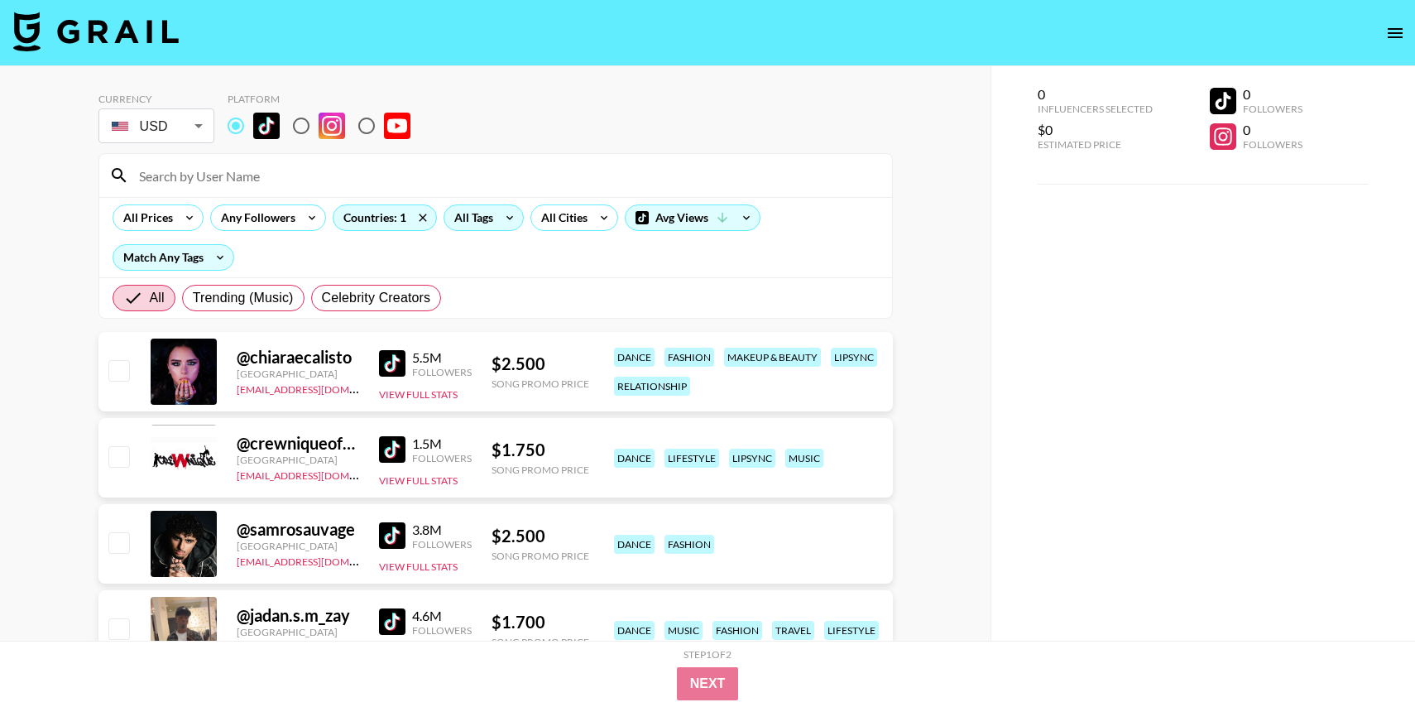
click at [478, 221] on div "All Tags" at bounding box center [470, 217] width 52 height 25
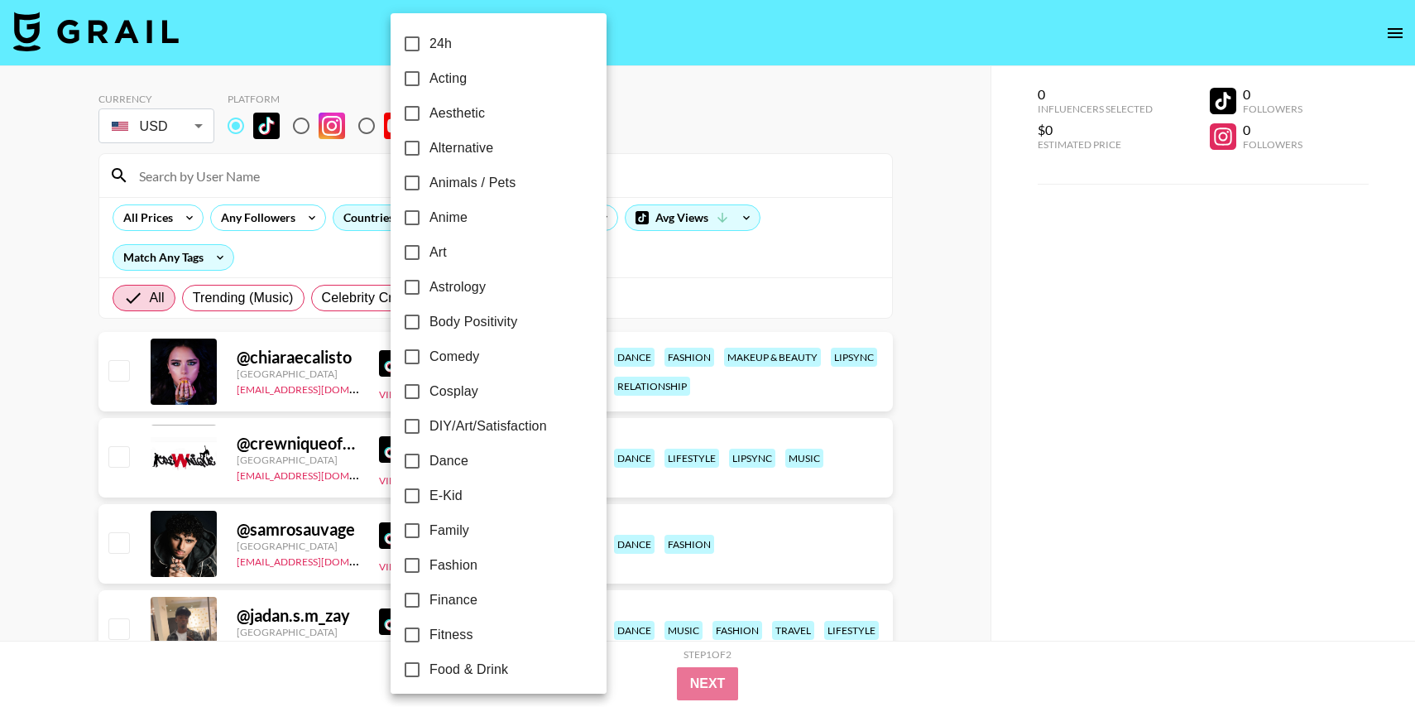
click at [413, 529] on input "Family" at bounding box center [412, 530] width 35 height 35
checkbox input "true"
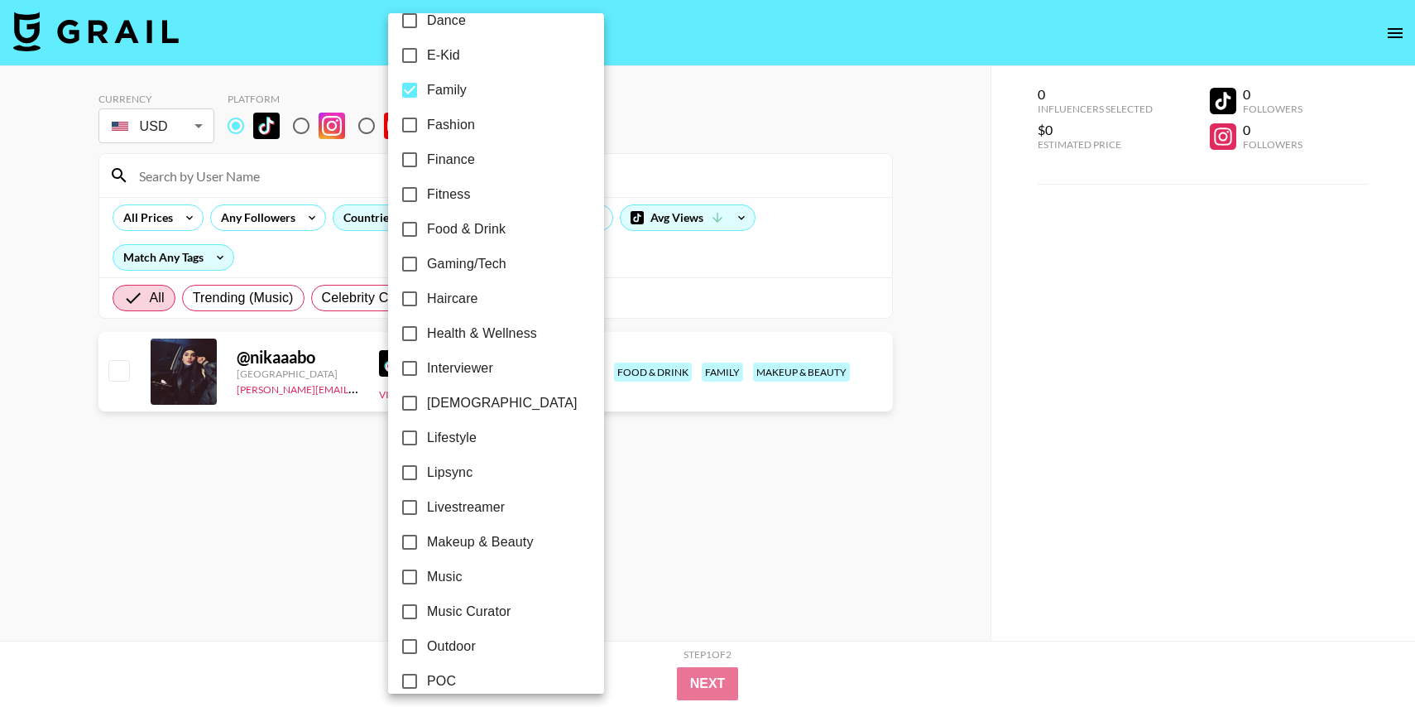
scroll to position [607, 0]
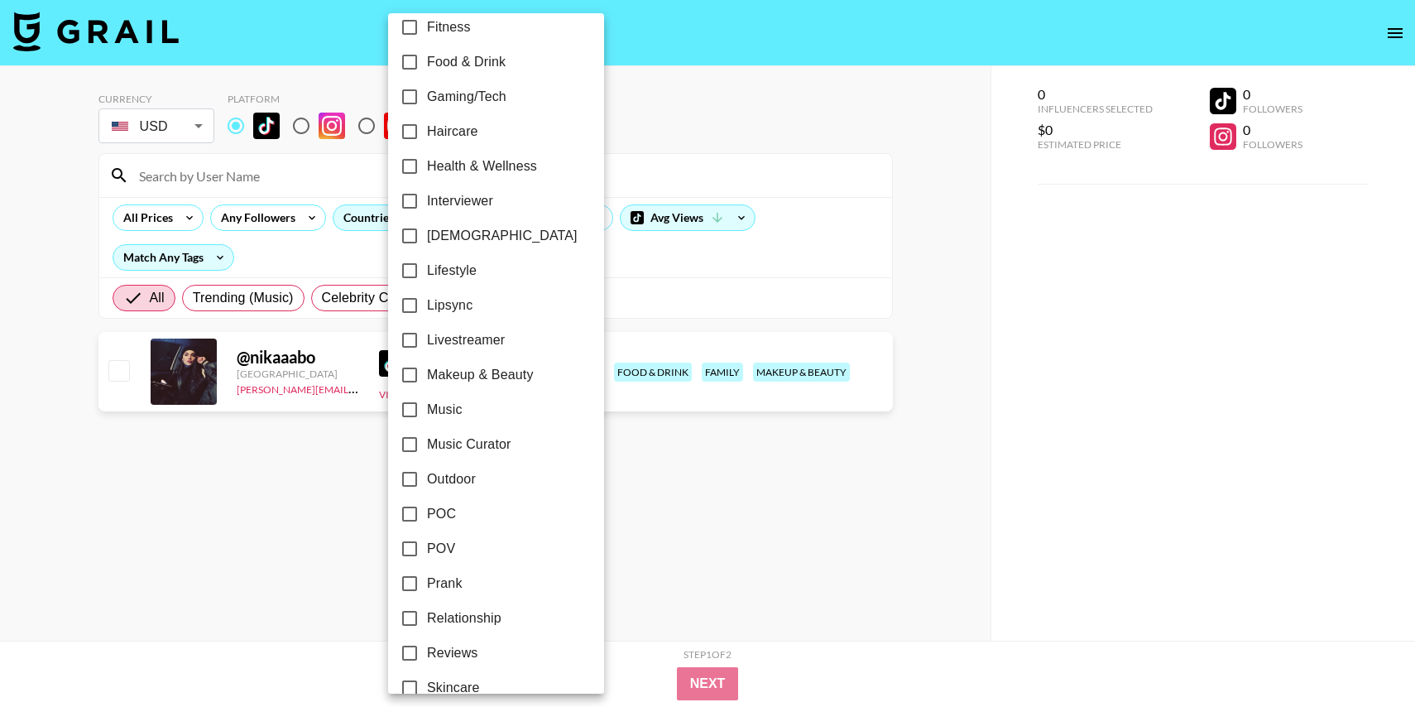
click at [411, 306] on input "Lipsync" at bounding box center [409, 305] width 35 height 35
checkbox input "true"
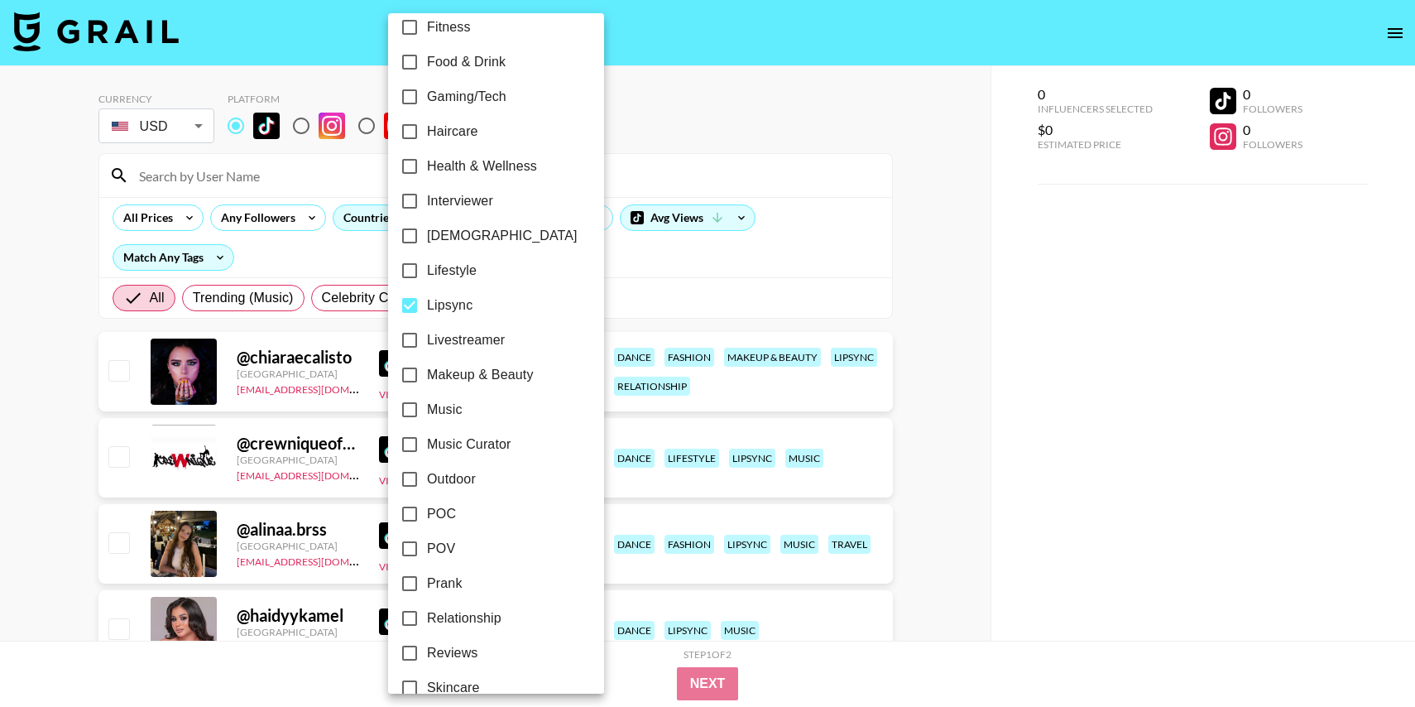
click at [899, 148] on div at bounding box center [707, 353] width 1415 height 707
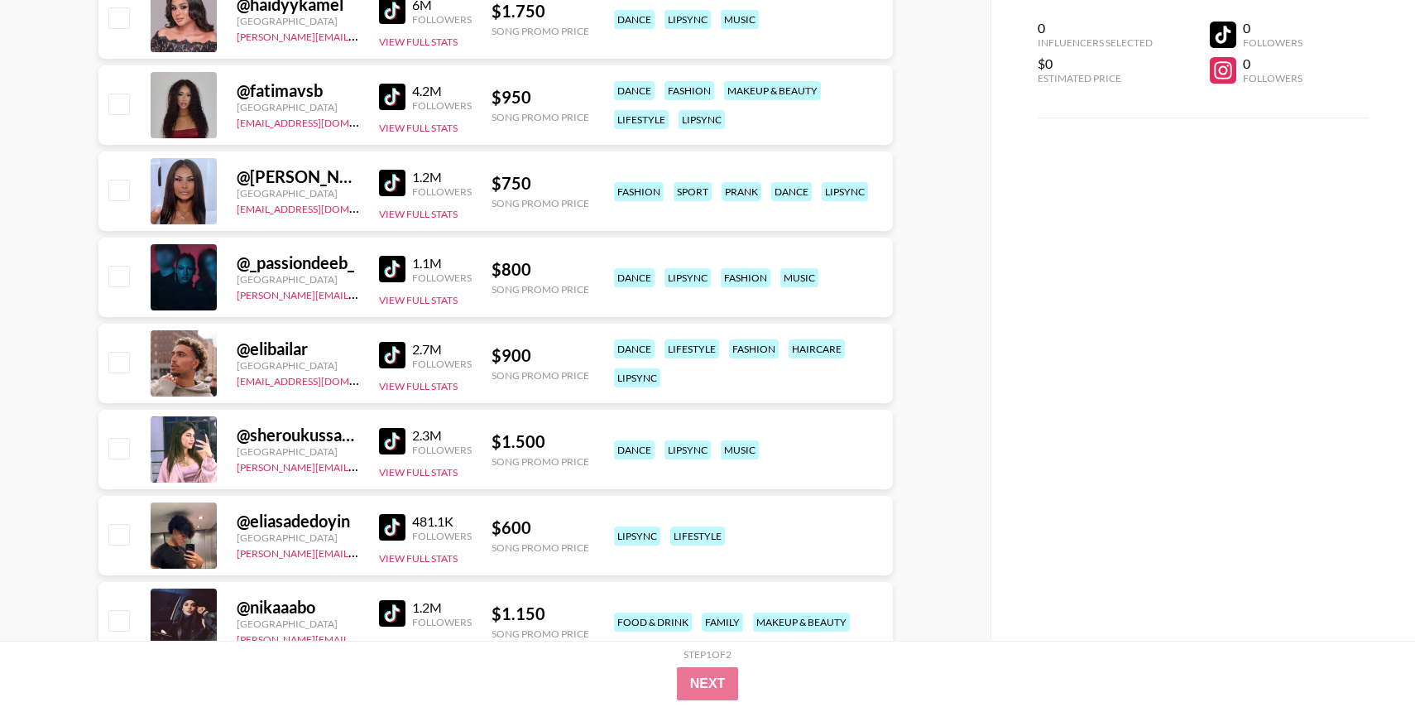
scroll to position [627, 0]
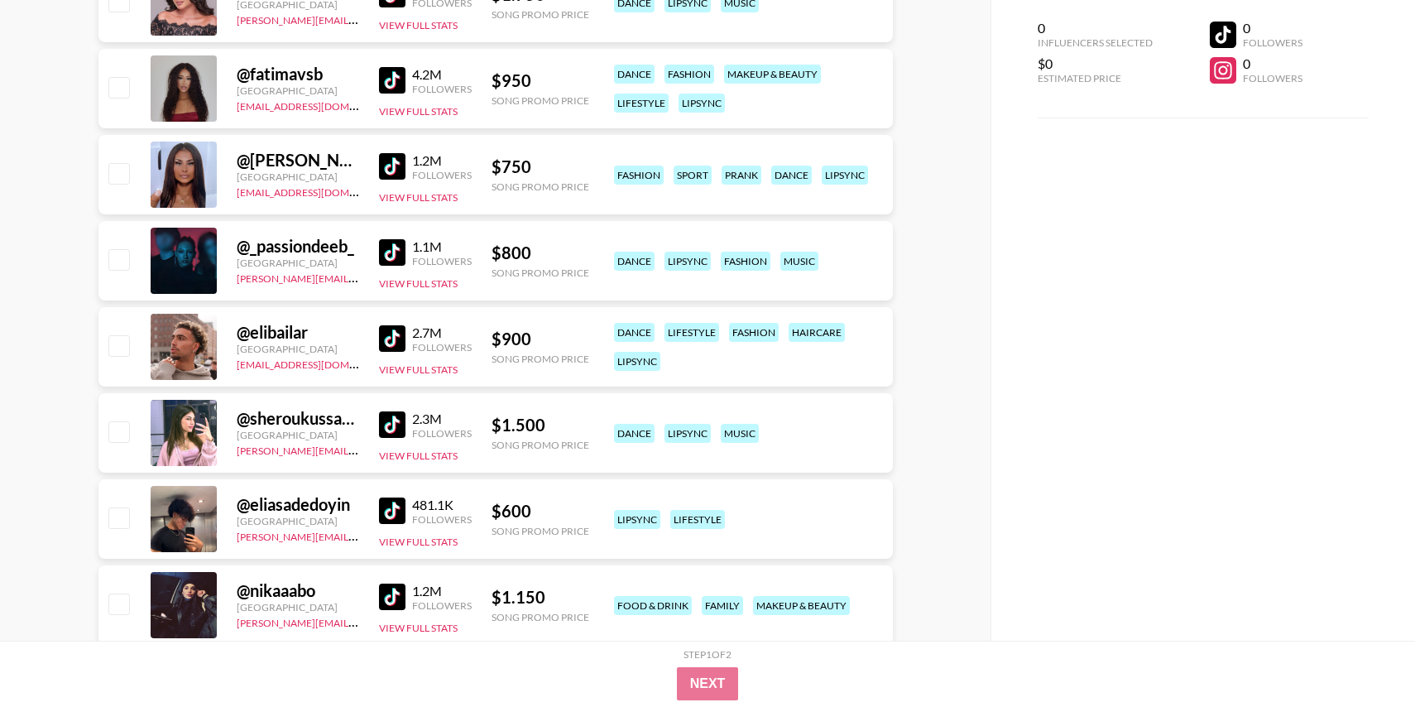
click at [392, 93] on img at bounding box center [392, 80] width 26 height 26
click at [392, 160] on img at bounding box center [392, 166] width 26 height 26
click at [392, 247] on img at bounding box center [392, 252] width 26 height 26
click at [393, 424] on img at bounding box center [392, 424] width 26 height 26
click at [390, 503] on img at bounding box center [392, 510] width 26 height 26
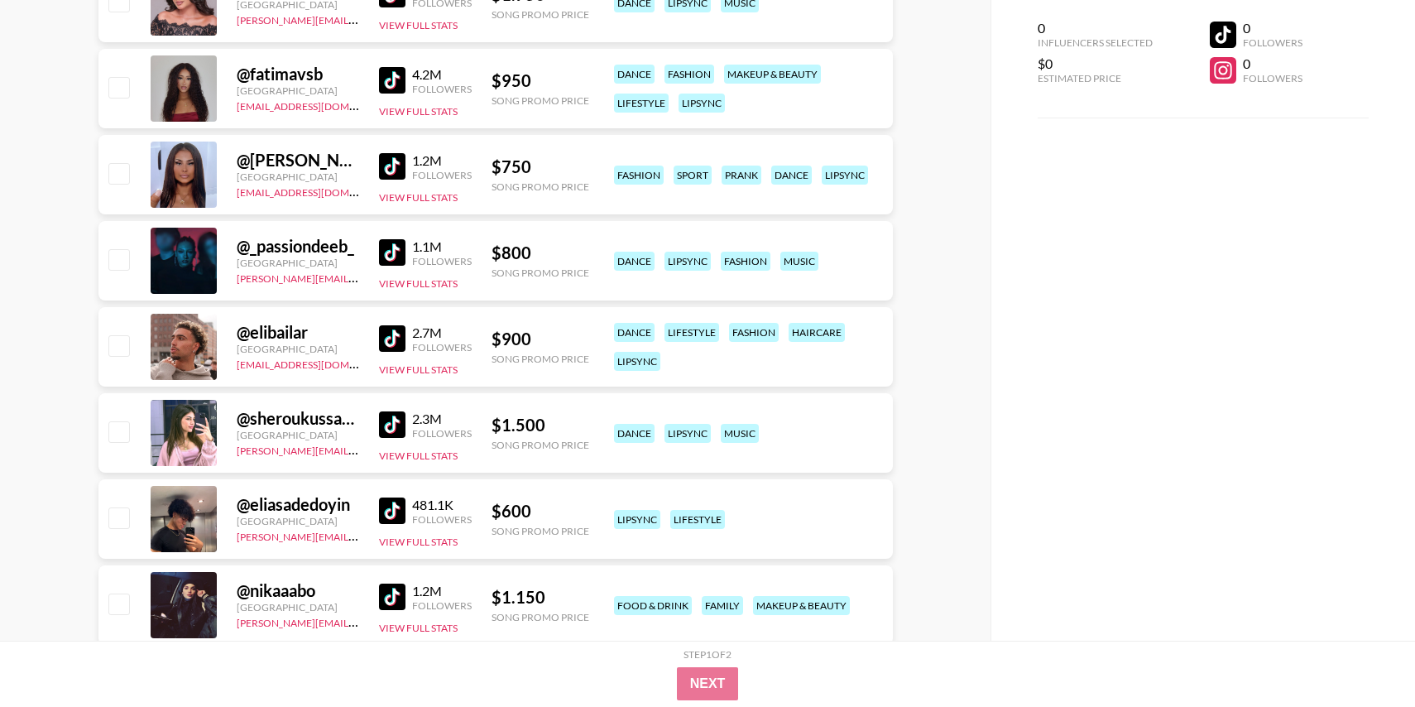
click at [390, 591] on img at bounding box center [392, 596] width 26 height 26
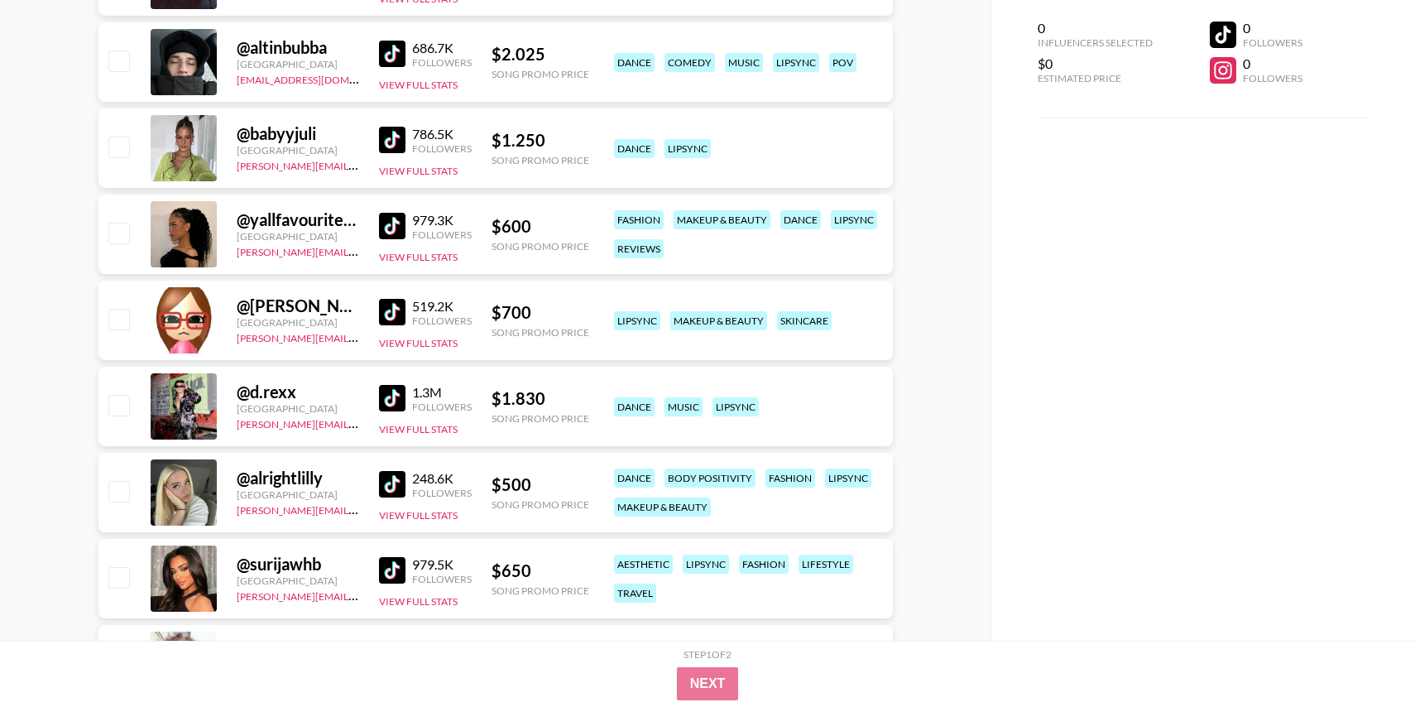
scroll to position [1257, 0]
click at [387, 134] on img at bounding box center [392, 139] width 26 height 26
click at [386, 238] on div "979.3K Followers" at bounding box center [425, 225] width 93 height 29
click at [387, 225] on img at bounding box center [392, 225] width 26 height 26
click at [387, 310] on img at bounding box center [392, 311] width 26 height 26
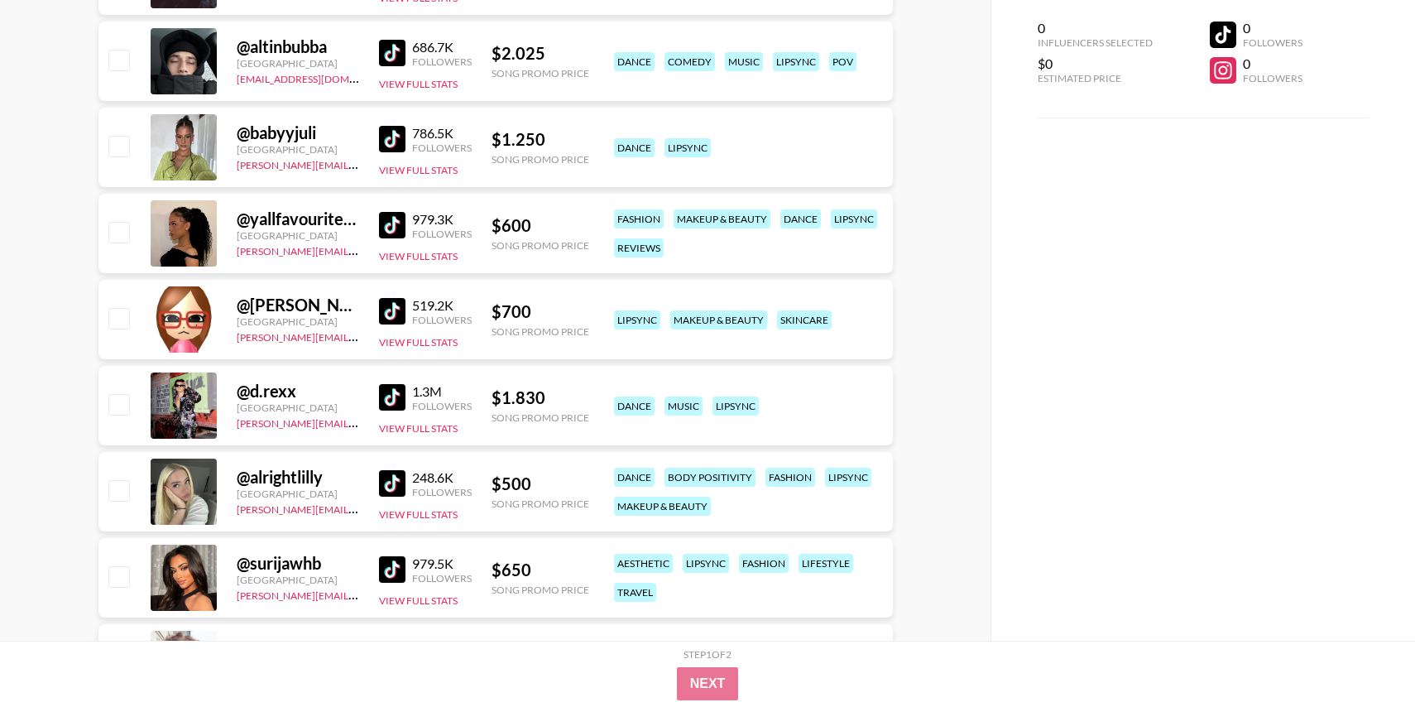
click at [389, 395] on img at bounding box center [392, 397] width 26 height 26
click at [394, 475] on img at bounding box center [392, 483] width 26 height 26
click at [394, 552] on div "979.5K Followers View Full Stats" at bounding box center [425, 577] width 93 height 59
click at [390, 577] on img at bounding box center [392, 569] width 26 height 26
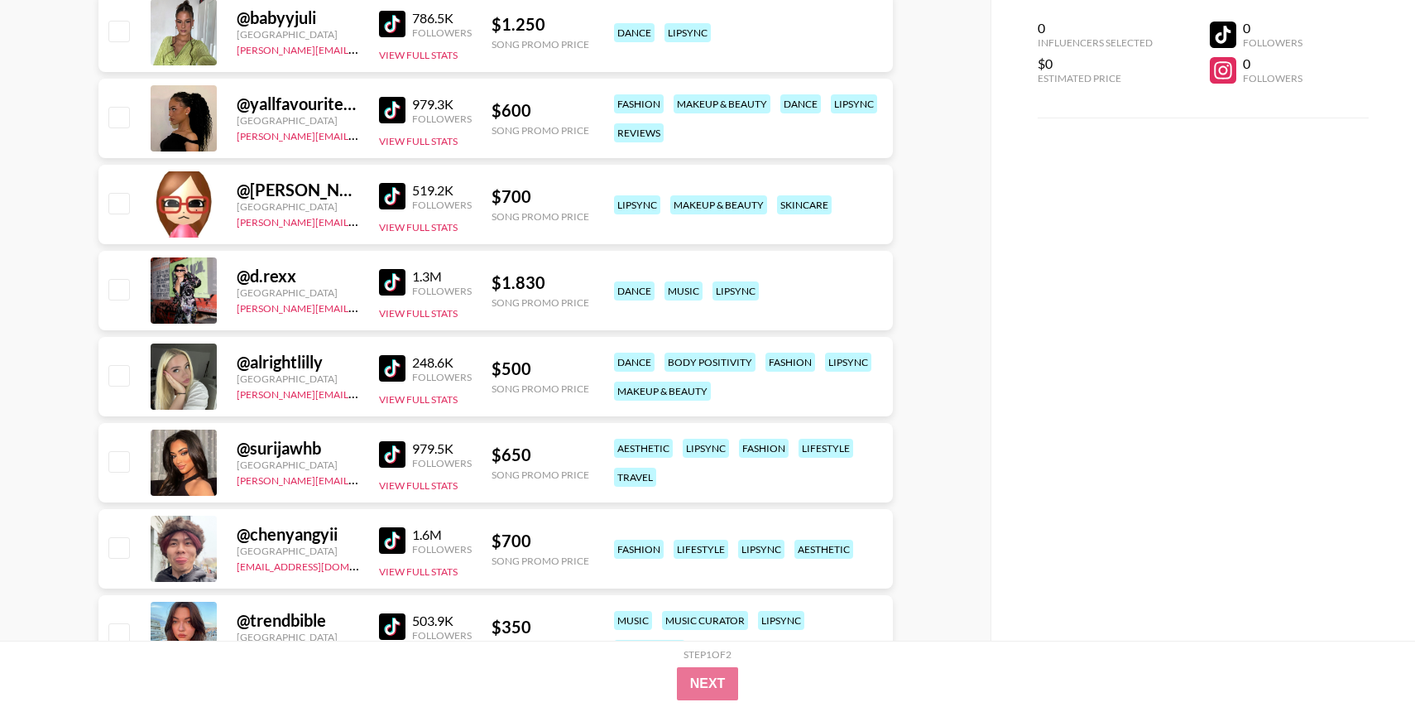
scroll to position [1516, 0]
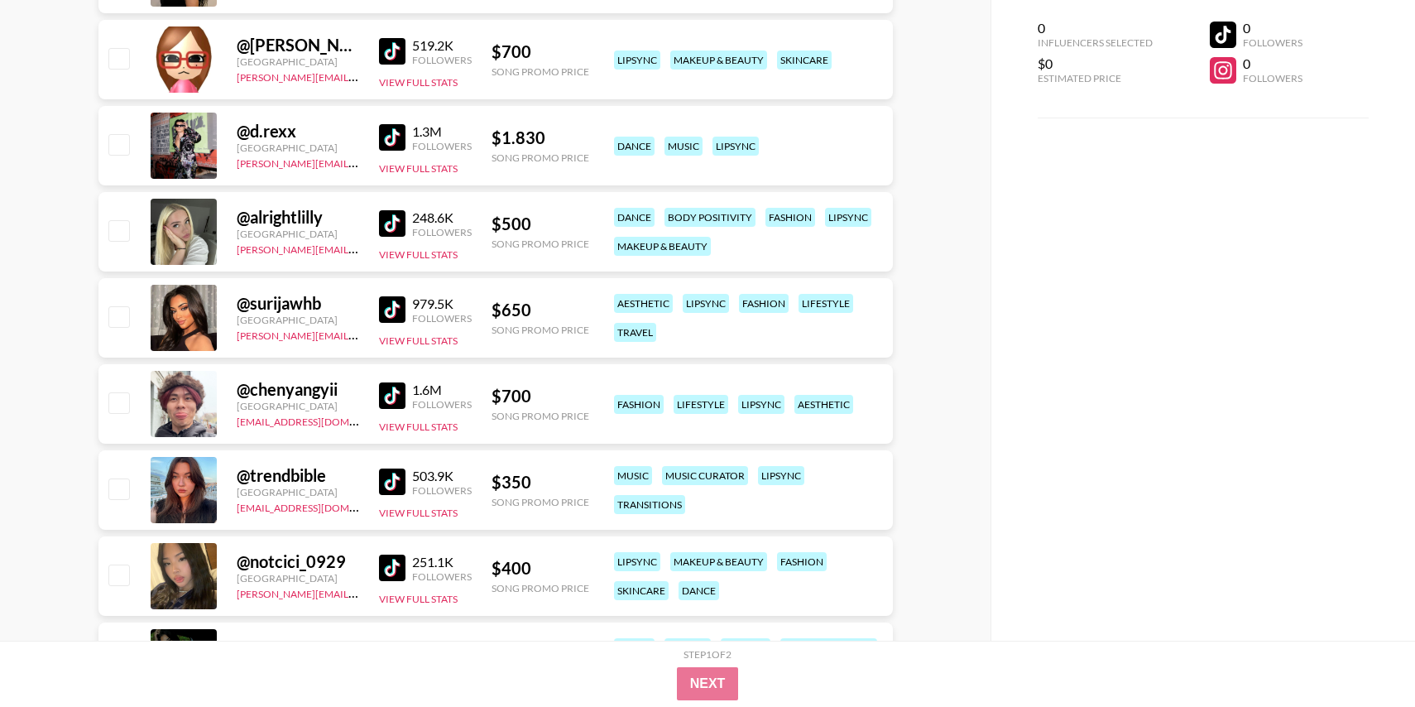
click at [390, 388] on img at bounding box center [392, 395] width 26 height 26
click at [390, 475] on img at bounding box center [392, 481] width 26 height 26
click at [394, 561] on img at bounding box center [392, 567] width 26 height 26
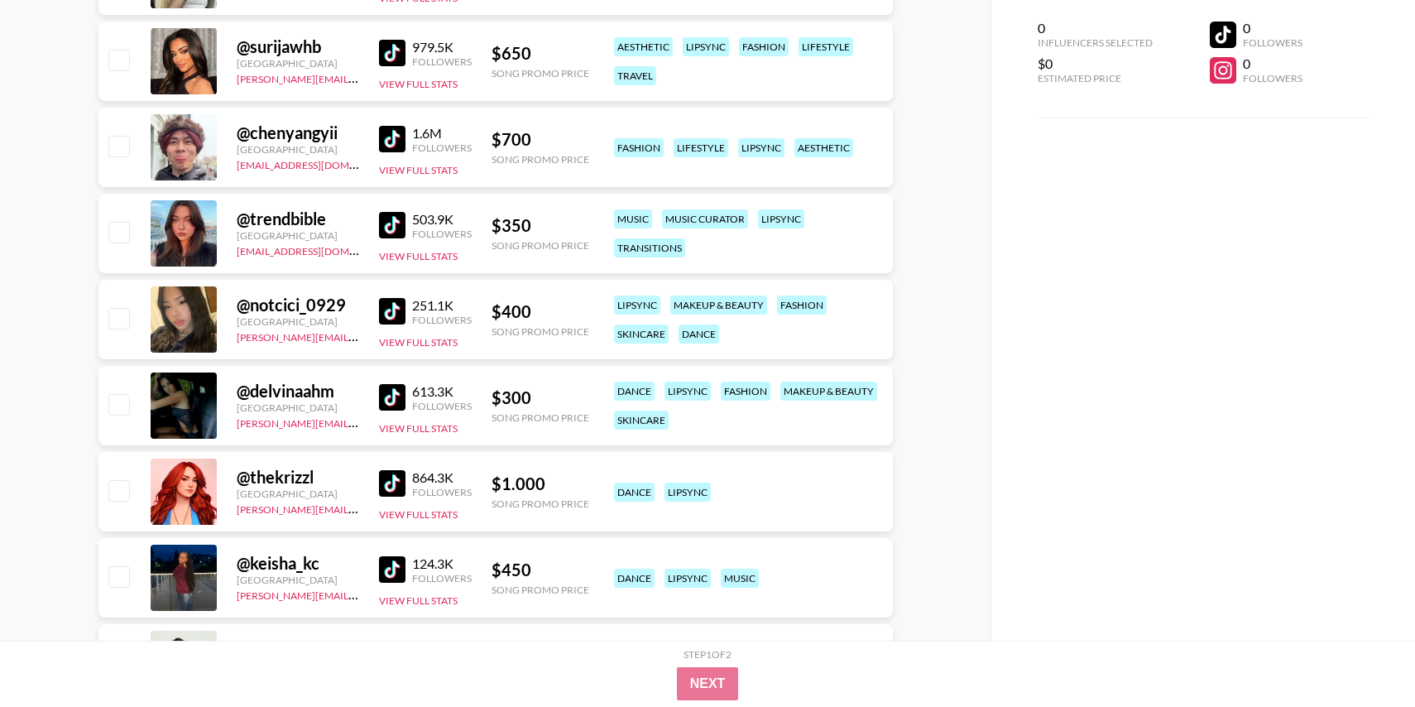
scroll to position [1856, 0]
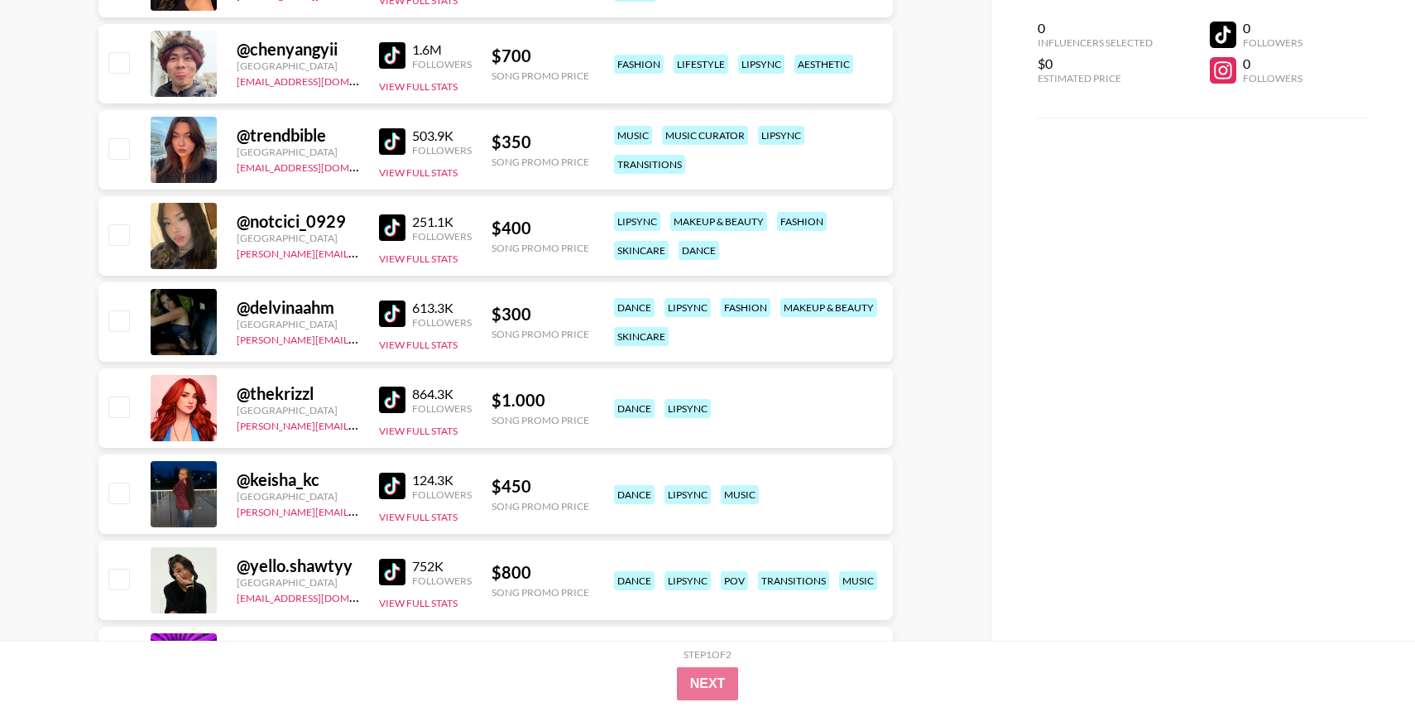
click at [391, 315] on img at bounding box center [392, 313] width 26 height 26
click at [391, 410] on img at bounding box center [392, 399] width 26 height 26
click at [393, 487] on img at bounding box center [392, 485] width 26 height 26
click at [393, 567] on img at bounding box center [392, 571] width 26 height 26
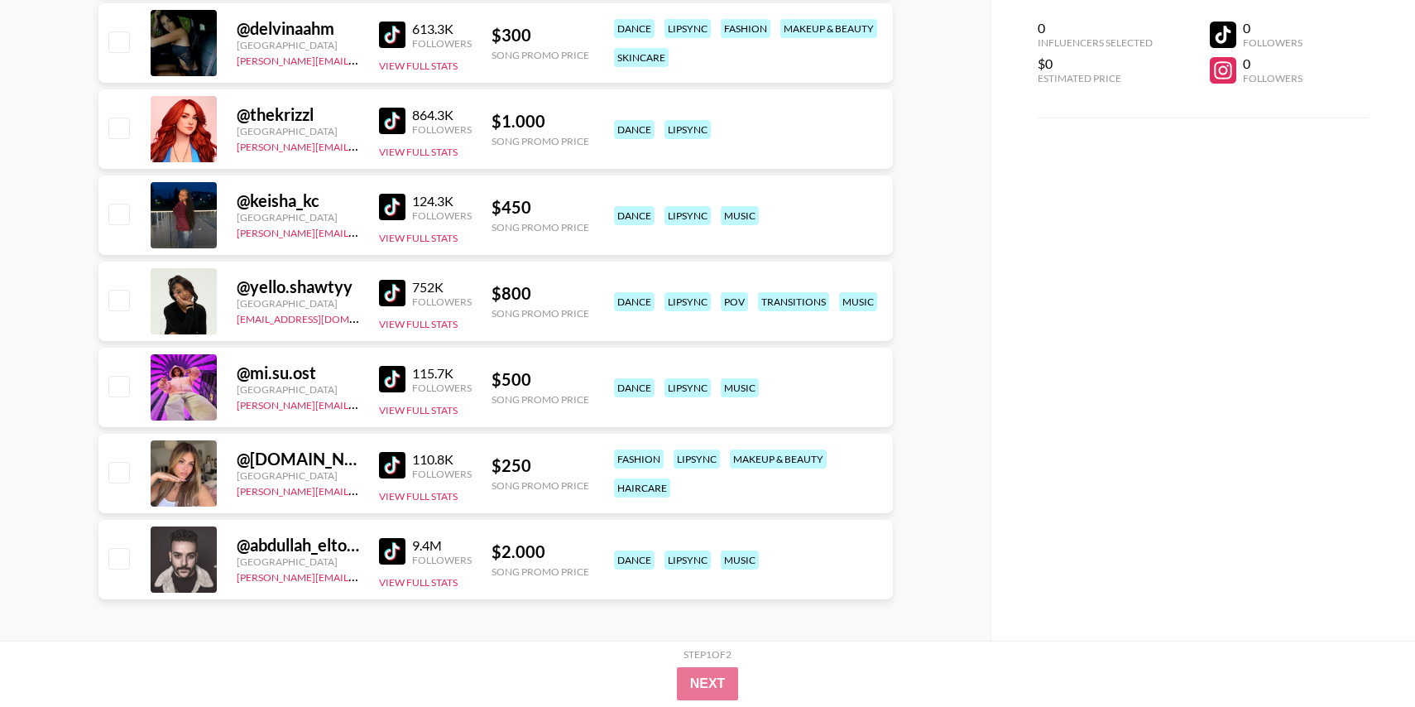
scroll to position [2140, 0]
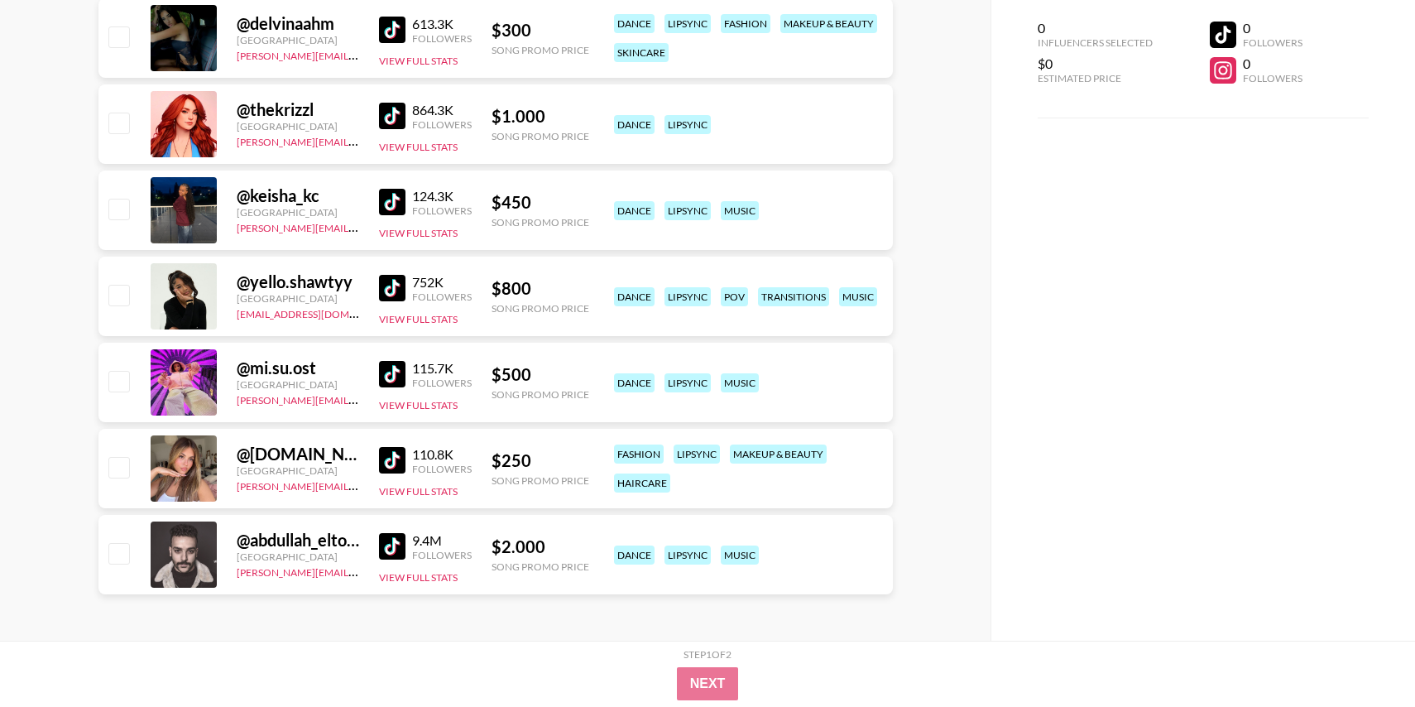
click at [392, 378] on img at bounding box center [392, 374] width 26 height 26
click at [390, 469] on img at bounding box center [392, 460] width 26 height 26
click at [392, 544] on img at bounding box center [392, 546] width 26 height 26
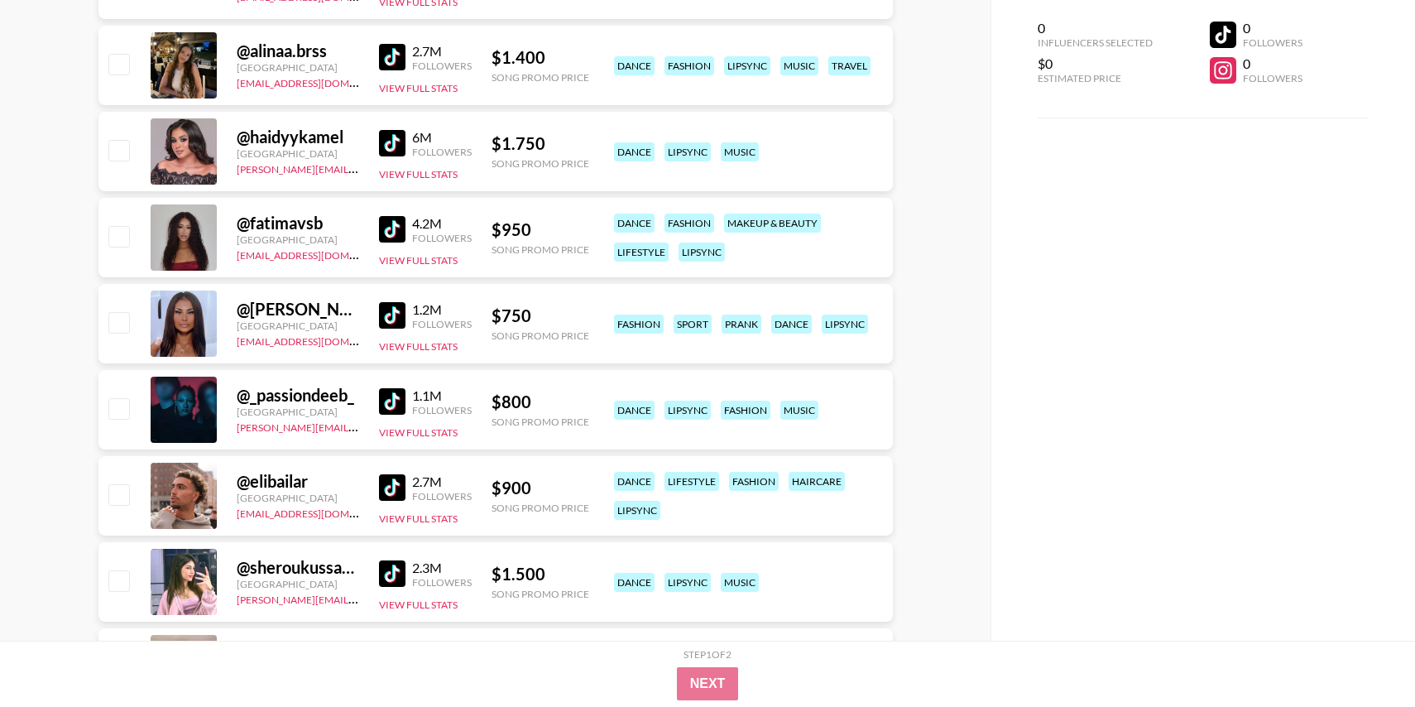
scroll to position [0, 0]
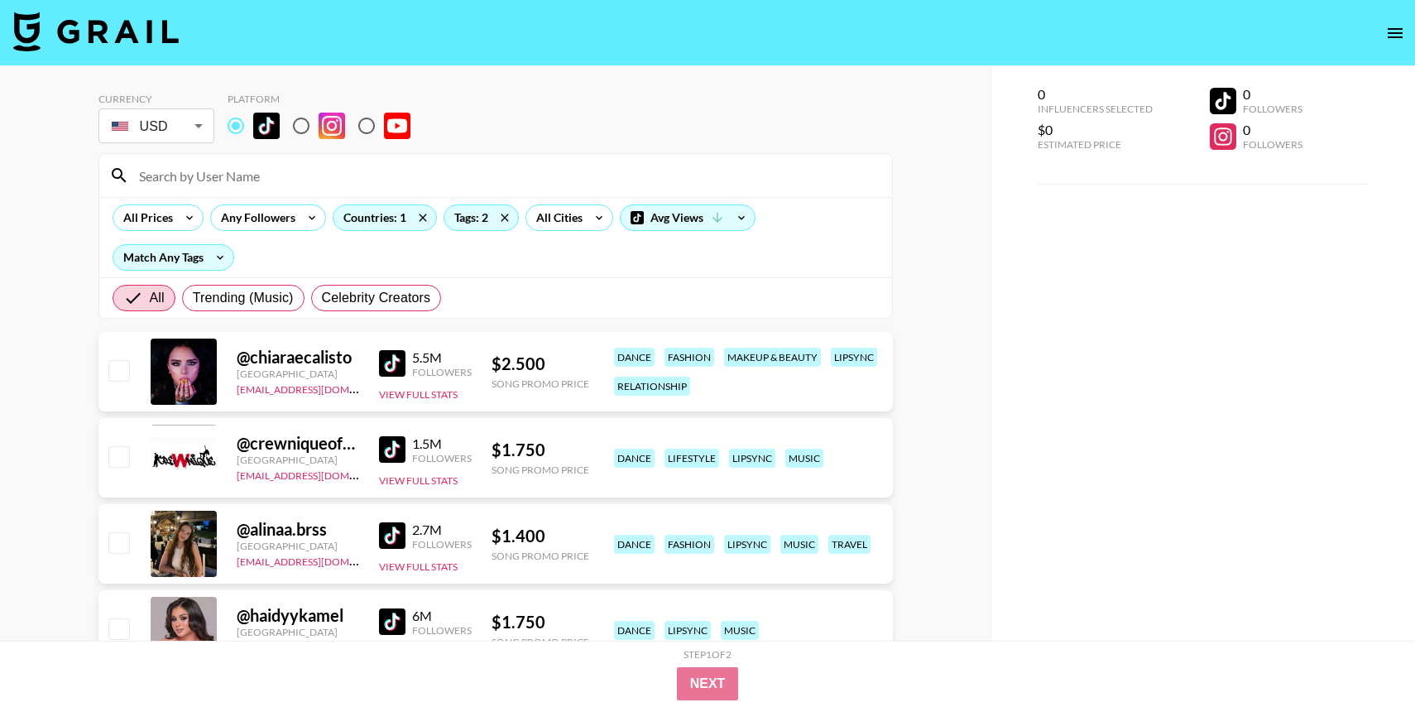
click at [464, 230] on div "Tags: 2" at bounding box center [480, 217] width 75 height 26
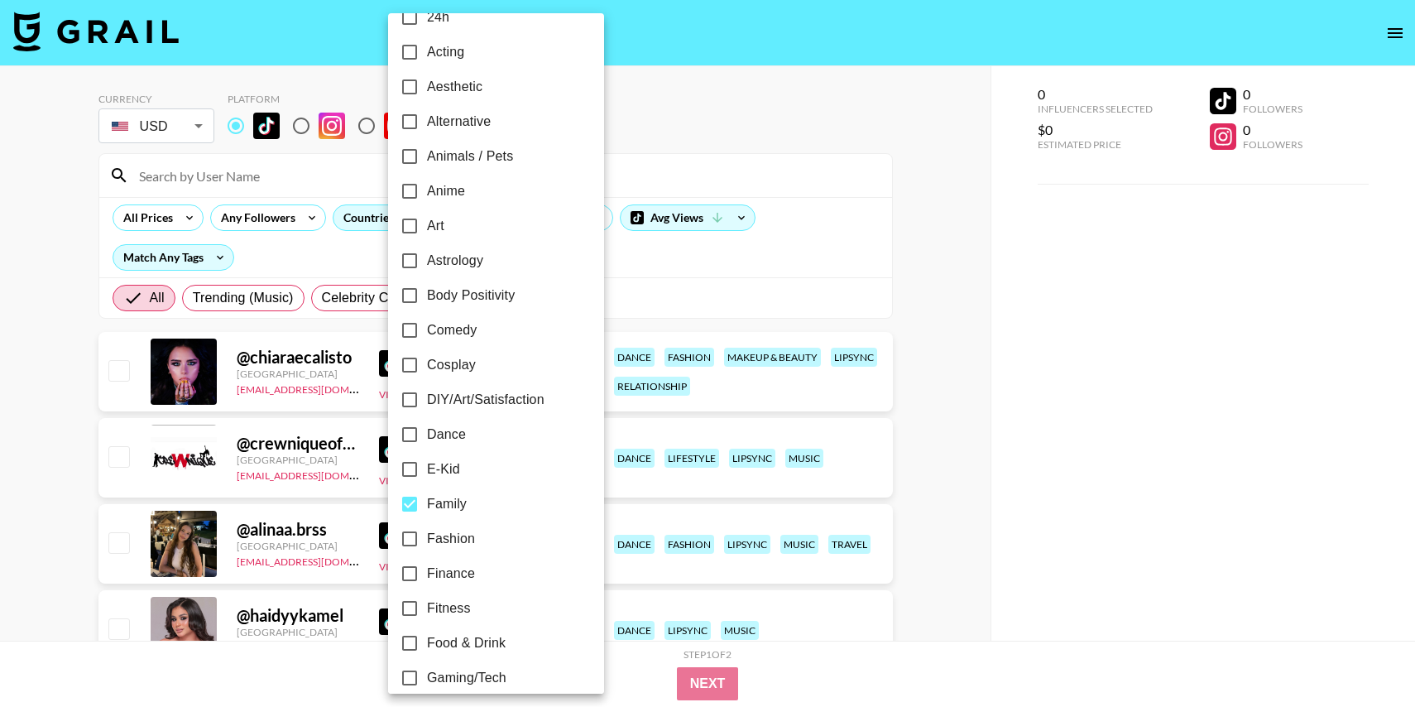
scroll to position [28, 0]
click at [804, 87] on div at bounding box center [707, 353] width 1415 height 707
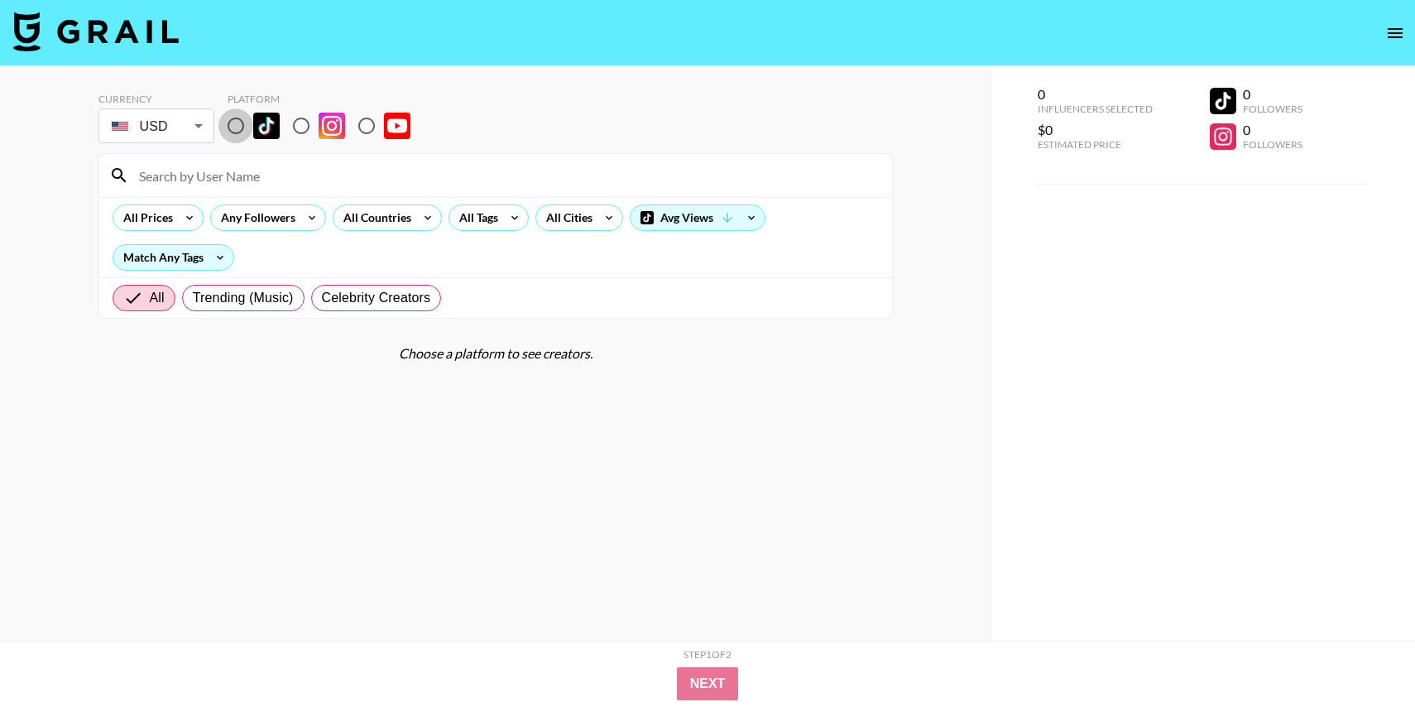
click at [234, 130] on input "radio" at bounding box center [235, 125] width 35 height 35
radio input "true"
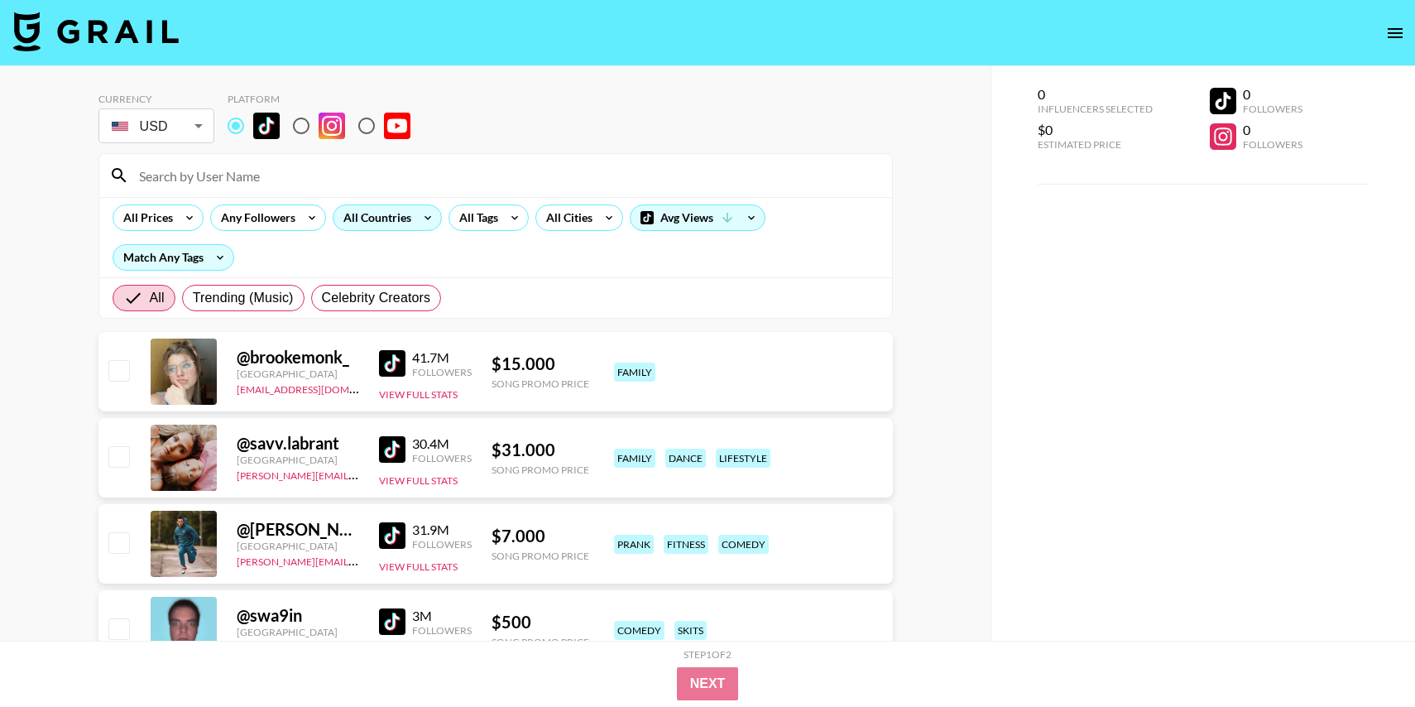
click at [408, 214] on div "All Countries" at bounding box center [373, 217] width 81 height 25
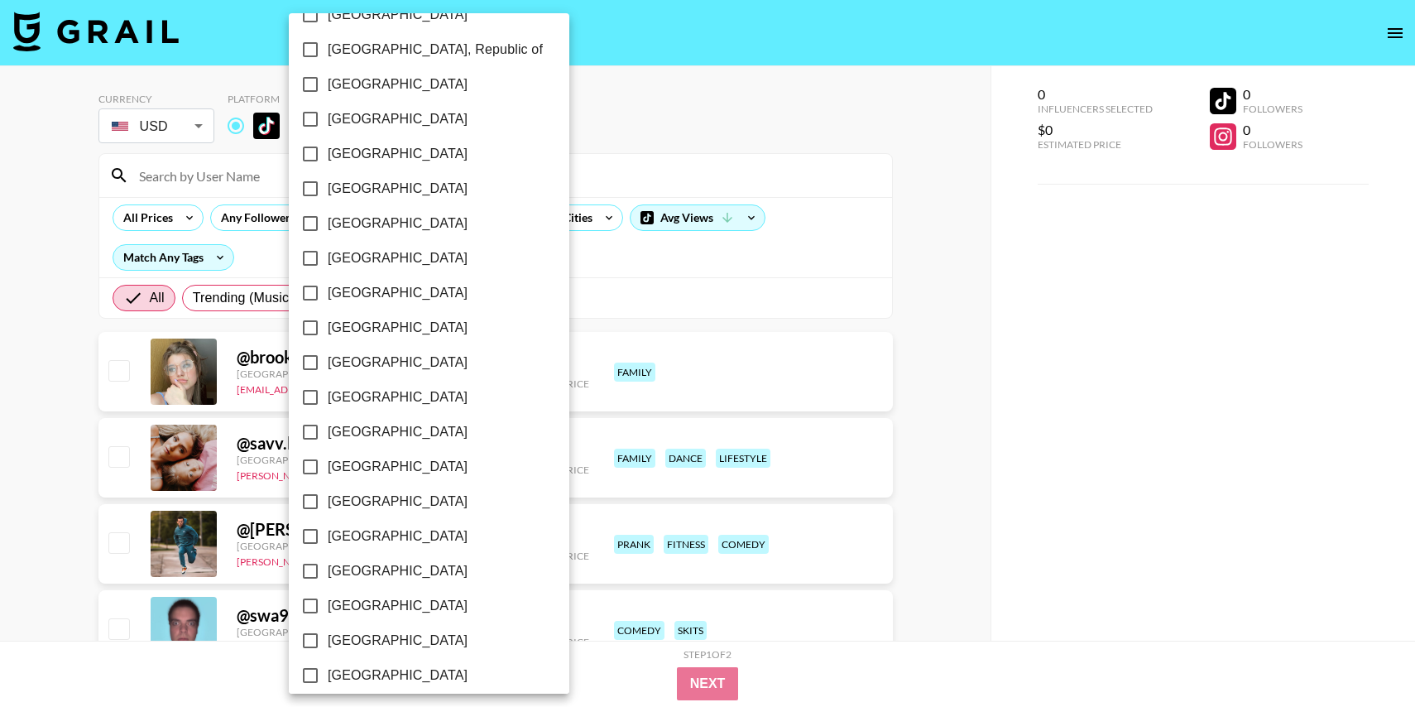
scroll to position [963, 0]
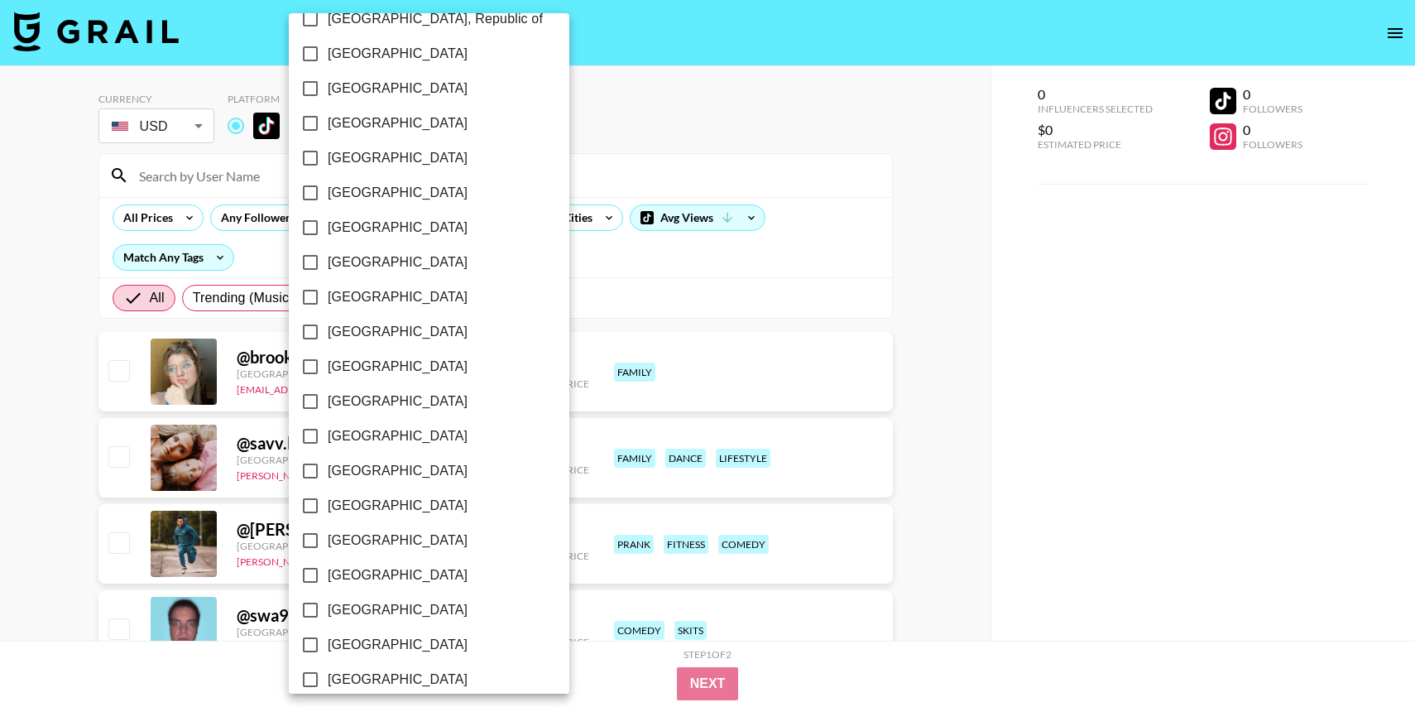
click at [351, 153] on span "[GEOGRAPHIC_DATA]" at bounding box center [398, 158] width 140 height 20
click at [328, 153] on input "[GEOGRAPHIC_DATA]" at bounding box center [310, 158] width 35 height 35
checkbox input "true"
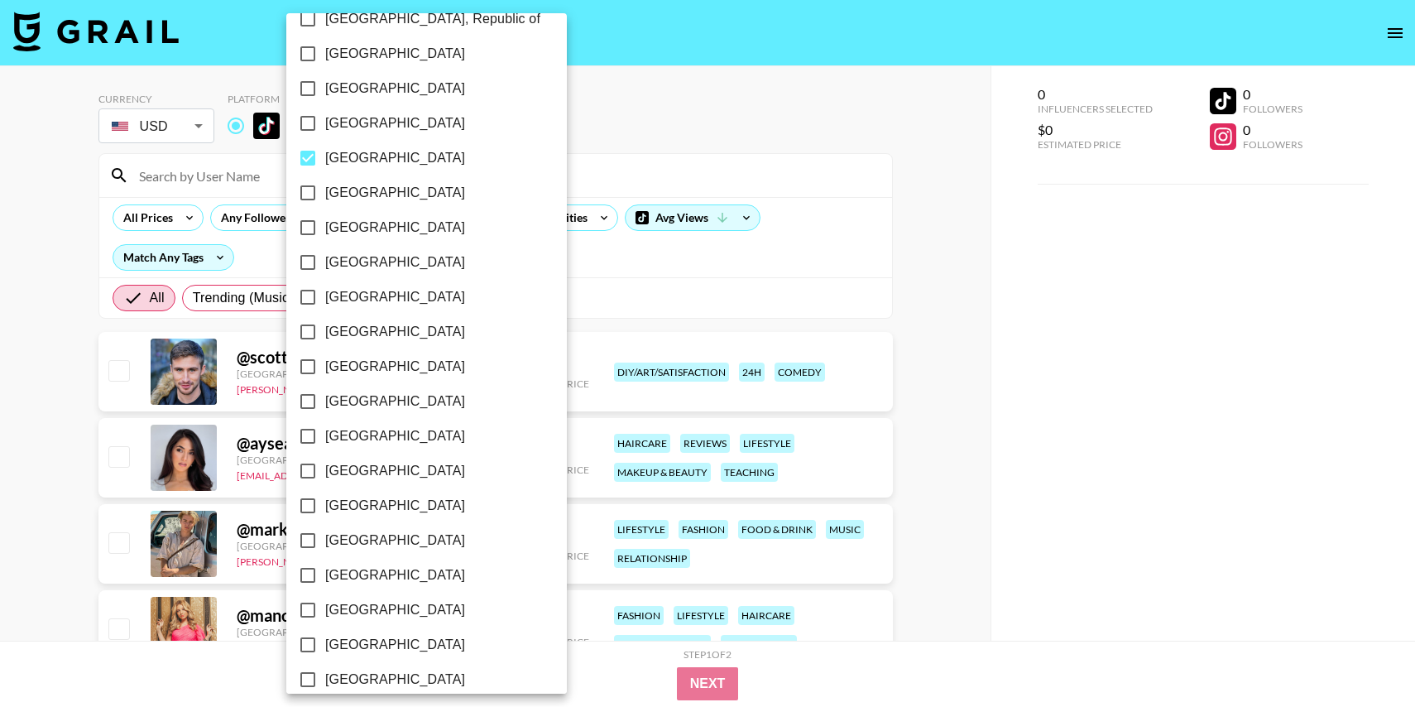
click at [719, 118] on div at bounding box center [707, 353] width 1415 height 707
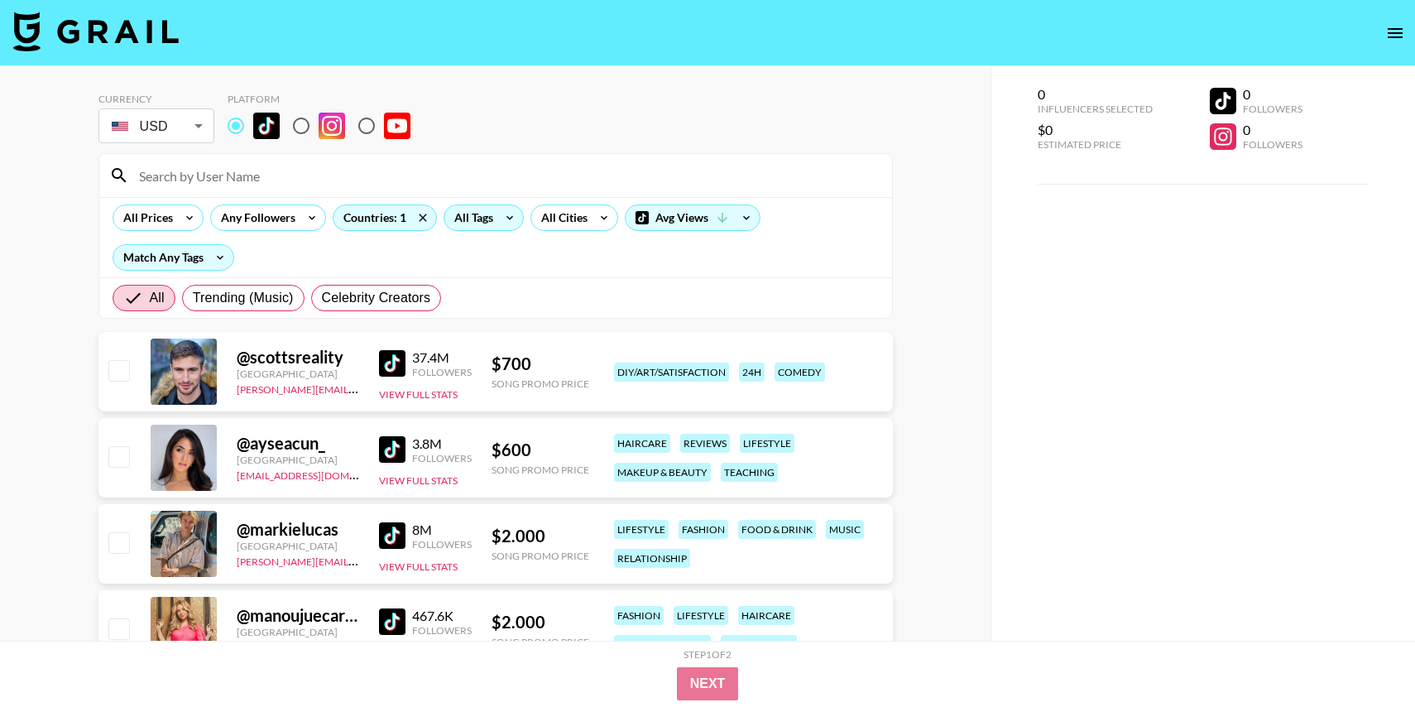
click at [489, 209] on div "All Tags" at bounding box center [470, 217] width 52 height 25
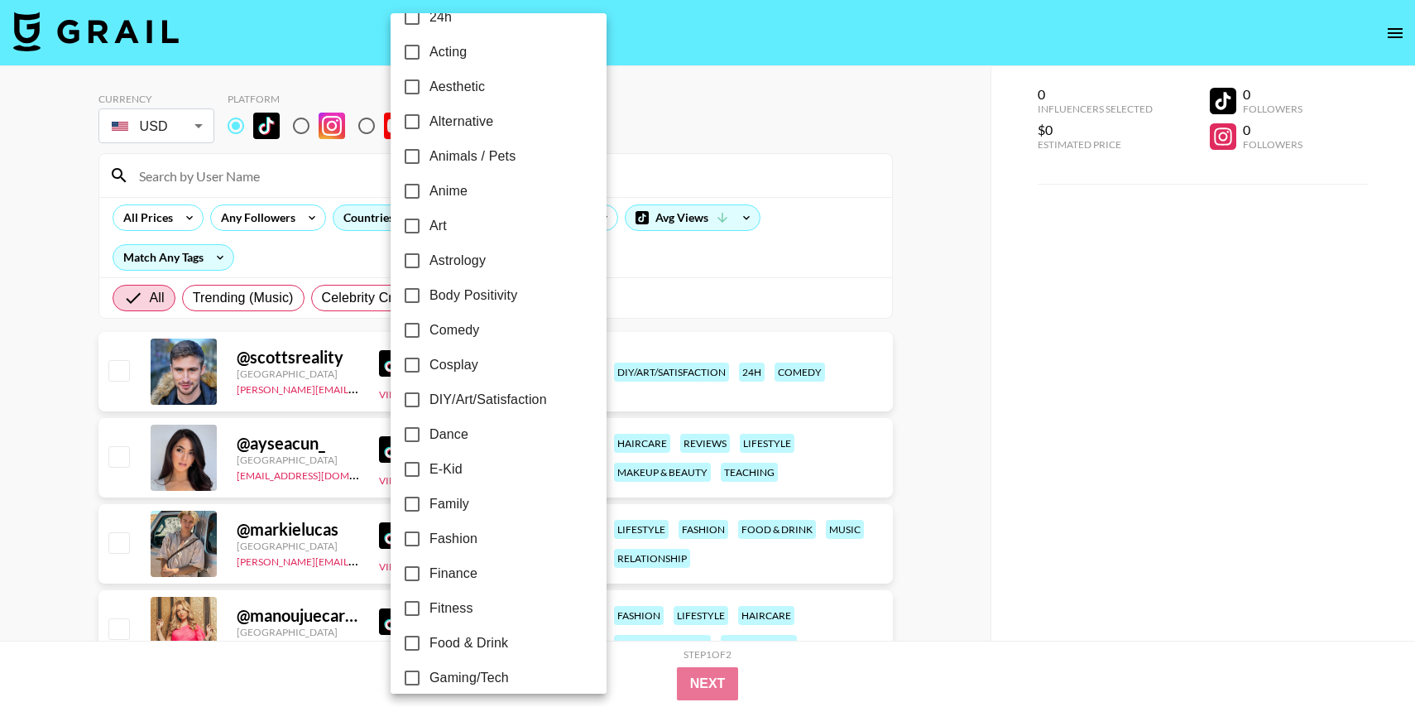
scroll to position [26, 0]
click at [68, 497] on div at bounding box center [707, 353] width 1415 height 707
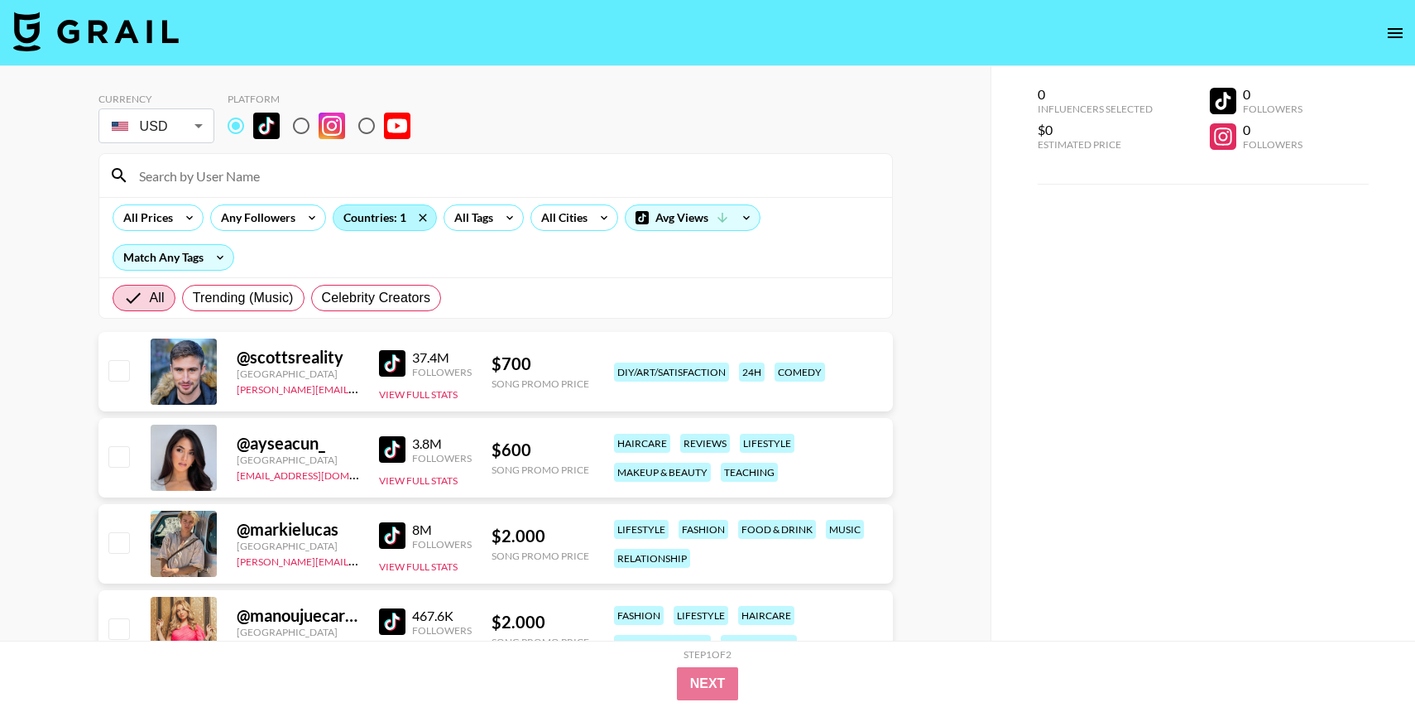
click at [366, 228] on div "Countries: 1" at bounding box center [384, 217] width 103 height 25
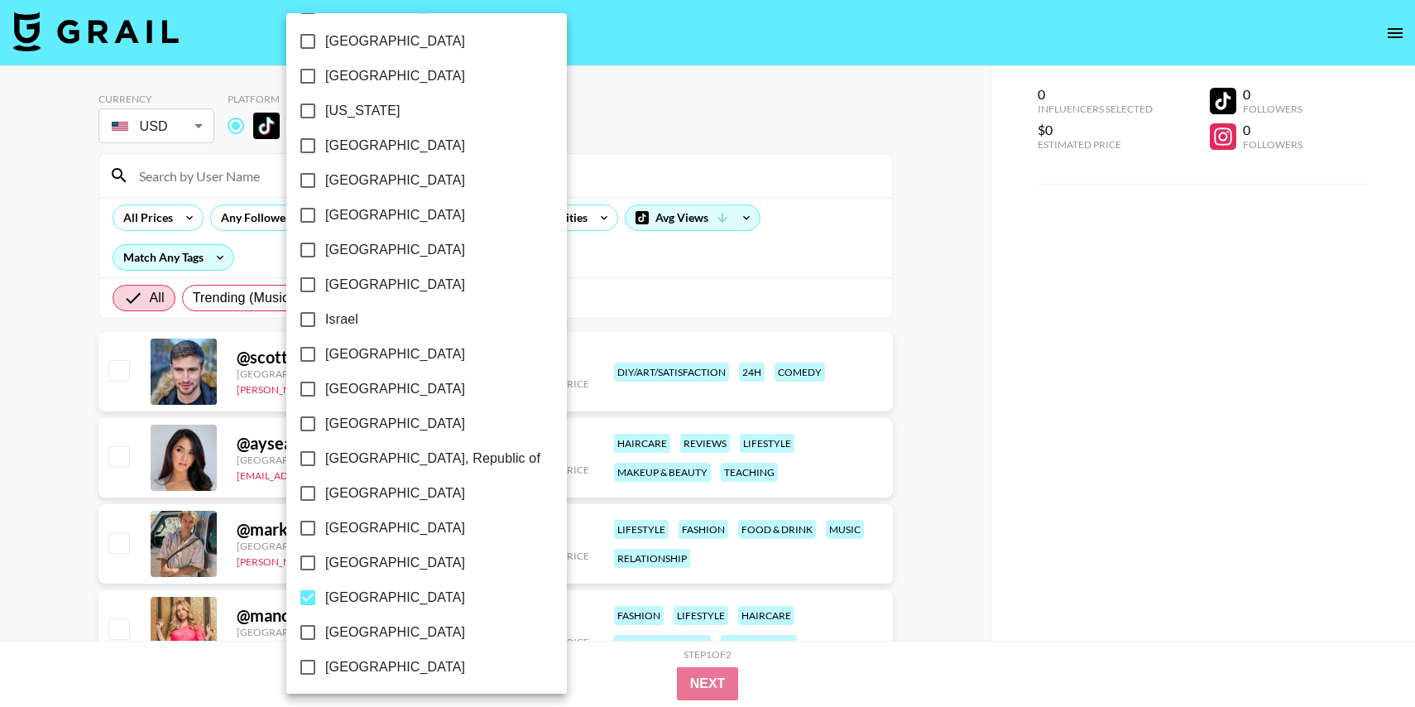
scroll to position [555, 0]
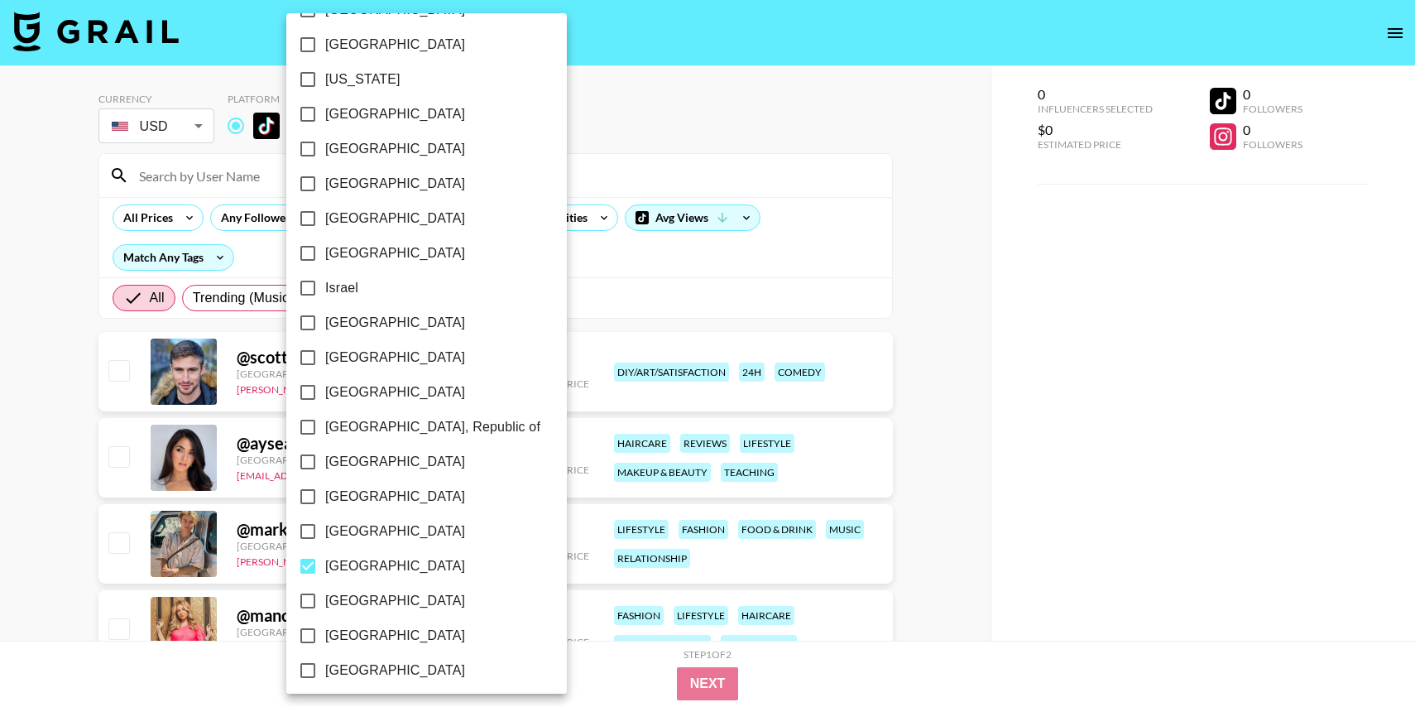
click at [666, 68] on div at bounding box center [707, 353] width 1415 height 707
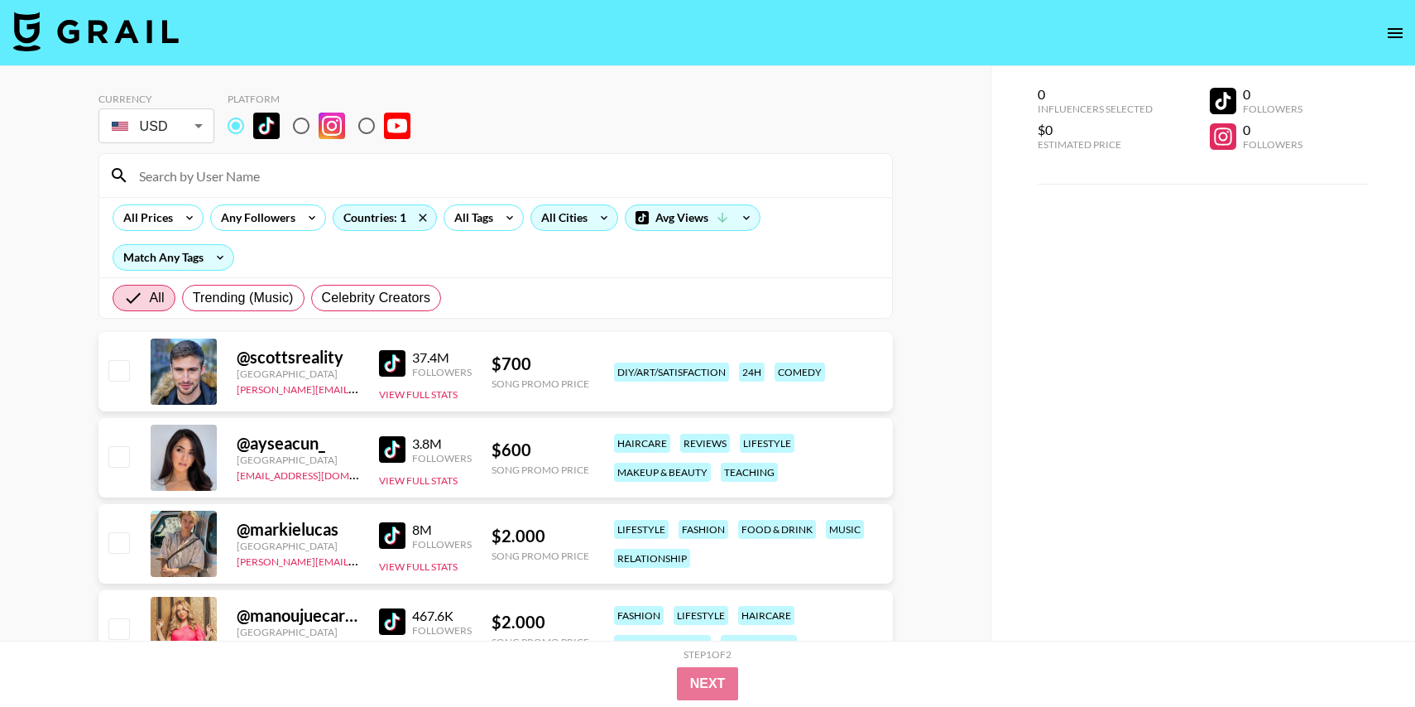
click at [553, 213] on div "All Cities" at bounding box center [561, 217] width 60 height 25
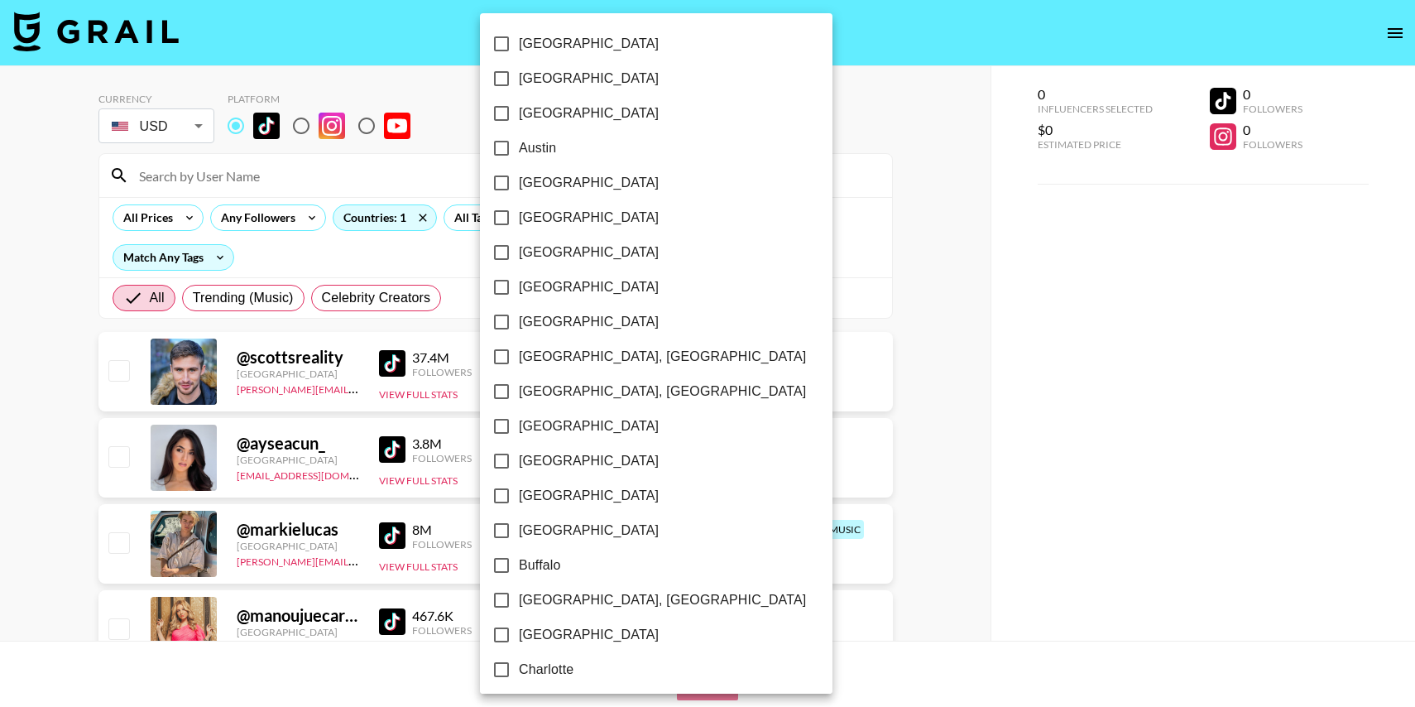
click at [484, 218] on input "Barcelona" at bounding box center [501, 217] width 35 height 35
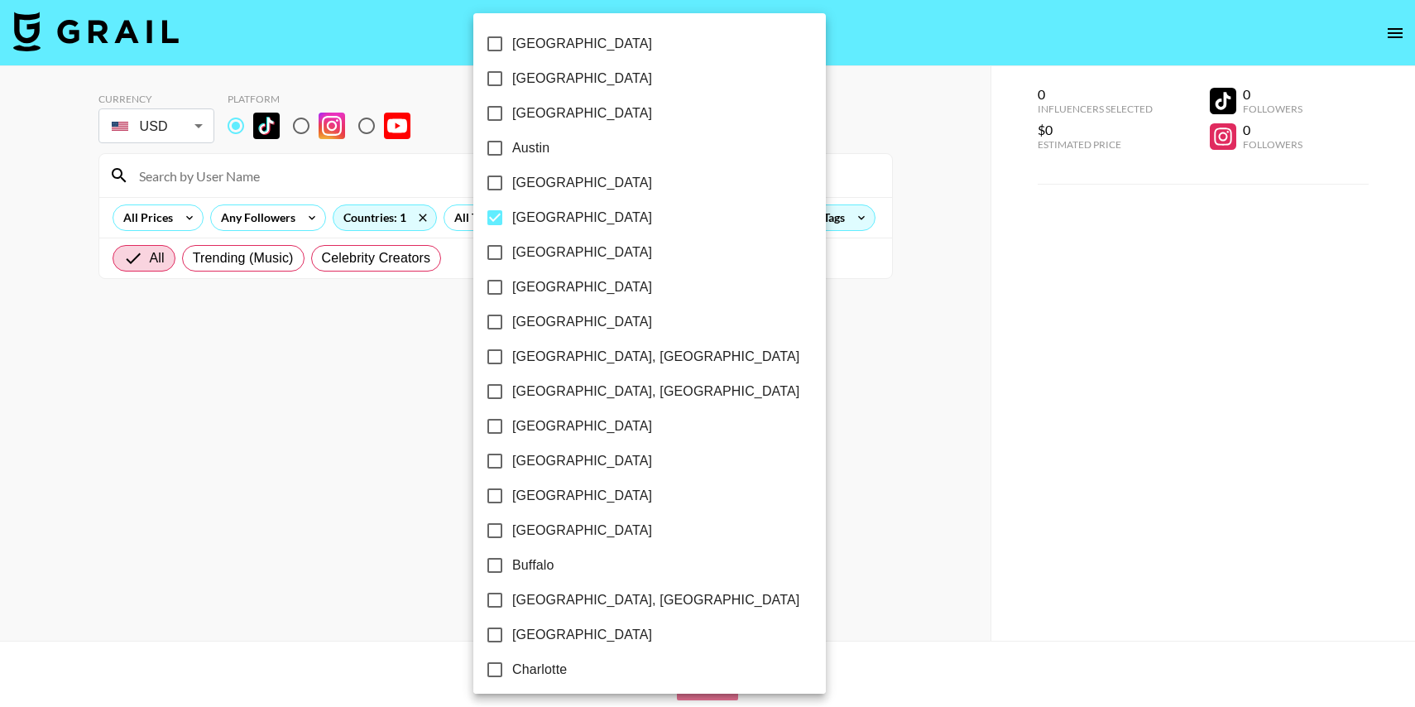
click at [496, 218] on input "Barcelona" at bounding box center [494, 217] width 35 height 35
checkbox input "false"
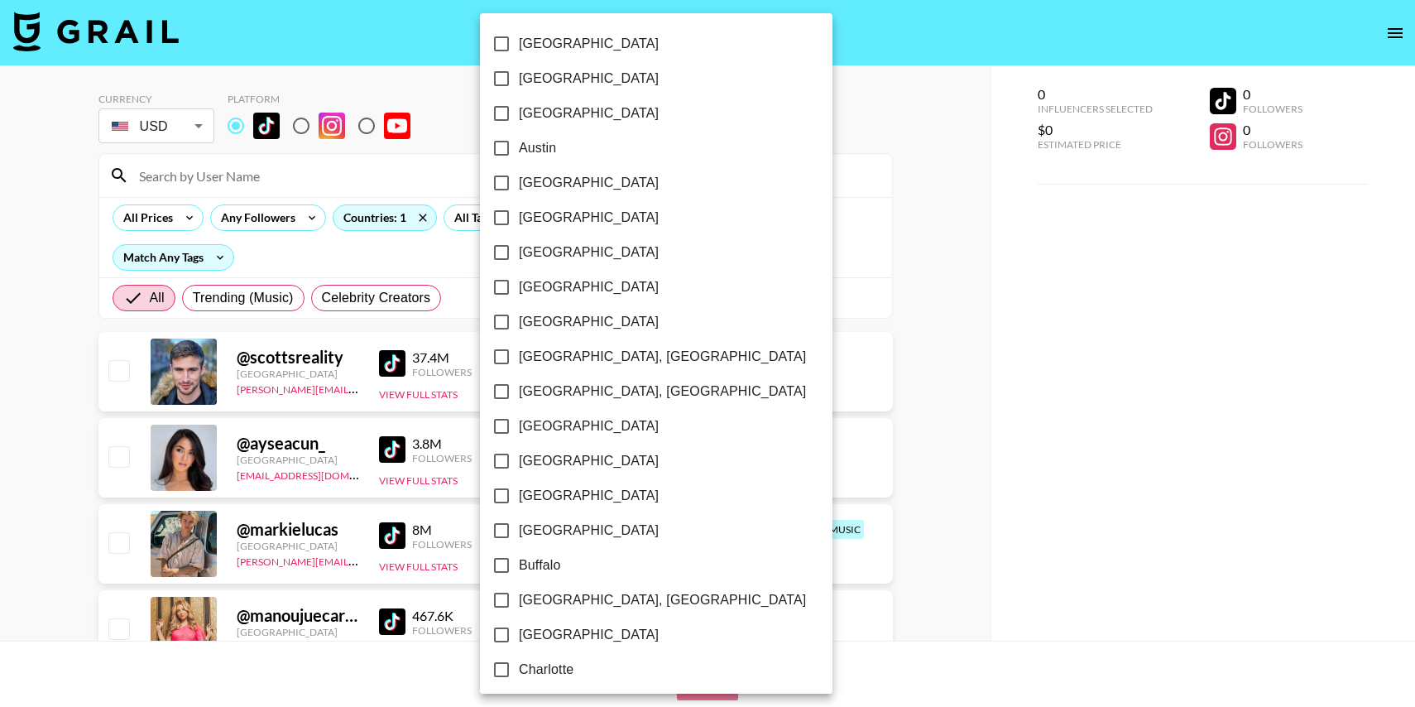
click at [420, 168] on div at bounding box center [707, 353] width 1415 height 707
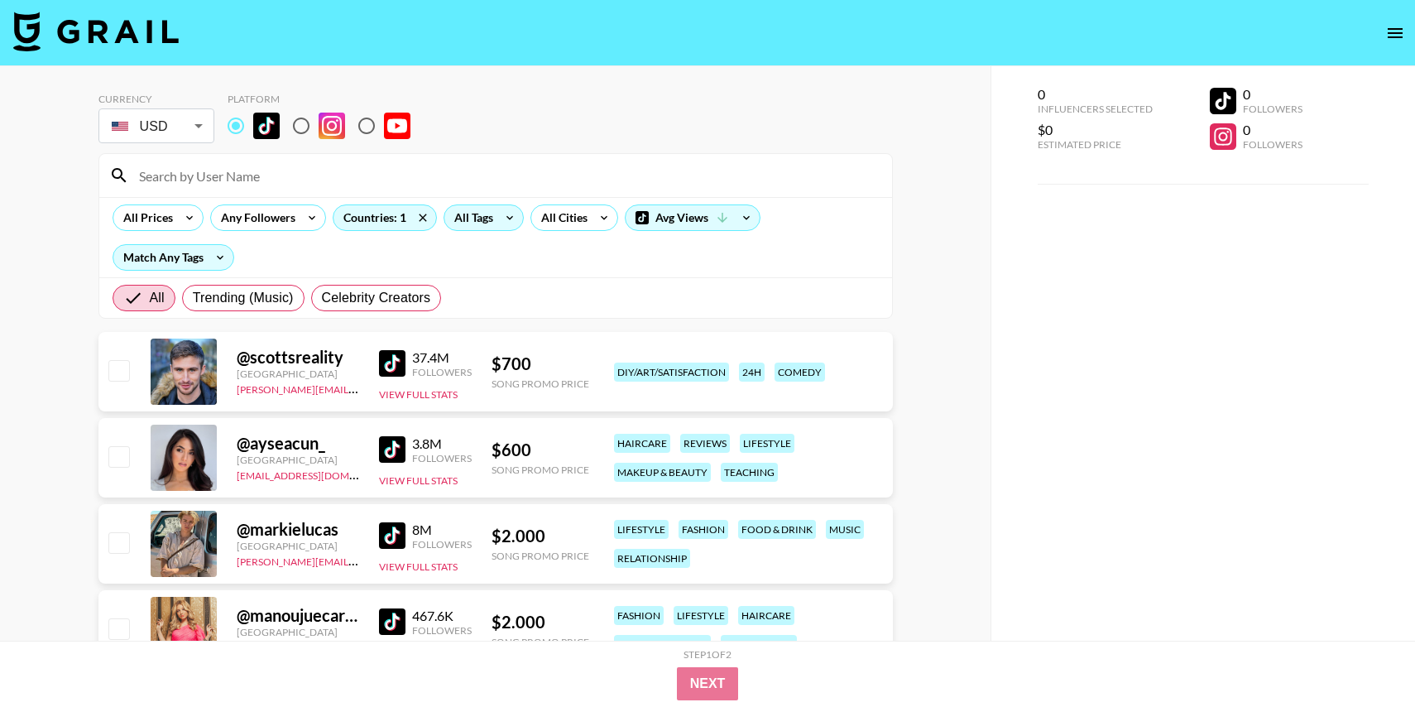
click at [474, 210] on div "All Tags" at bounding box center [470, 217] width 52 height 25
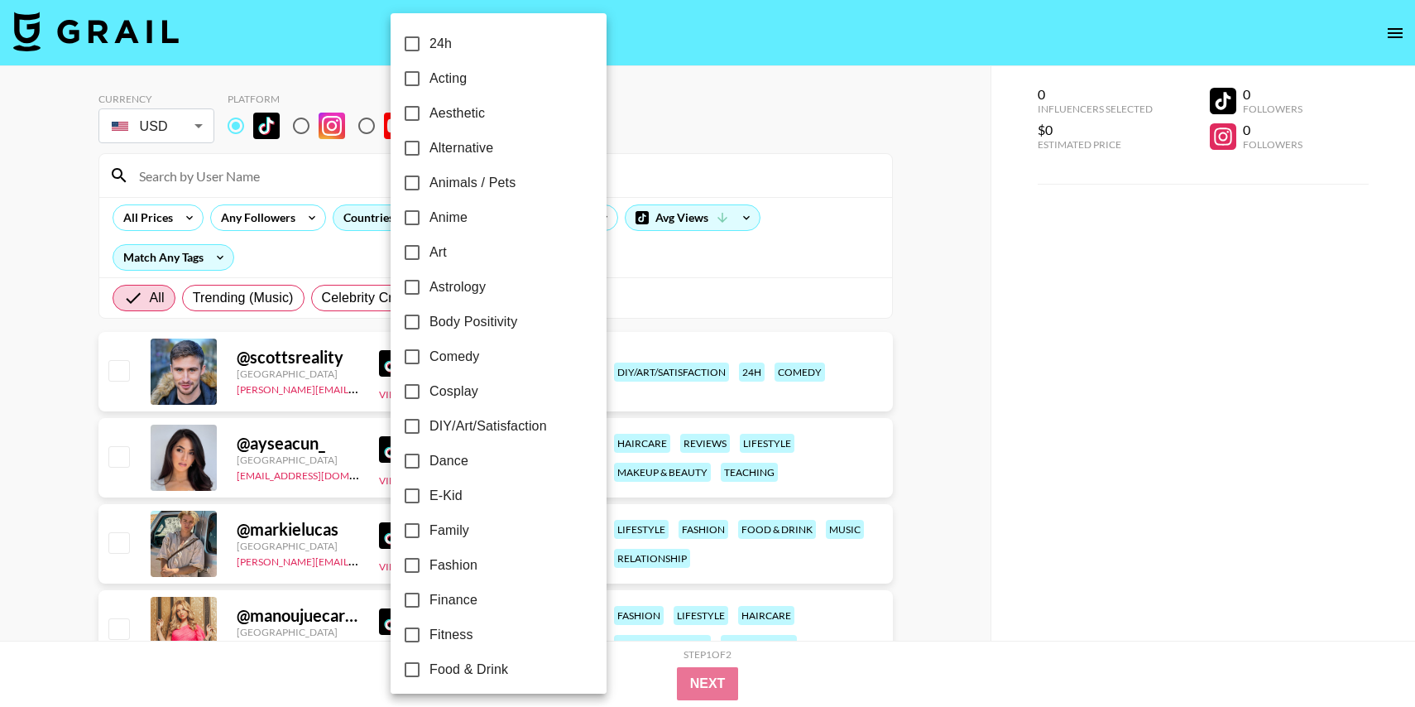
click at [433, 534] on span "Family" at bounding box center [449, 530] width 40 height 20
click at [429, 534] on input "Family" at bounding box center [412, 530] width 35 height 35
checkbox input "true"
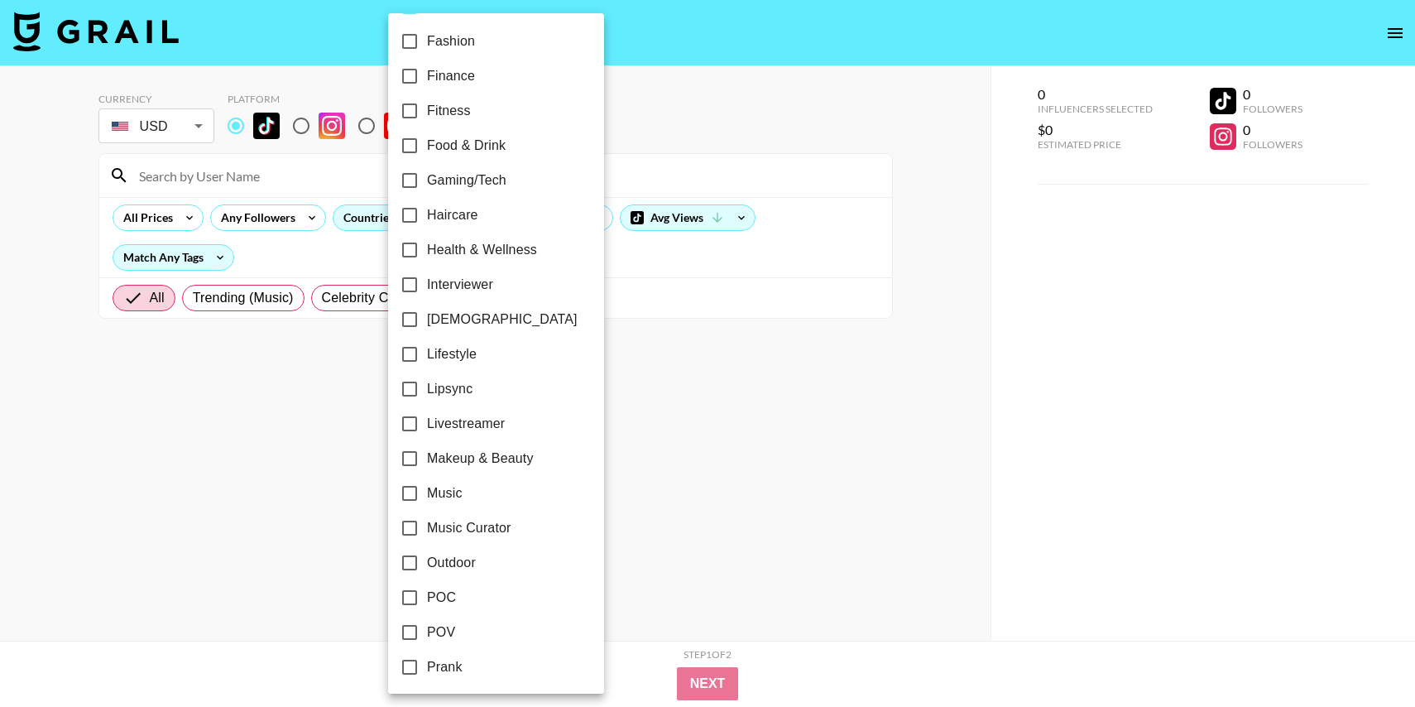
scroll to position [539, 0]
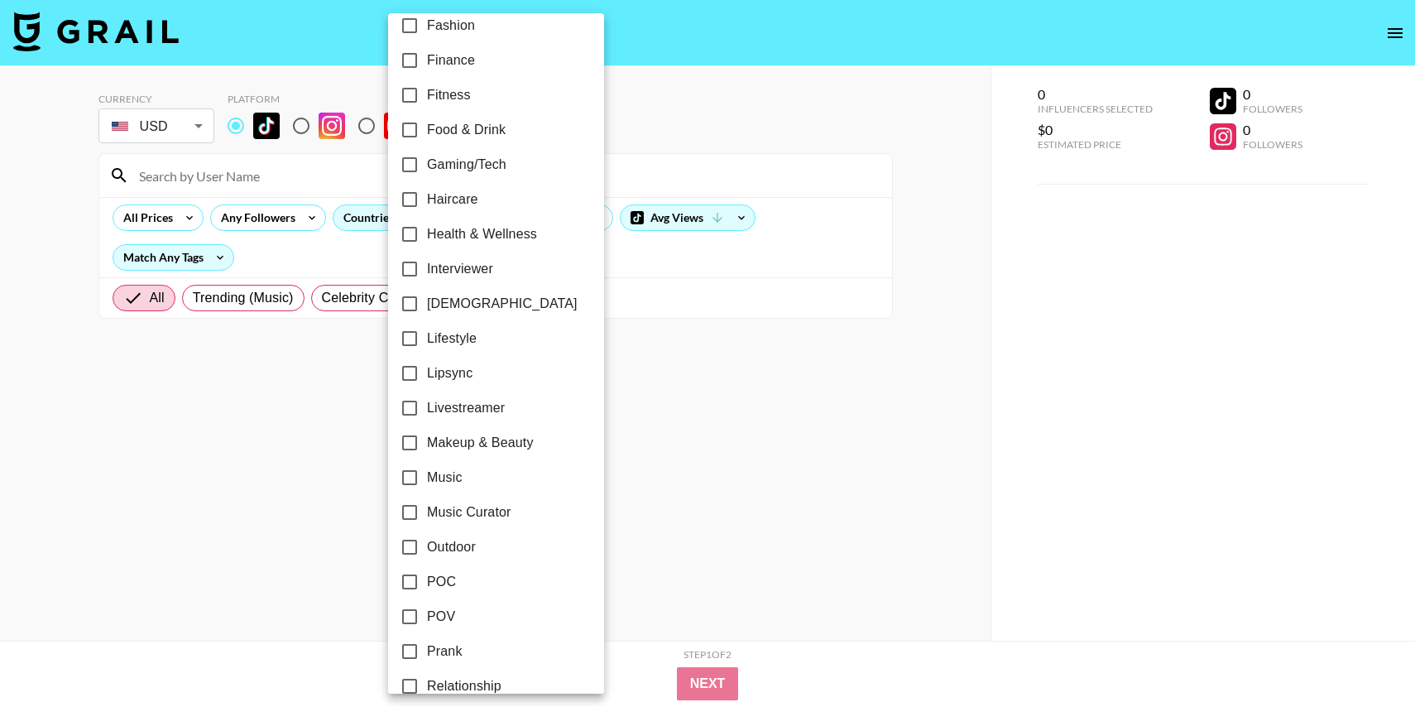
click at [438, 476] on span "Music" at bounding box center [445, 477] width 36 height 20
click at [427, 476] on input "Music" at bounding box center [409, 477] width 35 height 35
checkbox input "true"
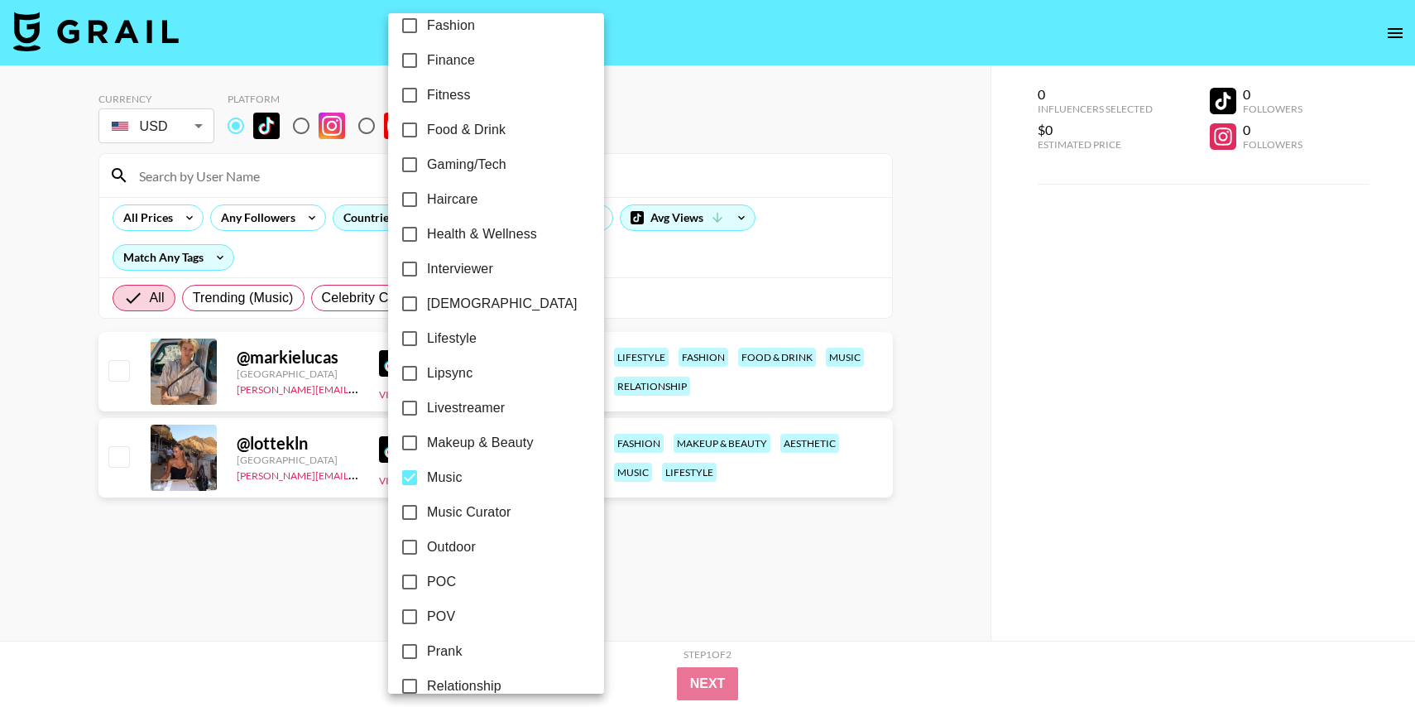
click at [438, 509] on span "Music Curator" at bounding box center [469, 512] width 84 height 20
click at [427, 509] on input "Music Curator" at bounding box center [409, 512] width 35 height 35
checkbox input "true"
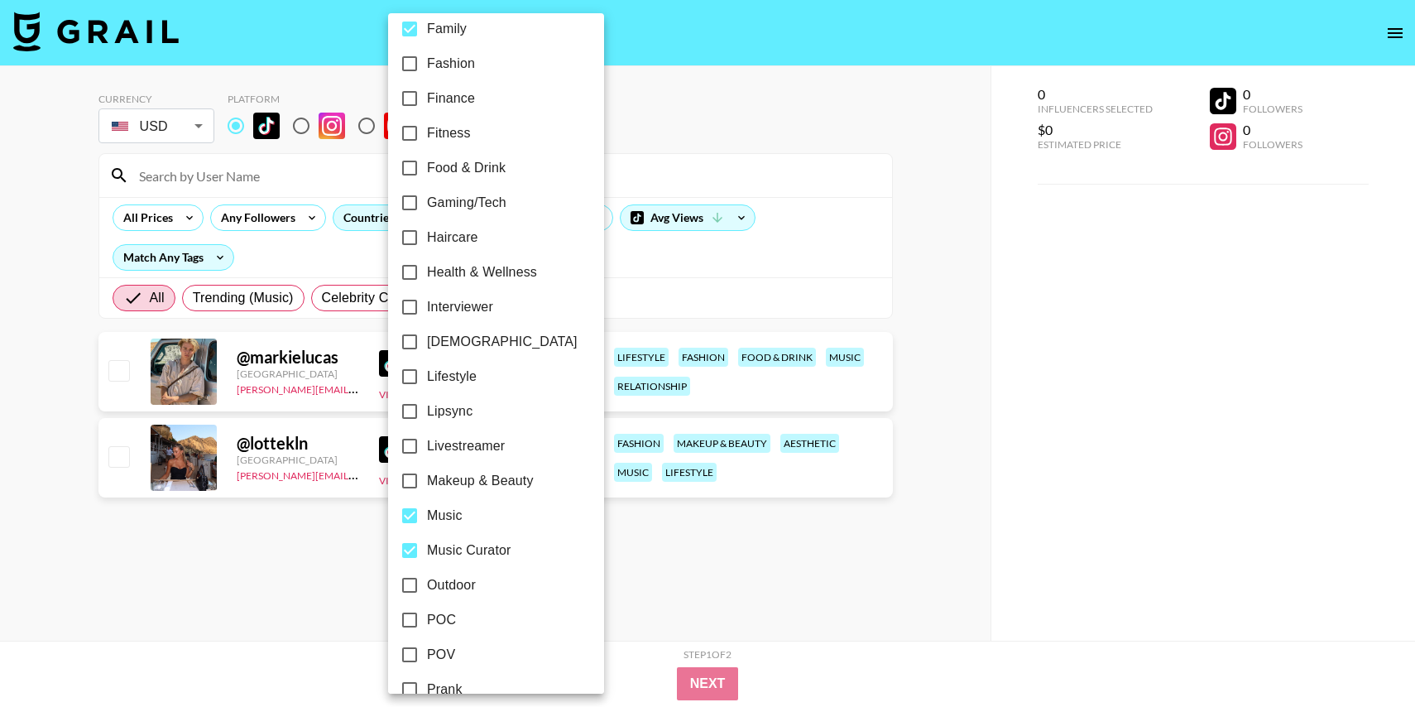
scroll to position [505, 0]
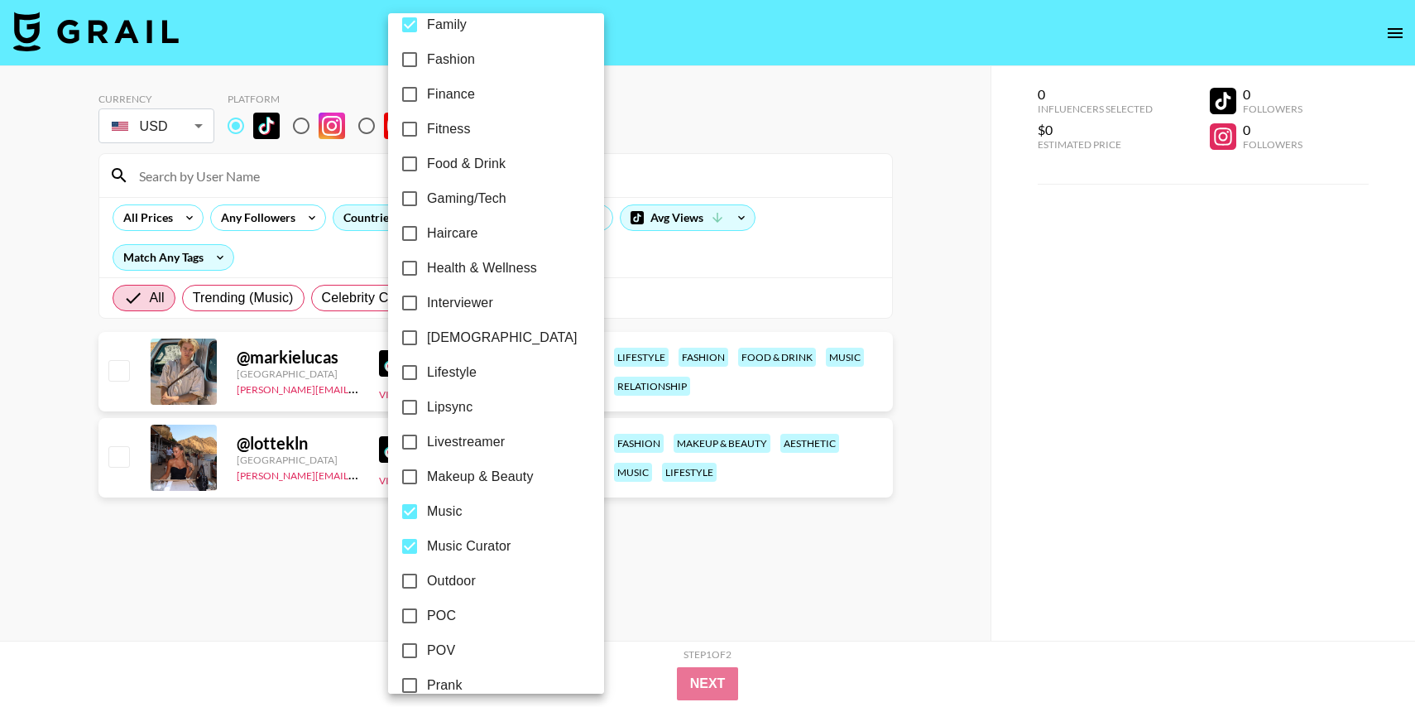
click at [448, 409] on span "Lipsync" at bounding box center [450, 407] width 46 height 20
click at [427, 409] on input "Lipsync" at bounding box center [409, 407] width 35 height 35
checkbox input "true"
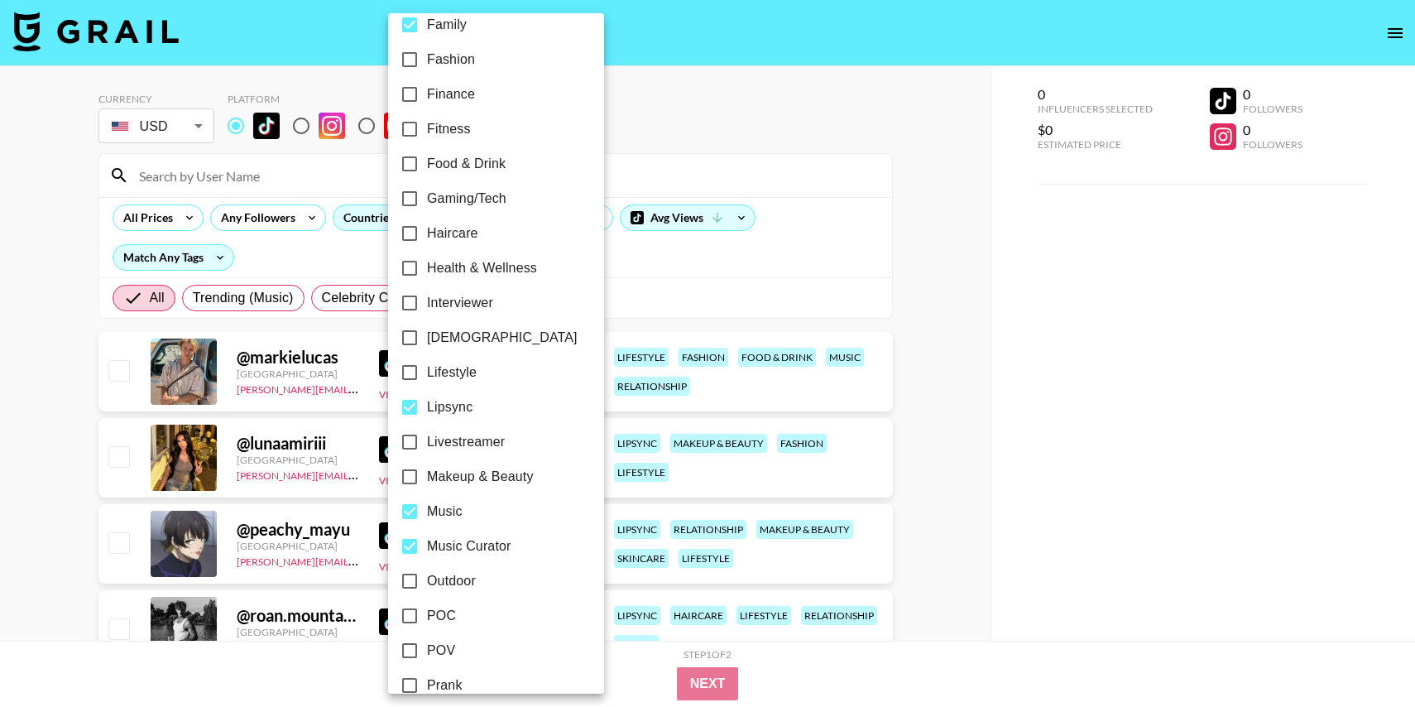
click at [808, 181] on div at bounding box center [707, 353] width 1415 height 707
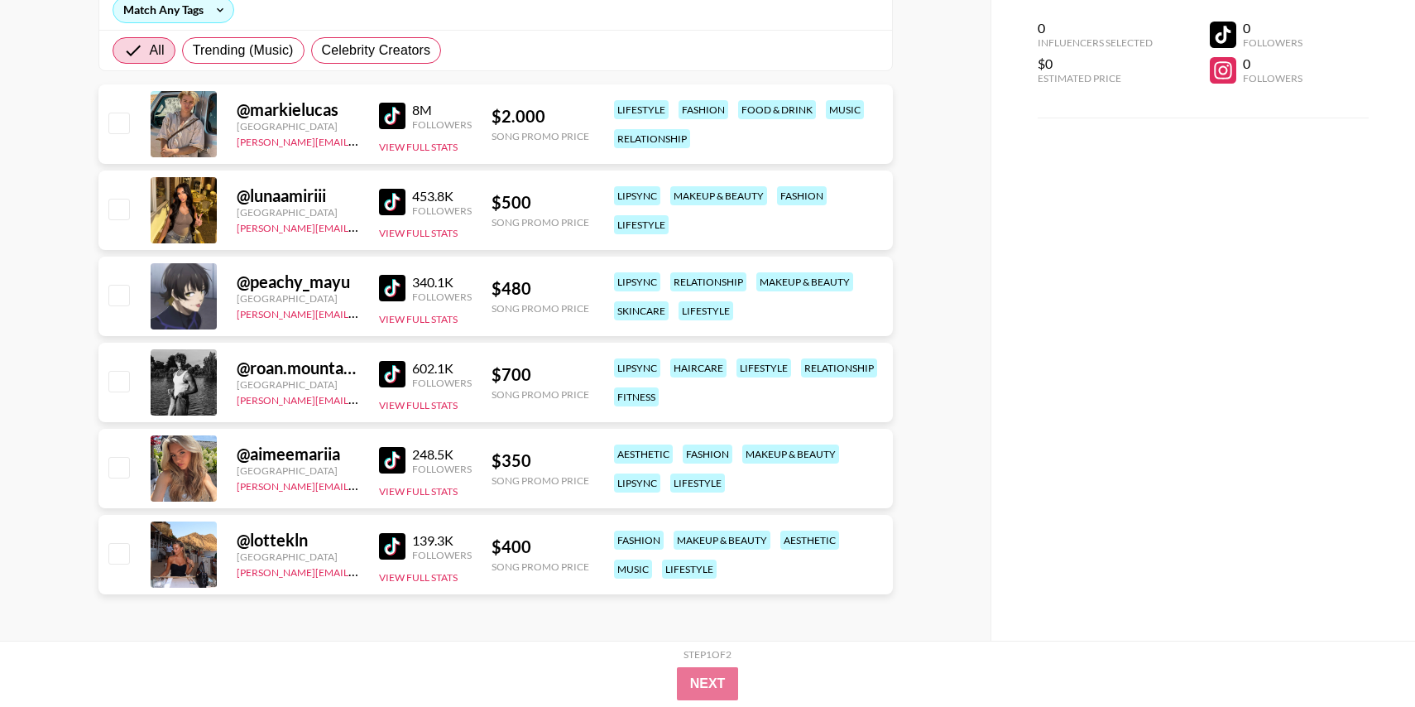
scroll to position [0, 0]
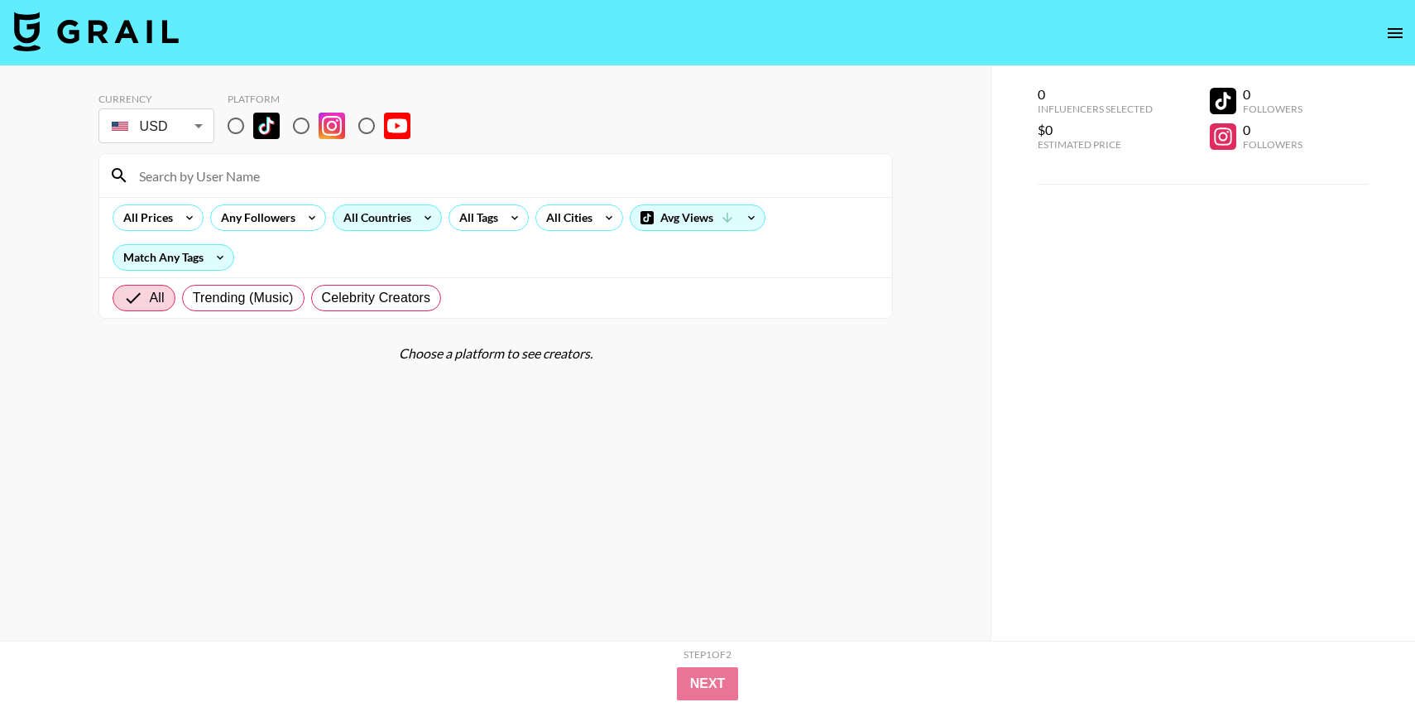
click at [390, 213] on div "All Countries" at bounding box center [373, 217] width 81 height 25
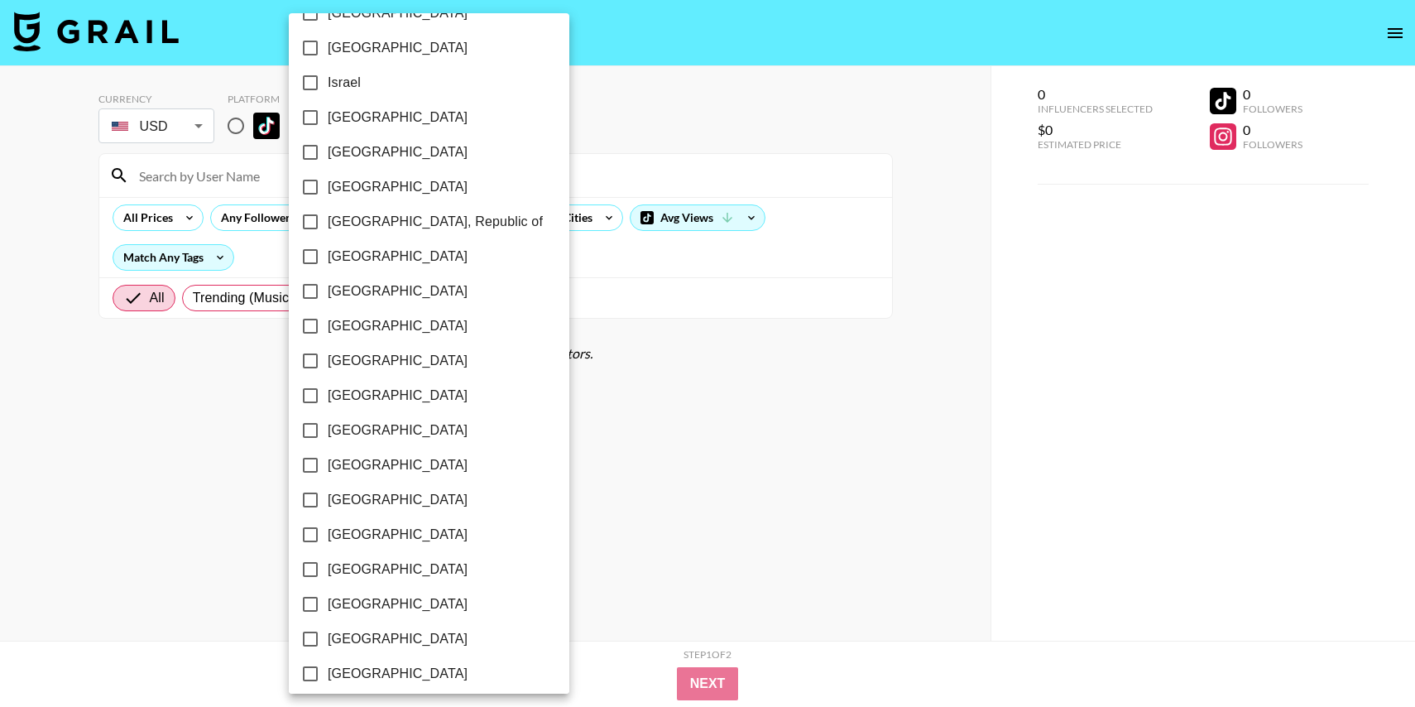
scroll to position [773, 0]
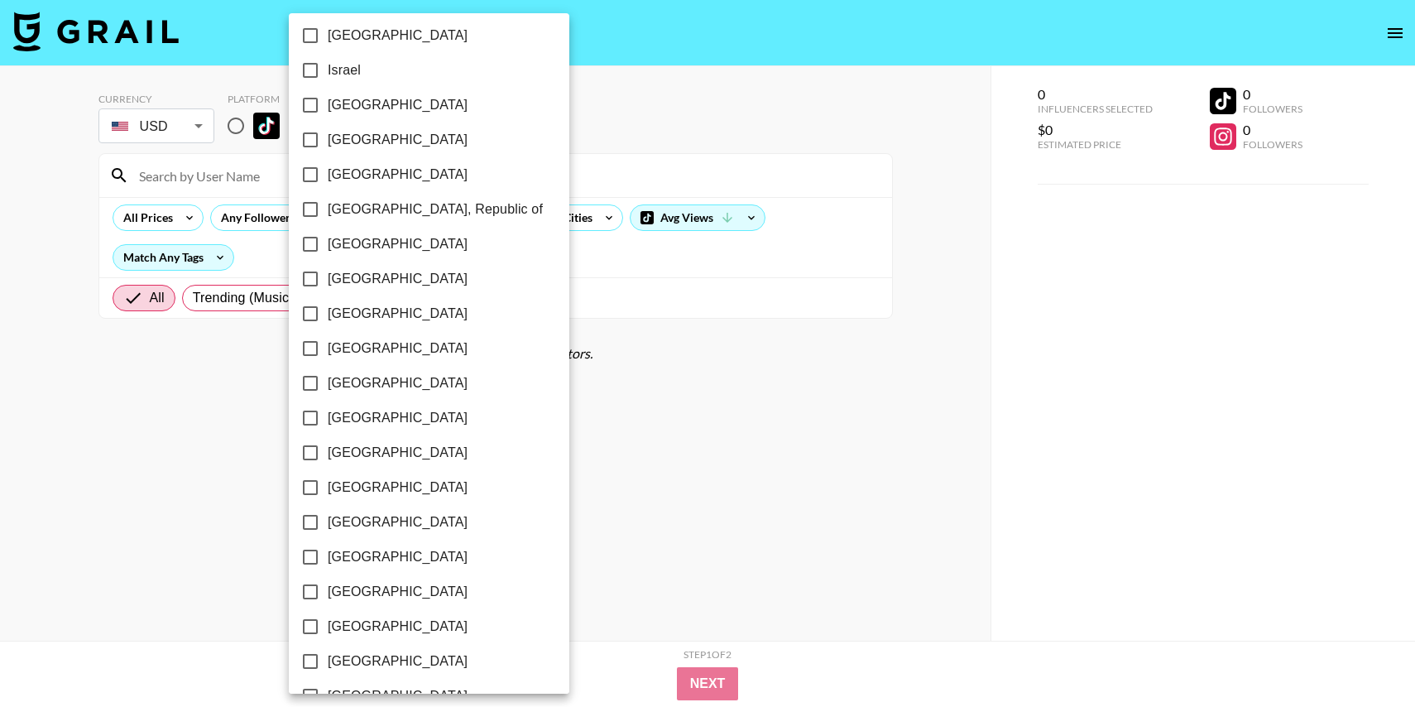
click at [339, 347] on span "[GEOGRAPHIC_DATA]" at bounding box center [398, 348] width 140 height 20
click at [328, 347] on input "[GEOGRAPHIC_DATA]" at bounding box center [310, 348] width 35 height 35
checkbox input "true"
click at [553, 127] on div at bounding box center [707, 353] width 1415 height 707
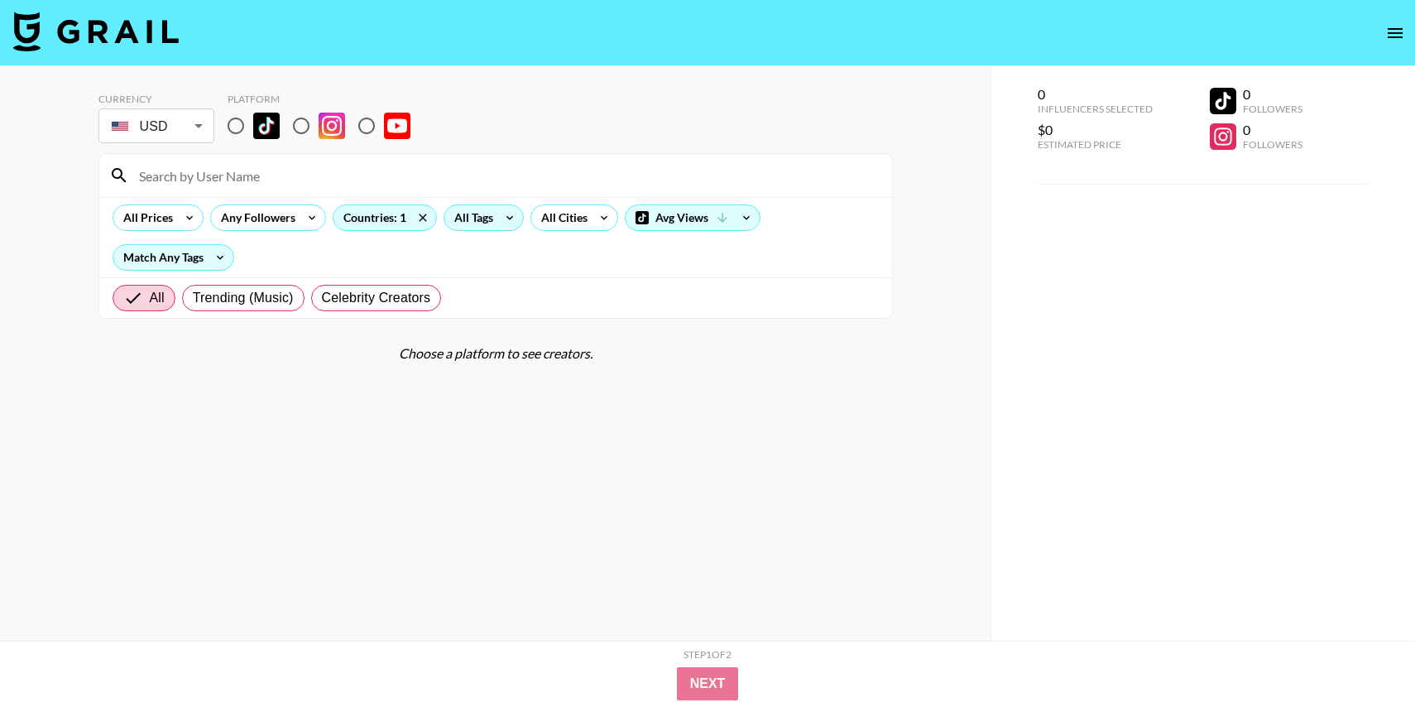
click at [482, 207] on div "All Tags" at bounding box center [470, 217] width 52 height 25
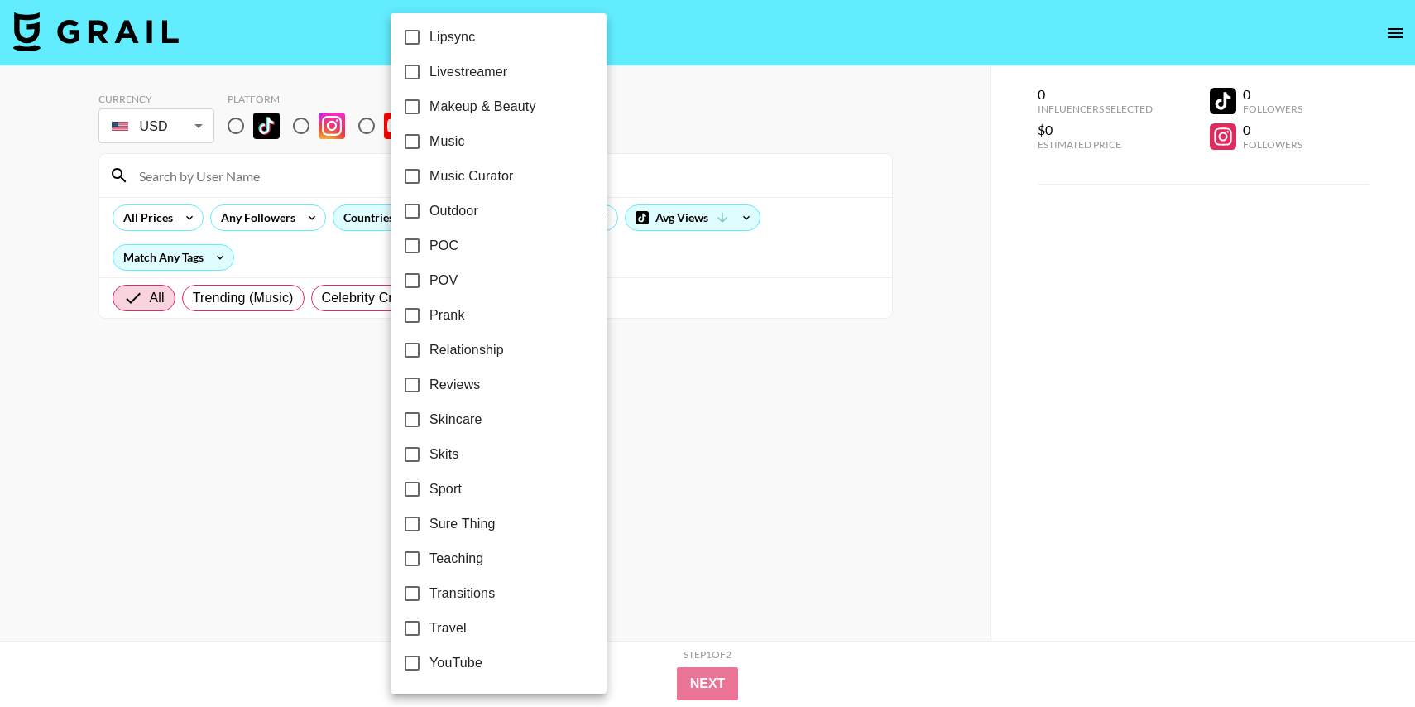
scroll to position [765, 0]
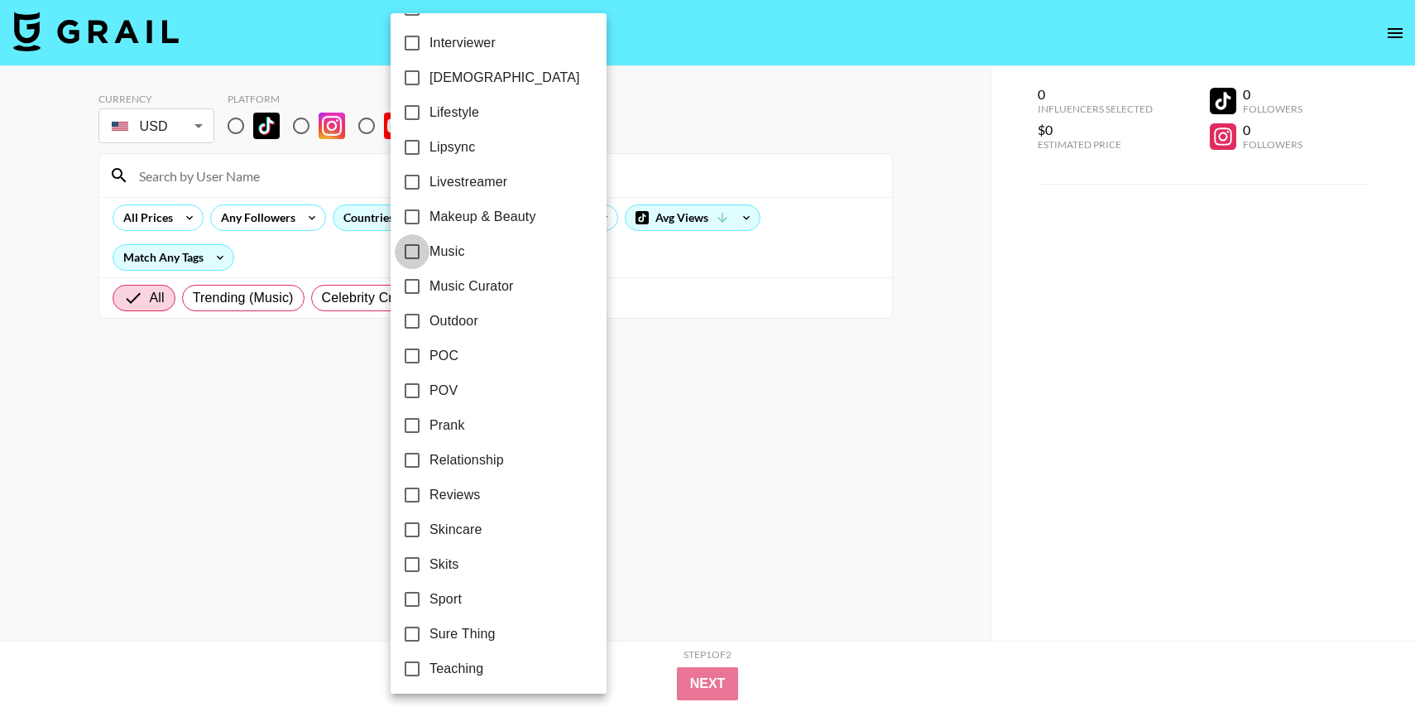
click at [413, 254] on input "Music" at bounding box center [412, 251] width 35 height 35
checkbox input "true"
click at [407, 285] on input "Music Curator" at bounding box center [409, 286] width 35 height 35
checkbox input "true"
click at [692, 137] on div at bounding box center [707, 353] width 1415 height 707
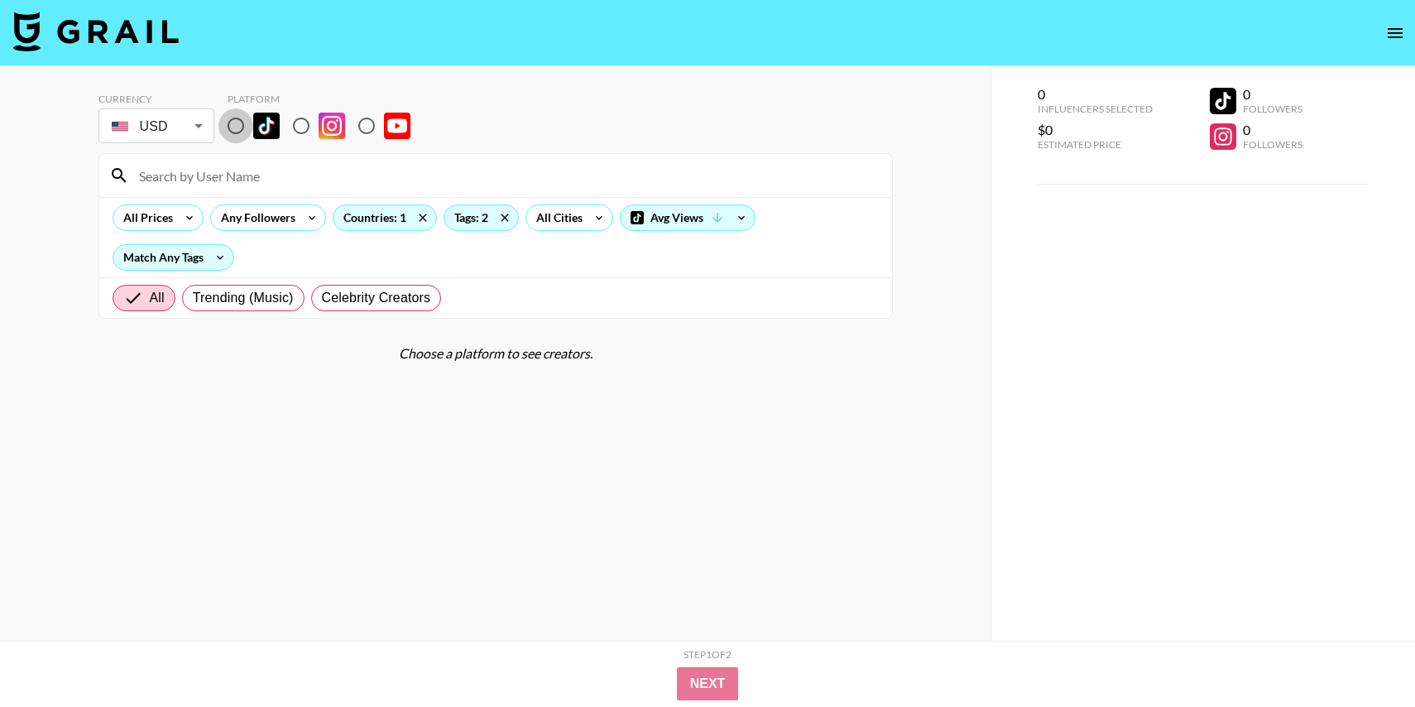
click at [233, 131] on input "radio" at bounding box center [235, 125] width 35 height 35
radio input "true"
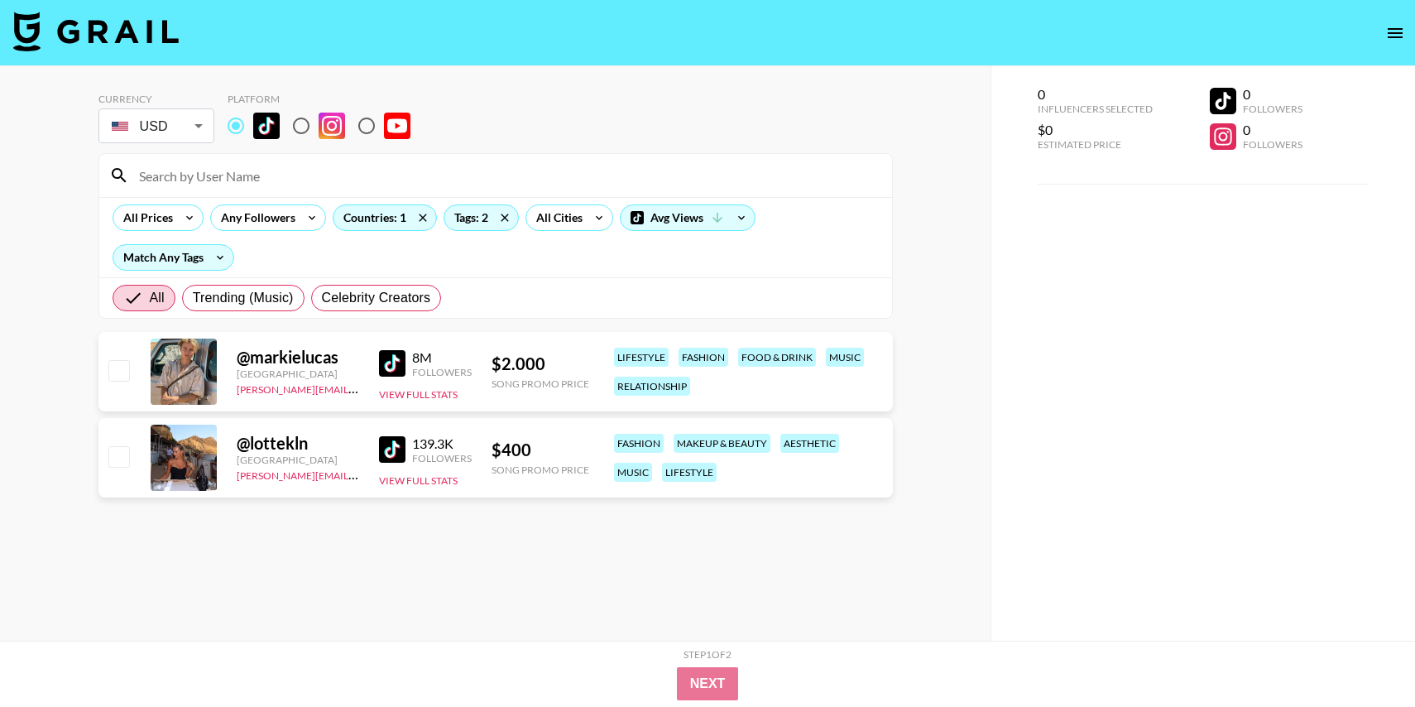
scroll to position [32, 0]
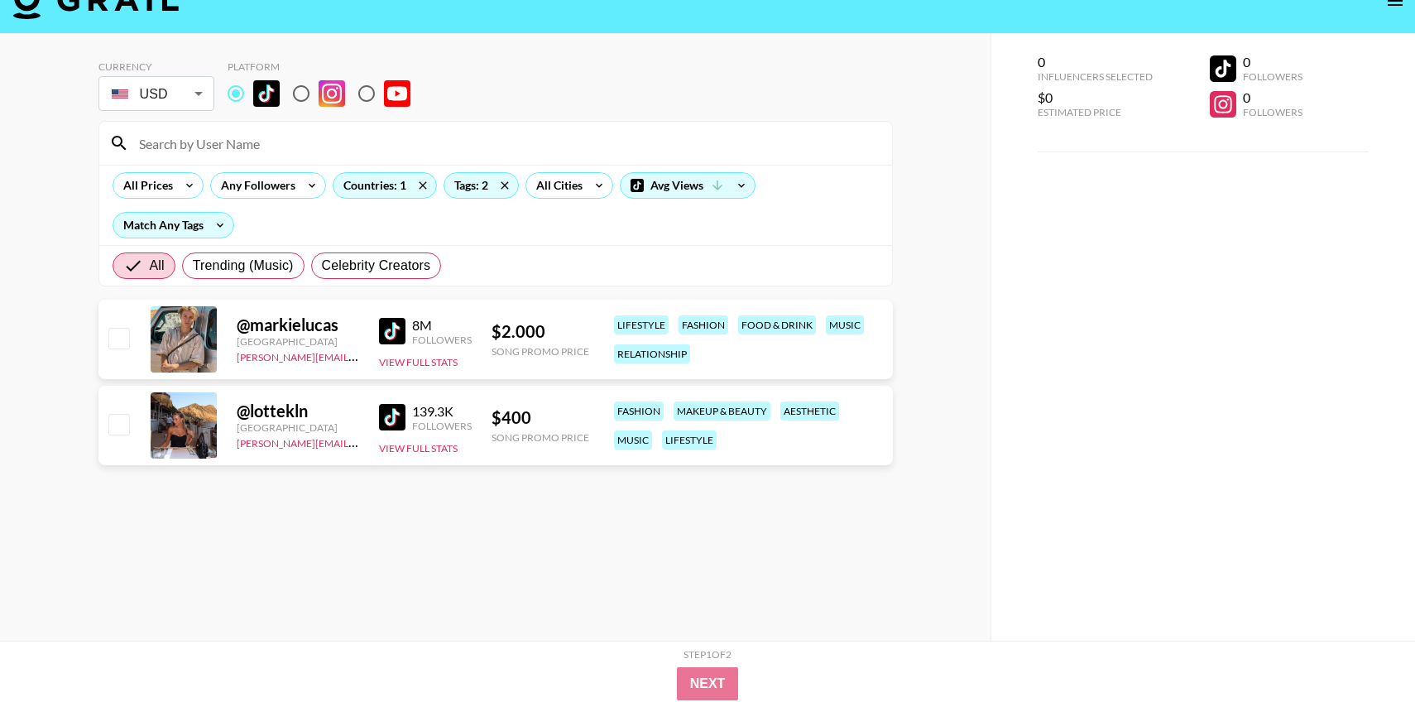
click at [396, 337] on img at bounding box center [392, 331] width 26 height 26
click at [392, 412] on img at bounding box center [392, 417] width 26 height 26
click at [501, 191] on icon at bounding box center [504, 185] width 26 height 25
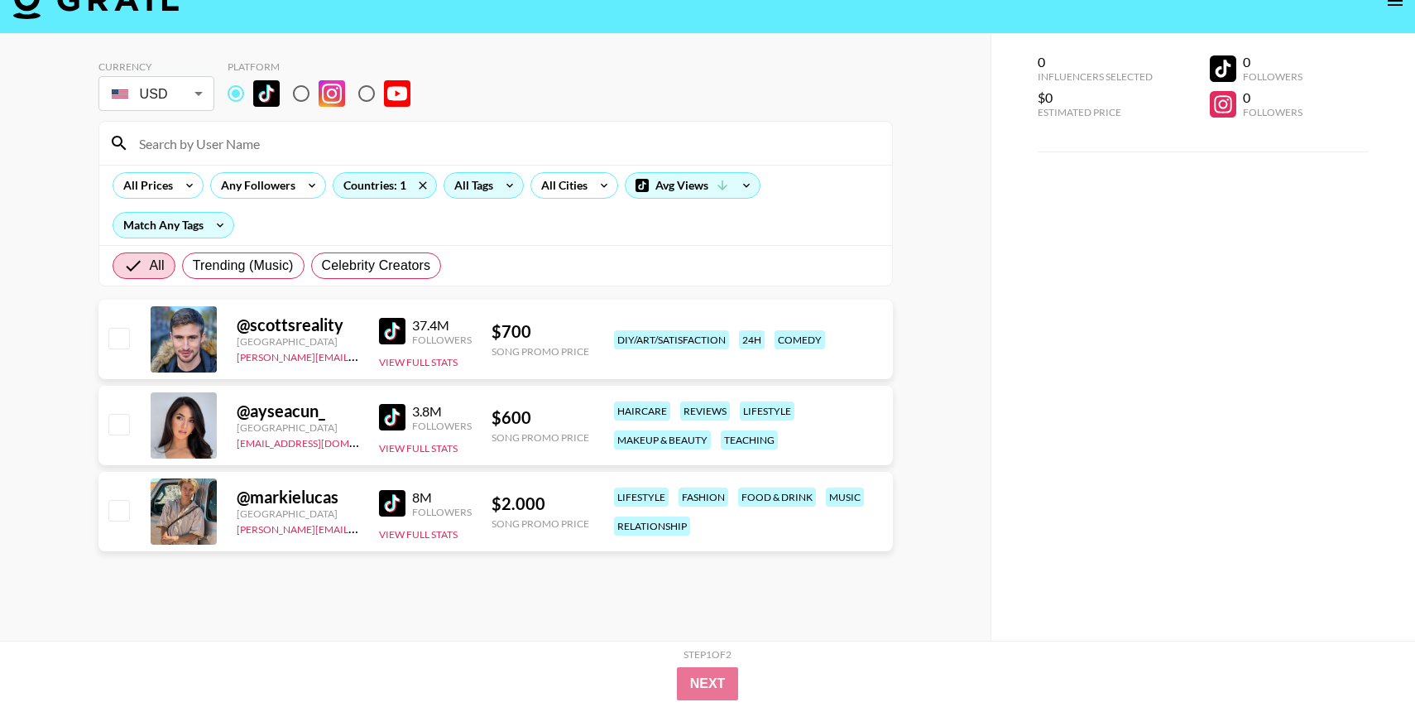
click at [505, 183] on icon at bounding box center [509, 185] width 26 height 25
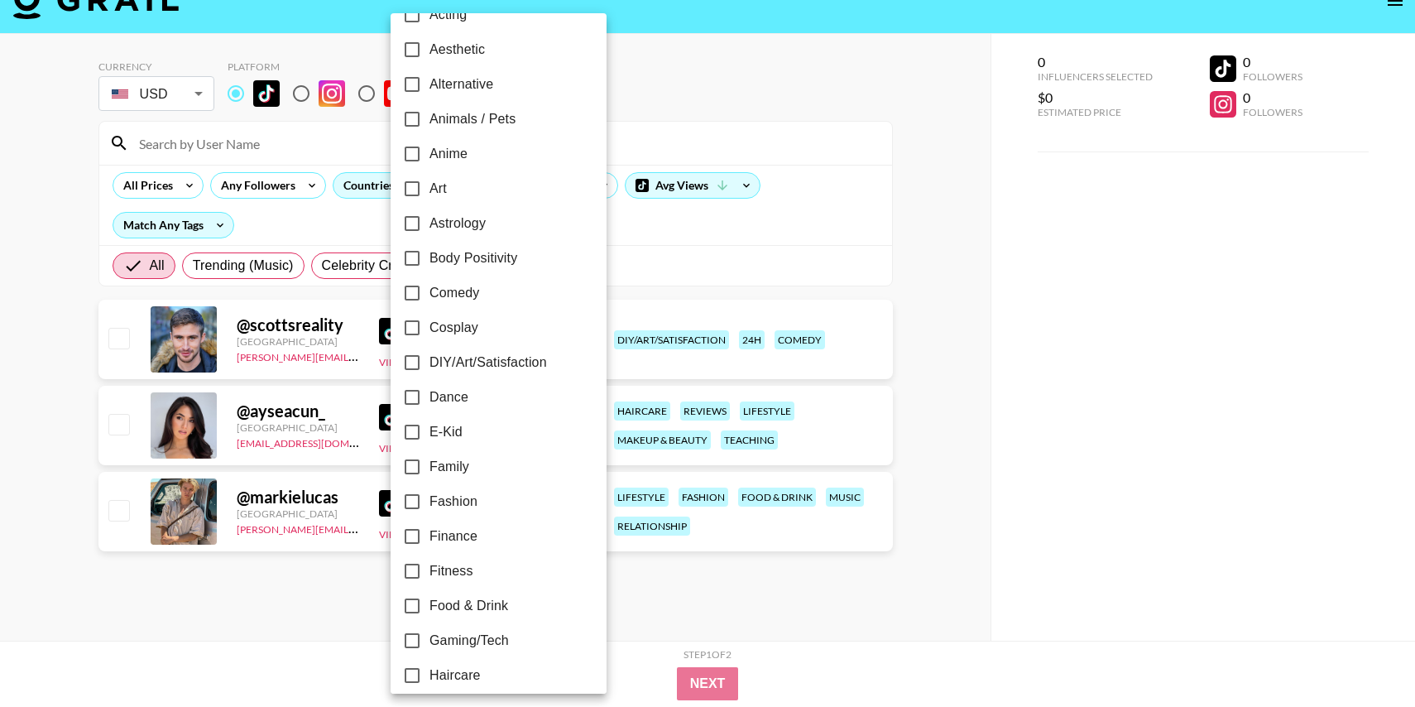
scroll to position [65, 0]
click at [409, 468] on input "Family" at bounding box center [412, 465] width 35 height 35
checkbox input "true"
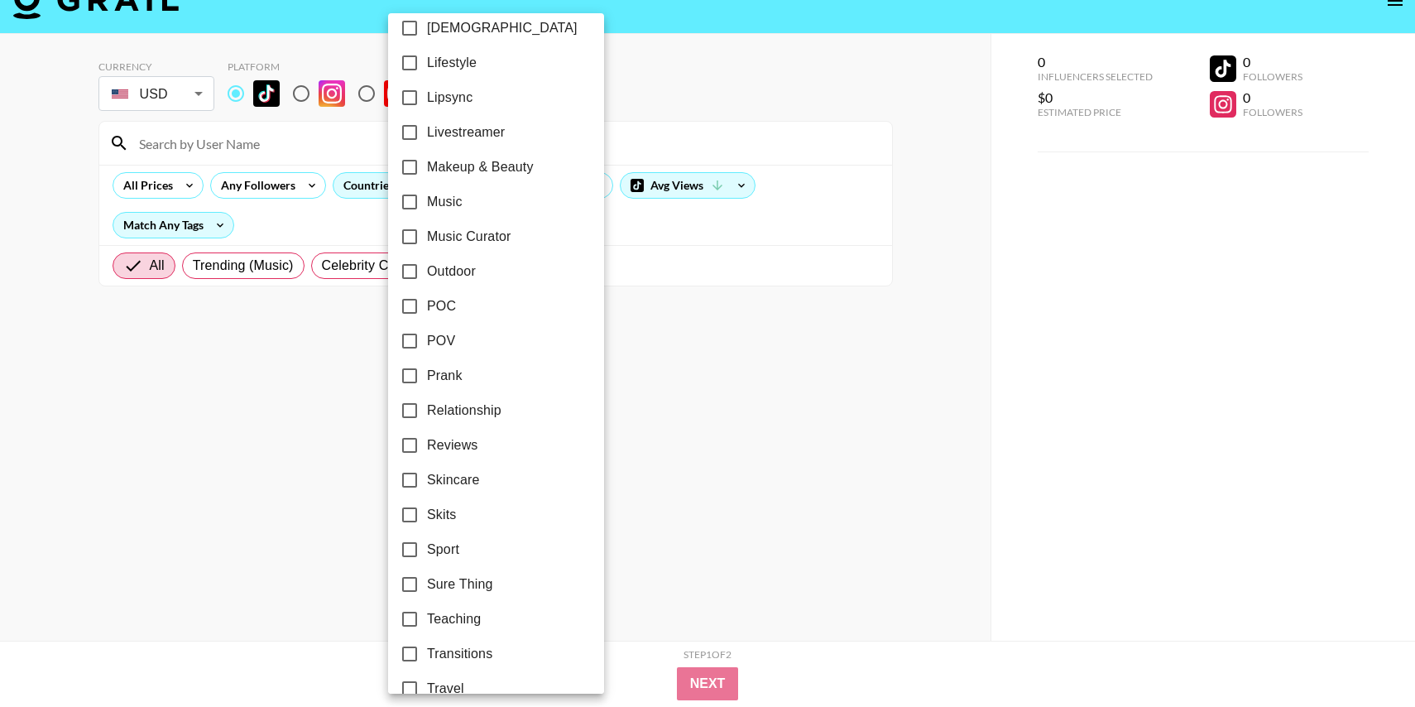
scroll to position [821, 0]
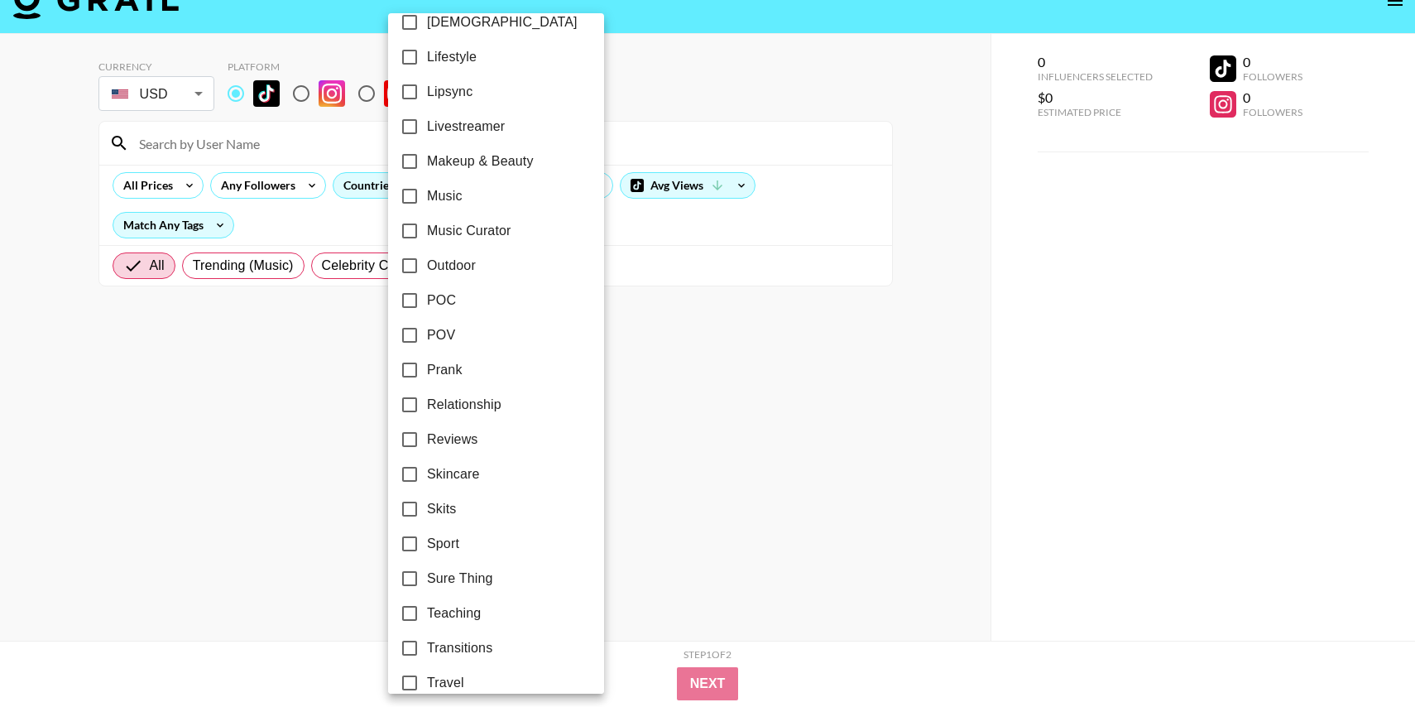
click at [729, 8] on div at bounding box center [707, 353] width 1415 height 707
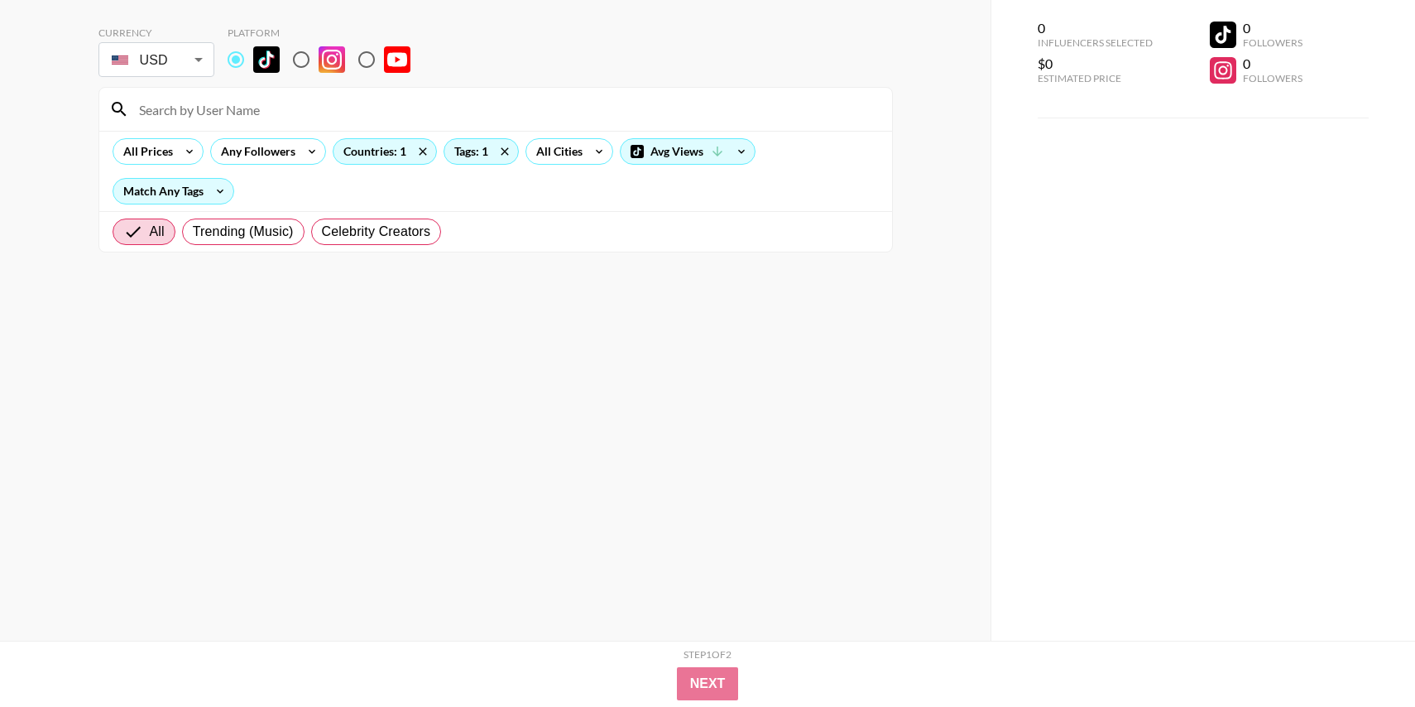
scroll to position [60, 0]
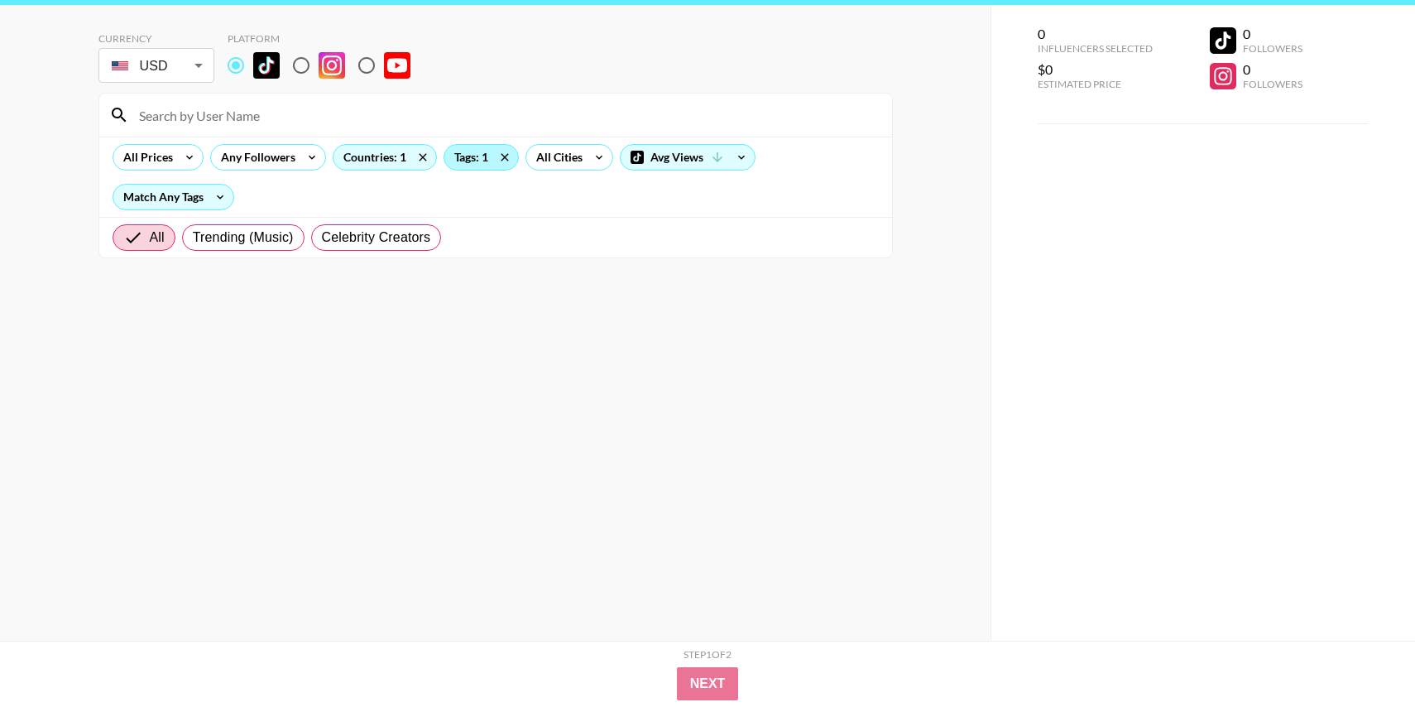
click at [473, 160] on div "Tags: 1" at bounding box center [481, 157] width 74 height 25
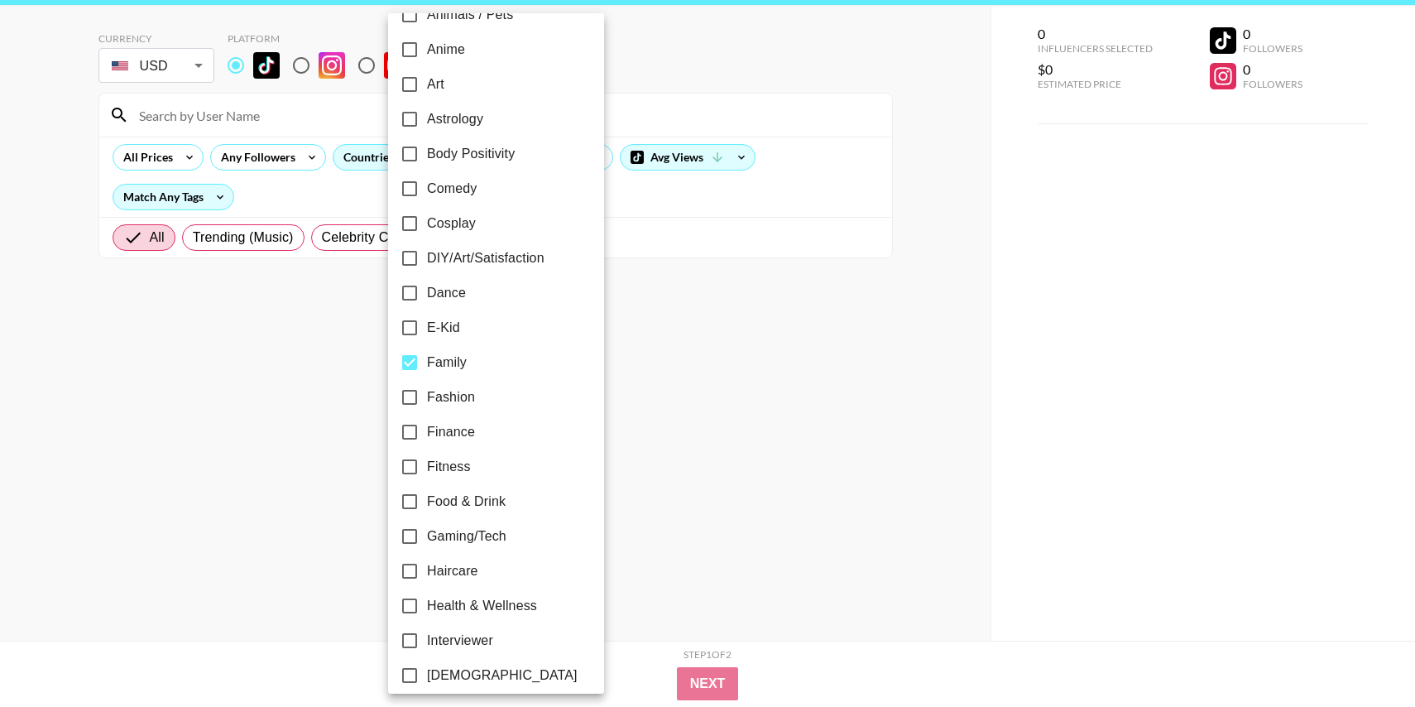
scroll to position [308, 0]
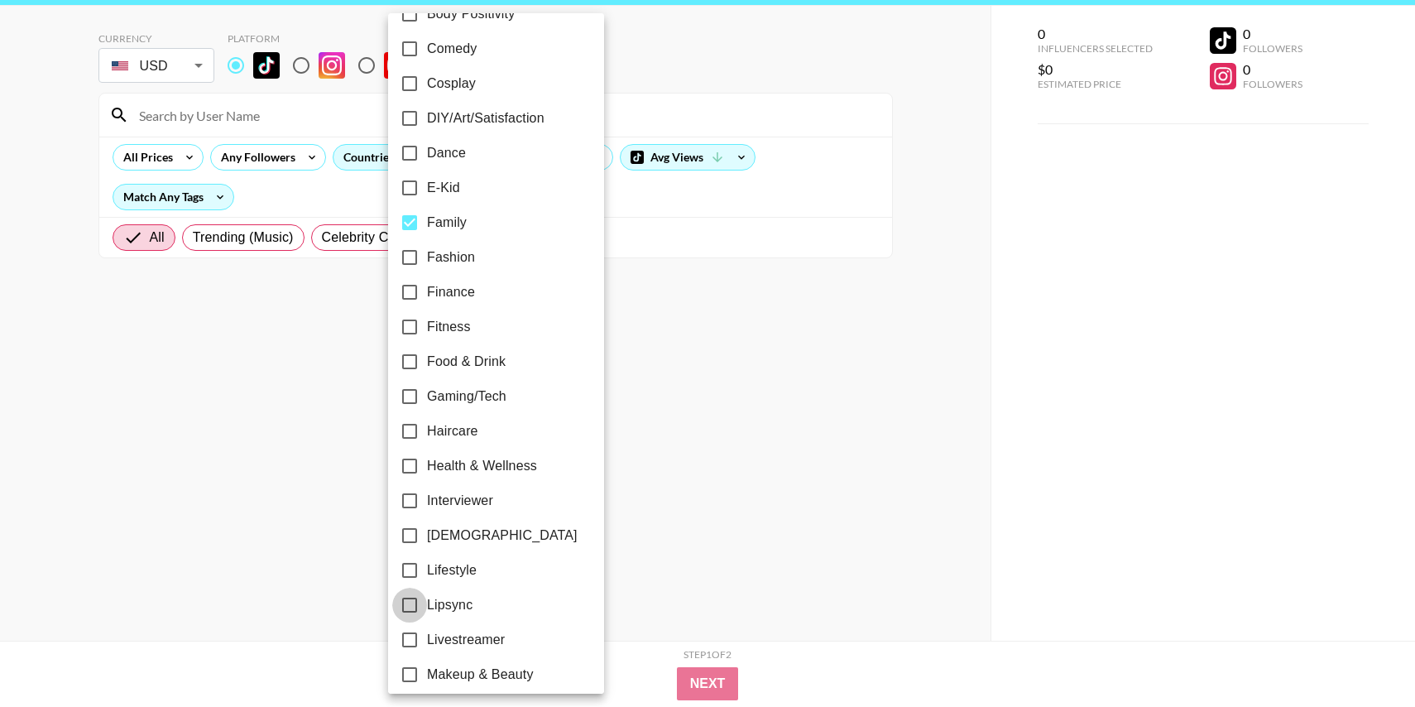
click at [409, 601] on input "Lipsync" at bounding box center [409, 604] width 35 height 35
checkbox input "true"
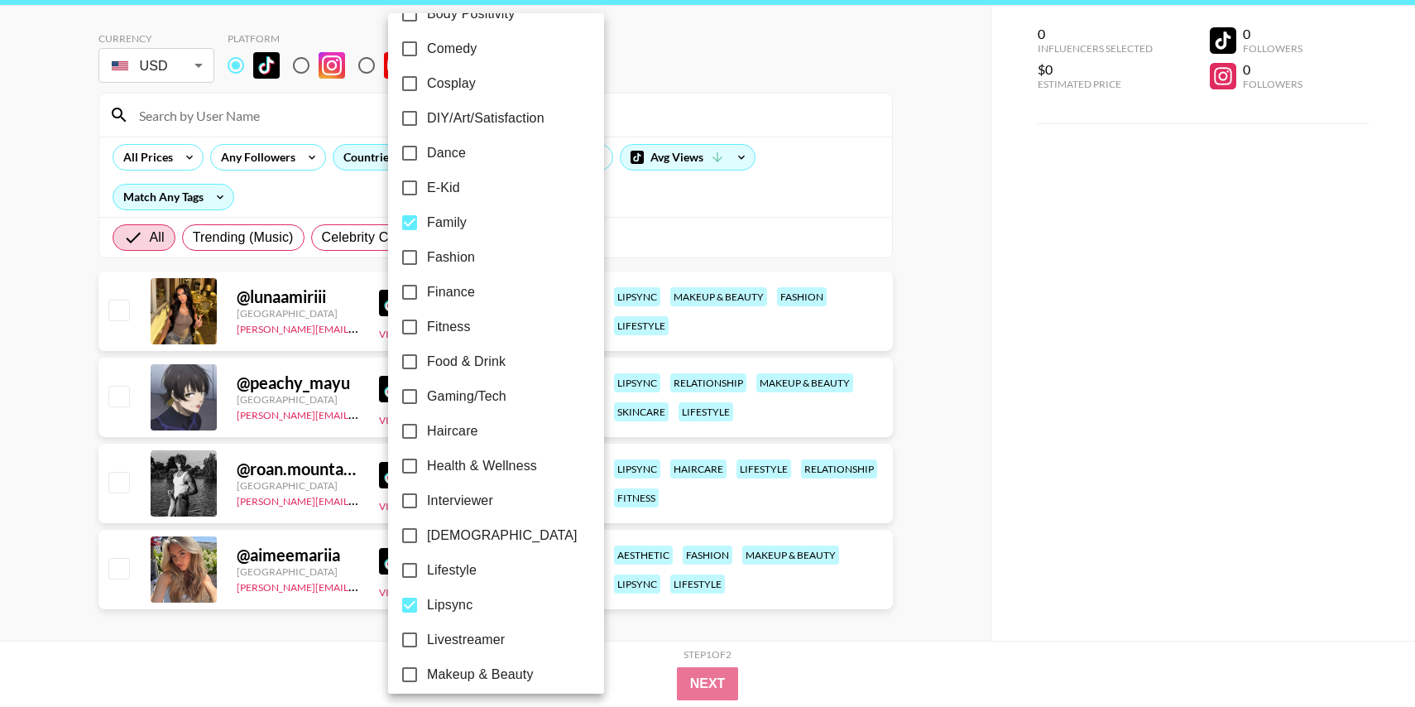
click at [1036, 421] on div at bounding box center [707, 353] width 1415 height 707
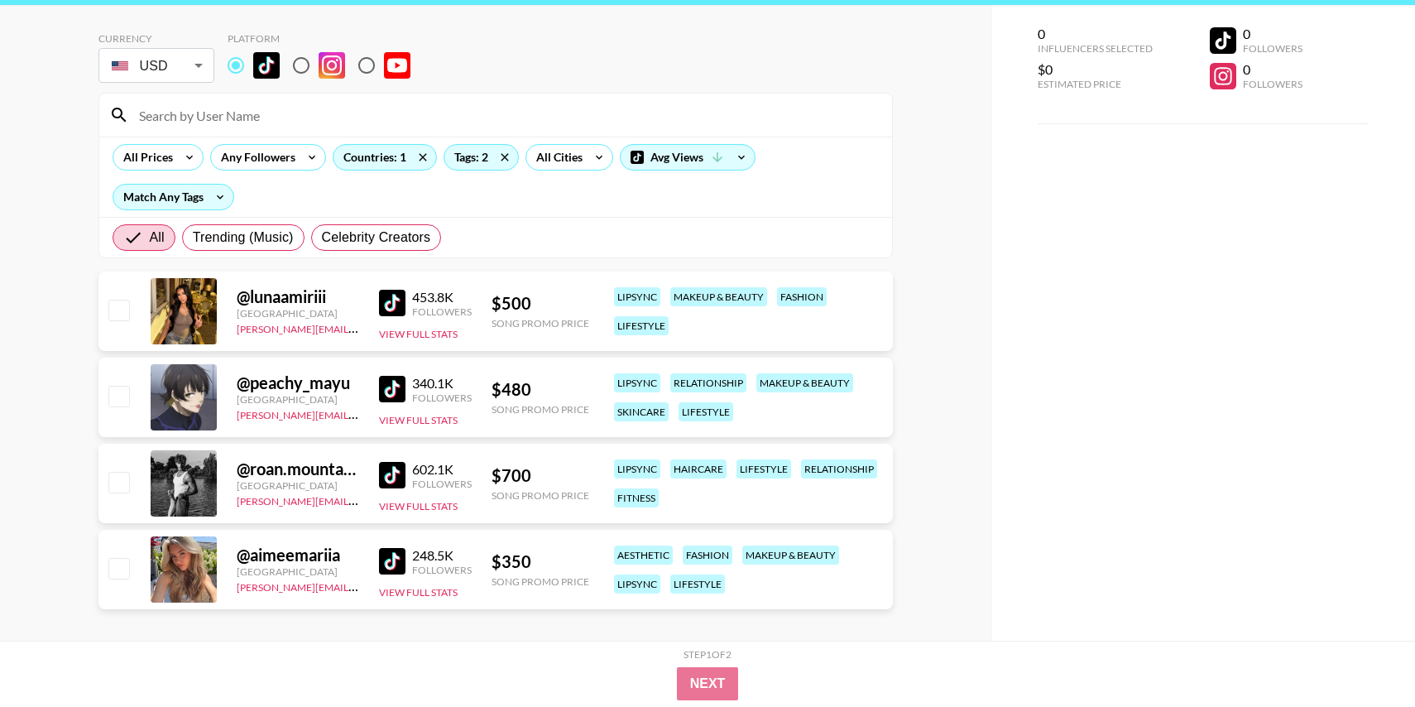
scroll to position [75, 0]
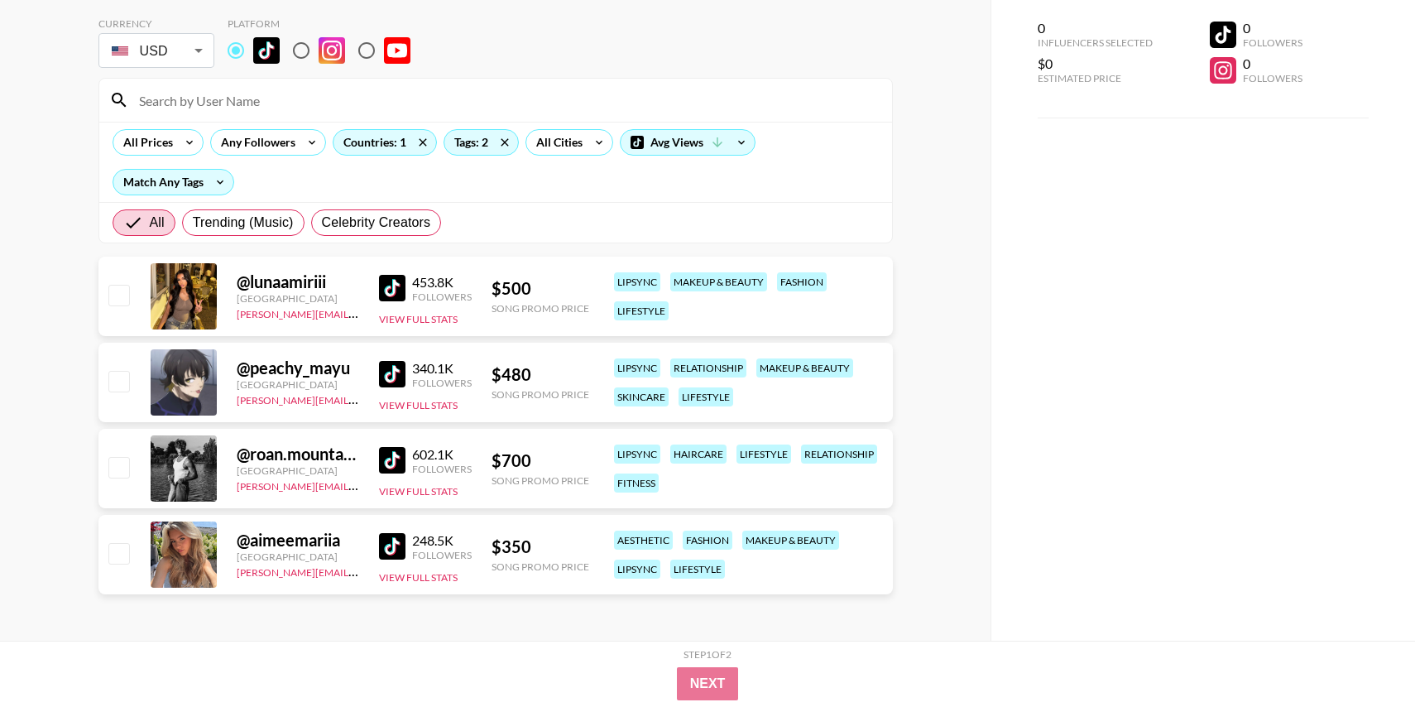
click at [390, 292] on img at bounding box center [392, 288] width 26 height 26
click at [394, 371] on img at bounding box center [392, 374] width 26 height 26
click at [394, 446] on div "602.1K Followers" at bounding box center [425, 460] width 93 height 29
click at [392, 465] on img at bounding box center [392, 460] width 26 height 26
click at [393, 548] on img at bounding box center [392, 546] width 26 height 26
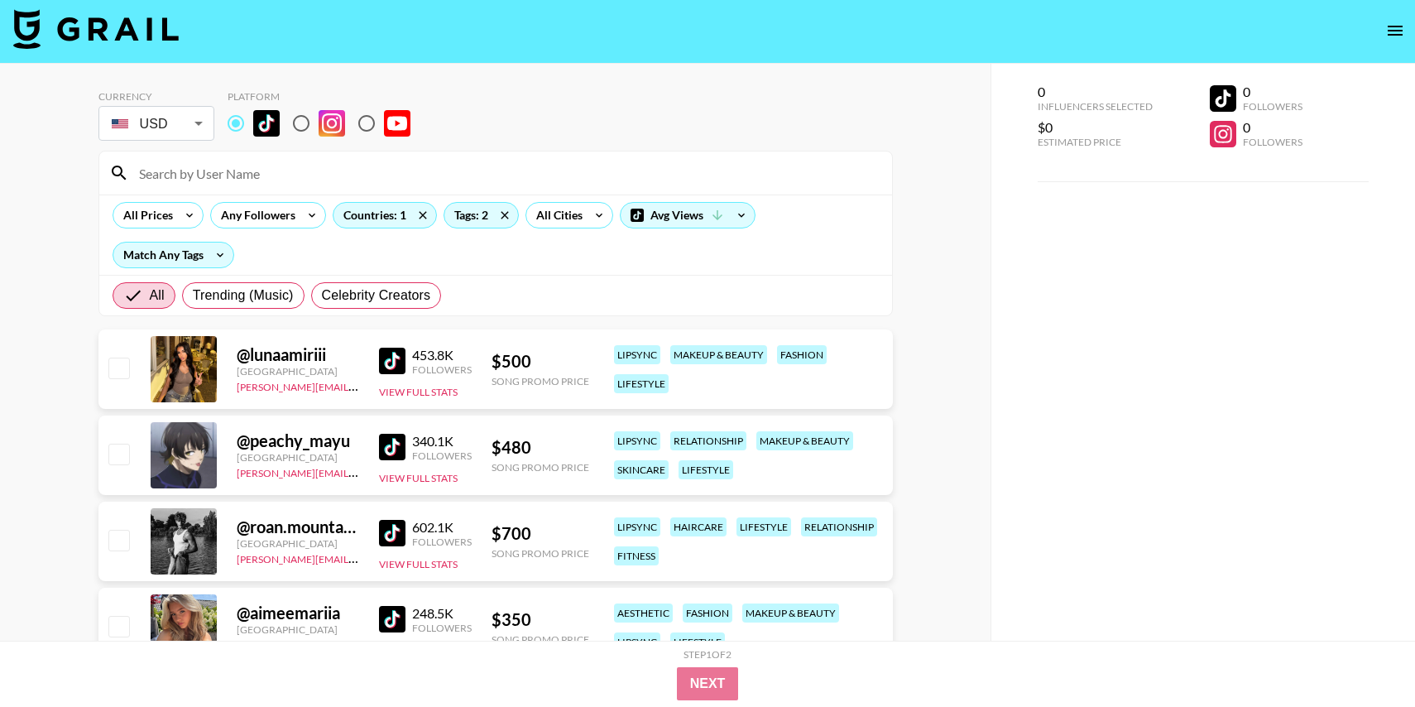
scroll to position [0, 0]
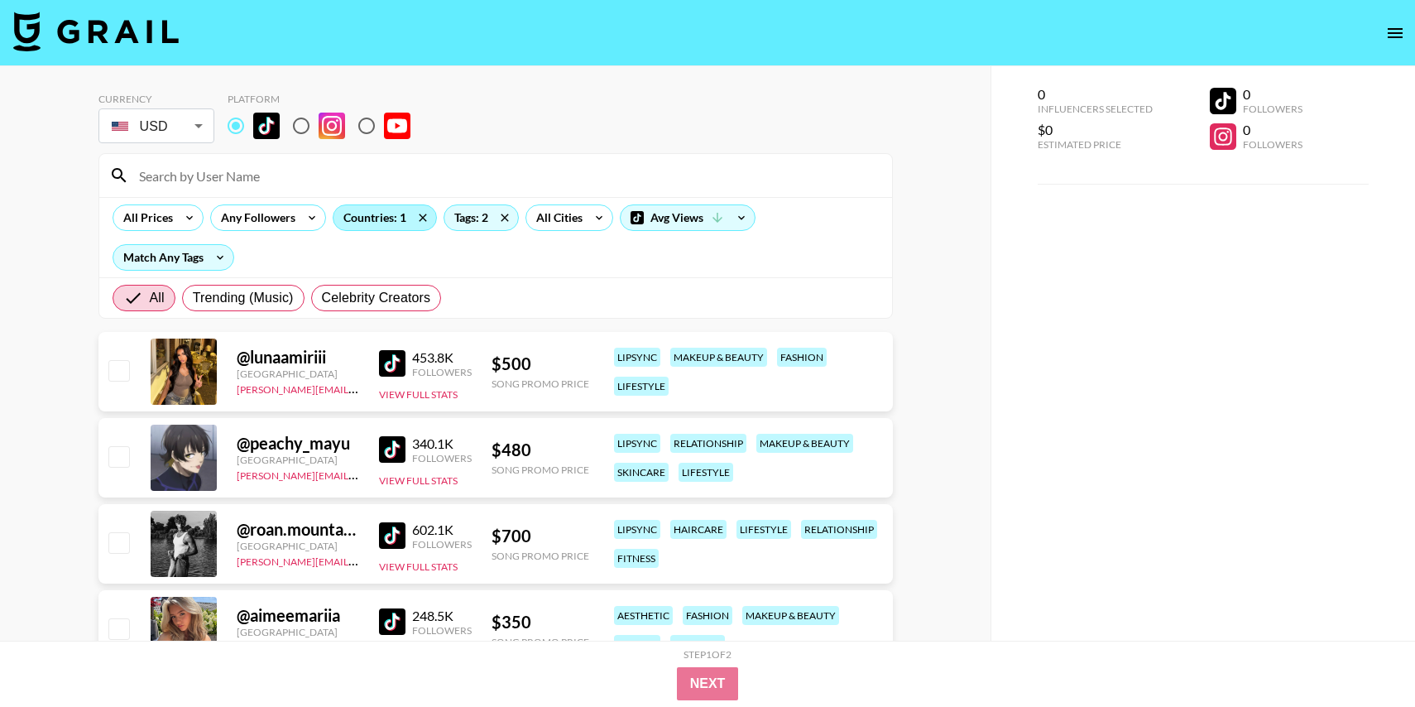
click at [360, 218] on div "Countries: 1" at bounding box center [384, 217] width 103 height 25
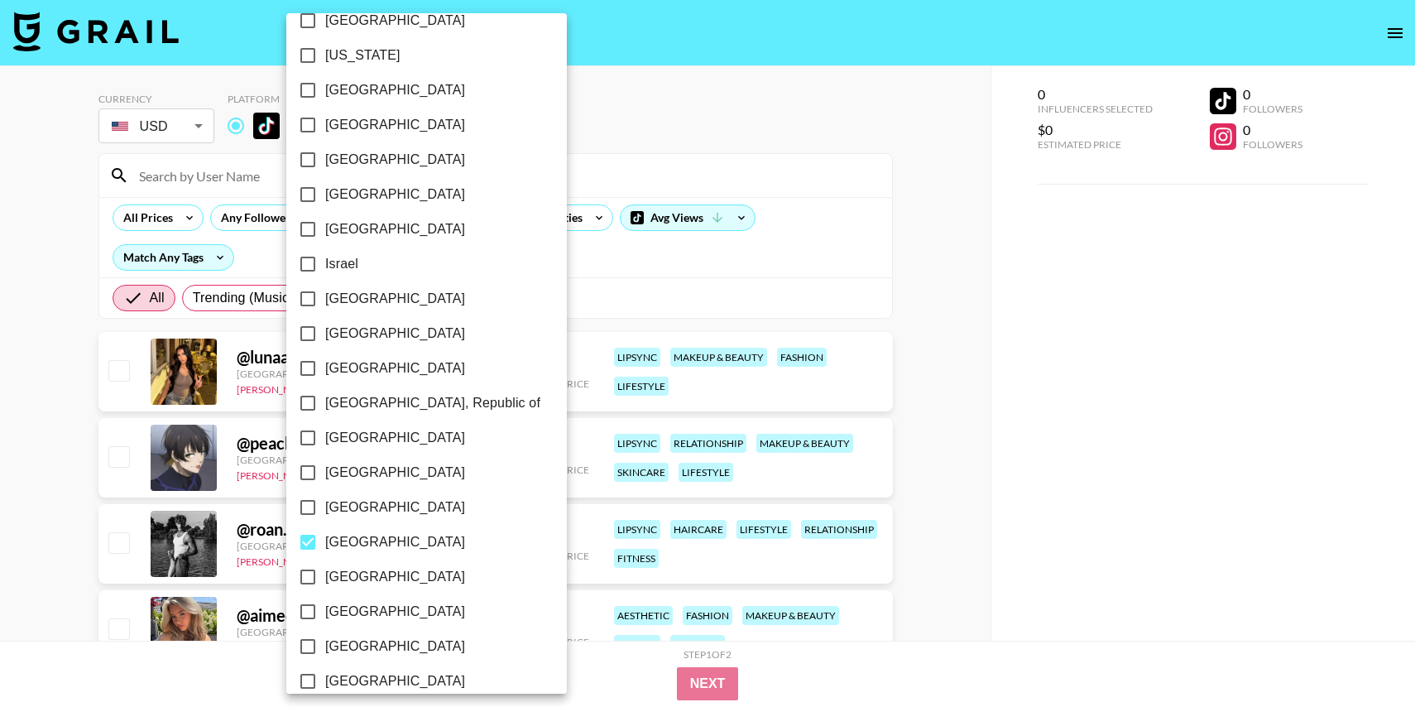
scroll to position [666, 0]
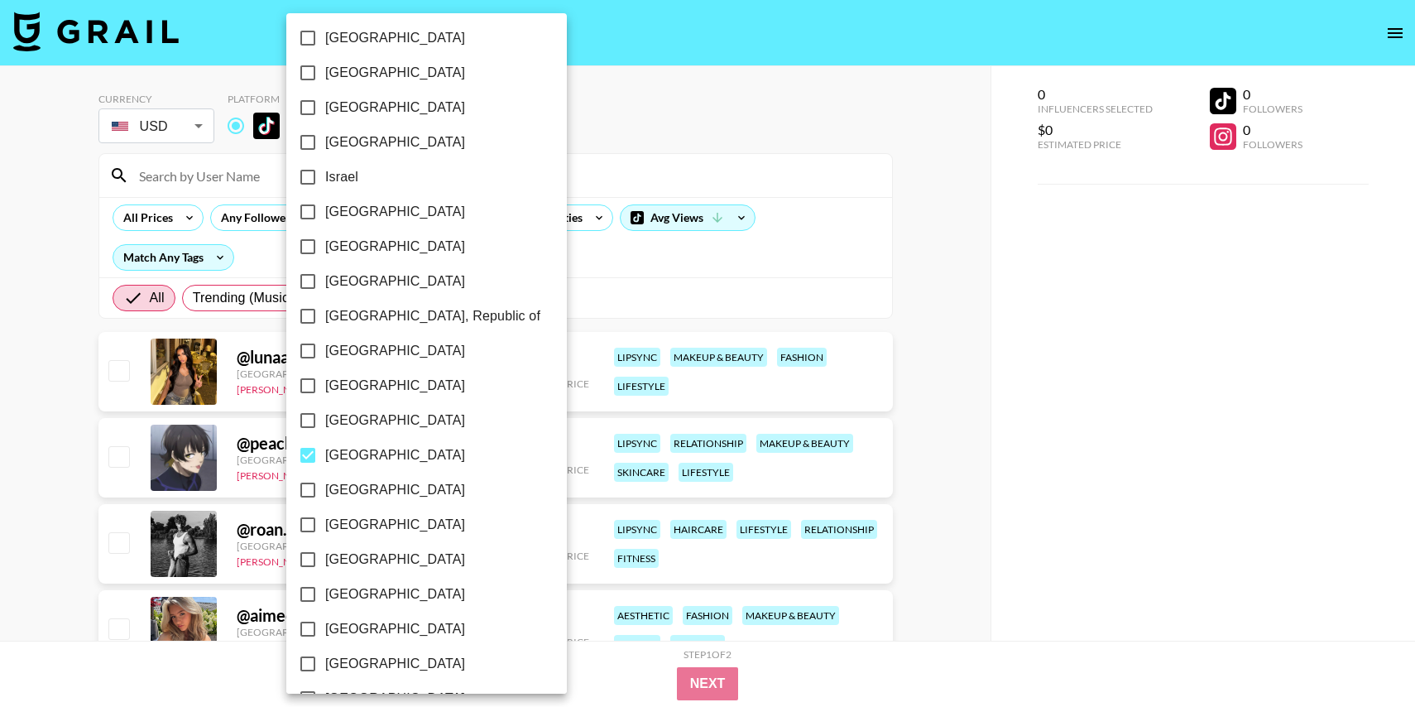
click at [543, 258] on div at bounding box center [707, 353] width 1415 height 707
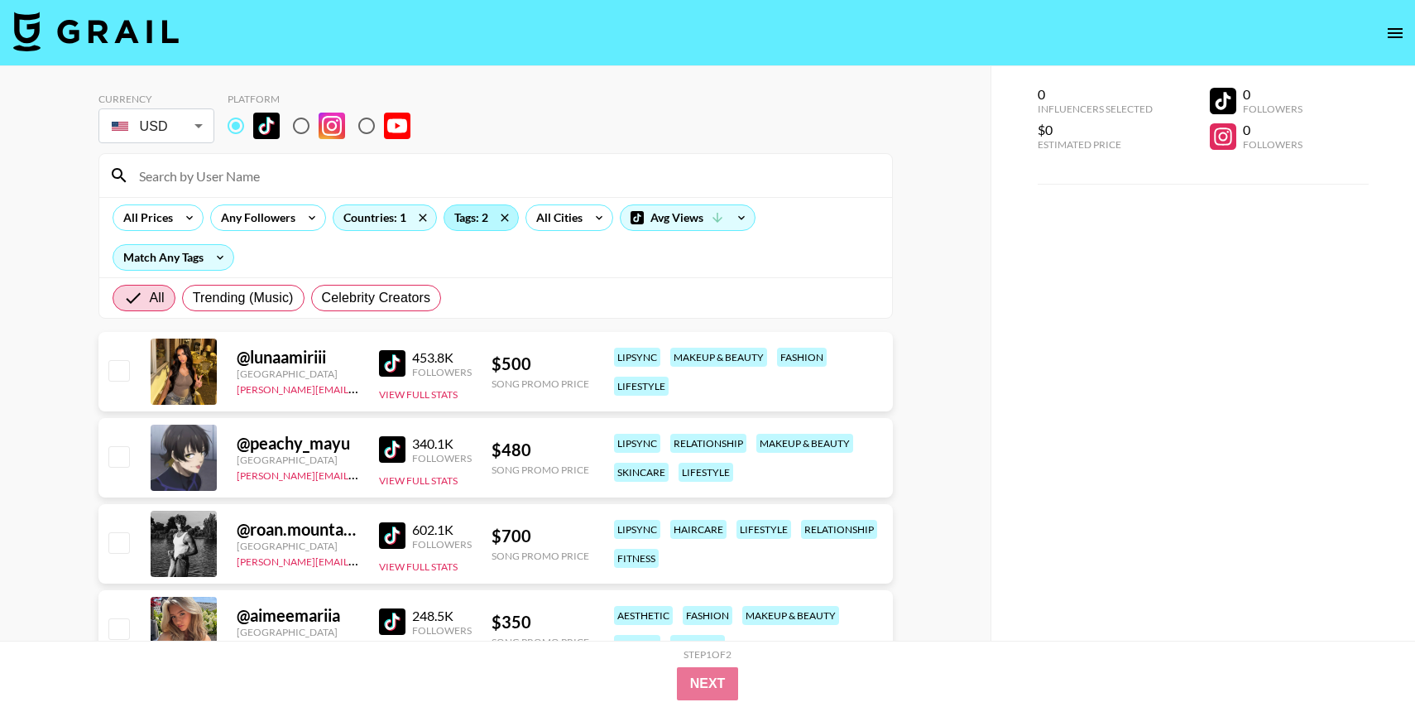
click at [474, 221] on div "Tags: 2" at bounding box center [481, 217] width 74 height 25
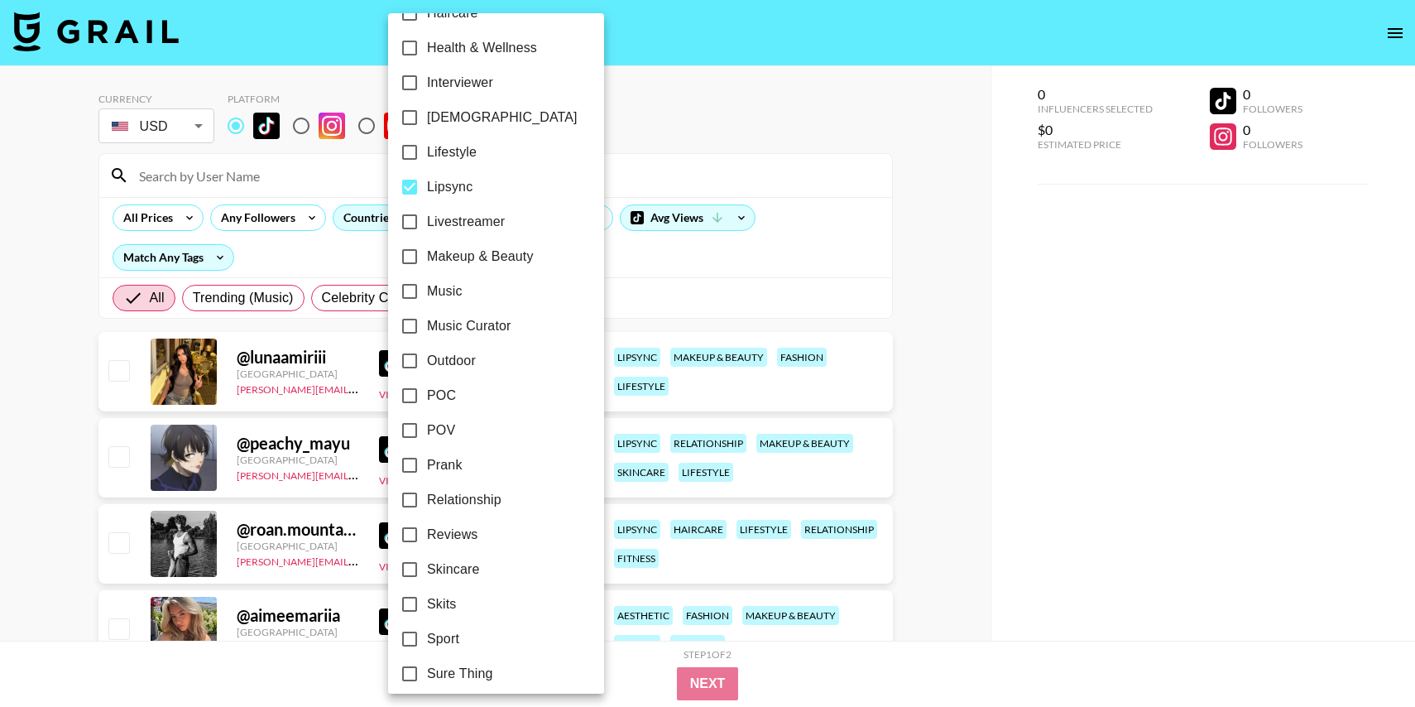
scroll to position [729, 0]
click at [407, 292] on input "Music" at bounding box center [409, 288] width 35 height 35
checkbox input "true"
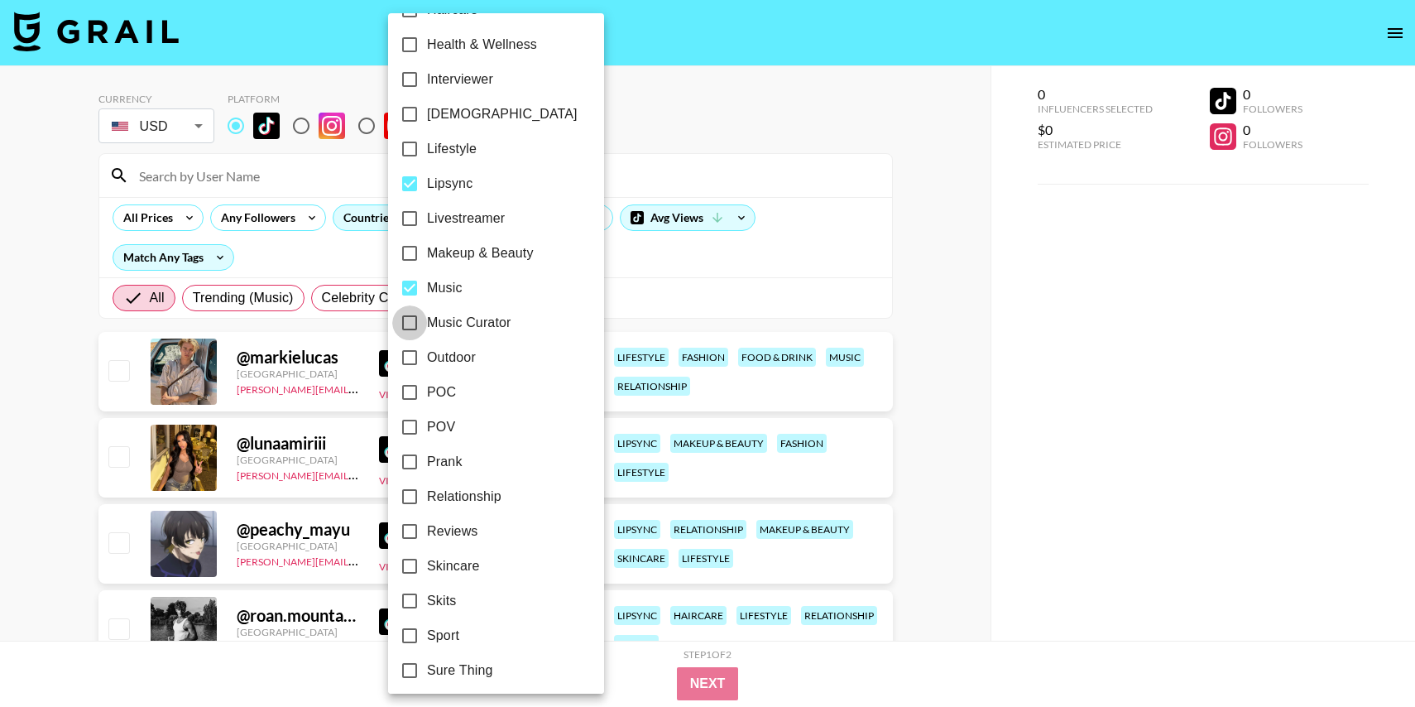
click at [407, 316] on input "Music Curator" at bounding box center [409, 322] width 35 height 35
checkbox input "true"
click at [734, 113] on div at bounding box center [707, 353] width 1415 height 707
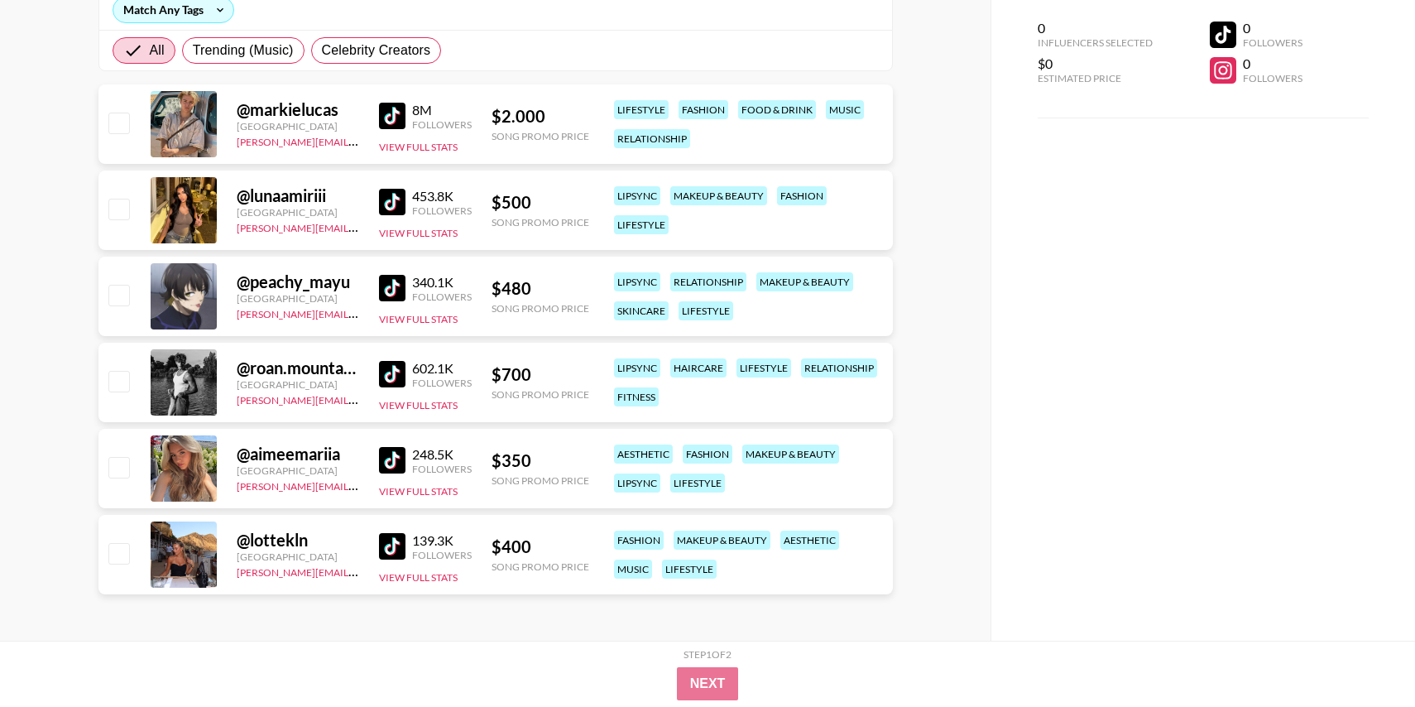
scroll to position [0, 0]
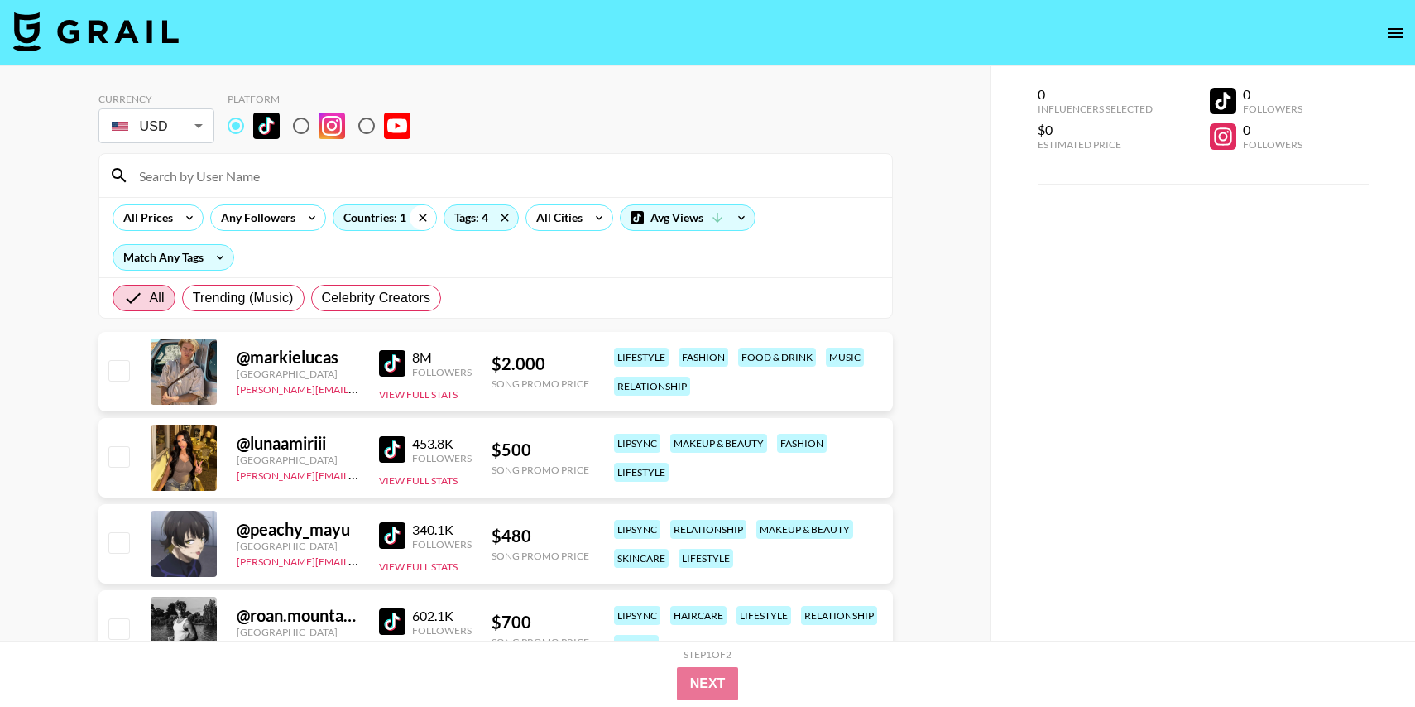
click at [420, 218] on icon at bounding box center [422, 216] width 7 height 7
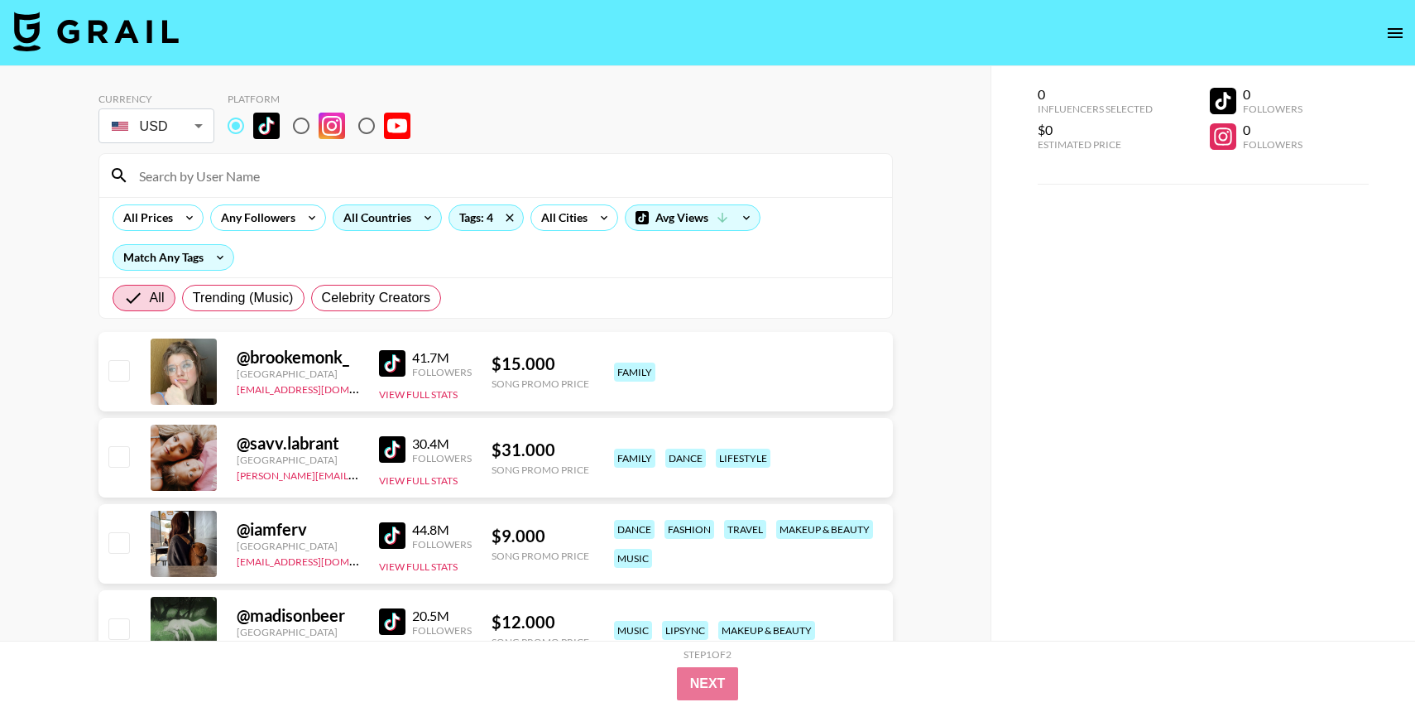
click at [383, 218] on div "All Countries" at bounding box center [373, 217] width 81 height 25
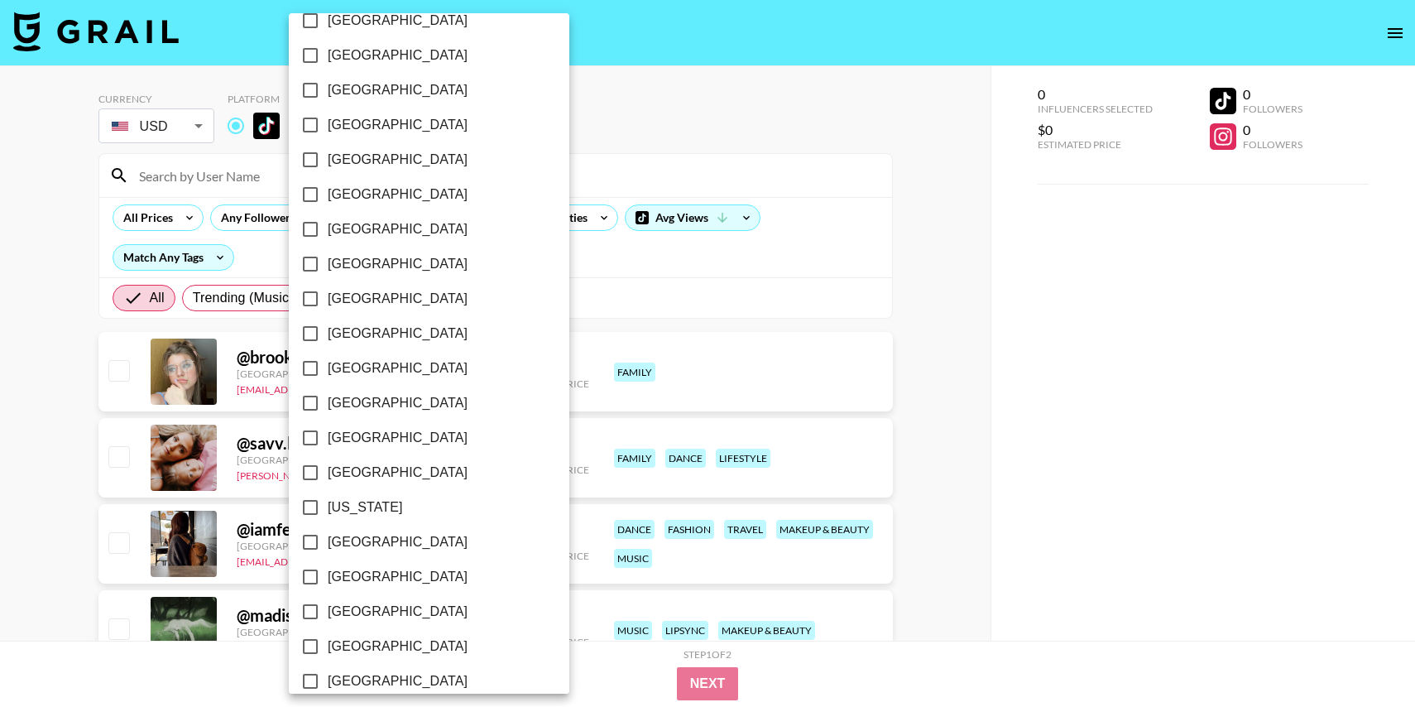
scroll to position [150, 0]
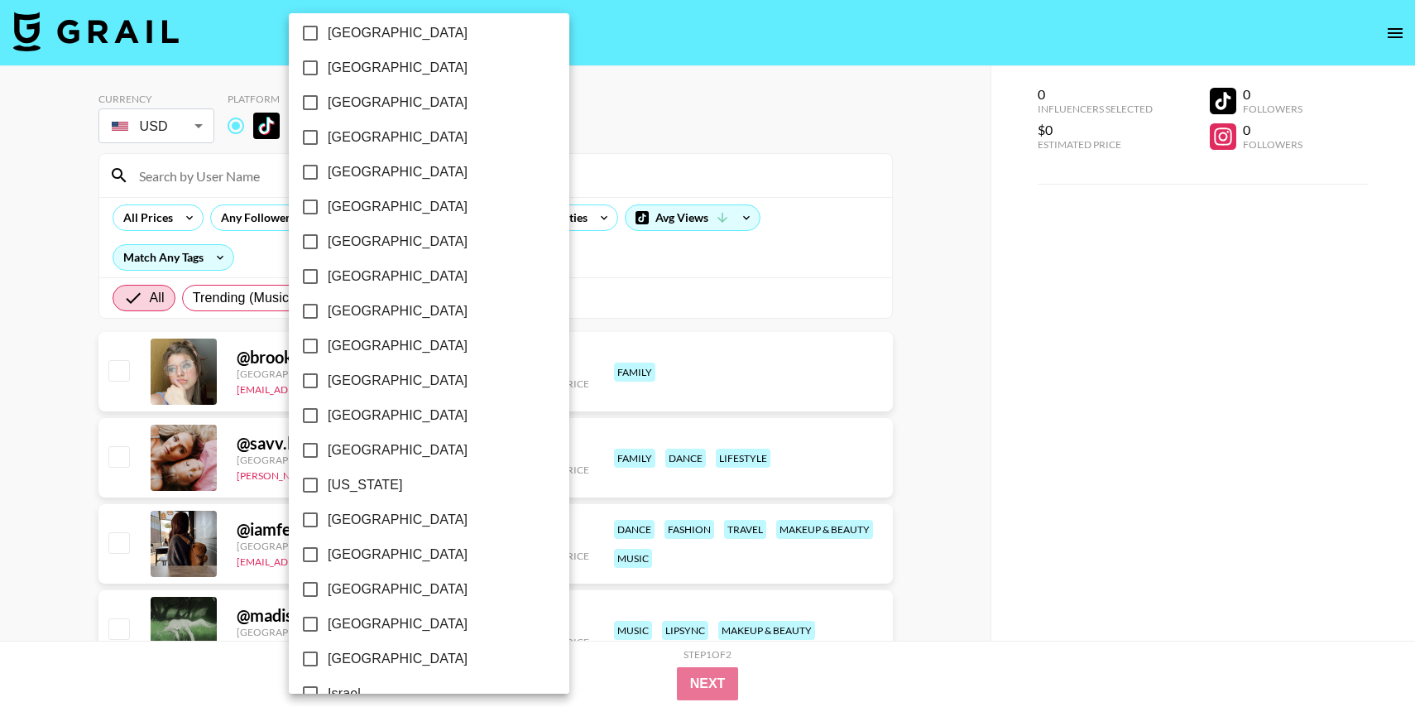
click at [342, 445] on span "[GEOGRAPHIC_DATA]" at bounding box center [398, 450] width 140 height 20
click at [328, 445] on input "[GEOGRAPHIC_DATA]" at bounding box center [310, 450] width 35 height 35
checkbox input "true"
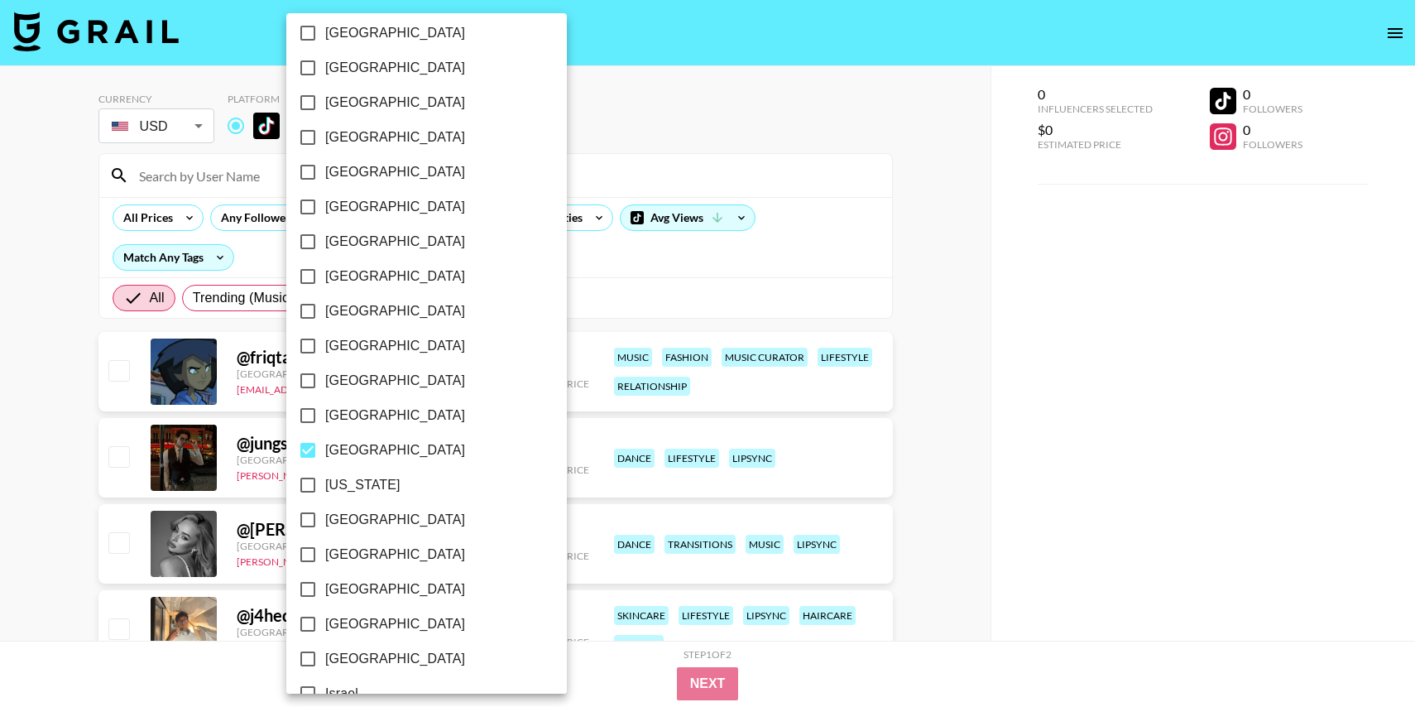
click at [598, 156] on div at bounding box center [707, 353] width 1415 height 707
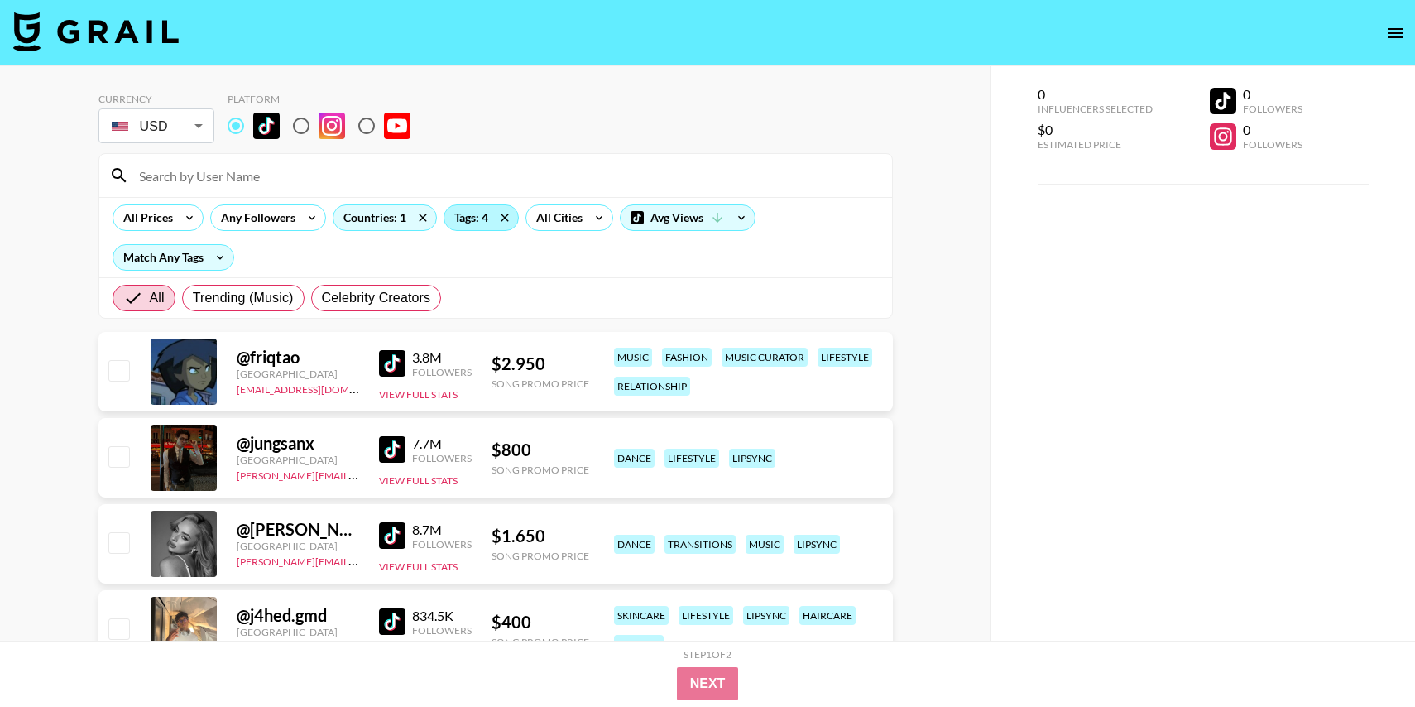
click at [460, 217] on div "Tags: 4" at bounding box center [481, 217] width 74 height 25
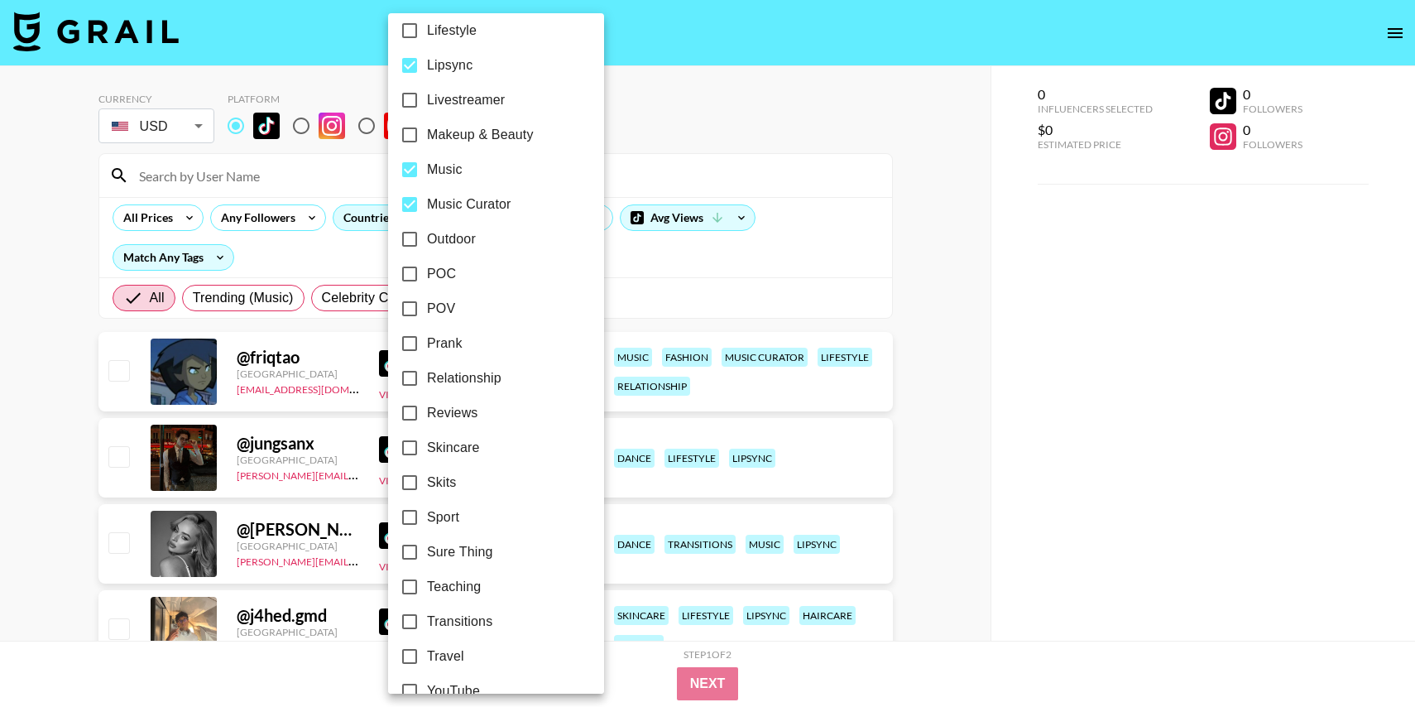
scroll to position [875, 0]
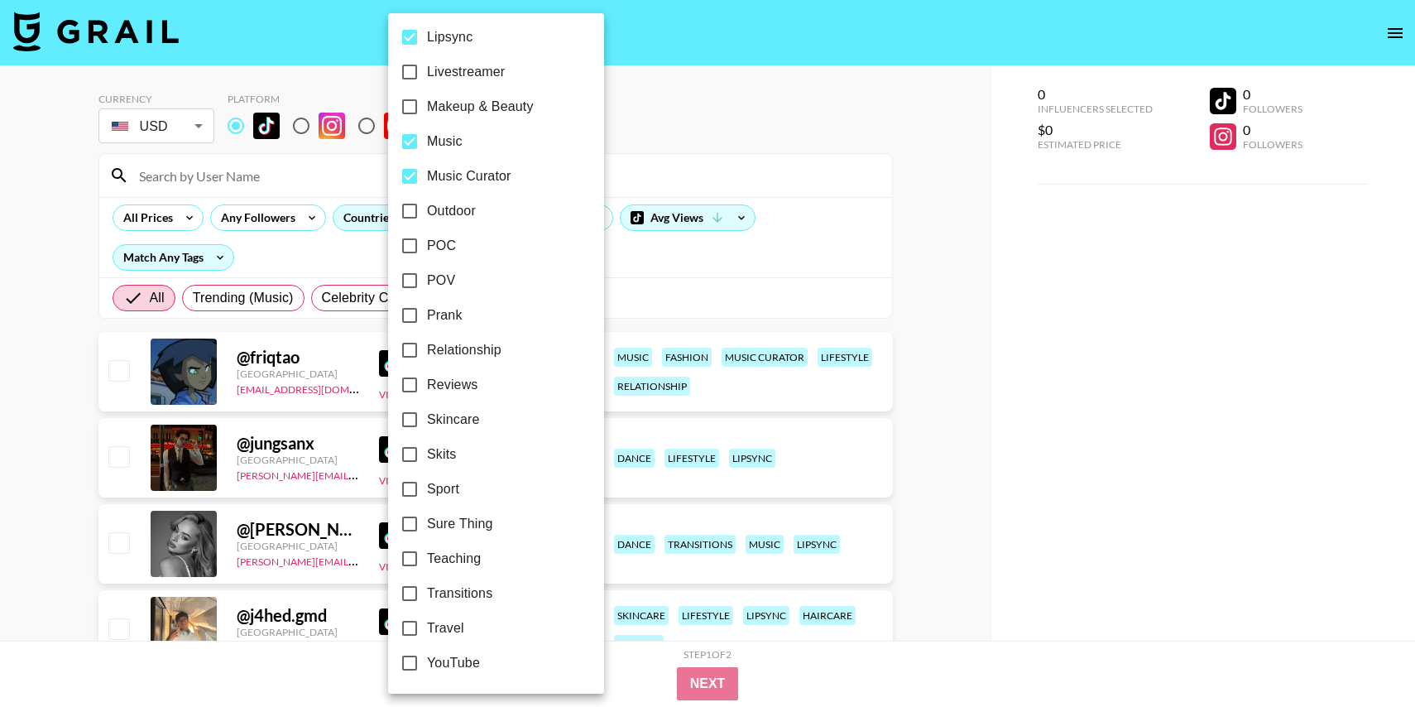
click at [815, 237] on div at bounding box center [707, 353] width 1415 height 707
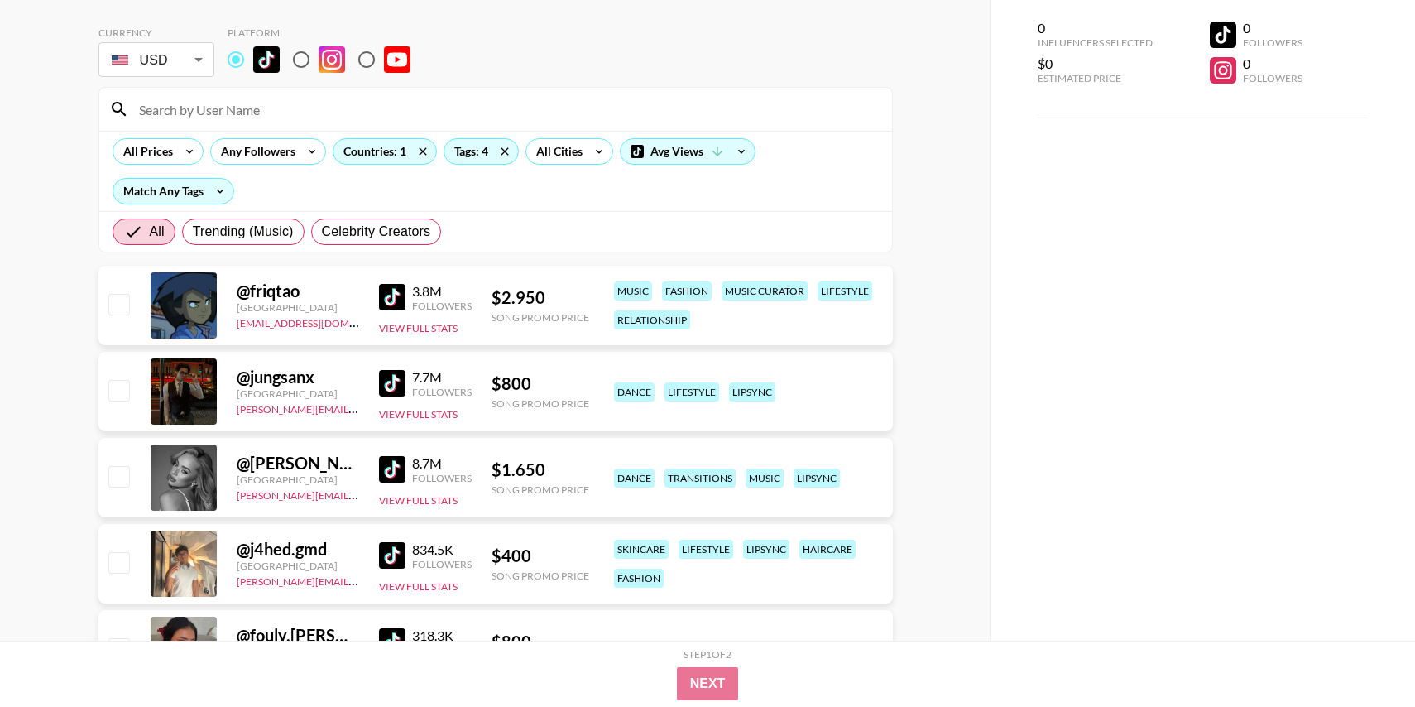
scroll to position [63, 0]
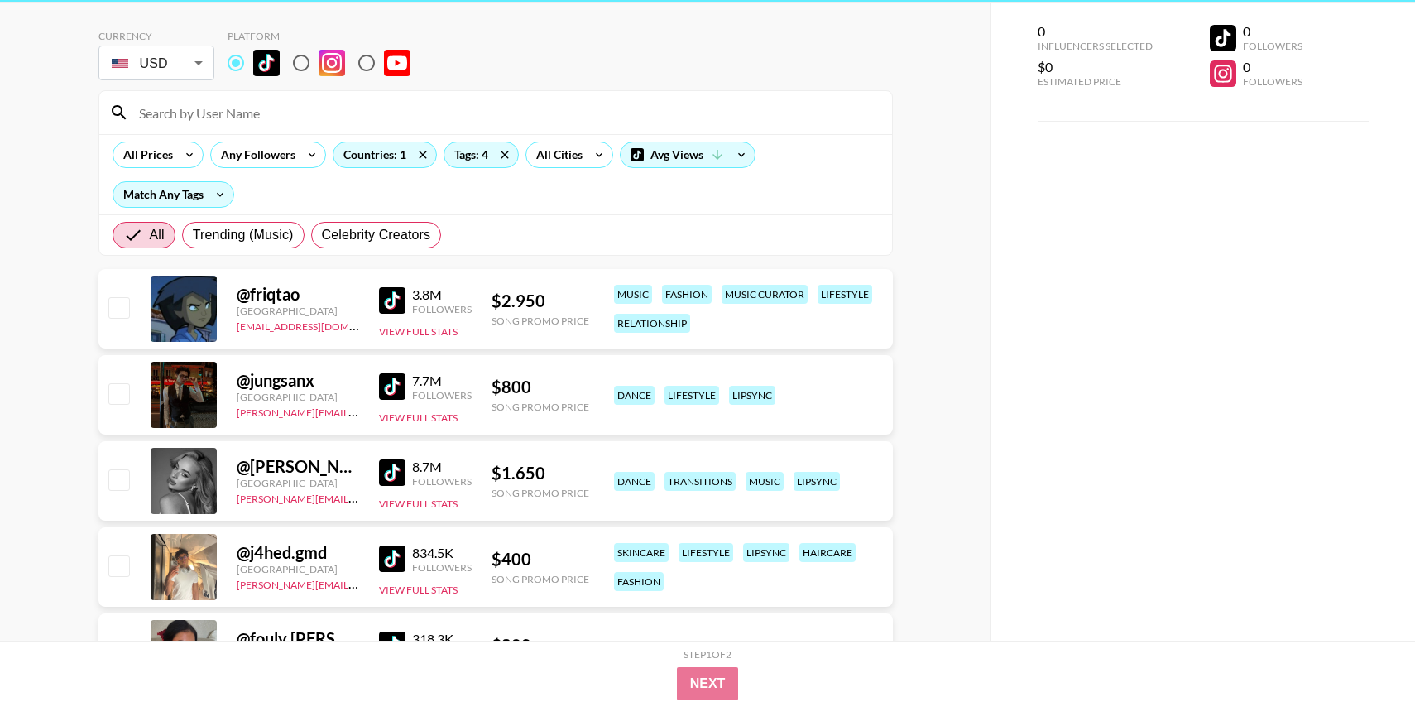
click at [395, 302] on img at bounding box center [392, 300] width 26 height 26
click at [394, 382] on img at bounding box center [392, 386] width 26 height 26
click at [390, 470] on img at bounding box center [392, 472] width 26 height 26
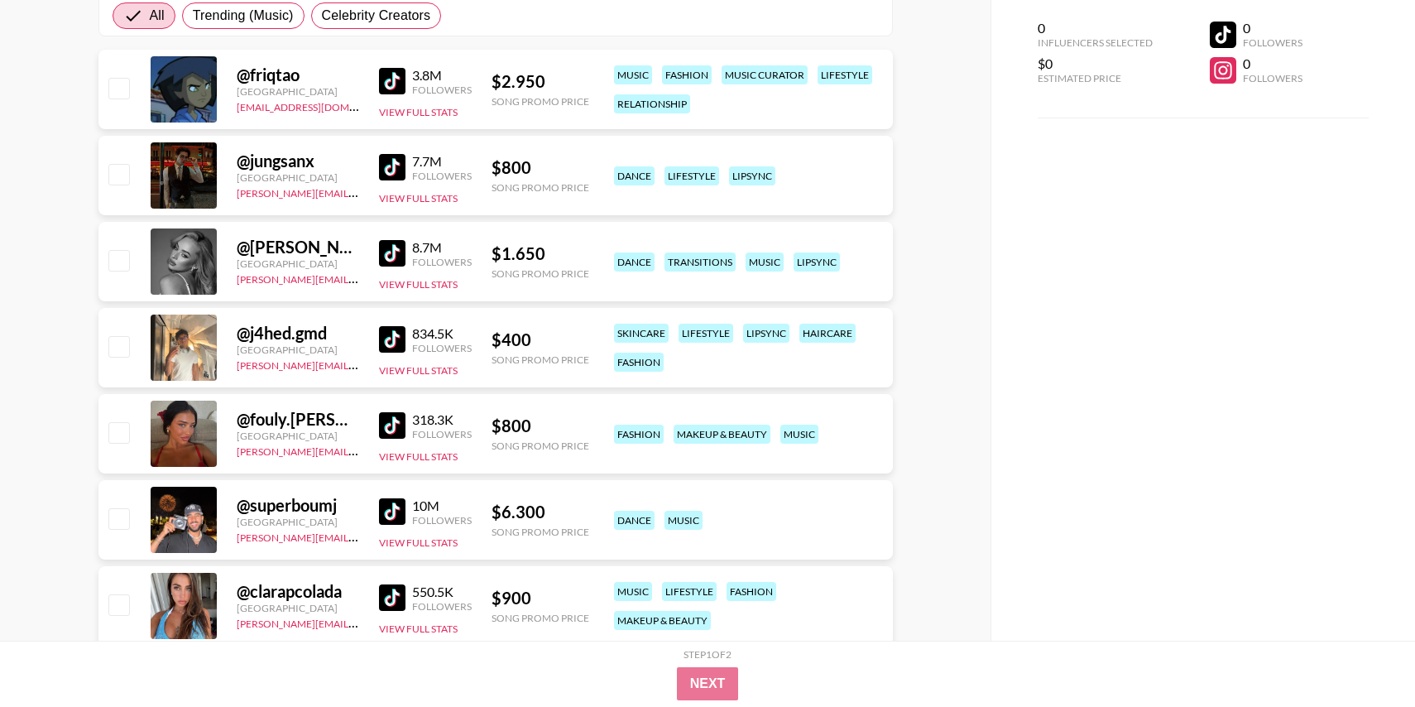
scroll to position [339, 0]
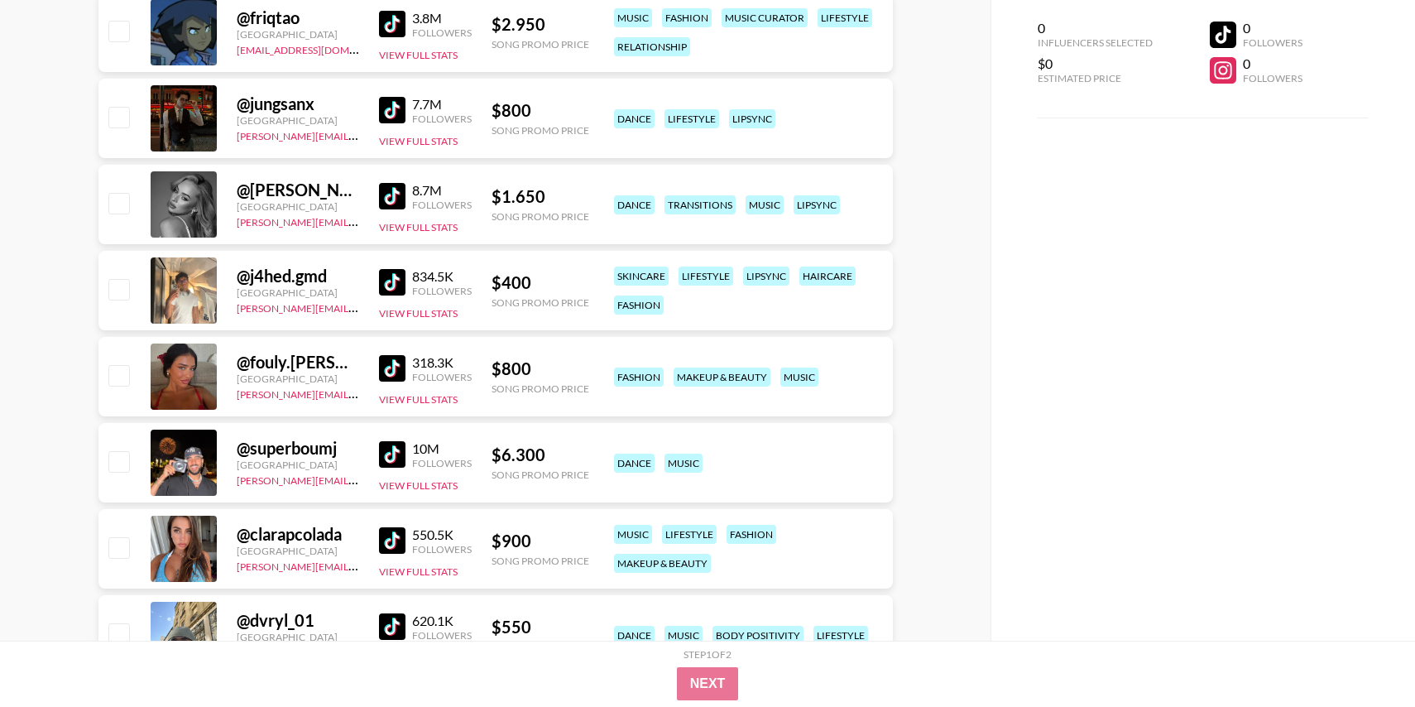
click at [400, 284] on img at bounding box center [392, 282] width 26 height 26
click at [400, 357] on img at bounding box center [392, 368] width 26 height 26
click at [391, 460] on img at bounding box center [392, 454] width 26 height 26
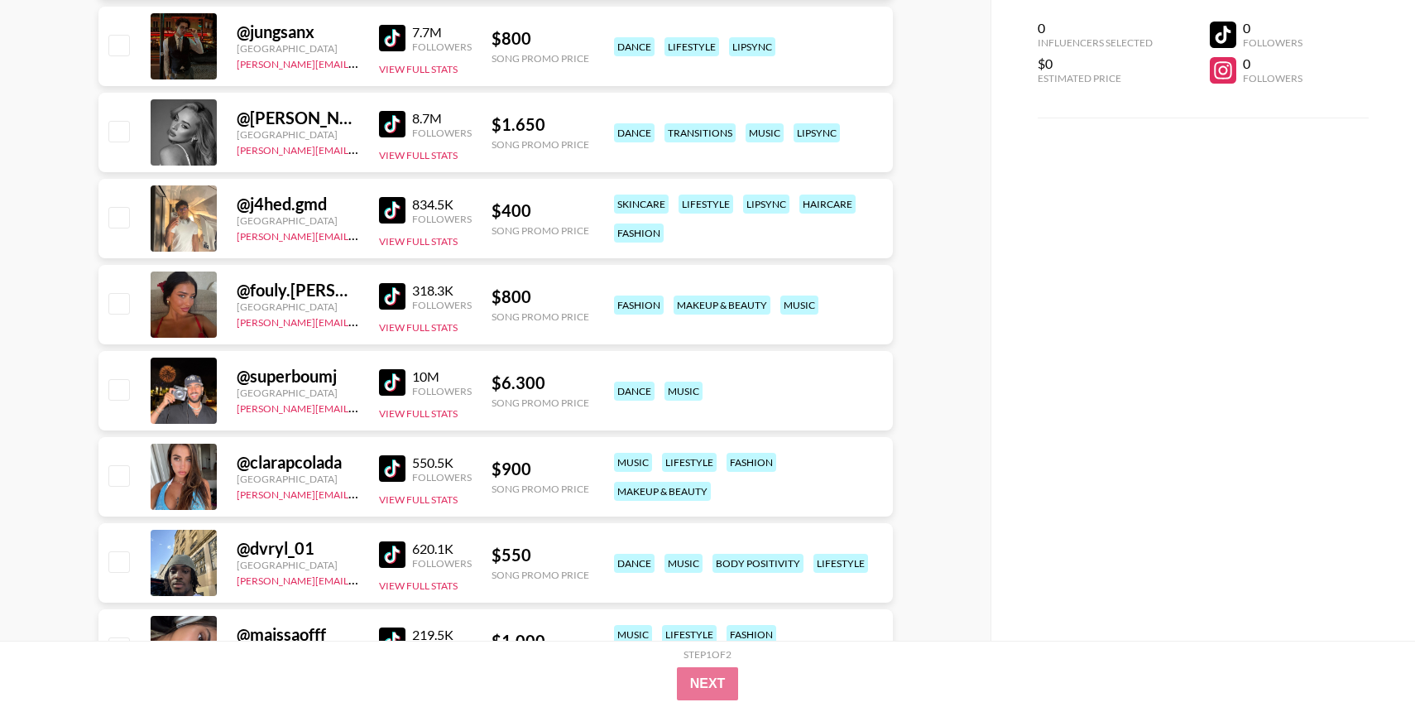
scroll to position [574, 0]
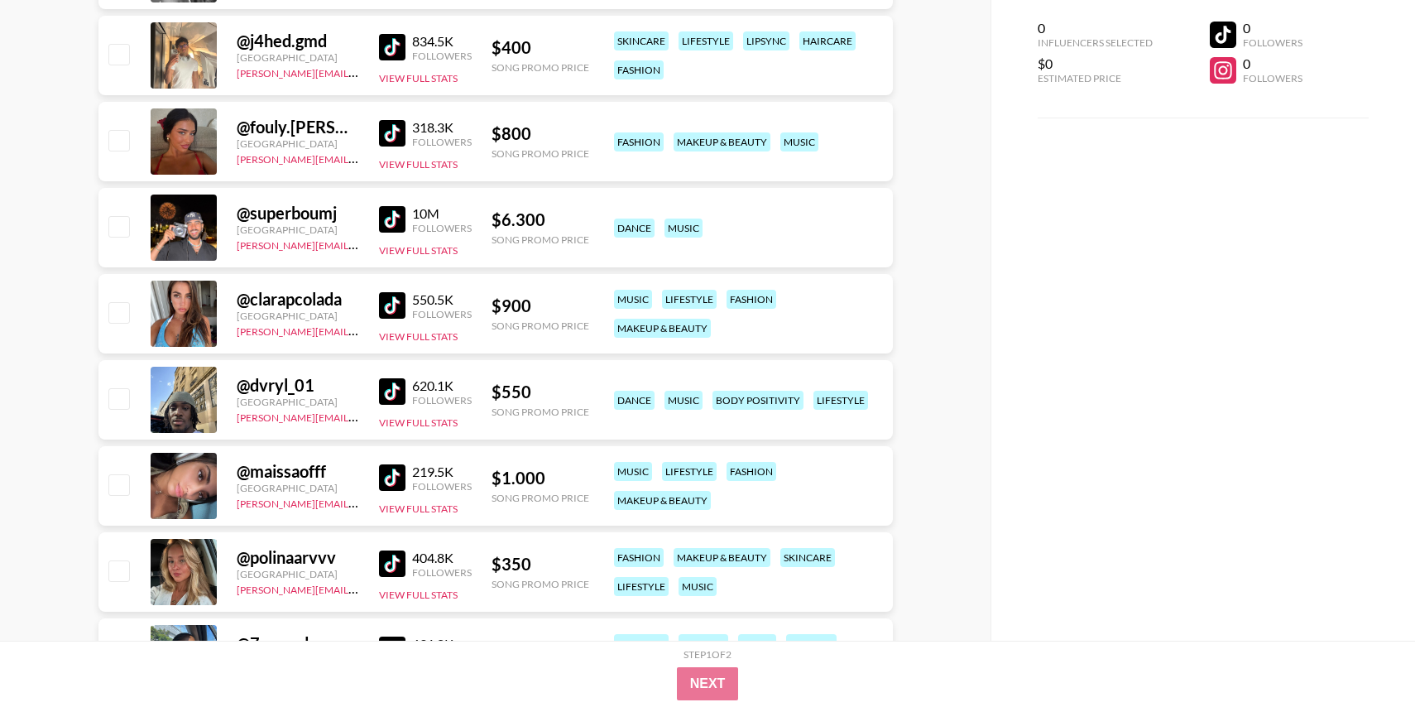
click at [390, 306] on img at bounding box center [392, 305] width 26 height 26
click at [385, 401] on img at bounding box center [392, 391] width 26 height 26
click at [395, 478] on img at bounding box center [392, 477] width 26 height 26
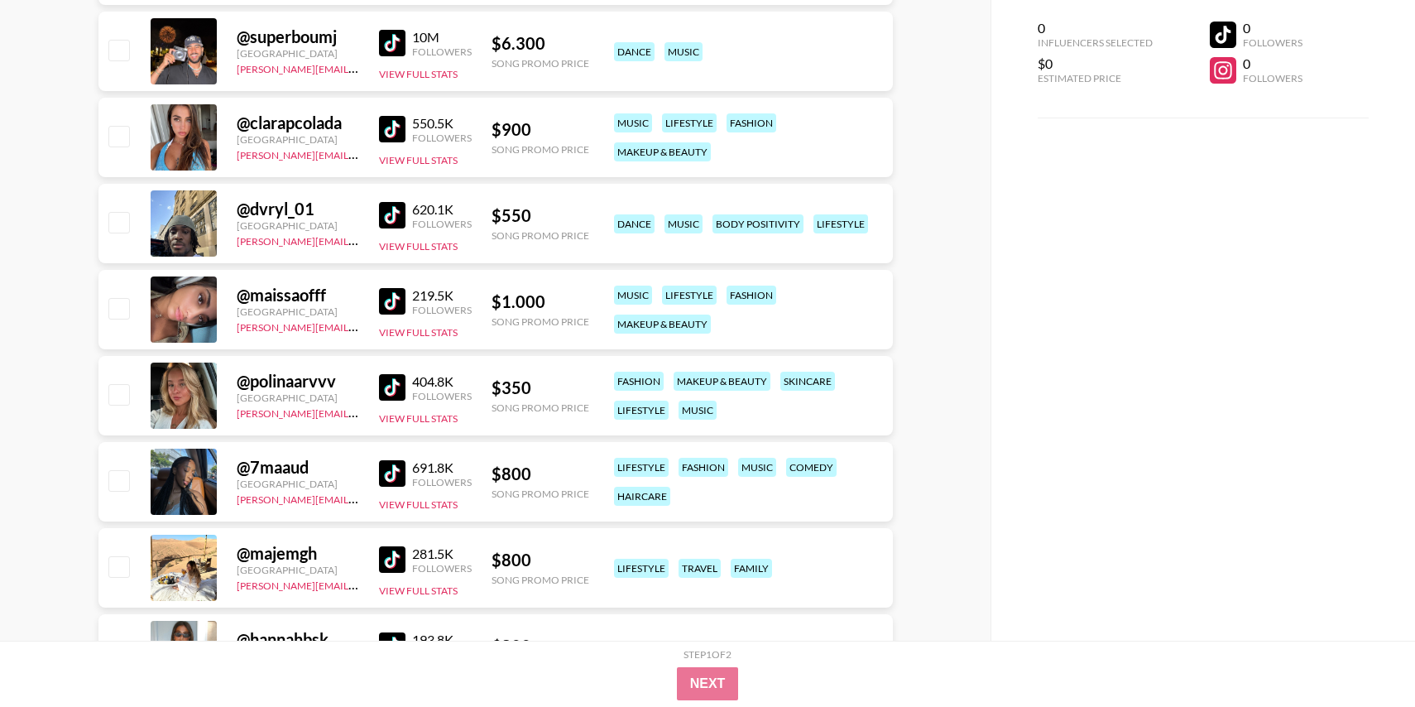
scroll to position [790, 0]
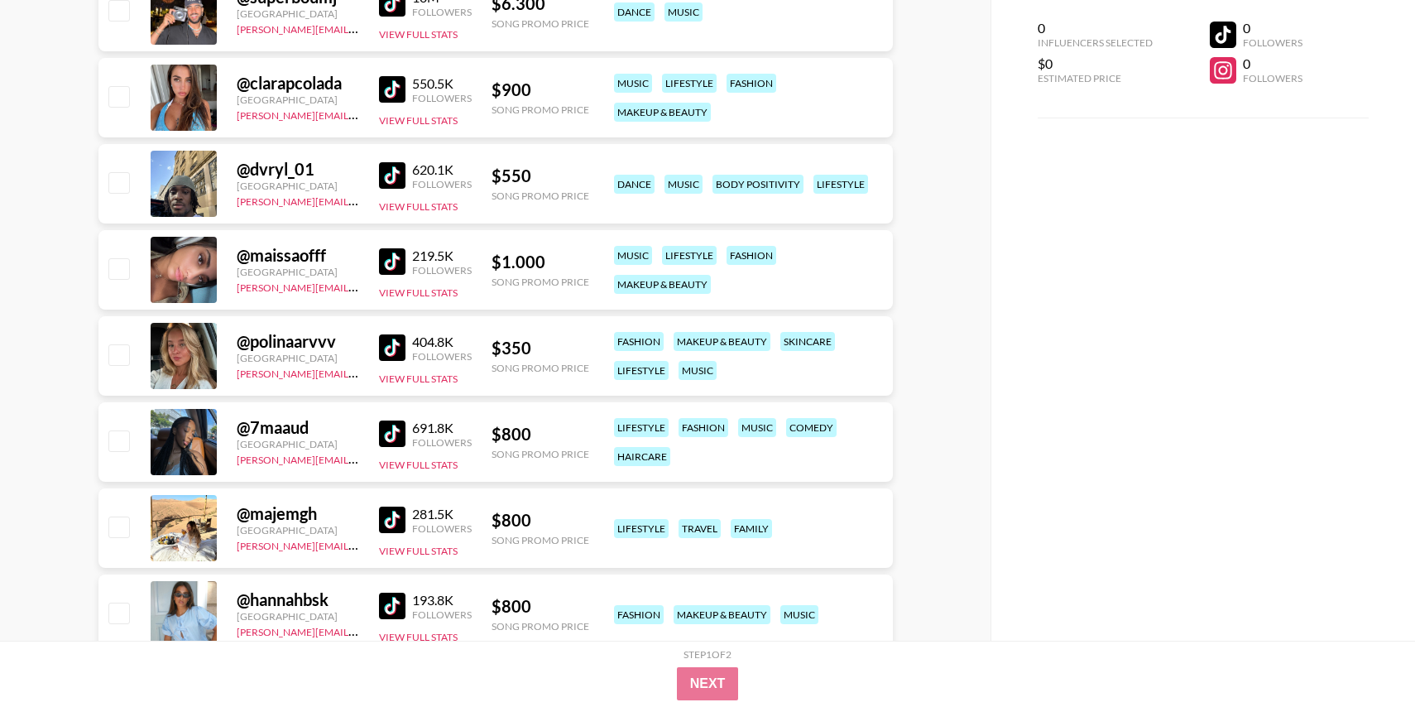
click at [392, 346] on img at bounding box center [392, 347] width 26 height 26
click at [390, 447] on div "691.8K Followers" at bounding box center [425, 433] width 93 height 29
click at [392, 436] on img at bounding box center [392, 433] width 26 height 26
click at [390, 513] on img at bounding box center [392, 519] width 26 height 26
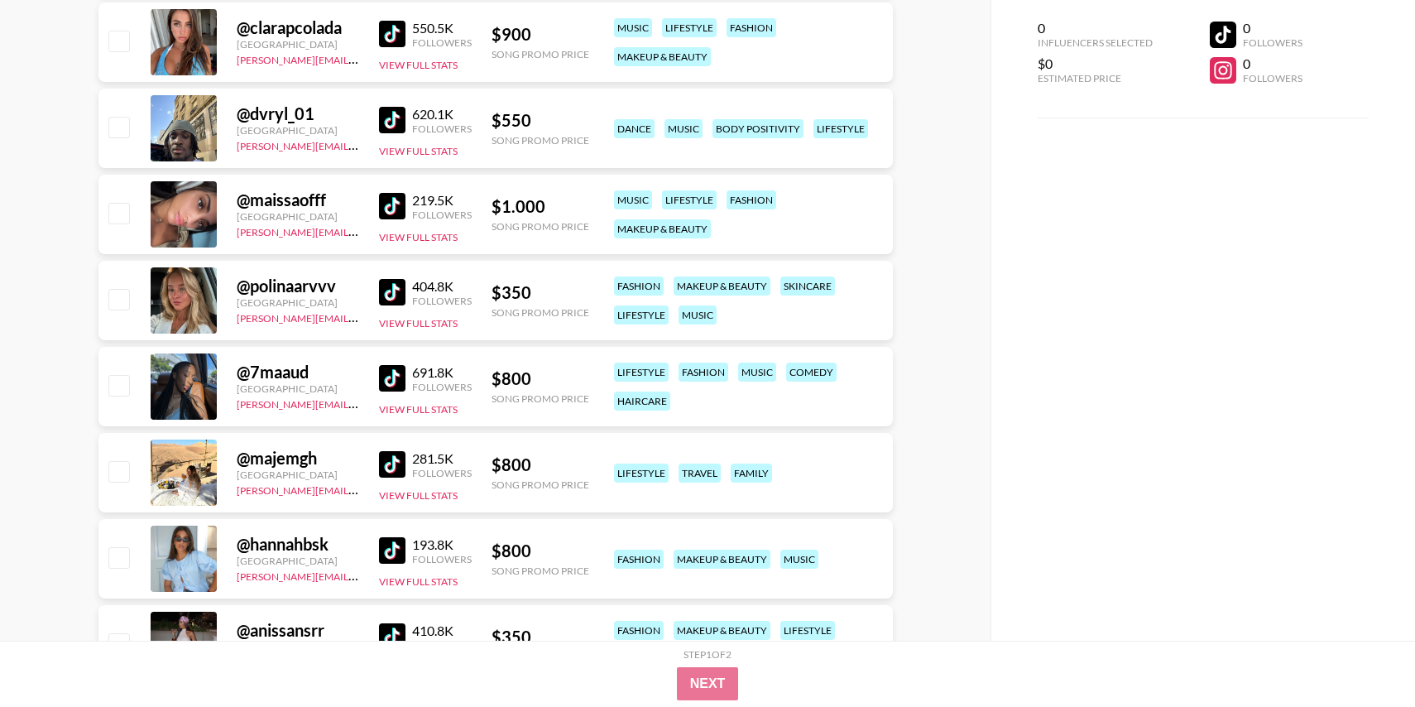
scroll to position [946, 0]
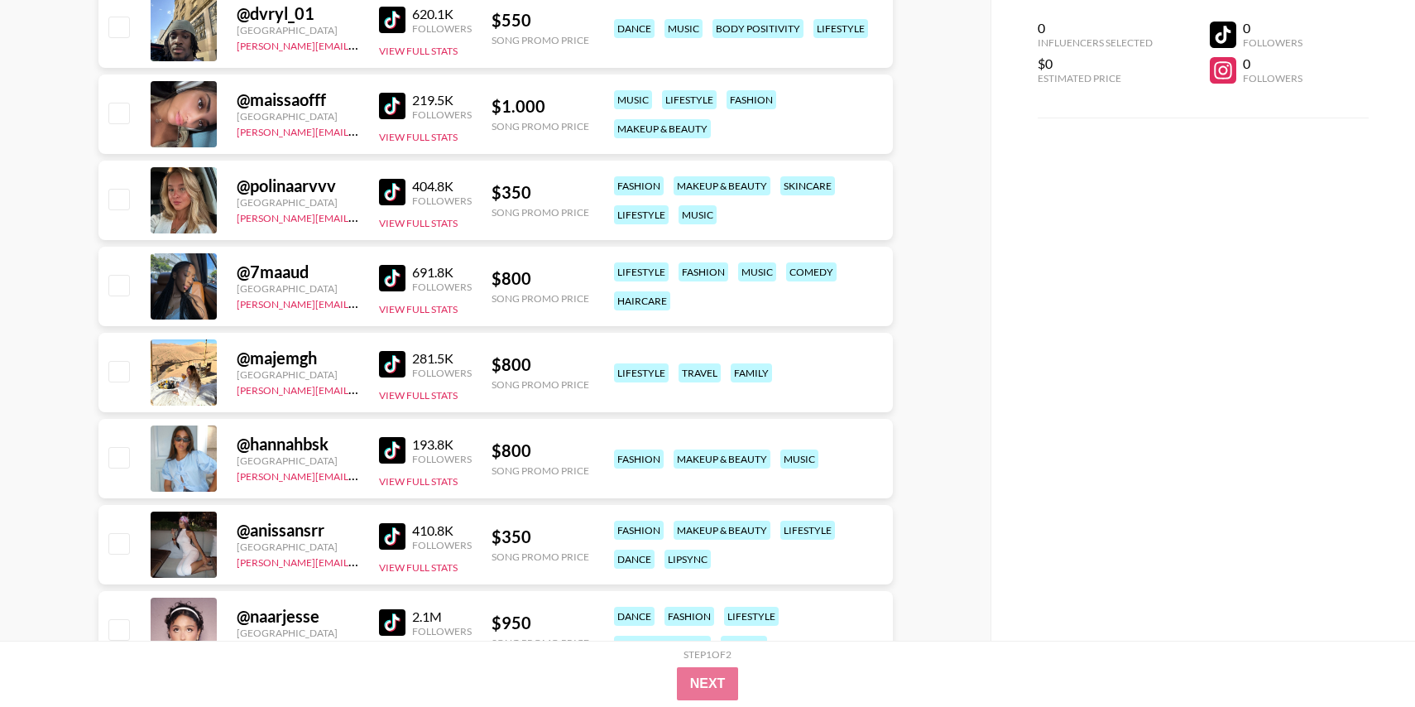
click at [392, 452] on img at bounding box center [392, 450] width 26 height 26
click at [391, 542] on img at bounding box center [392, 536] width 26 height 26
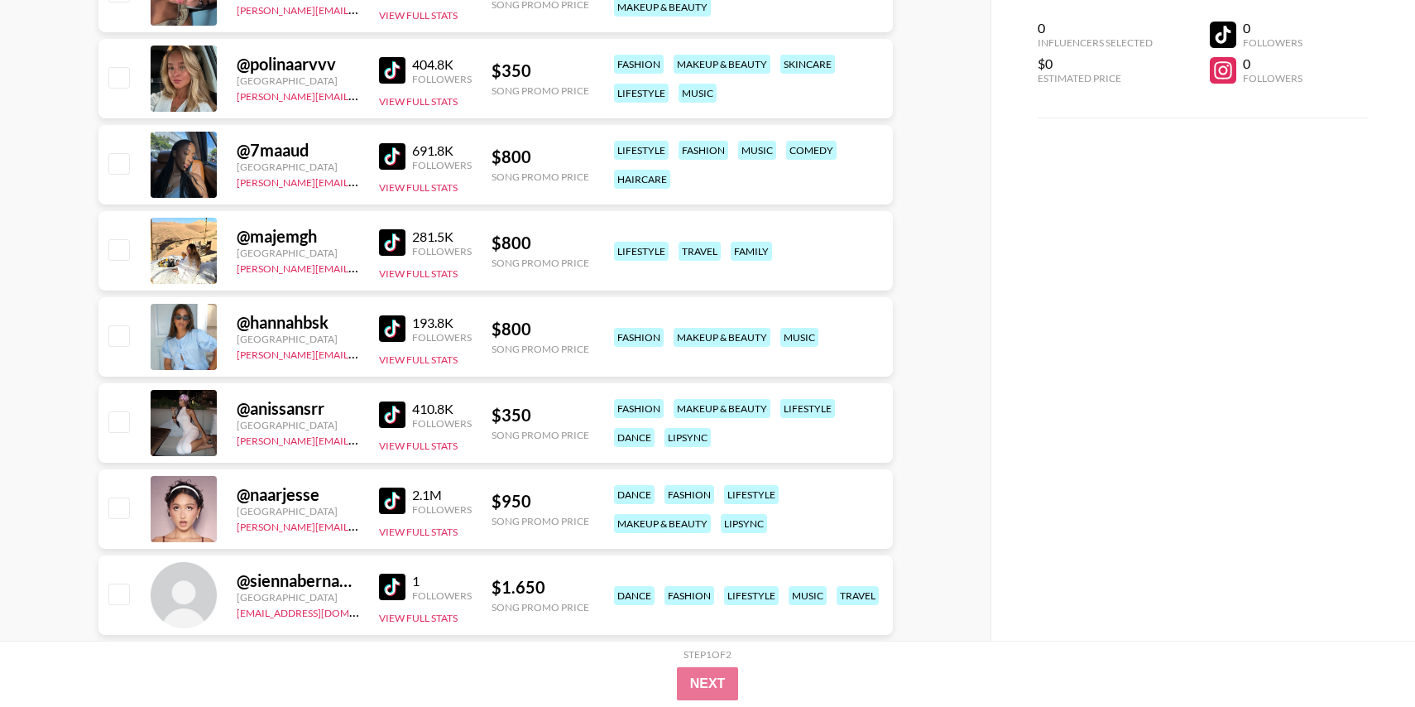
scroll to position [1073, 0]
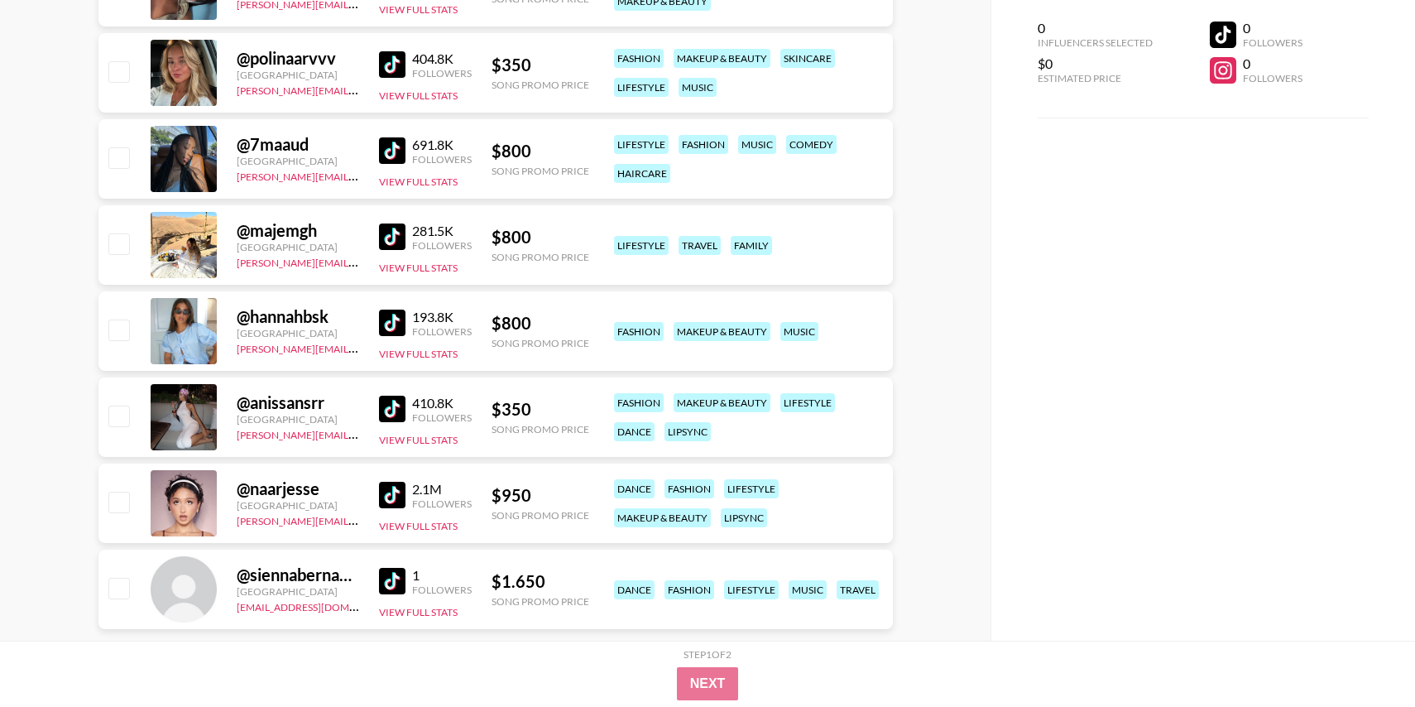
click at [390, 502] on img at bounding box center [392, 494] width 26 height 26
click at [390, 571] on img at bounding box center [392, 581] width 26 height 26
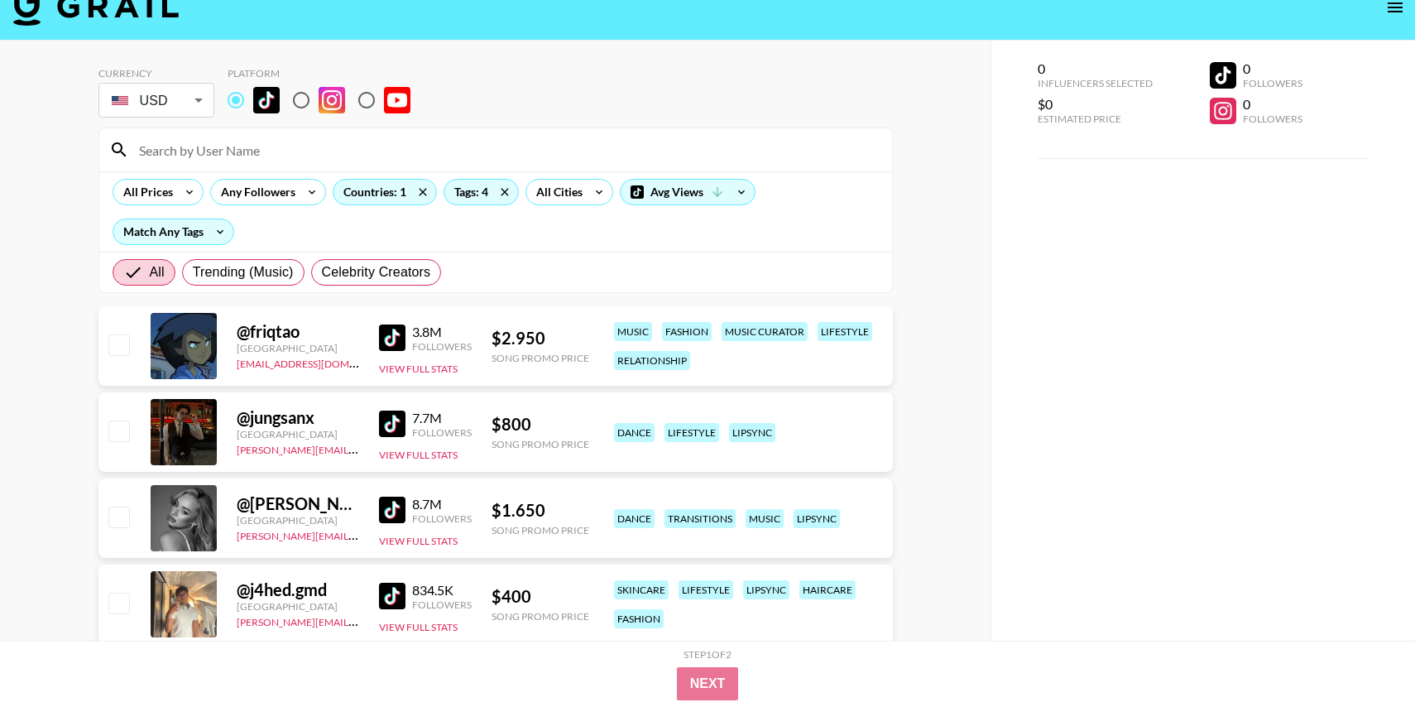
scroll to position [30, 0]
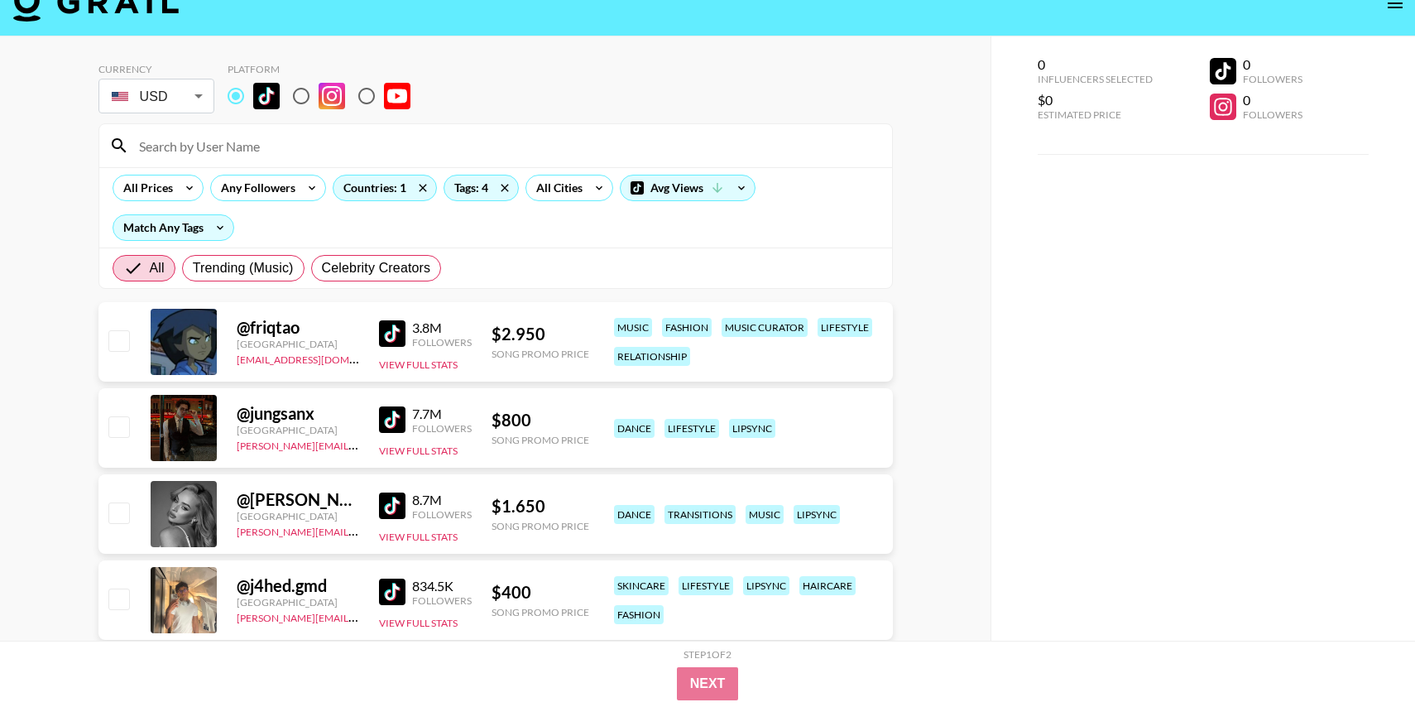
click at [394, 329] on img at bounding box center [392, 333] width 26 height 26
click at [392, 408] on img at bounding box center [392, 419] width 26 height 26
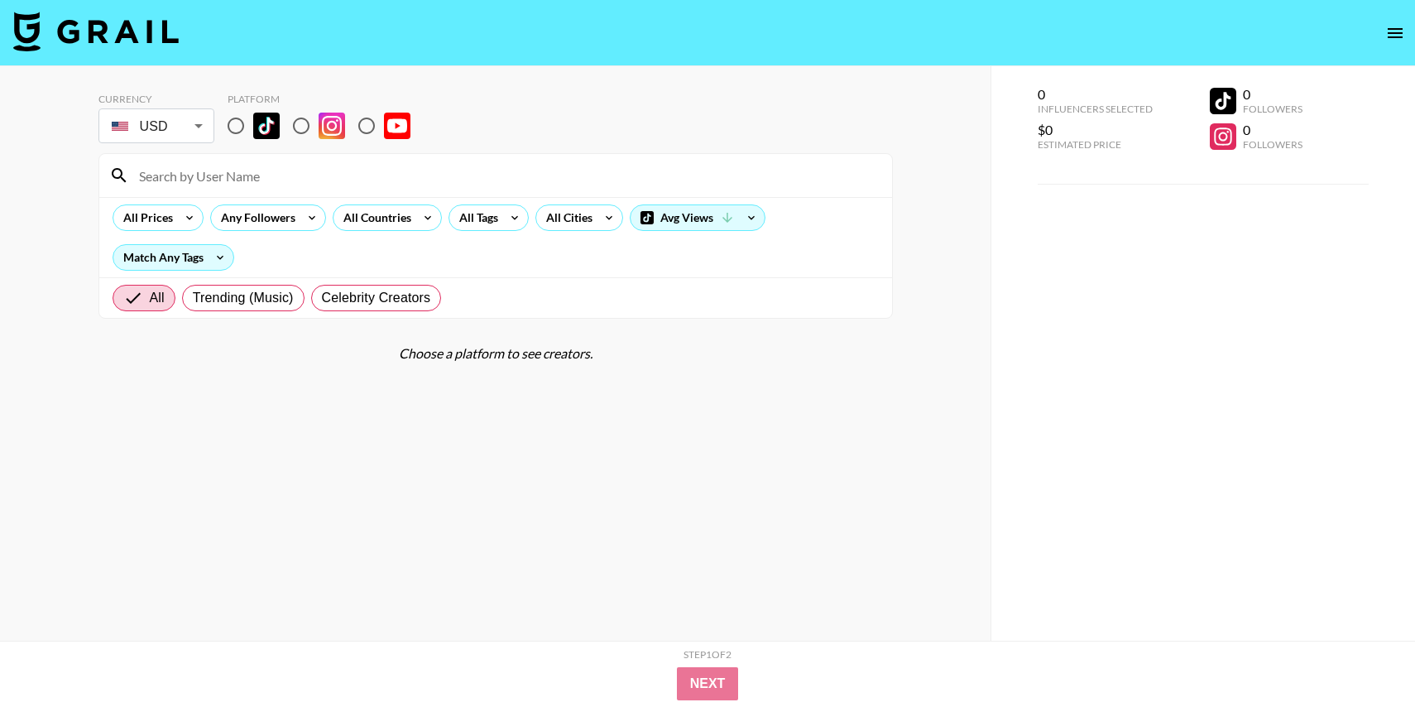
click at [243, 136] on input "radio" at bounding box center [235, 125] width 35 height 35
radio input "true"
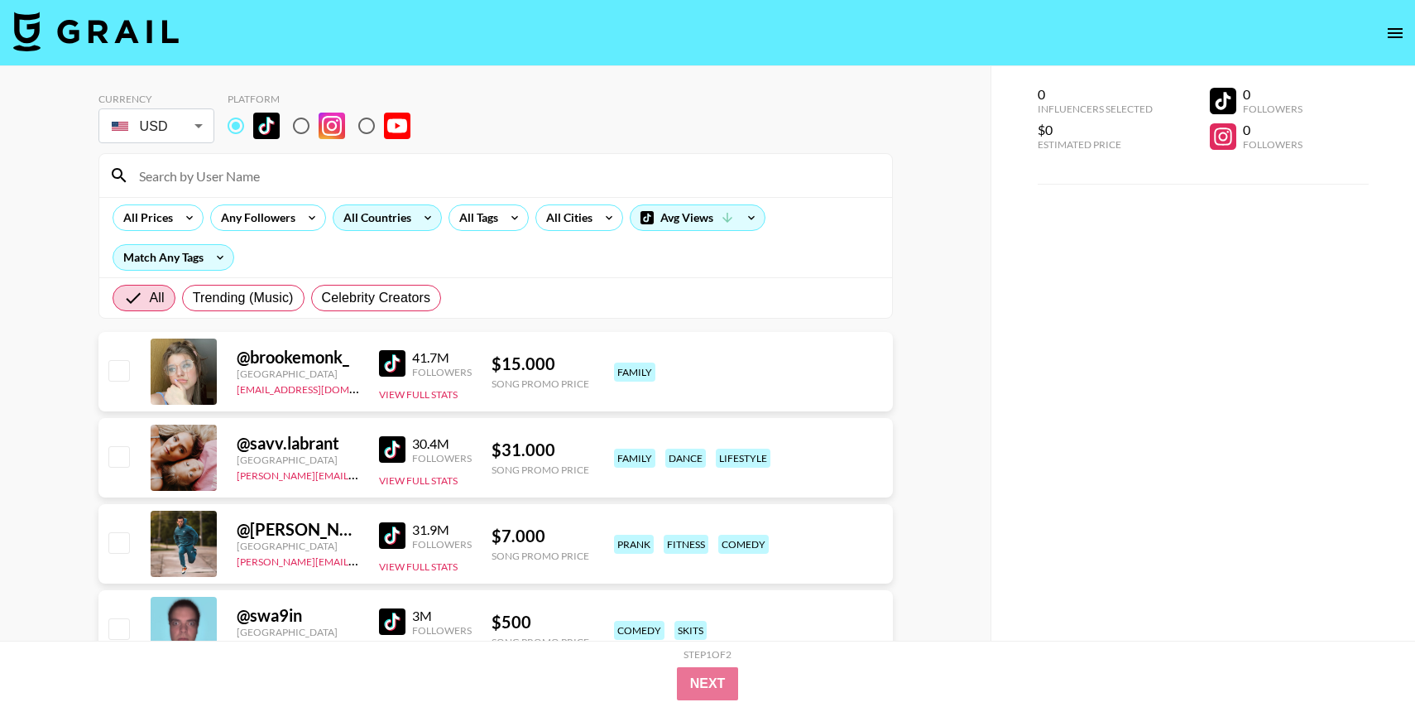
click at [395, 225] on div "All Countries" at bounding box center [373, 217] width 81 height 25
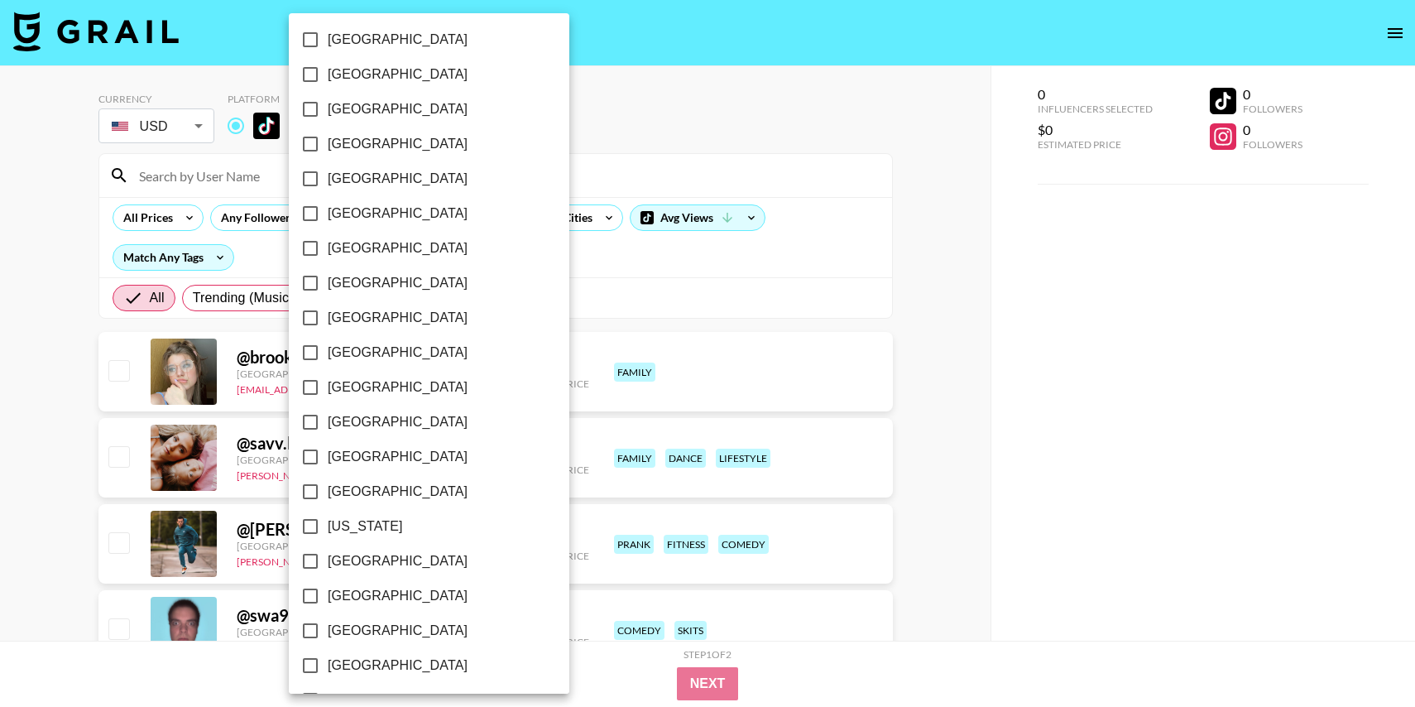
scroll to position [134, 0]
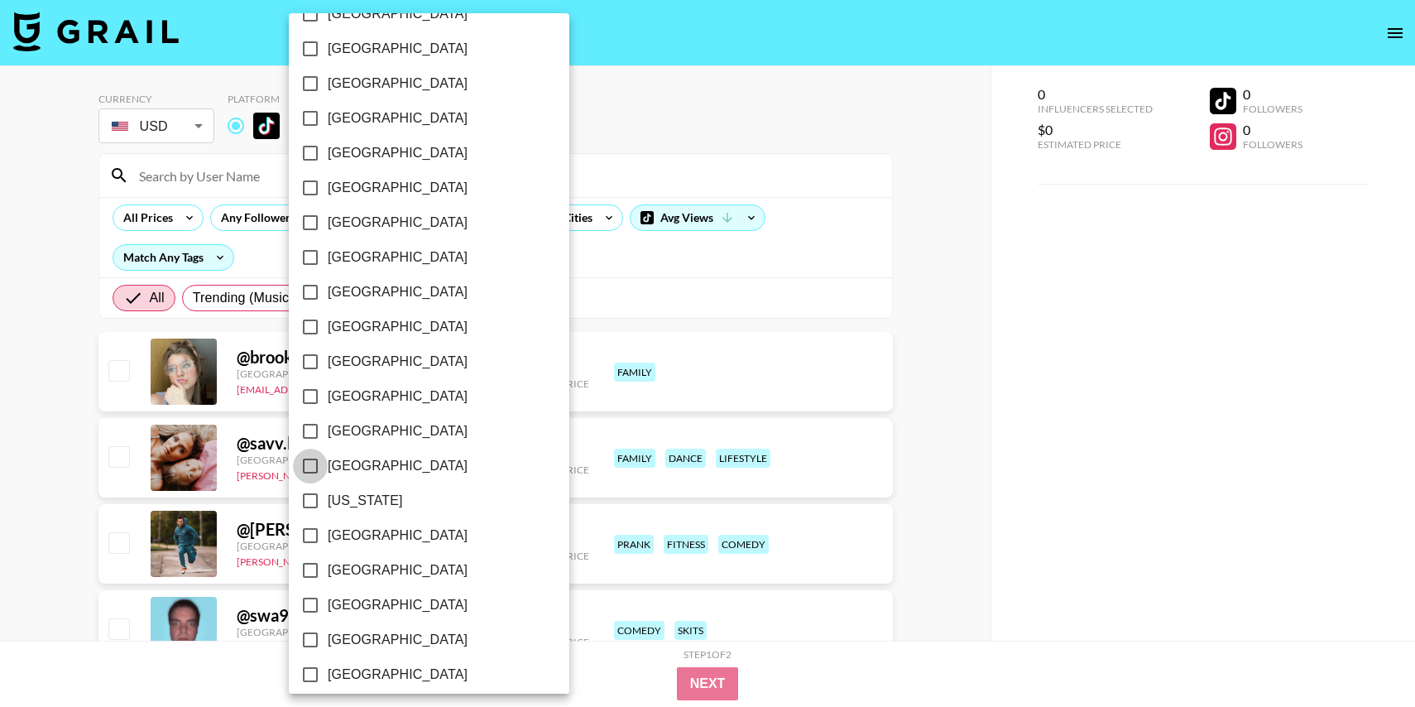
click at [310, 462] on input "[GEOGRAPHIC_DATA]" at bounding box center [310, 465] width 35 height 35
checkbox input "true"
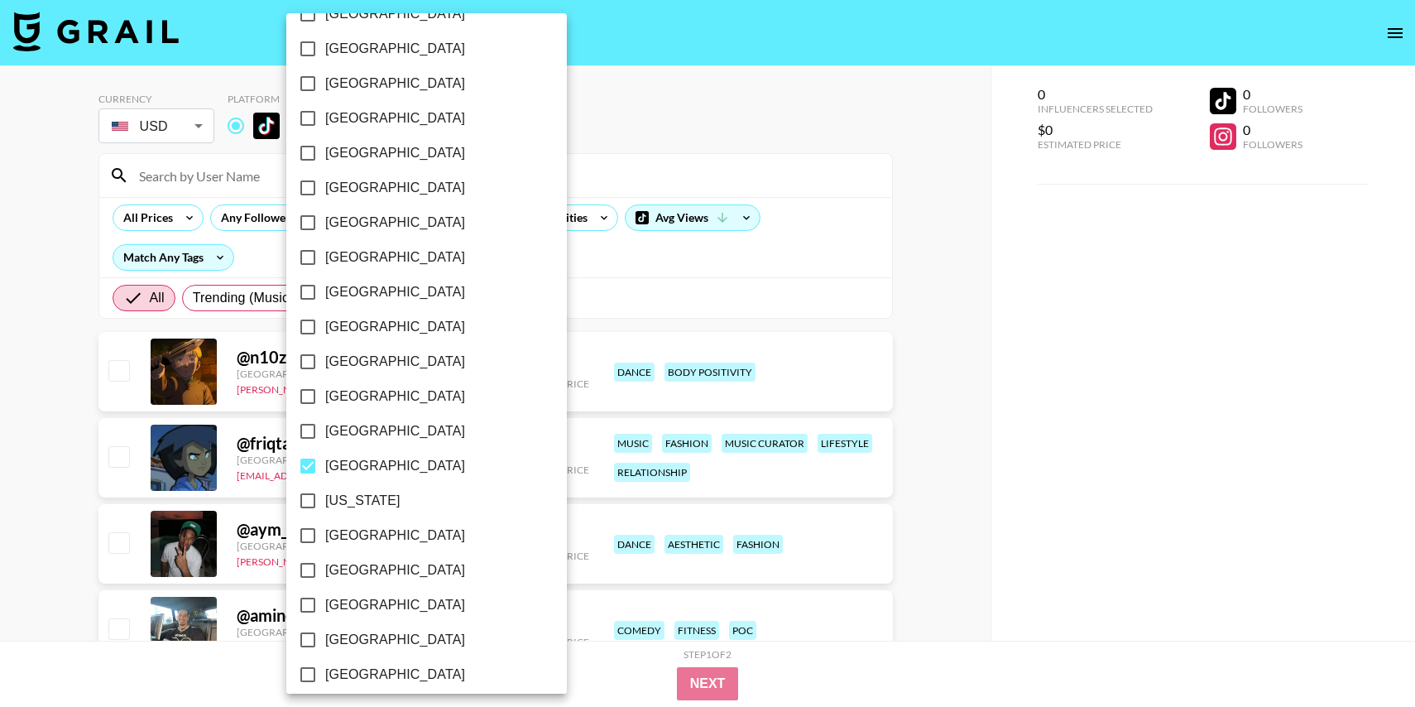
click at [579, 141] on div at bounding box center [707, 353] width 1415 height 707
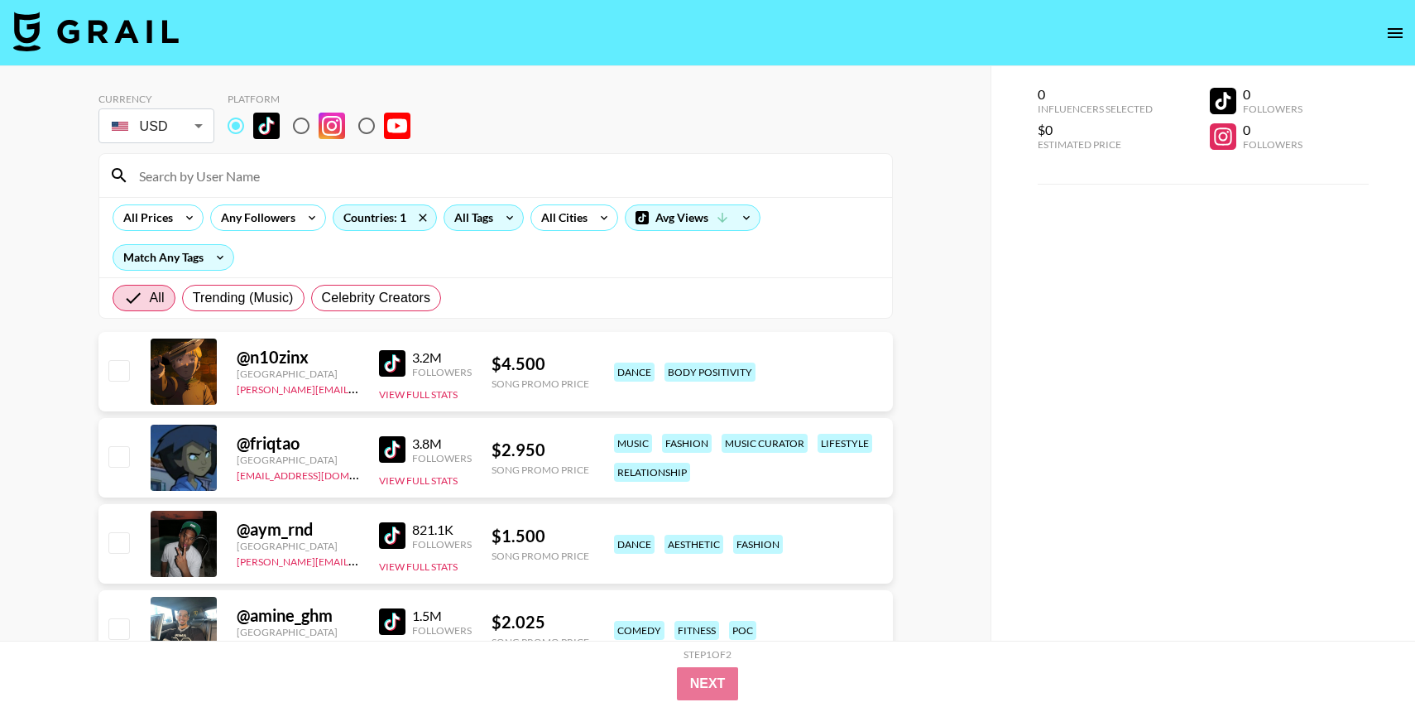
click at [491, 208] on div "All Tags" at bounding box center [470, 217] width 52 height 25
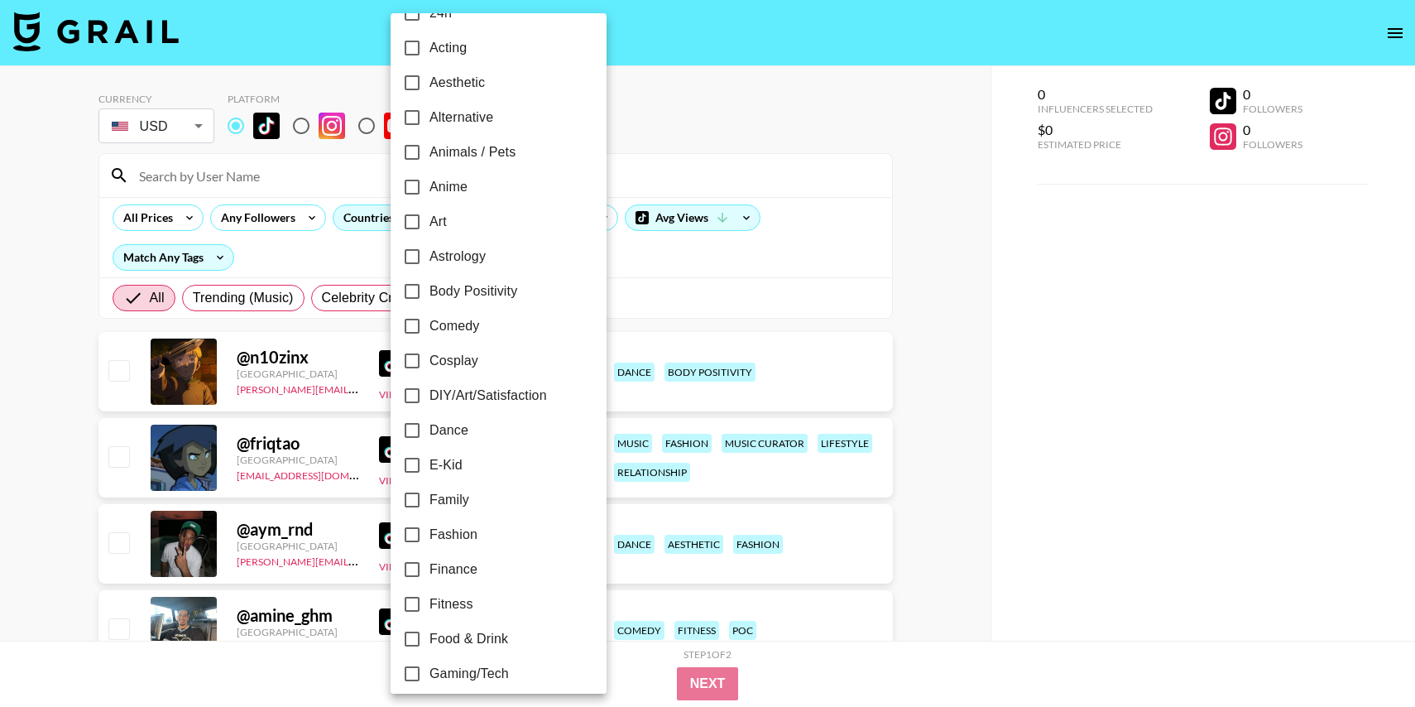
scroll to position [41, 0]
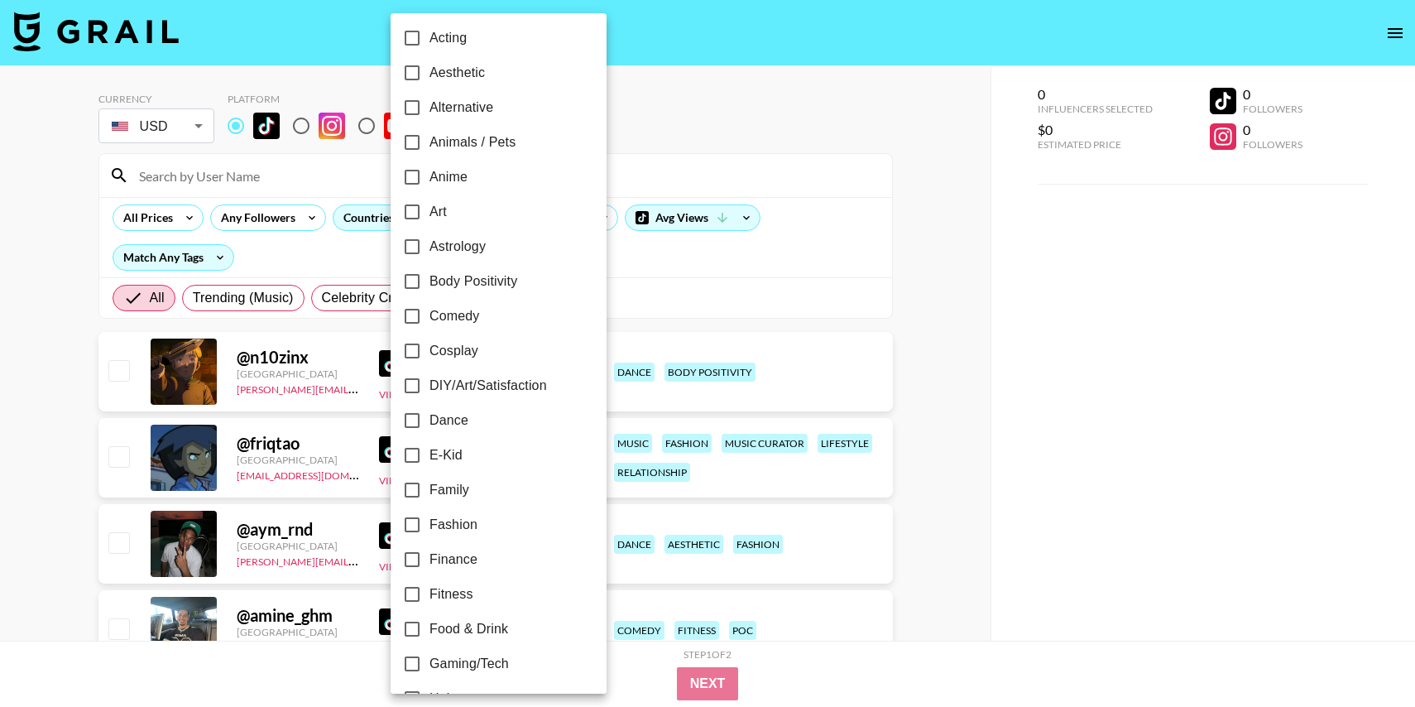
click at [413, 487] on input "Family" at bounding box center [412, 489] width 35 height 35
checkbox input "true"
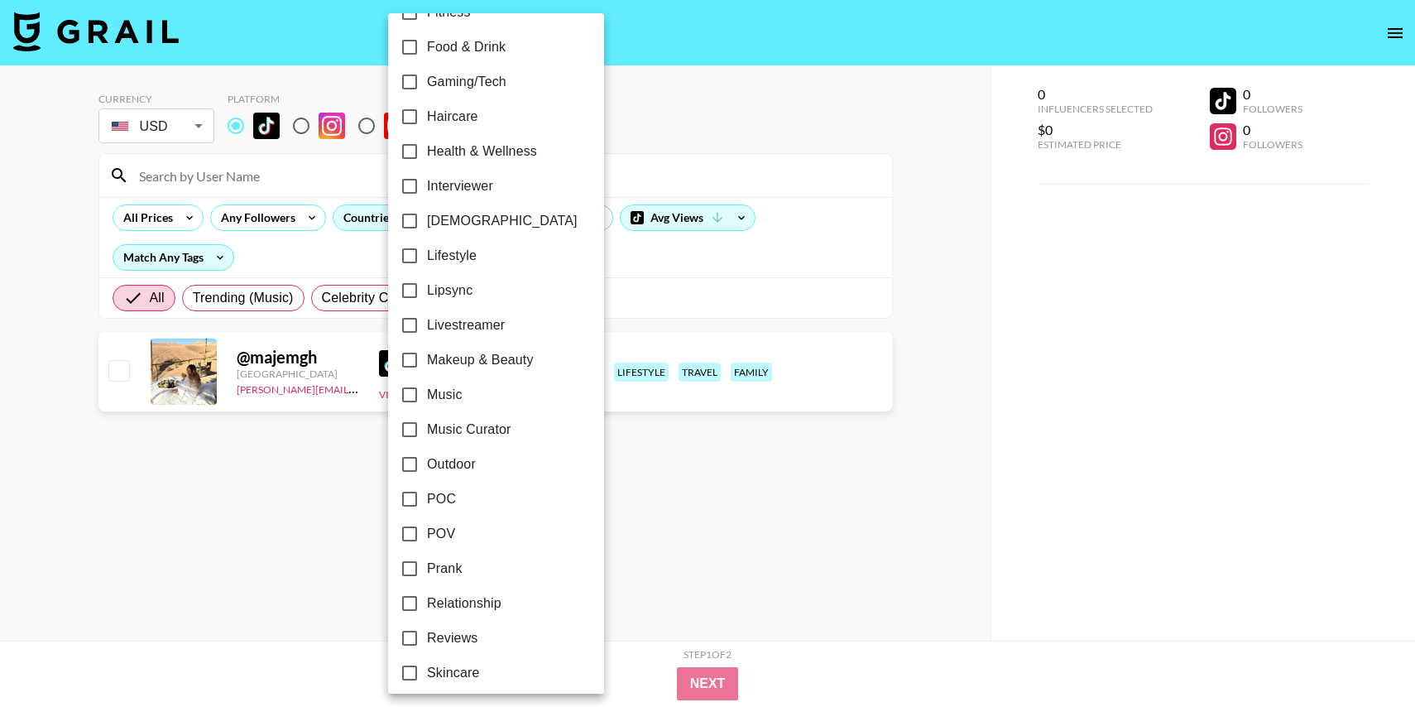
scroll to position [626, 0]
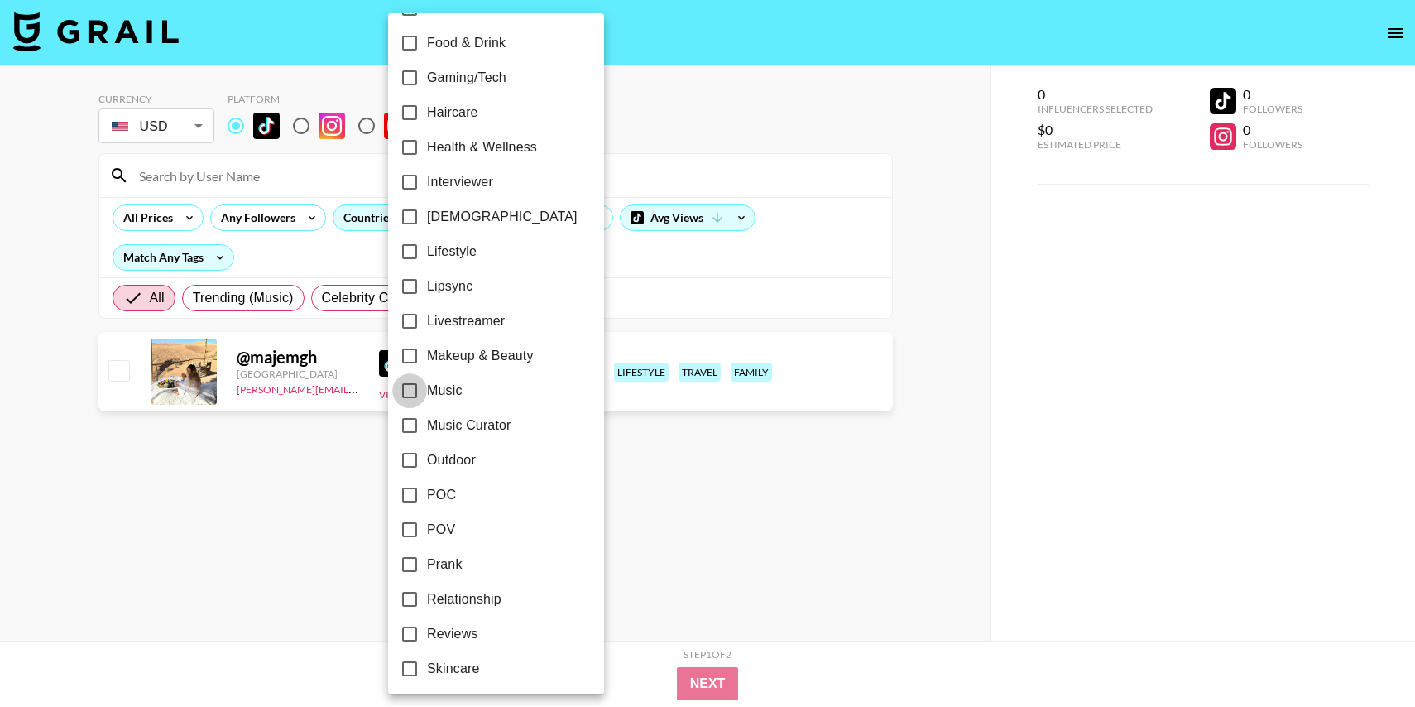
click at [411, 390] on input "Music" at bounding box center [409, 390] width 35 height 35
checkbox input "true"
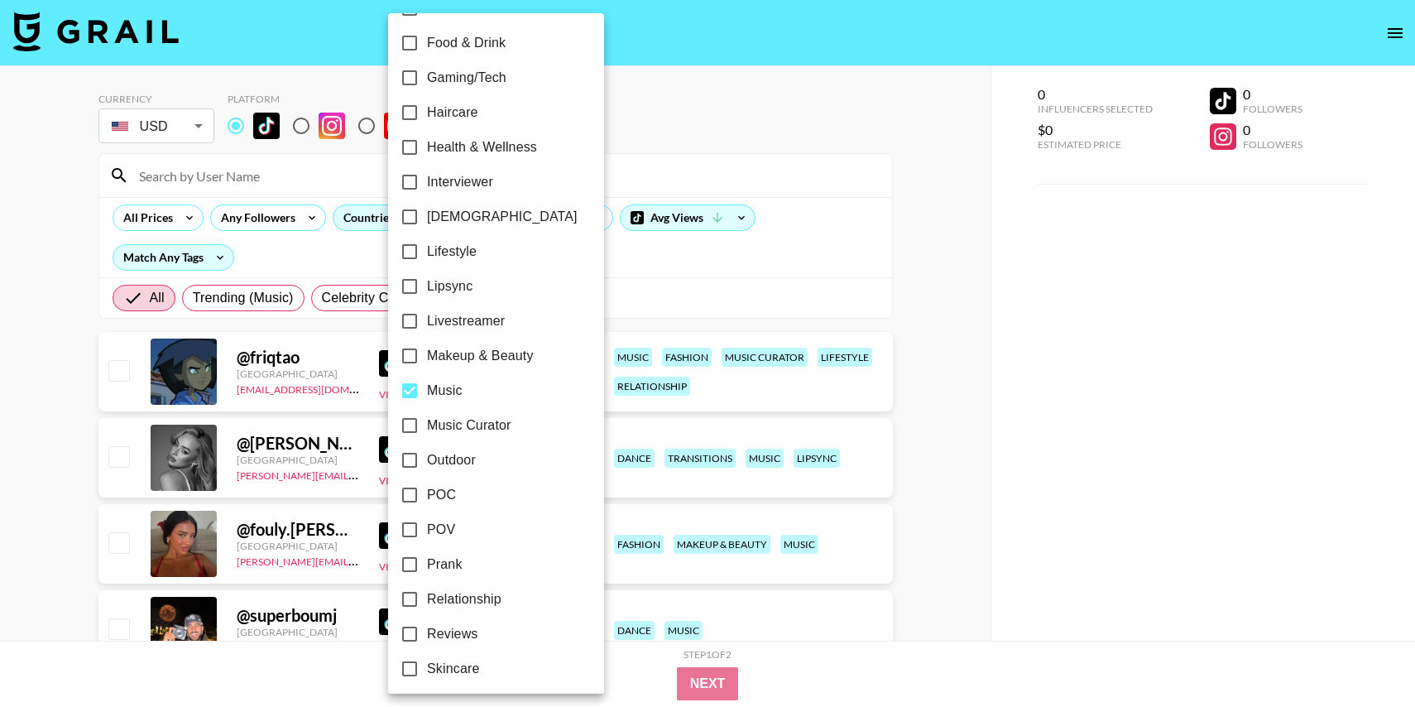
click at [411, 429] on input "Music Curator" at bounding box center [409, 425] width 35 height 35
checkbox input "true"
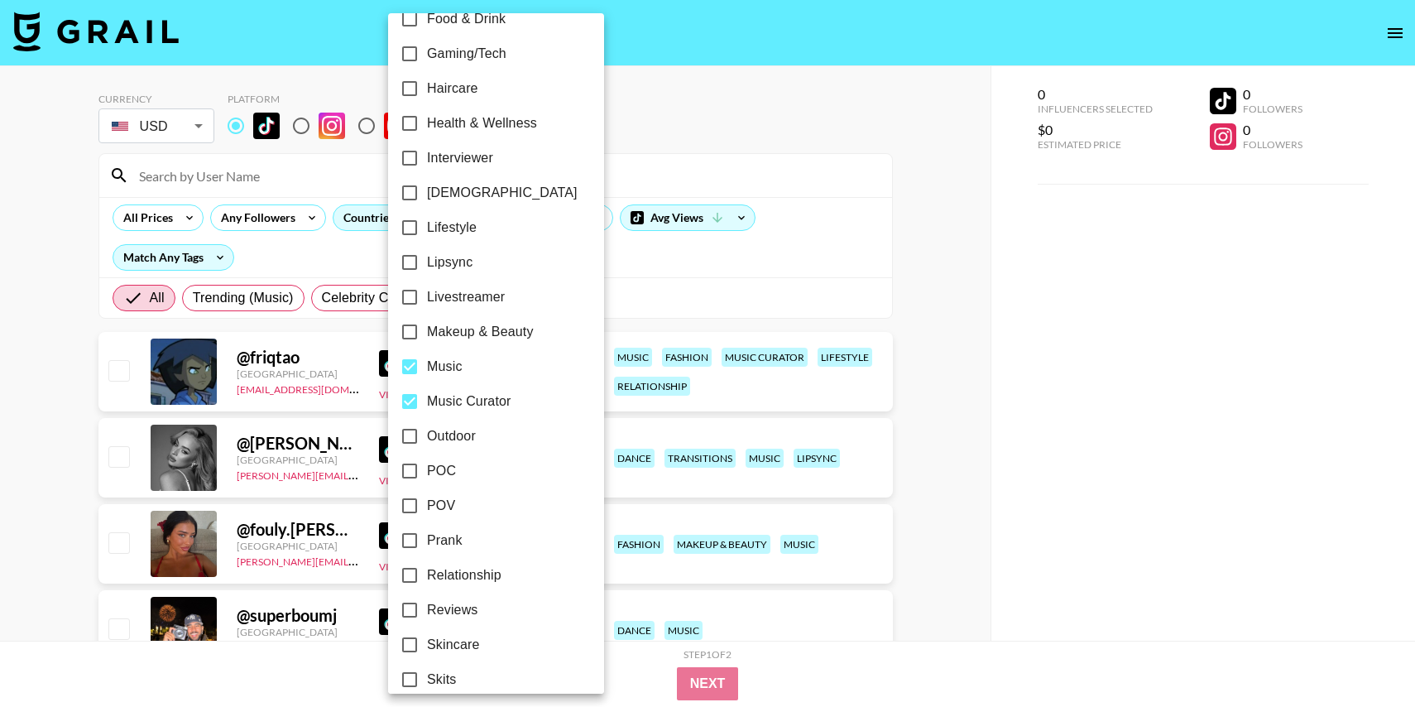
scroll to position [647, 0]
click at [410, 260] on input "Lipsync" at bounding box center [409, 265] width 35 height 35
checkbox input "true"
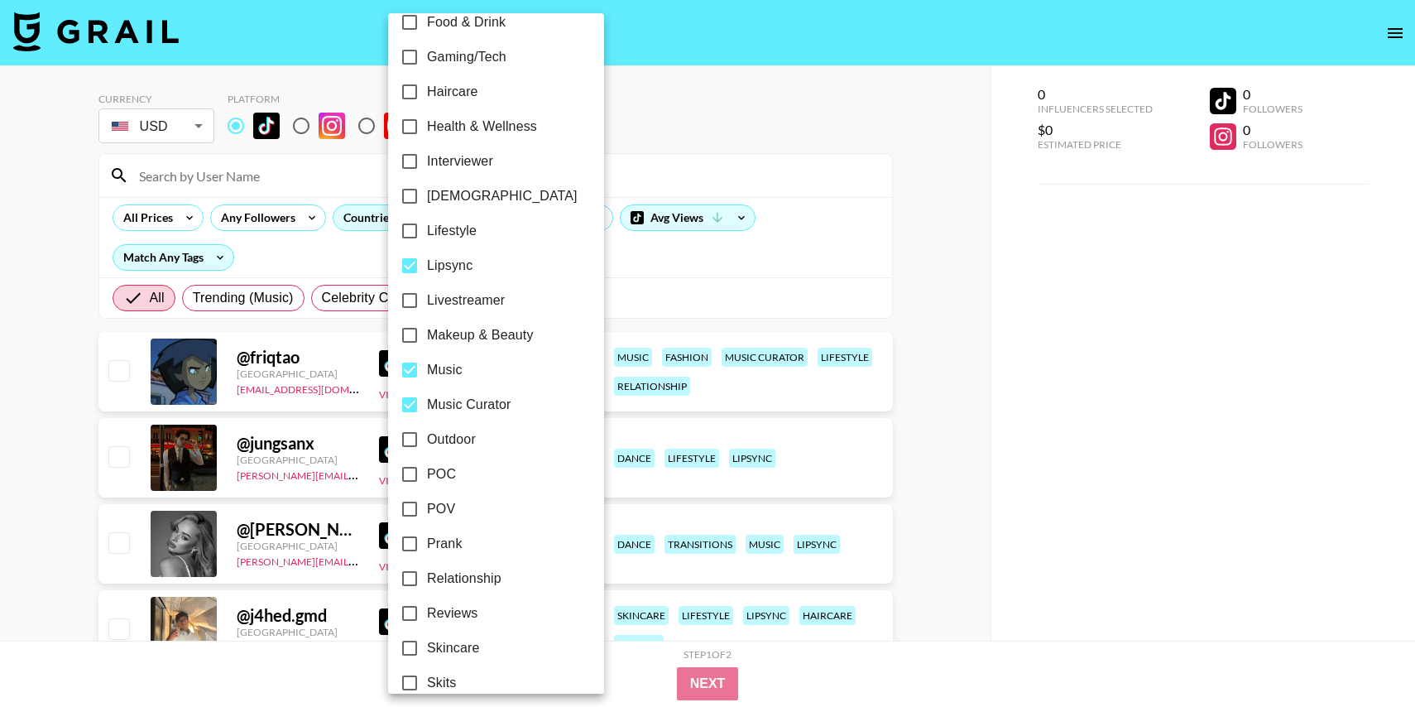
click at [759, 83] on div at bounding box center [707, 353] width 1415 height 707
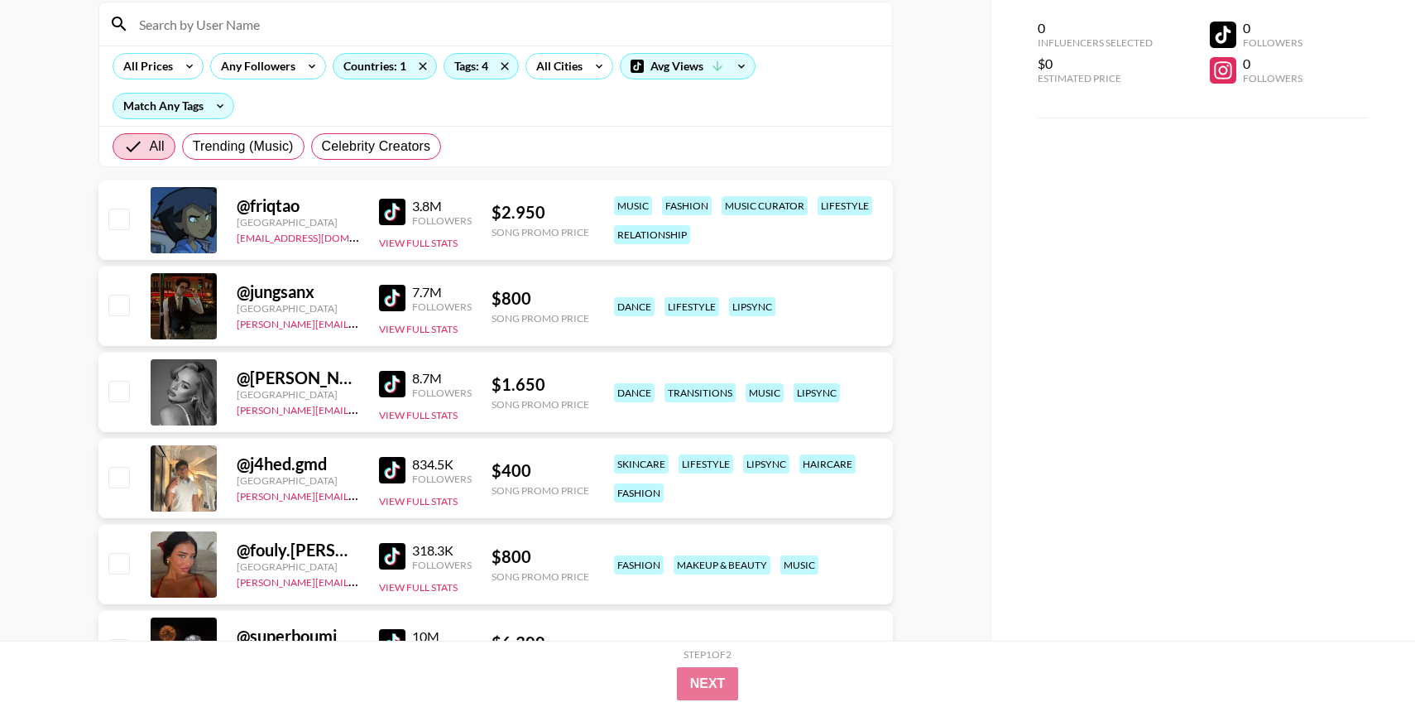
scroll to position [254, 0]
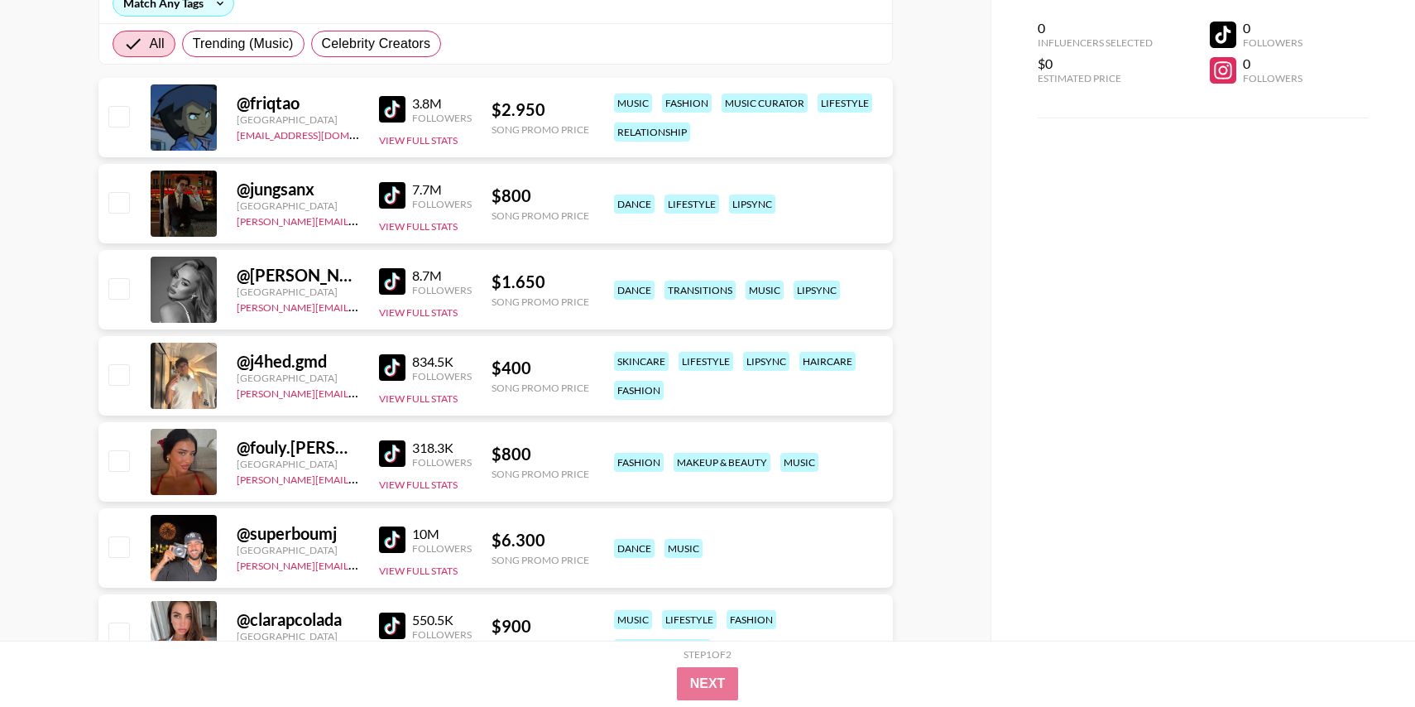
click at [393, 105] on img at bounding box center [392, 109] width 26 height 26
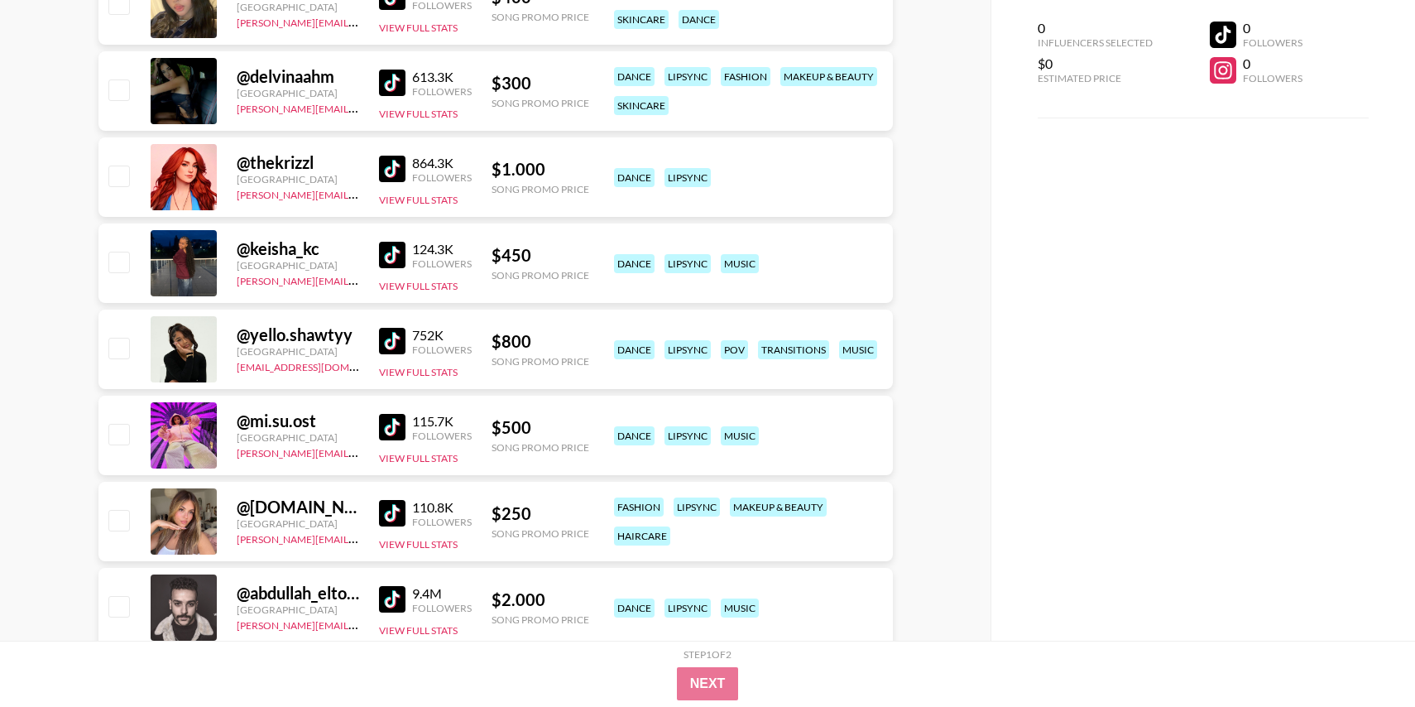
scroll to position [1983, 0]
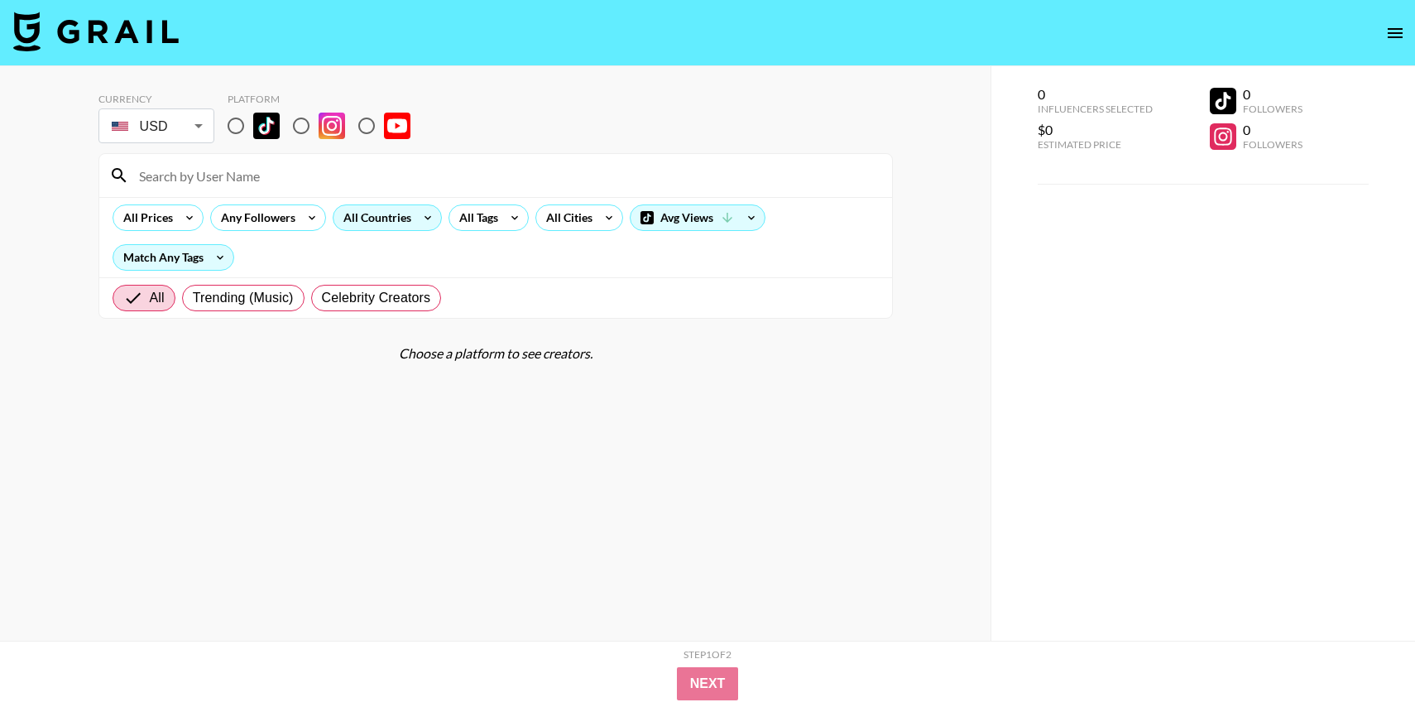
click at [383, 208] on div "All Countries" at bounding box center [373, 217] width 81 height 25
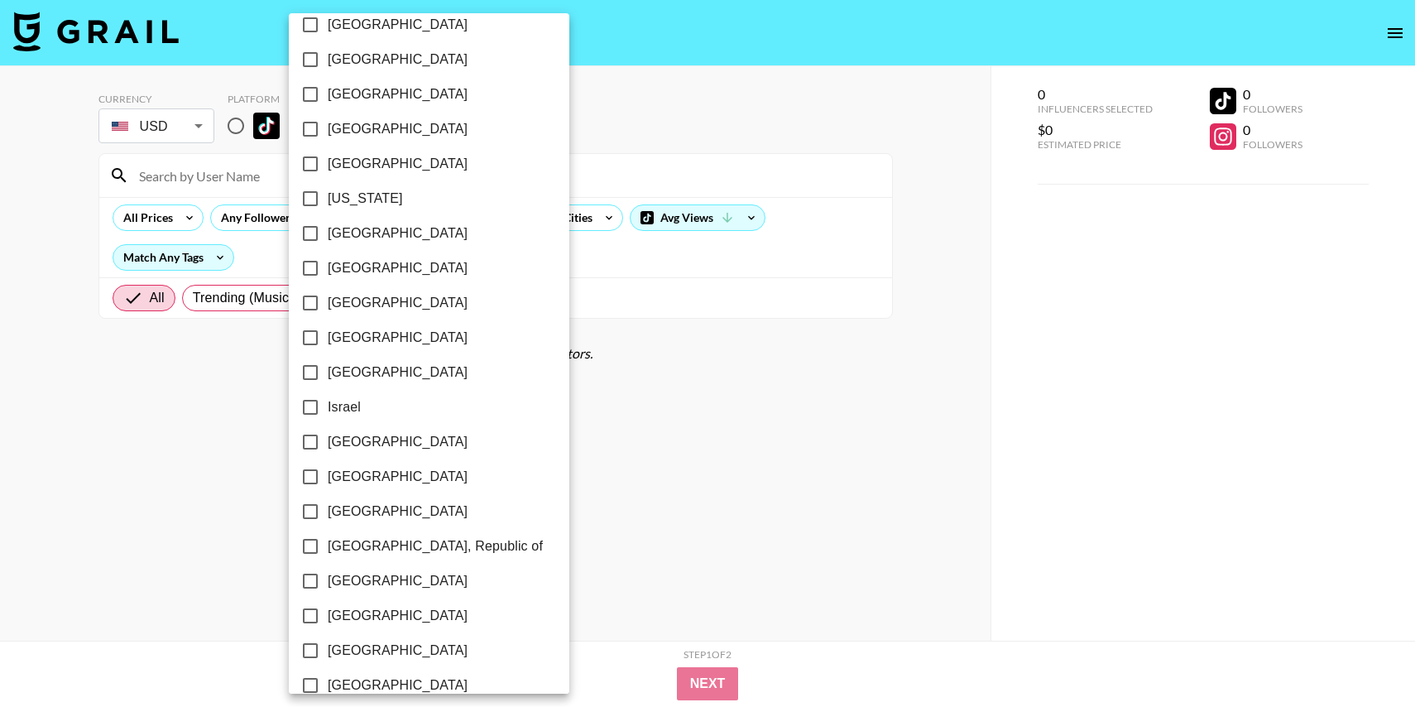
scroll to position [496, 0]
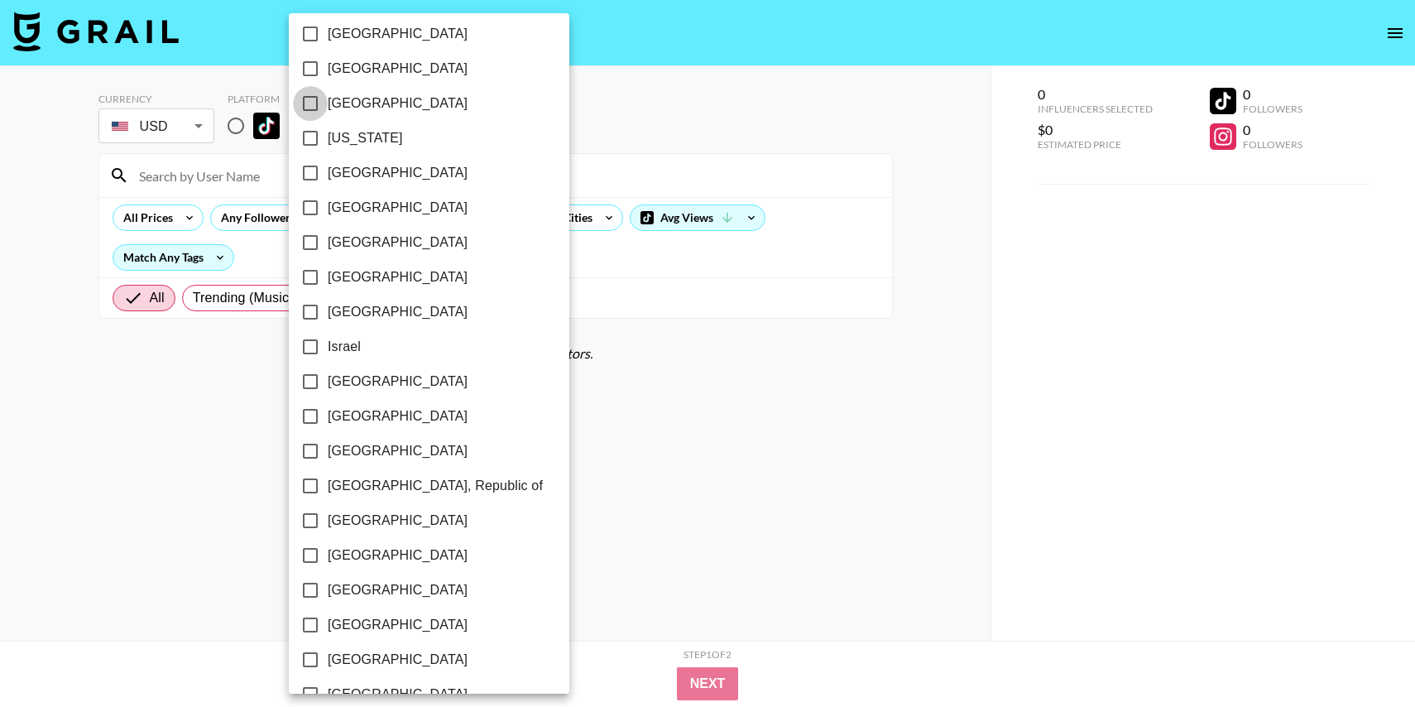
click at [319, 98] on input "[GEOGRAPHIC_DATA]" at bounding box center [310, 103] width 35 height 35
checkbox input "true"
click at [611, 108] on div at bounding box center [707, 353] width 1415 height 707
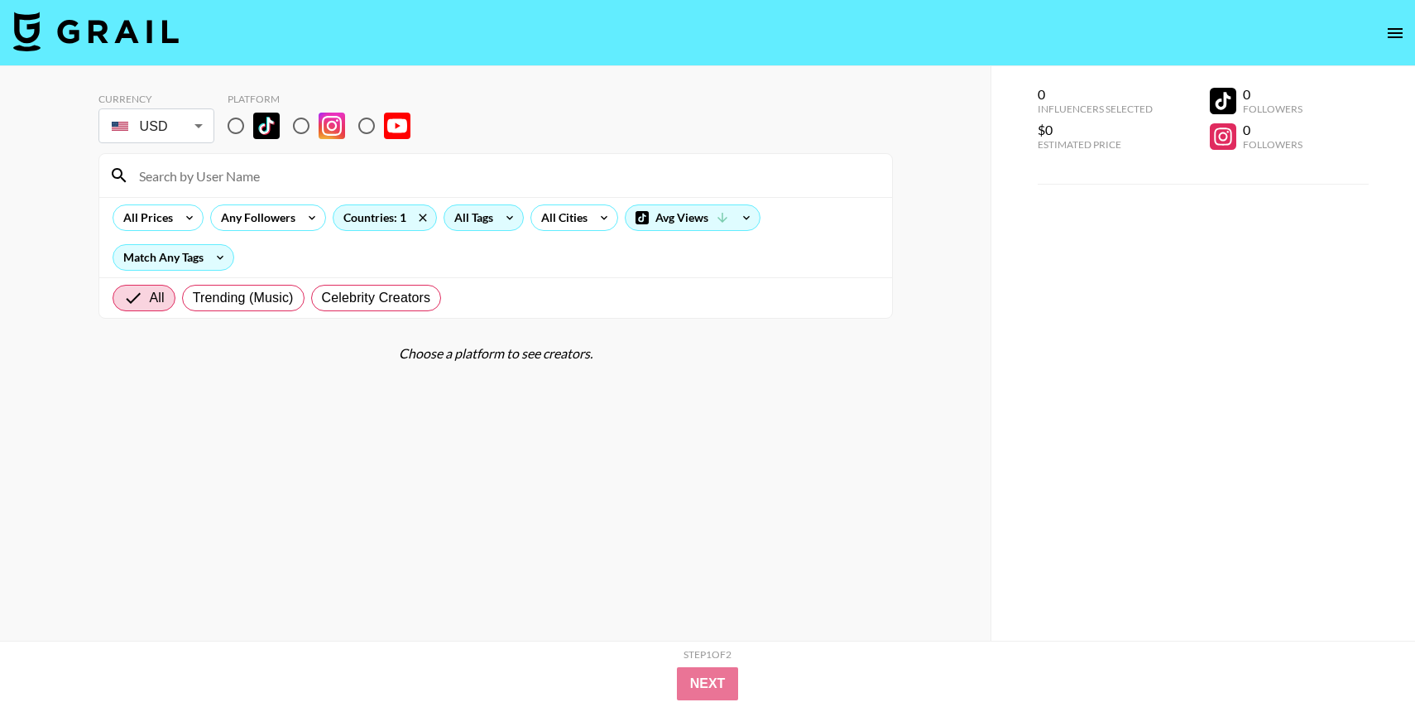
click at [495, 204] on div "All Tags" at bounding box center [483, 217] width 80 height 26
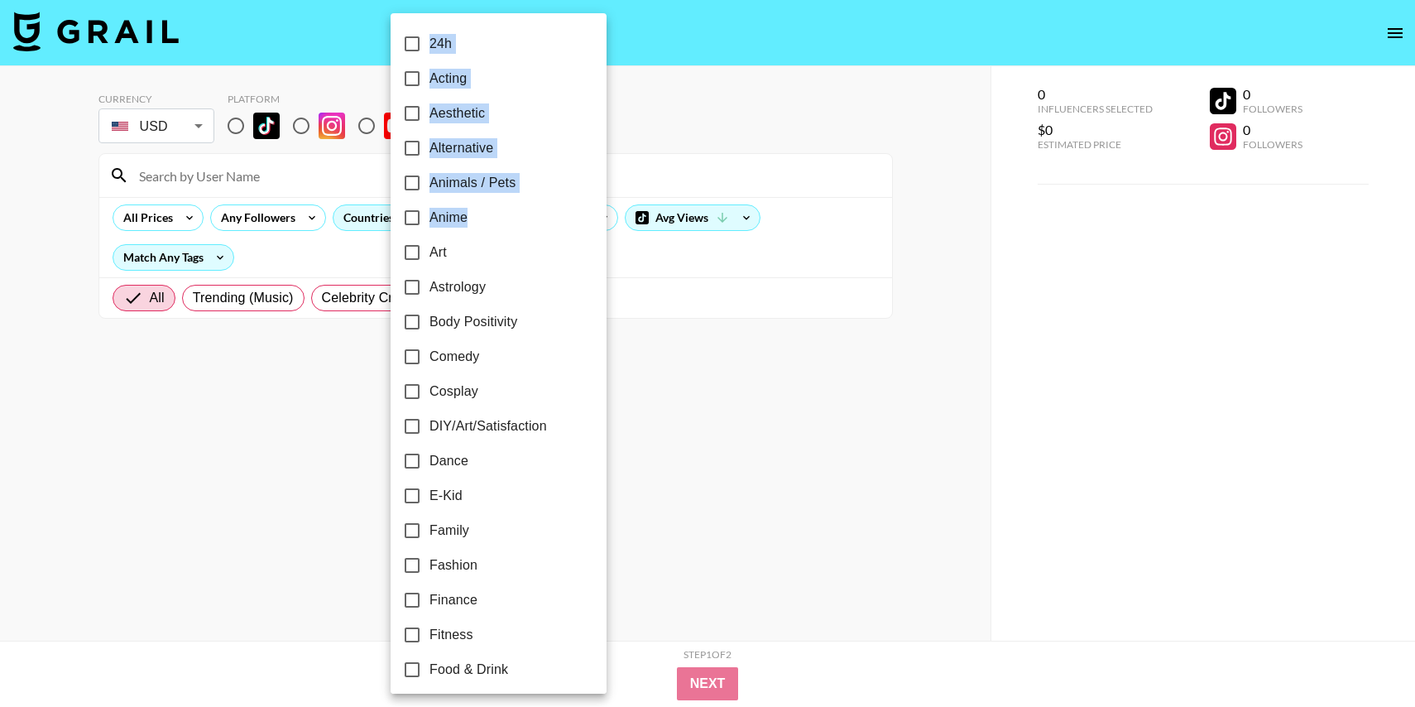
drag, startPoint x: 495, startPoint y: 214, endPoint x: 678, endPoint y: 65, distance: 235.8
click at [678, 65] on div "24h Acting Aesthetic Alternative Animals / Pets Anime Art Astrology Body Positi…" at bounding box center [707, 353] width 1415 height 707
click at [678, 65] on div at bounding box center [707, 353] width 1415 height 707
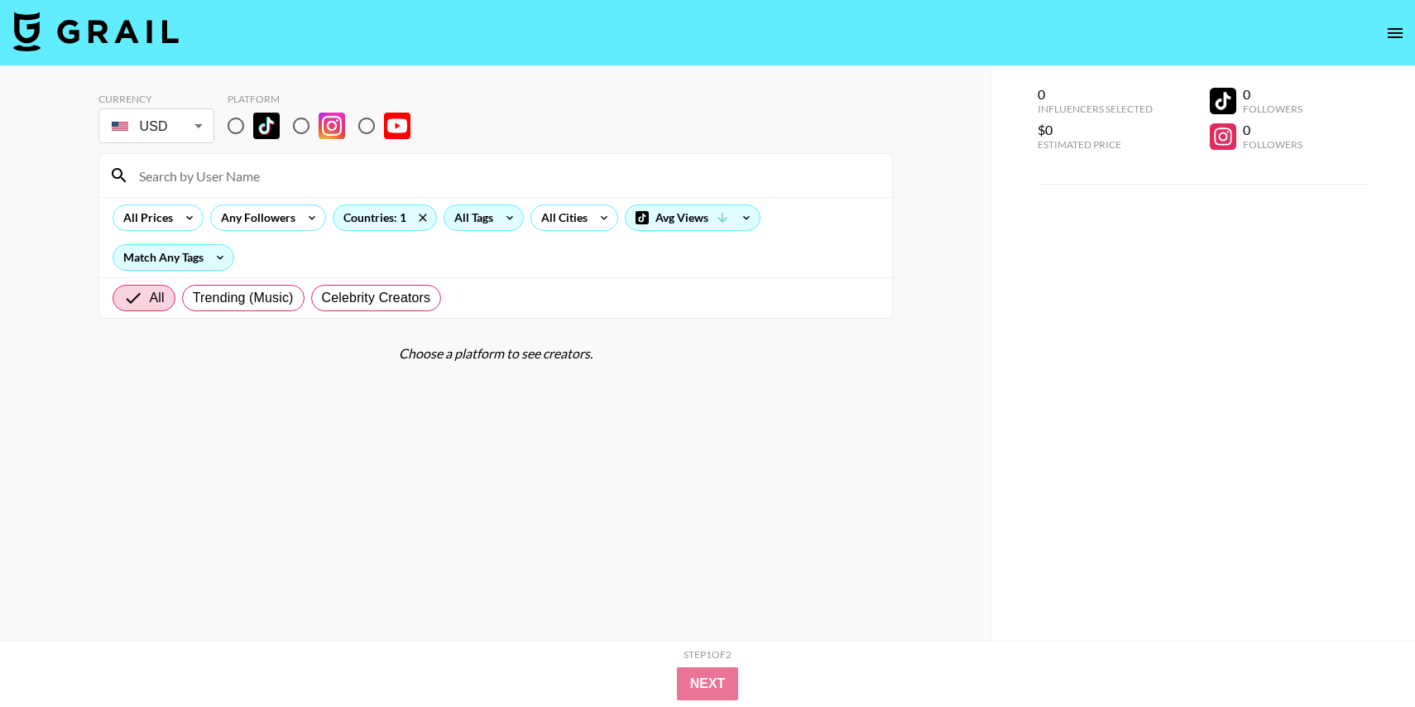
click at [492, 219] on div "All Tags" at bounding box center [470, 217] width 52 height 25
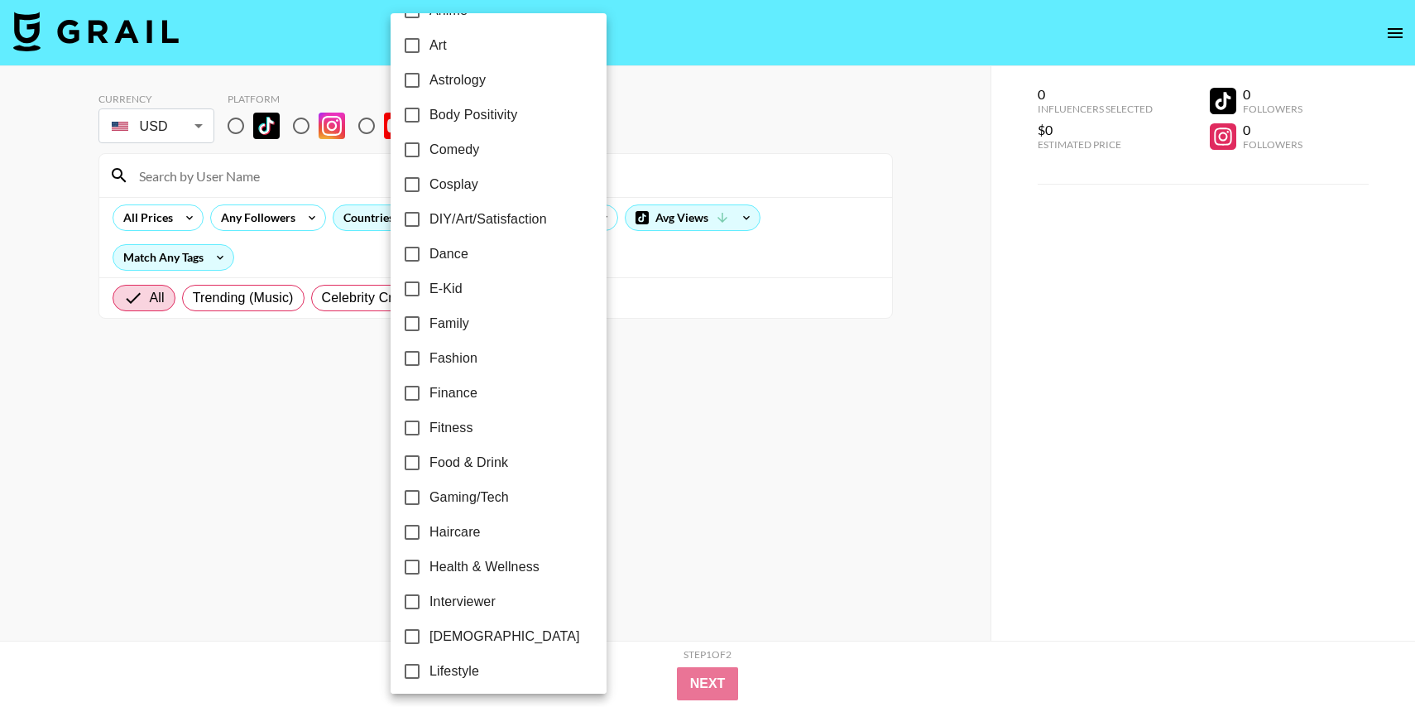
scroll to position [208, 0]
click at [414, 324] on input "Family" at bounding box center [412, 322] width 35 height 35
checkbox input "true"
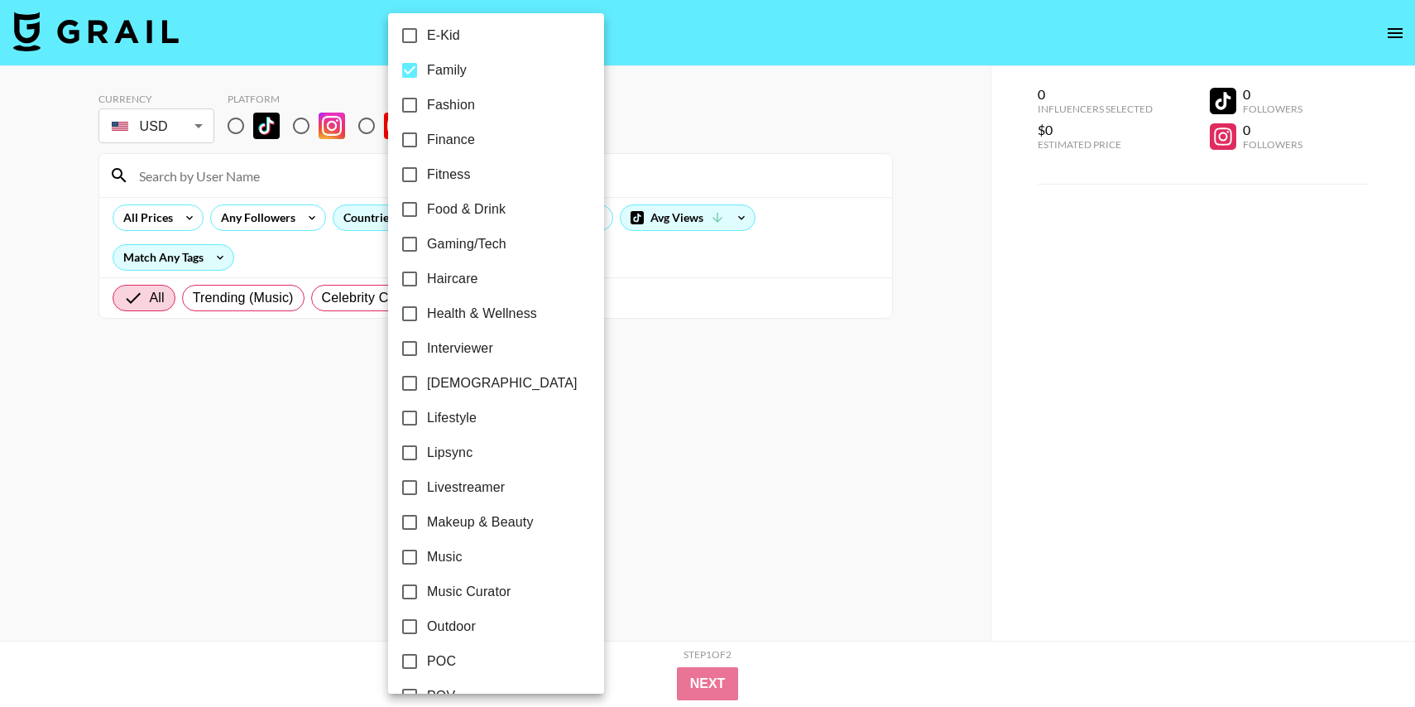
scroll to position [462, 0]
click at [860, 444] on div at bounding box center [707, 353] width 1415 height 707
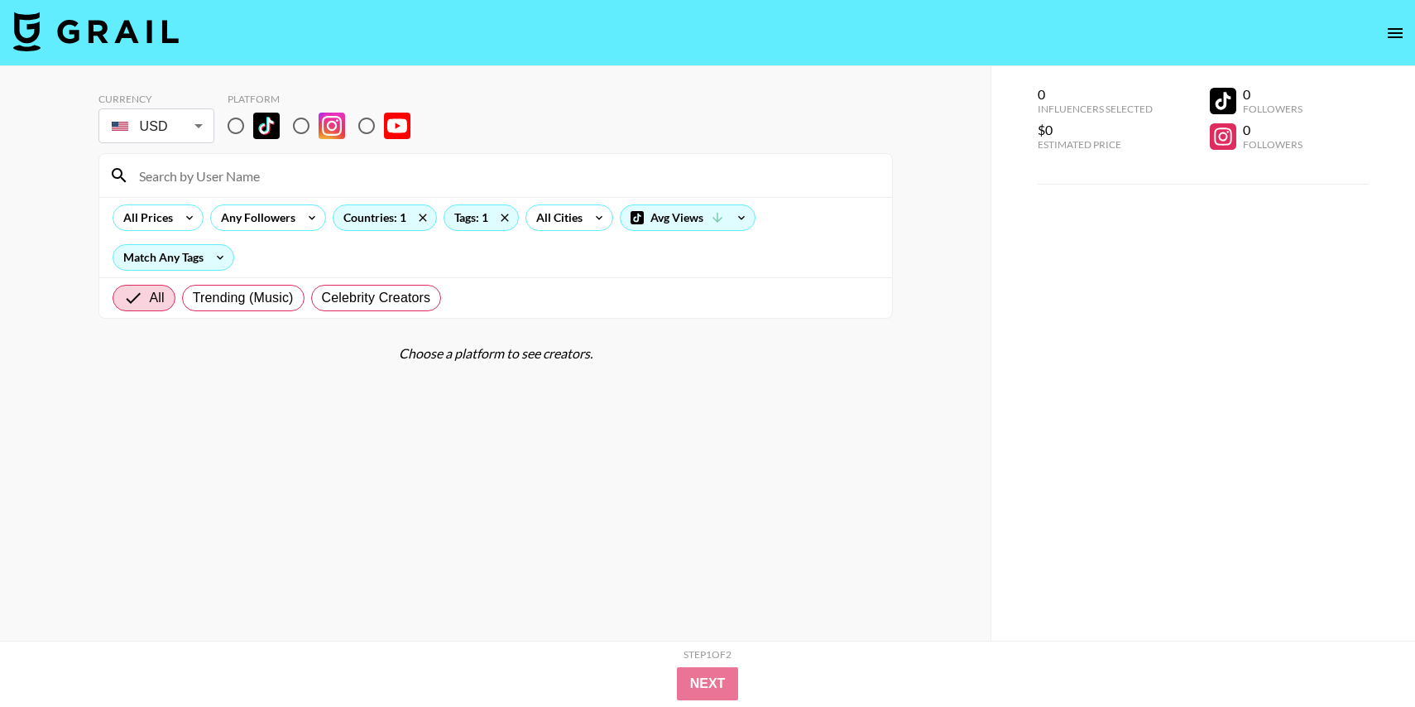
click at [783, 373] on section "Currency USD USD ​ Platform All Prices Any Followers Countries: 1 Tags: 1 All C…" at bounding box center [495, 366] width 794 height 574
click at [470, 208] on div "Tags: 1" at bounding box center [481, 217] width 74 height 25
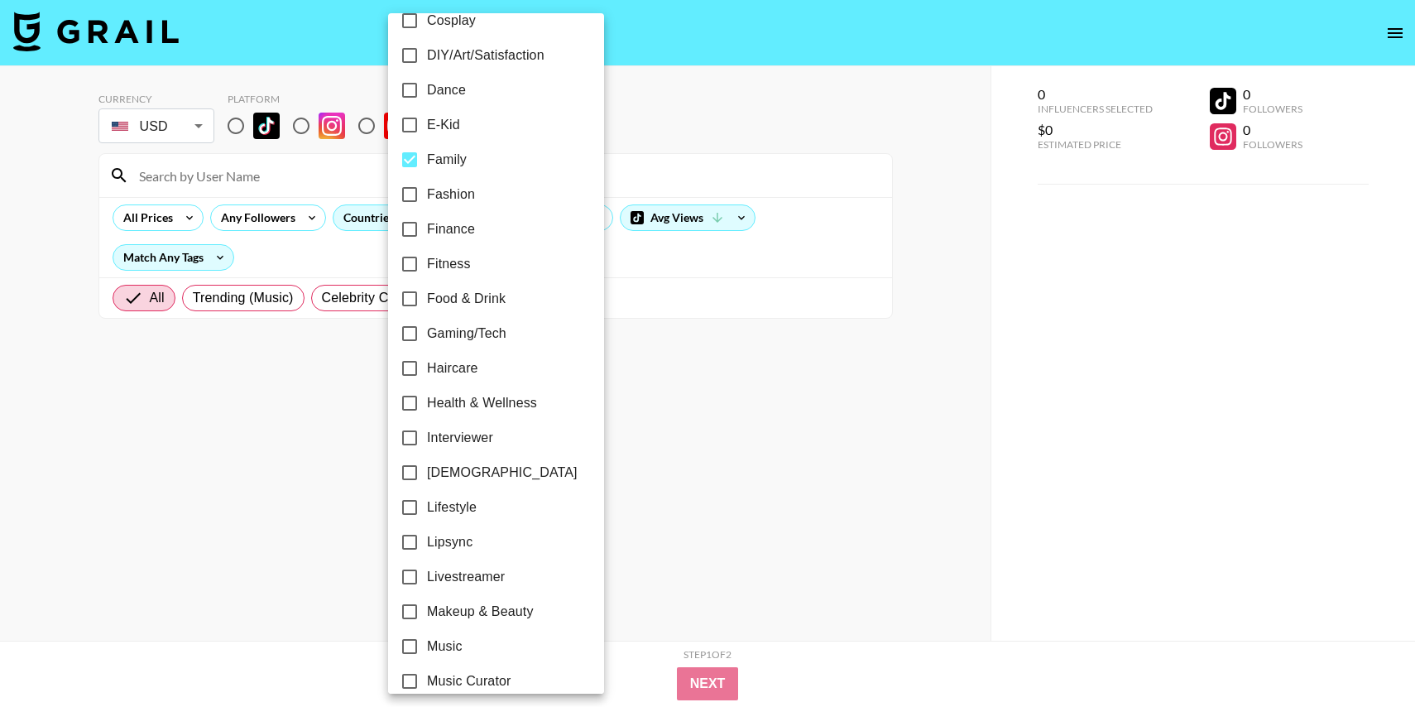
scroll to position [438, 0]
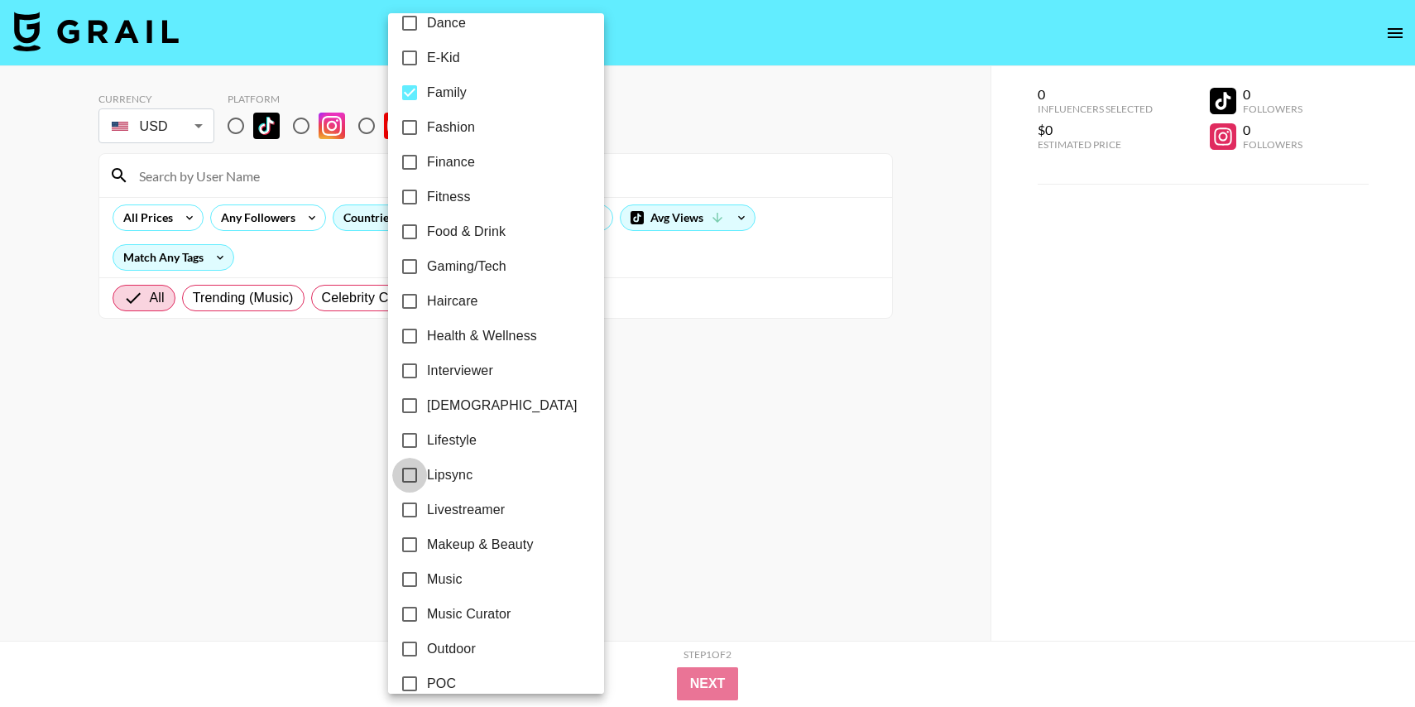
click at [409, 473] on input "Lipsync" at bounding box center [409, 474] width 35 height 35
checkbox input "true"
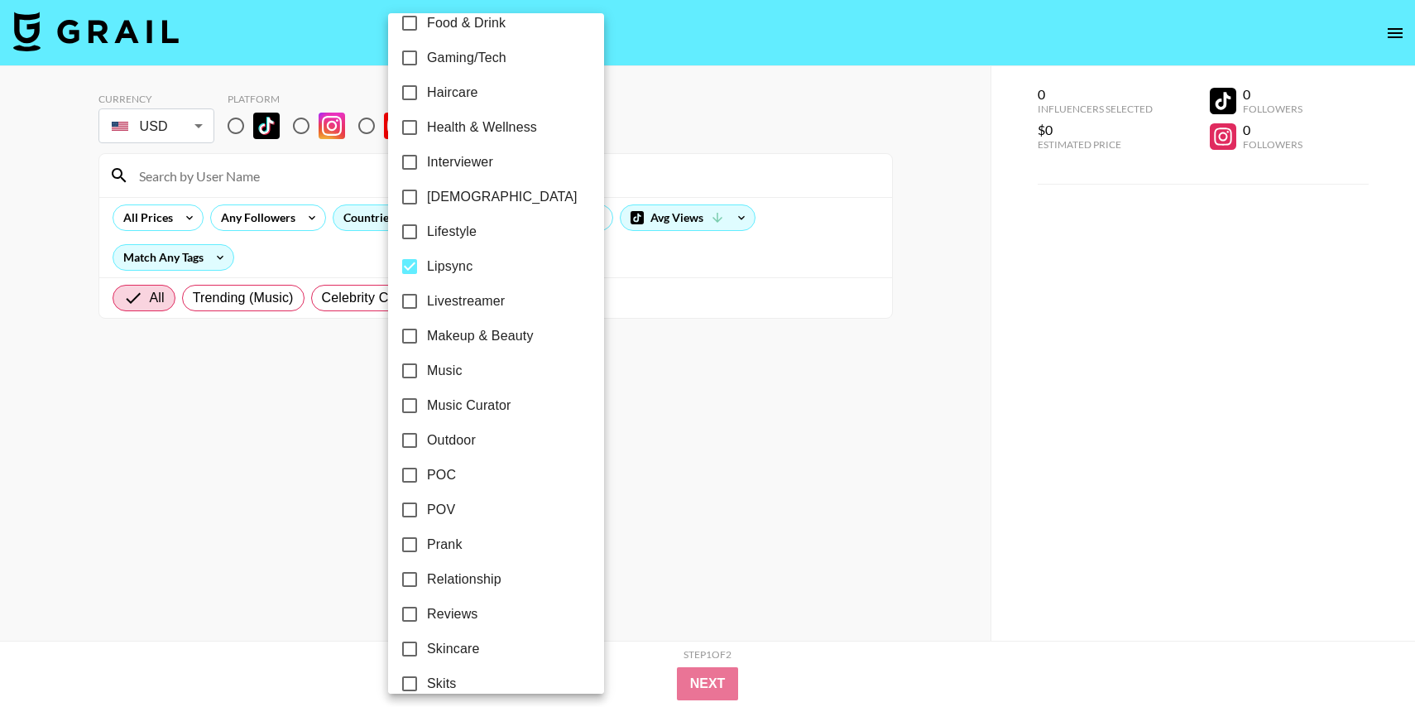
scroll to position [654, 0]
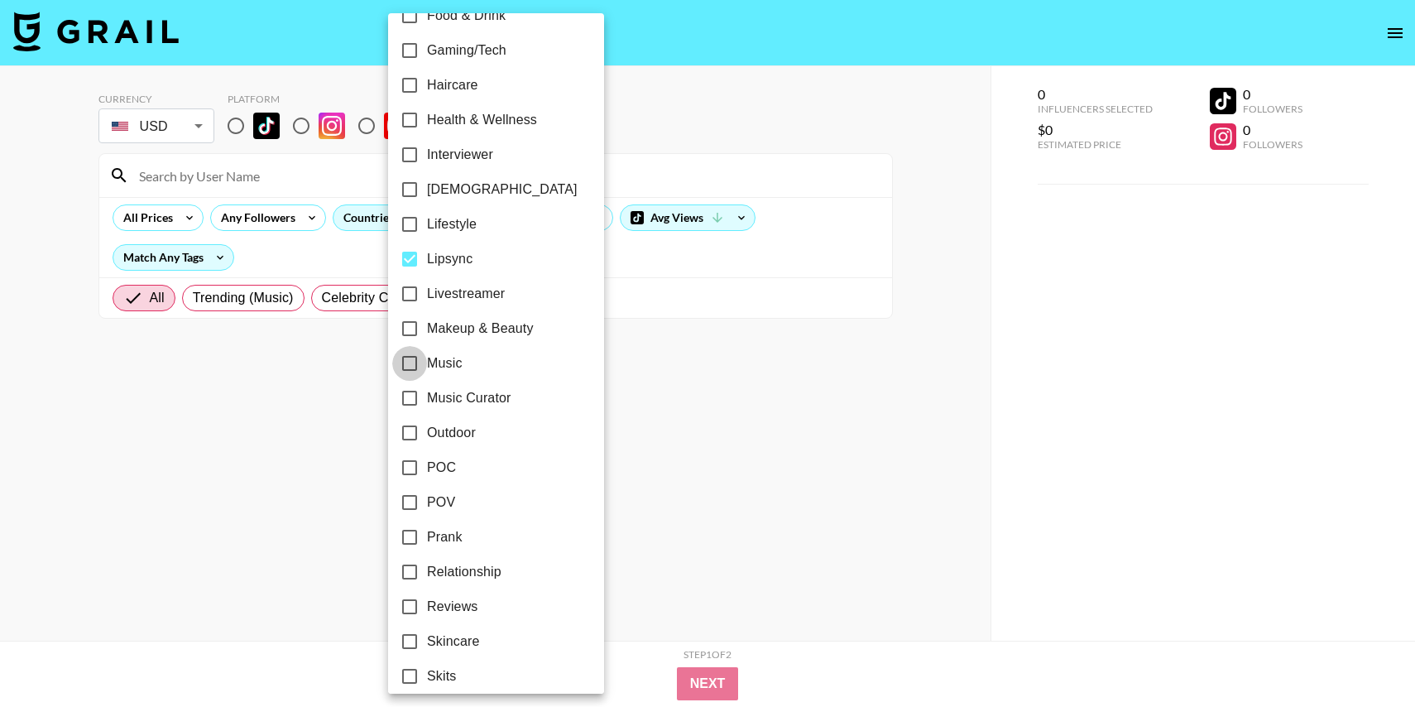
click at [413, 364] on input "Music" at bounding box center [409, 363] width 35 height 35
checkbox input "true"
click at [412, 394] on input "Music Curator" at bounding box center [409, 398] width 35 height 35
checkbox input "true"
click at [824, 338] on div at bounding box center [707, 353] width 1415 height 707
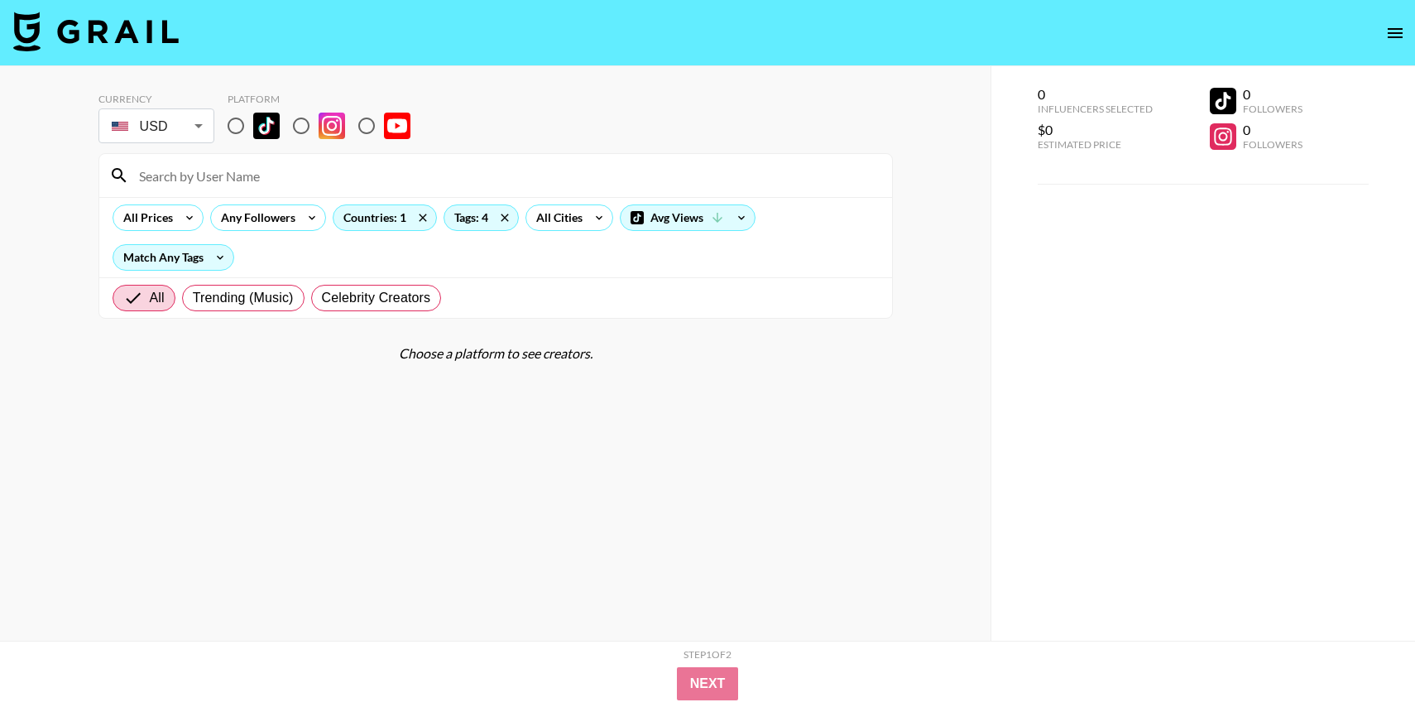
click at [235, 127] on input "radio" at bounding box center [235, 125] width 35 height 35
radio input "true"
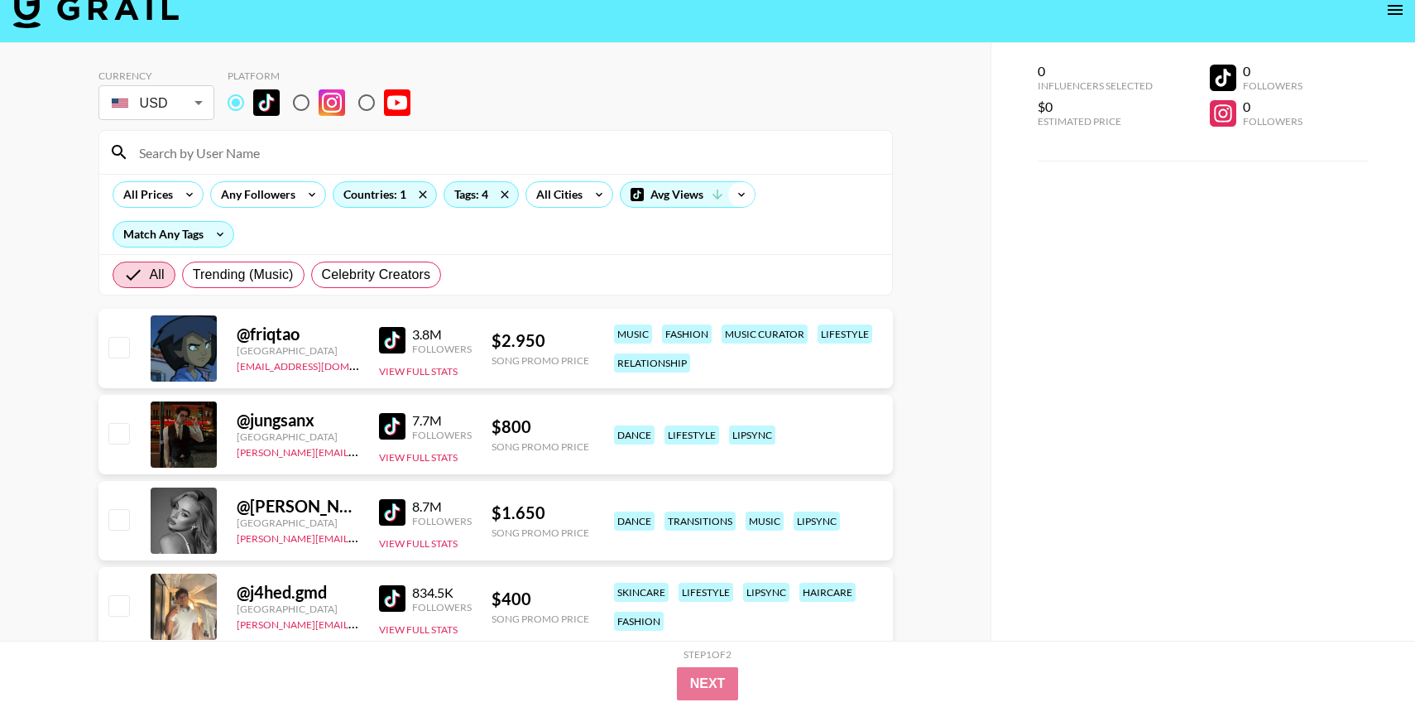
scroll to position [22, 0]
